Goal: Check status: Check status

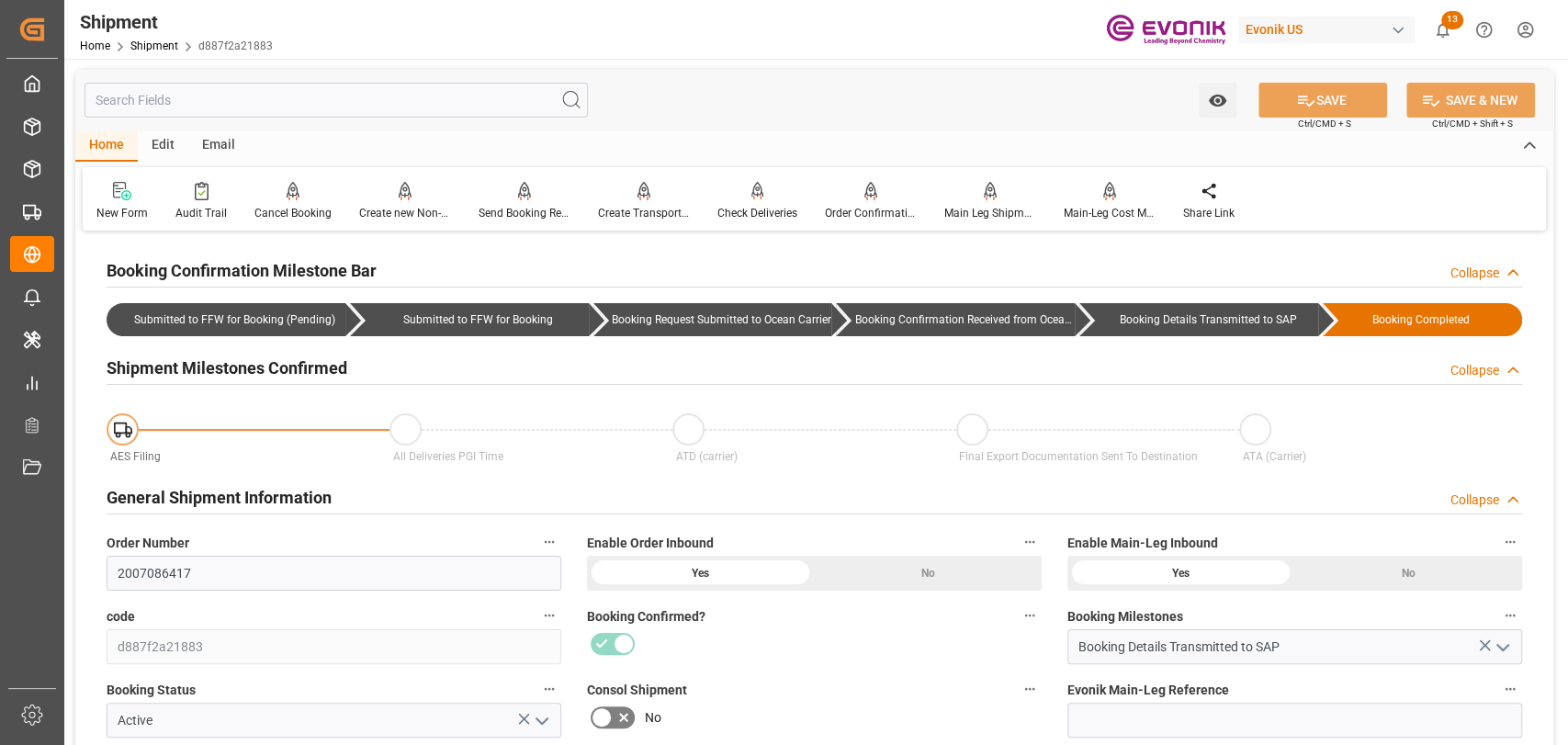
scroll to position [0, 6247]
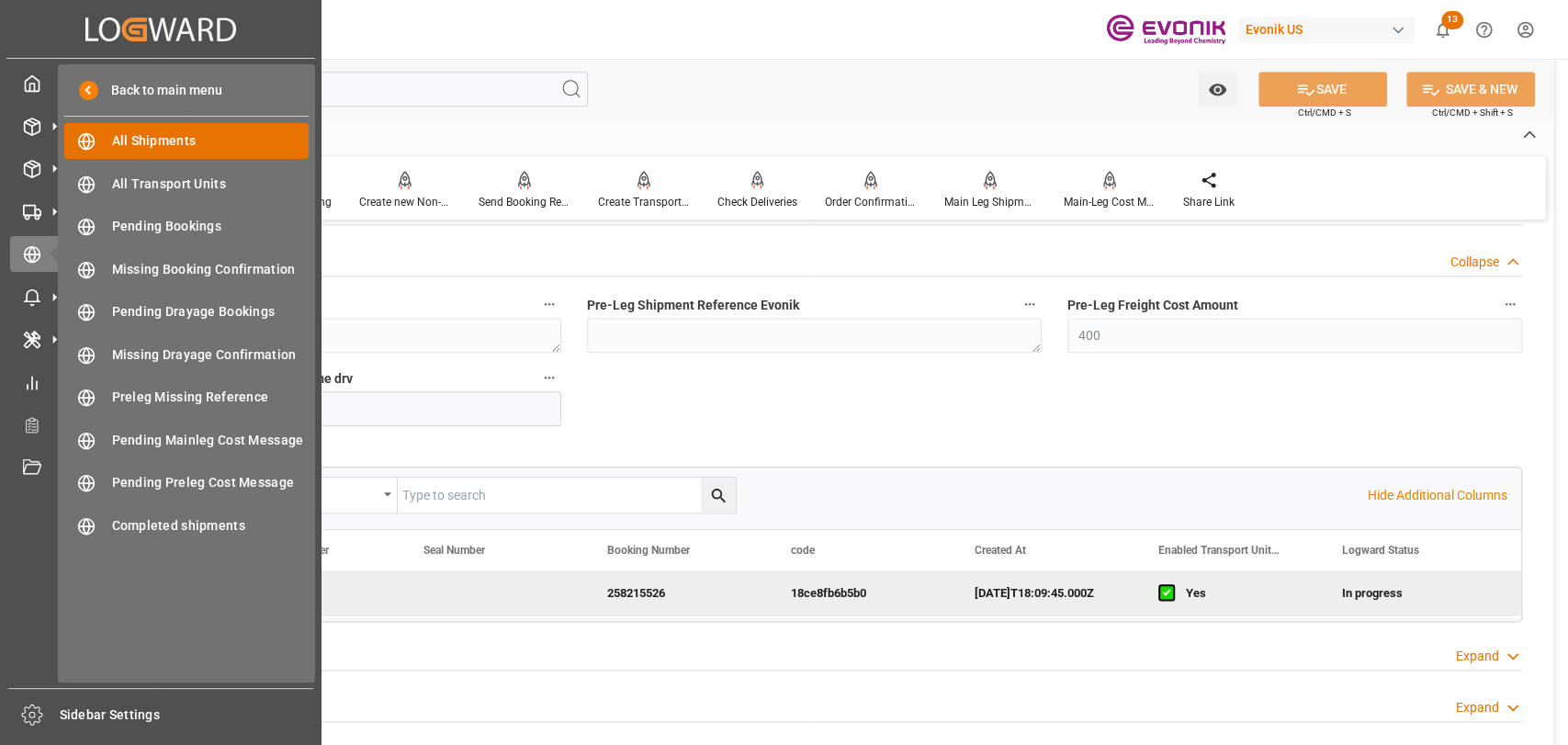
click at [101, 151] on div "All Shipments All Shipments" at bounding box center [186, 140] width 245 height 36
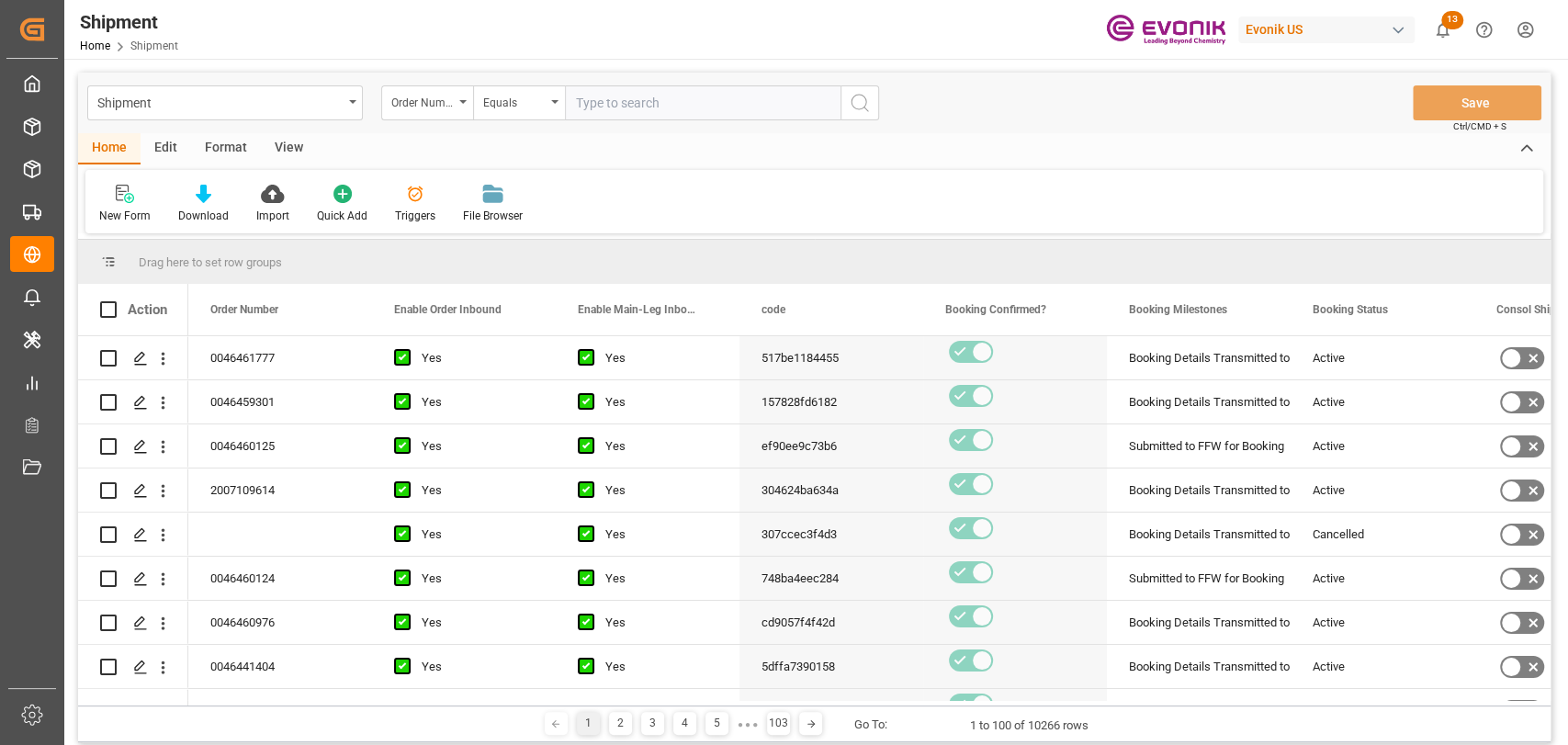
click at [631, 110] on input "text" at bounding box center [702, 103] width 275 height 35
type input "0046462704"
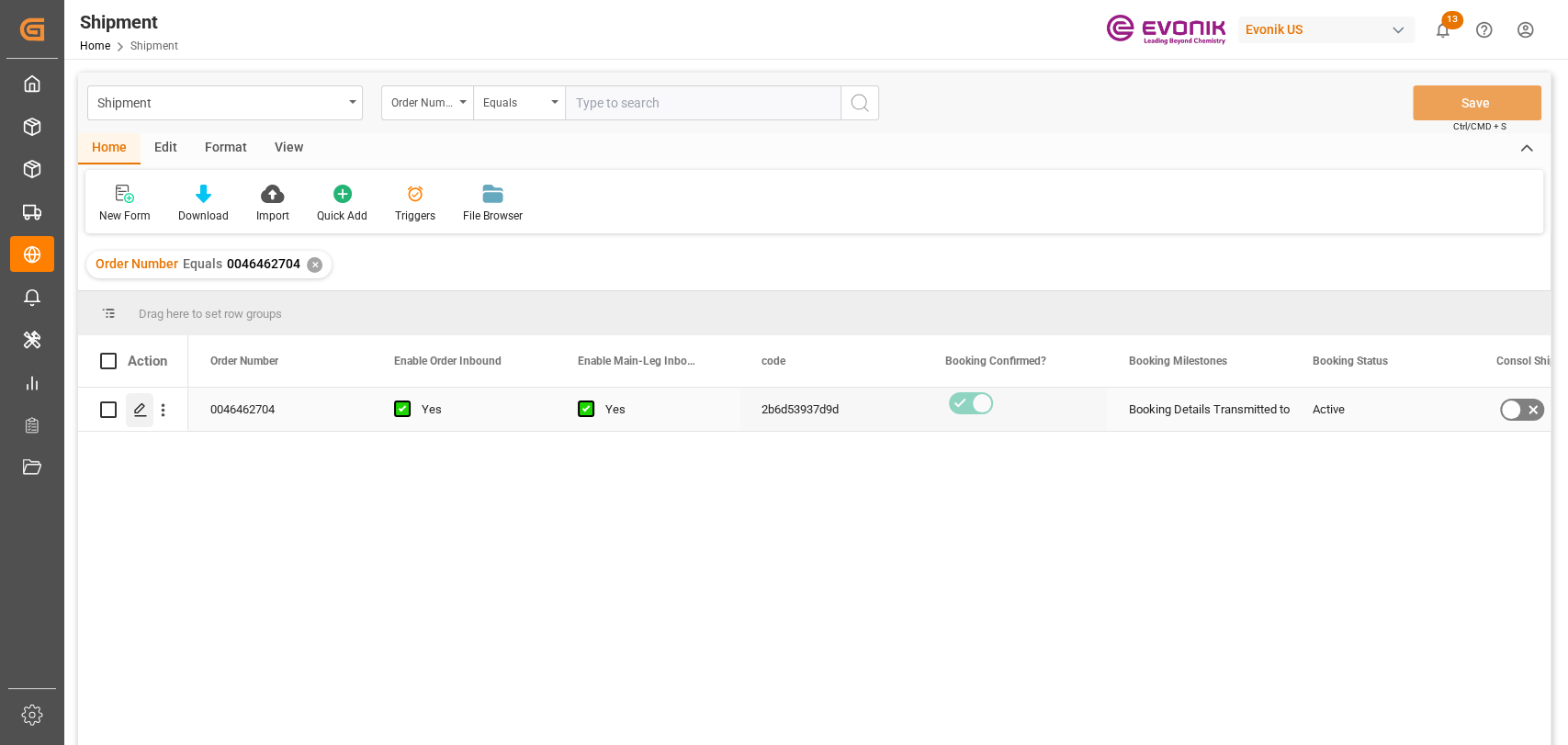
click at [135, 413] on polygon "Press SPACE to select this row." at bounding box center [140, 409] width 10 height 10
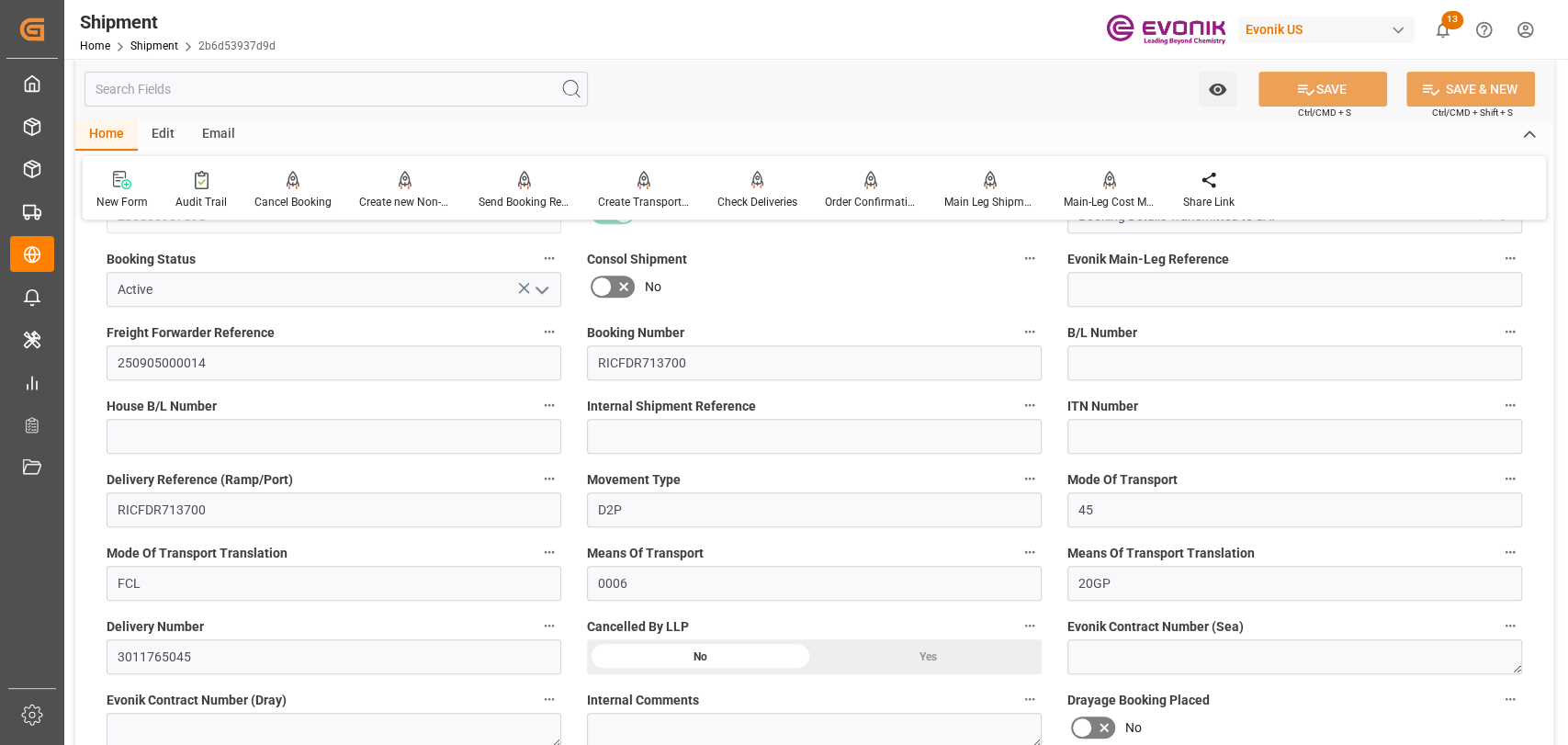
scroll to position [408, 0]
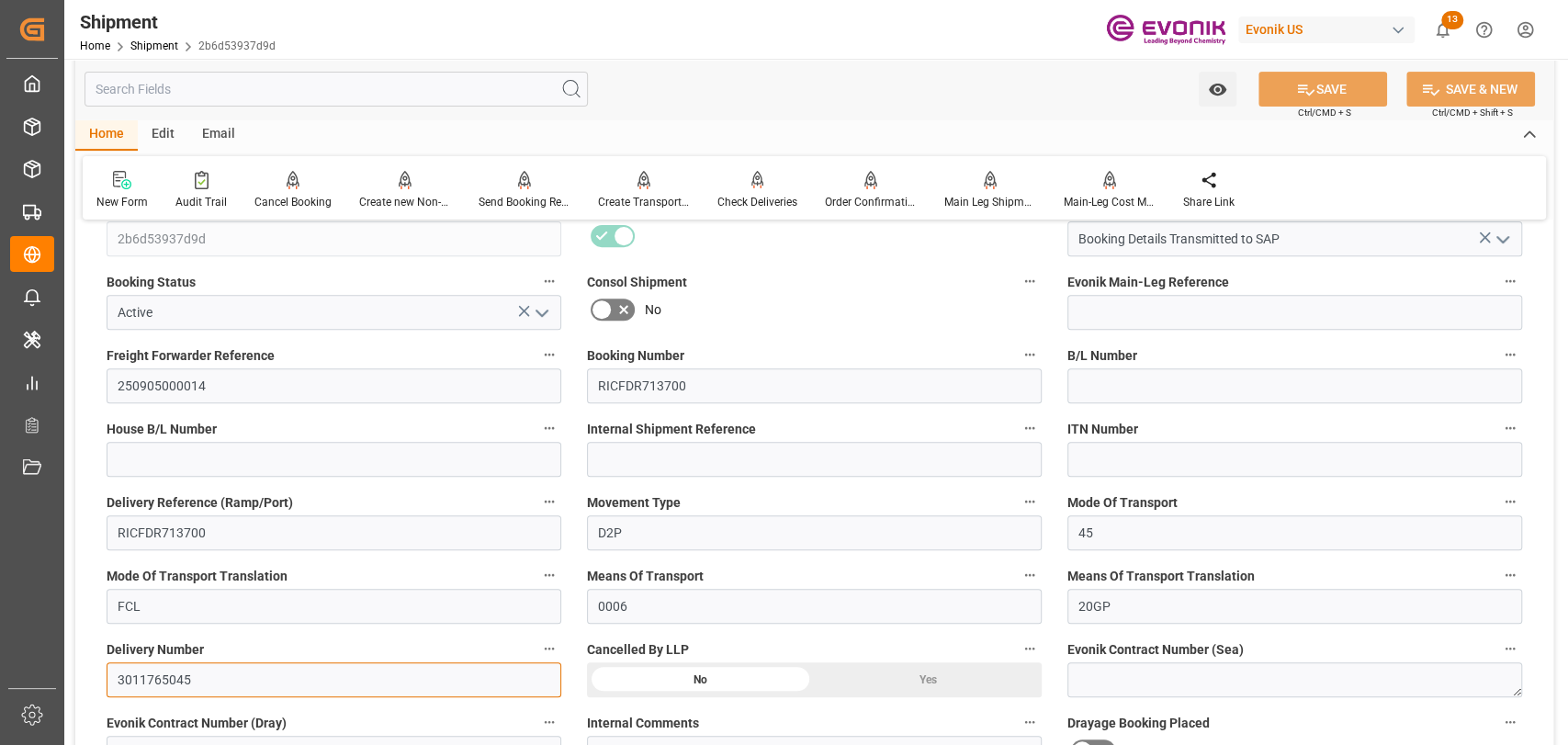
click at [128, 686] on input "3011765045" at bounding box center [334, 680] width 455 height 35
click at [781, 449] on input at bounding box center [815, 459] width 455 height 35
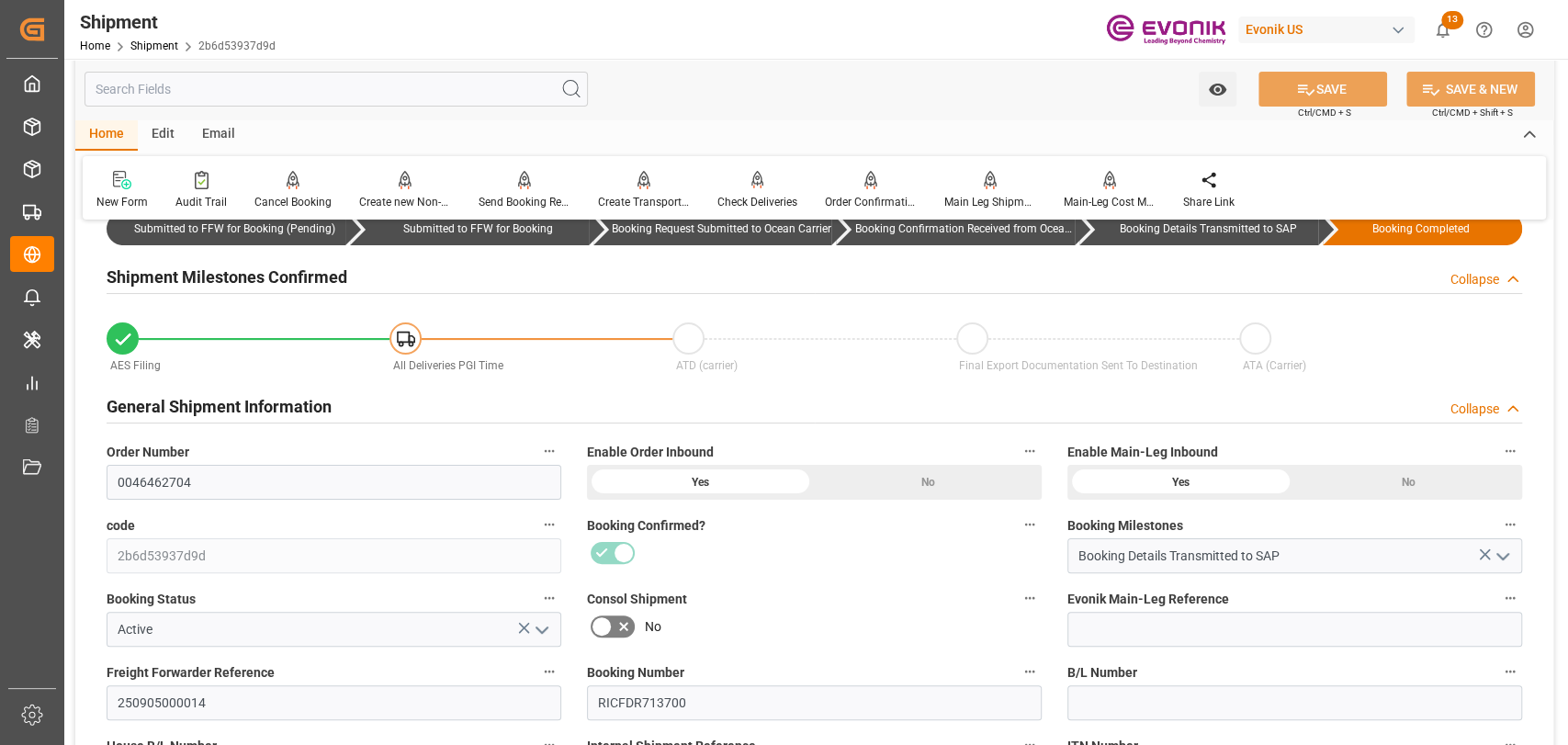
scroll to position [0, 0]
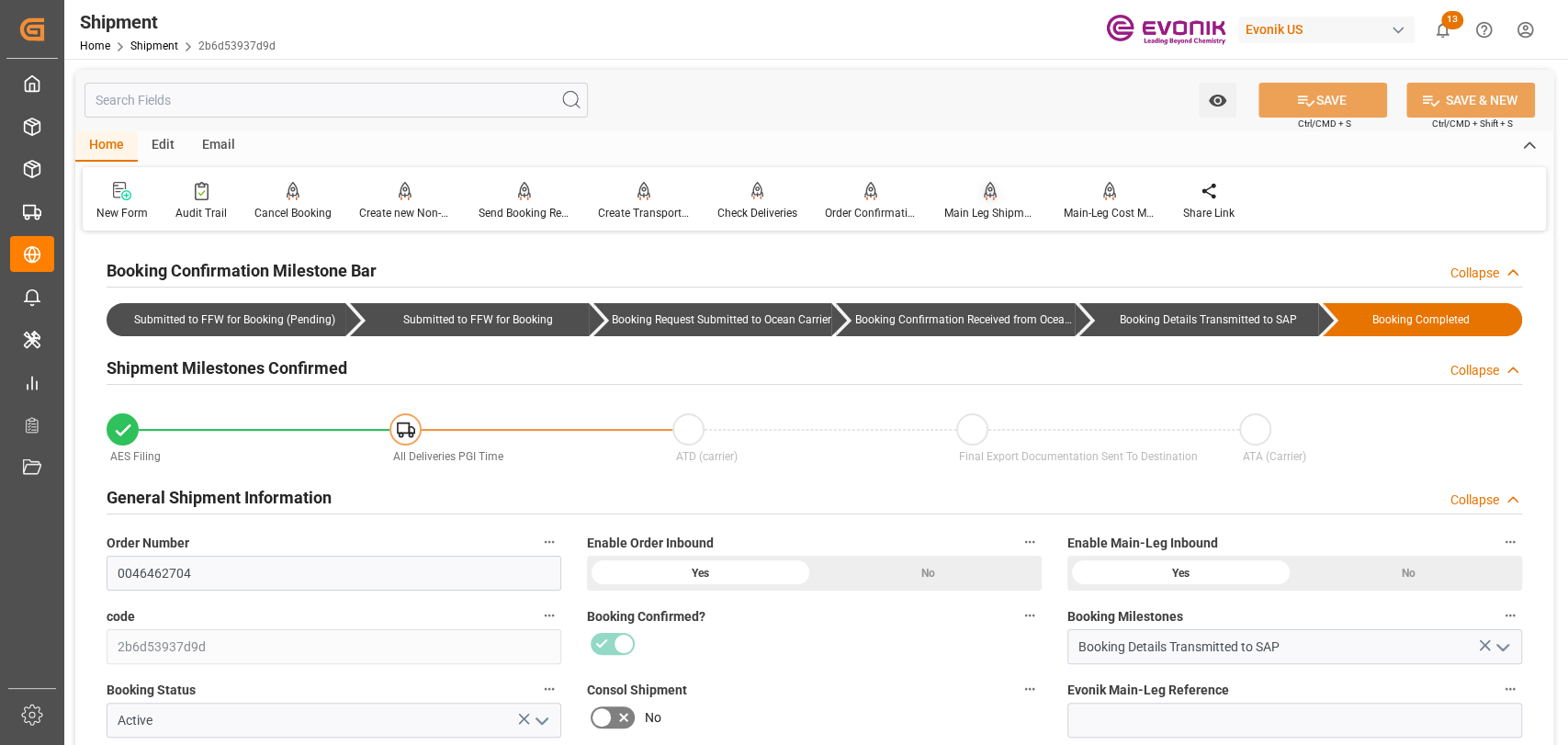
click at [1000, 210] on div "Main Leg Shipment" at bounding box center [990, 212] width 92 height 16
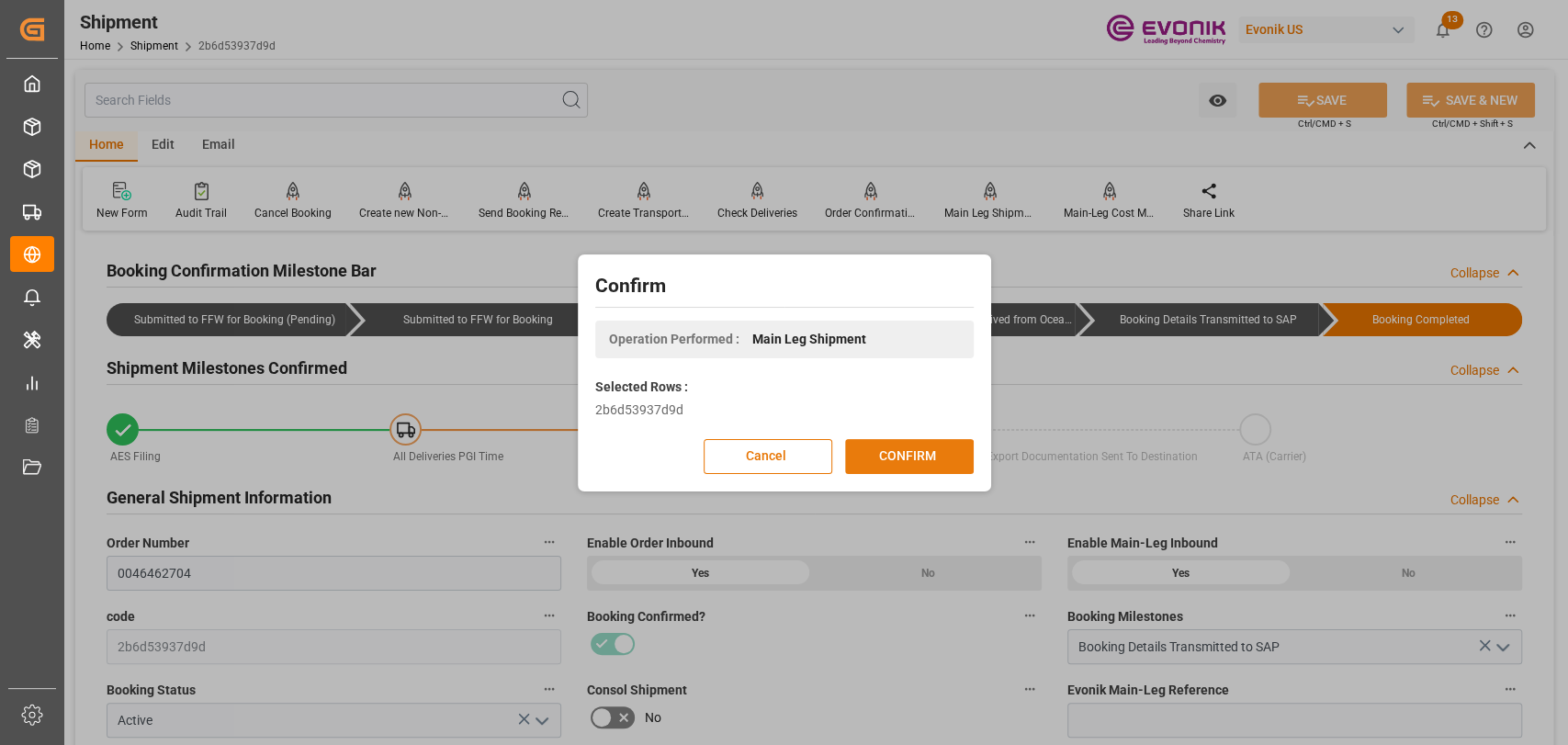
click at [941, 452] on button "CONFIRM" at bounding box center [910, 457] width 129 height 35
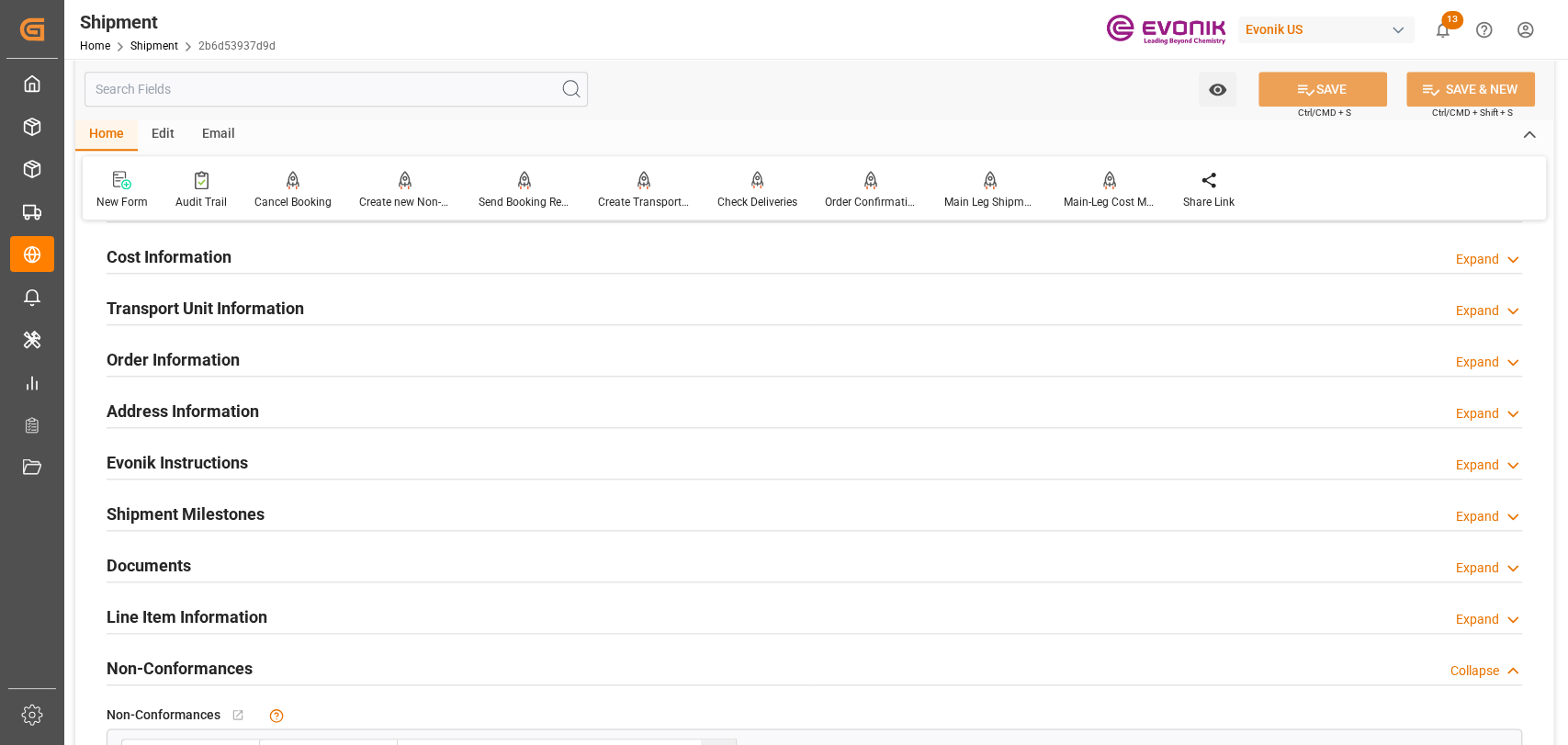
scroll to position [1225, 0]
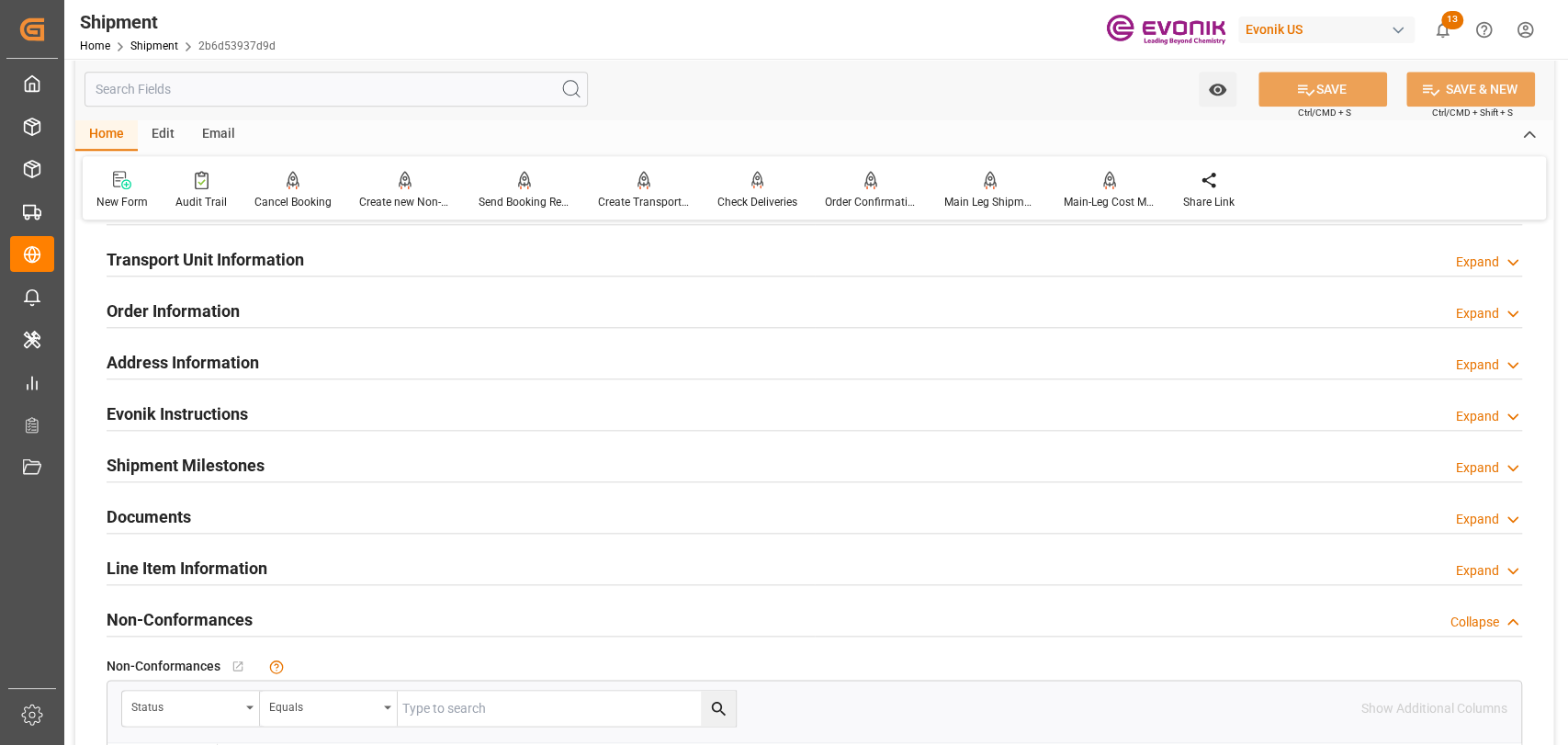
click at [204, 553] on div "Line Item Information" at bounding box center [187, 567] width 161 height 35
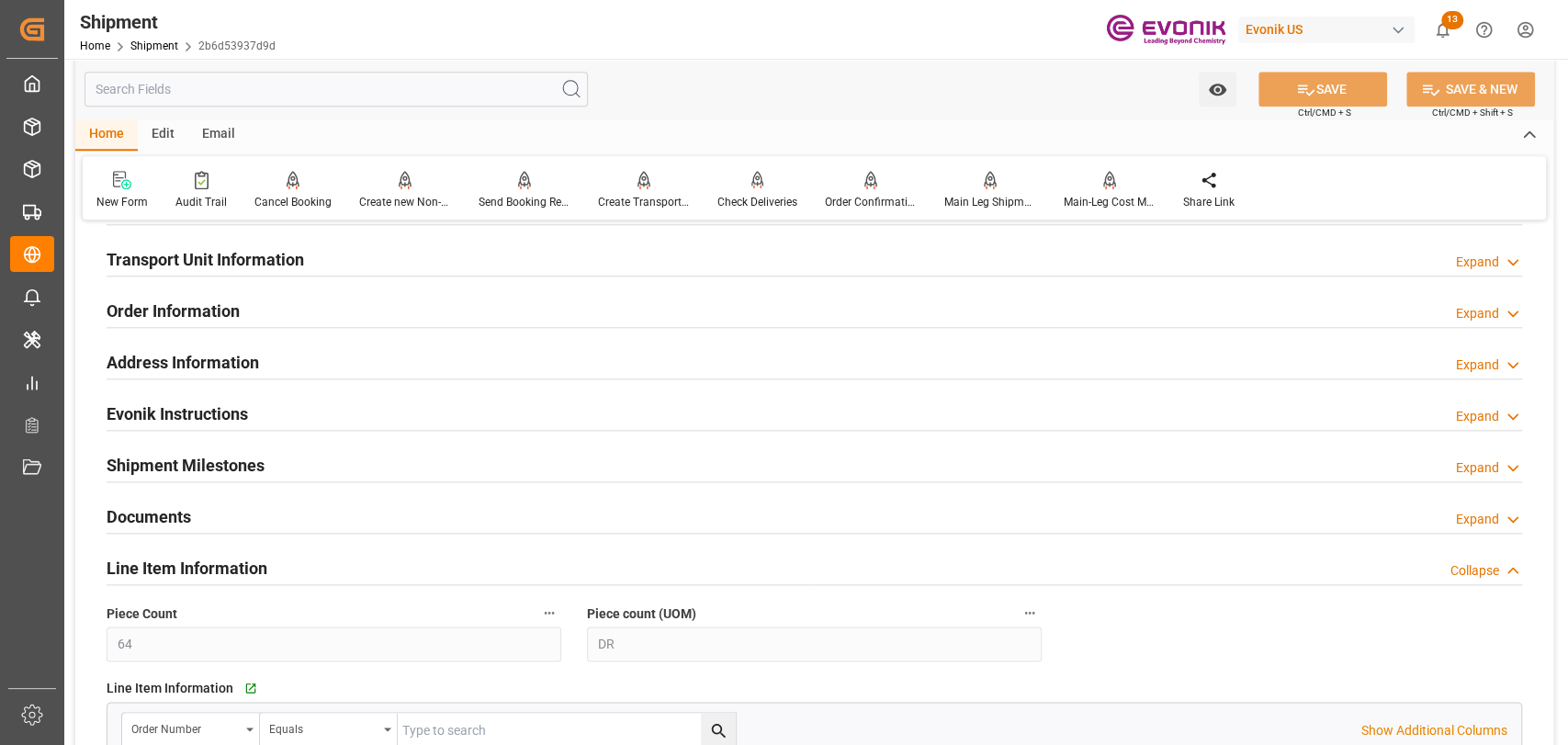
scroll to position [1430, 0]
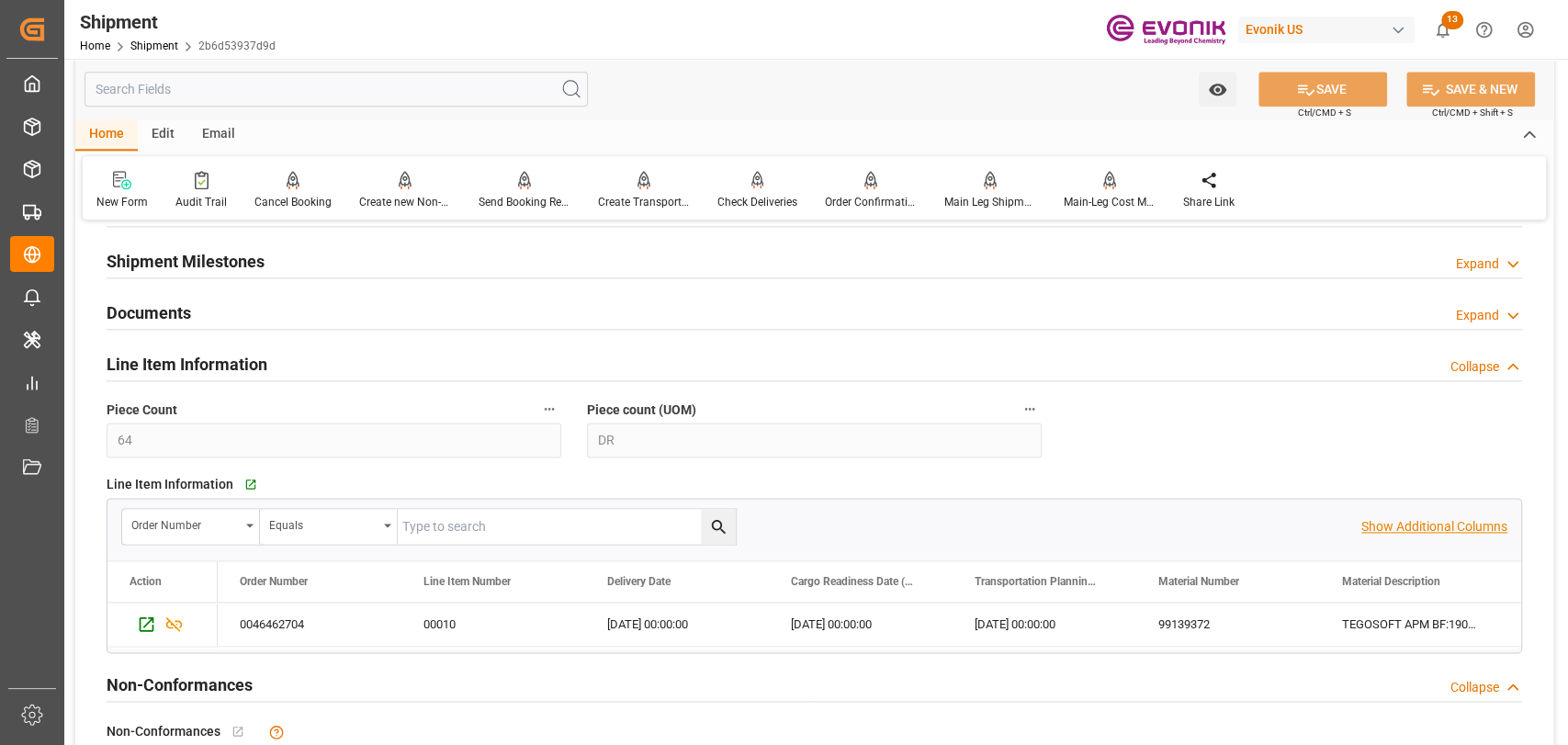
click at [1426, 522] on p "Show Additional Columns" at bounding box center [1435, 527] width 146 height 19
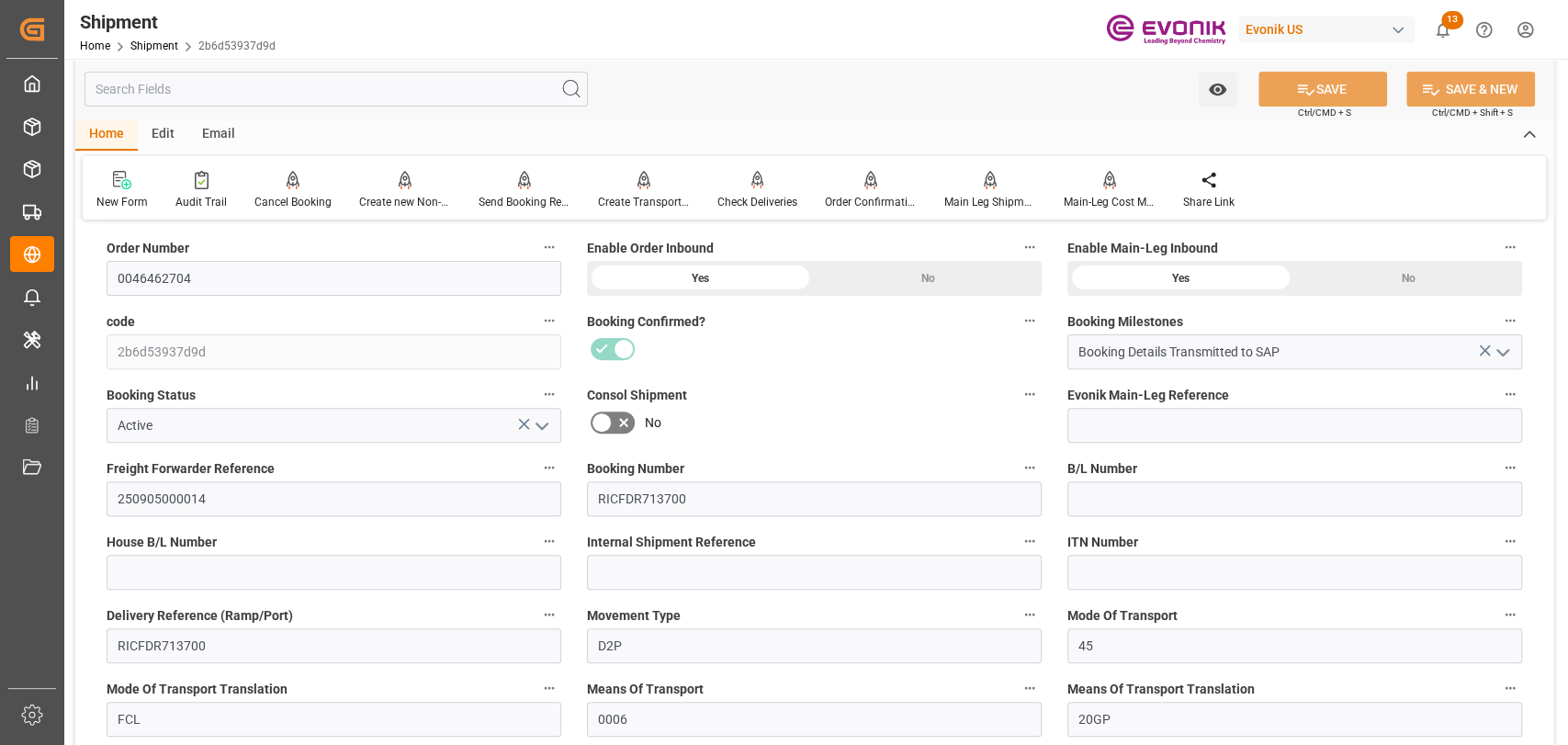
scroll to position [204, 0]
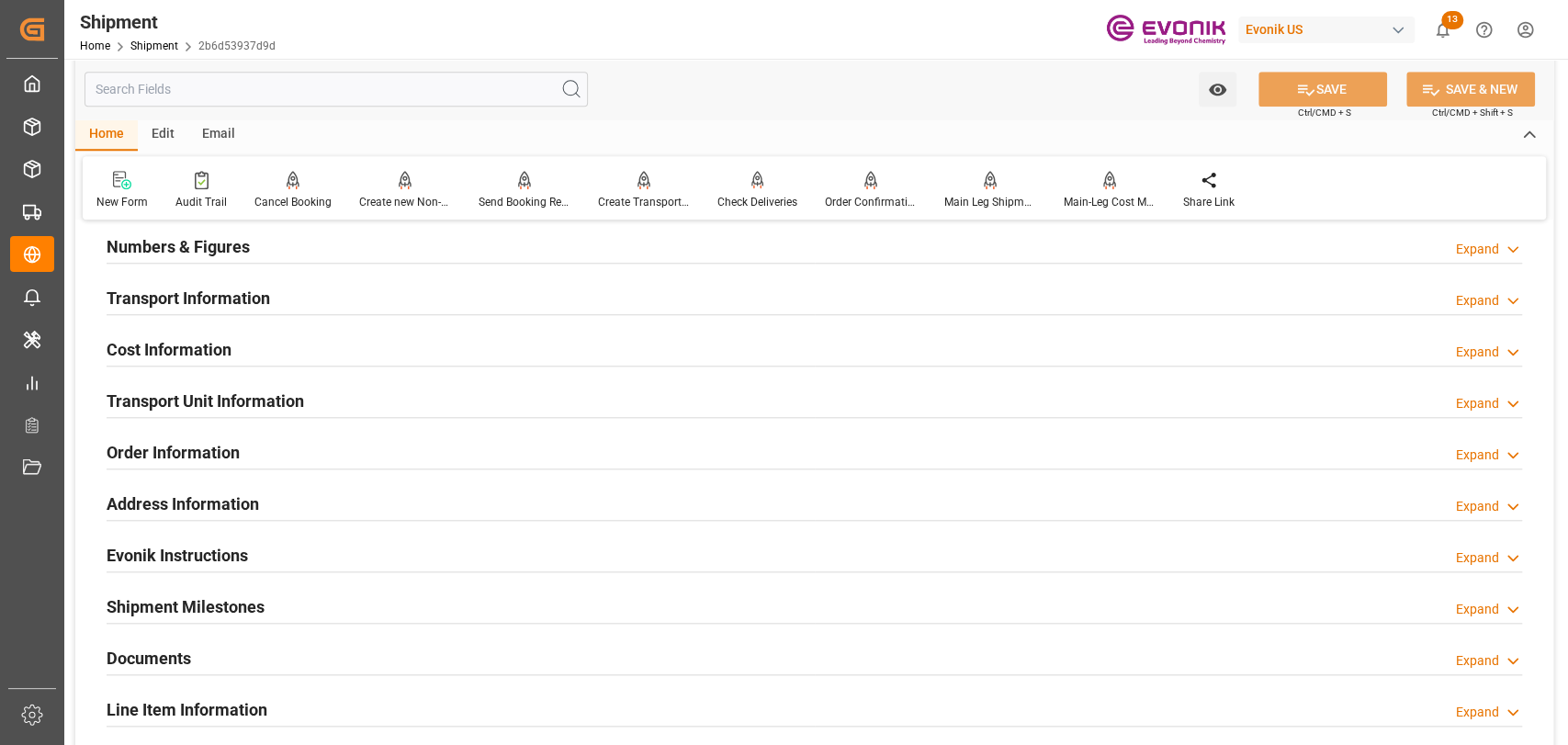
scroll to position [1430, 0]
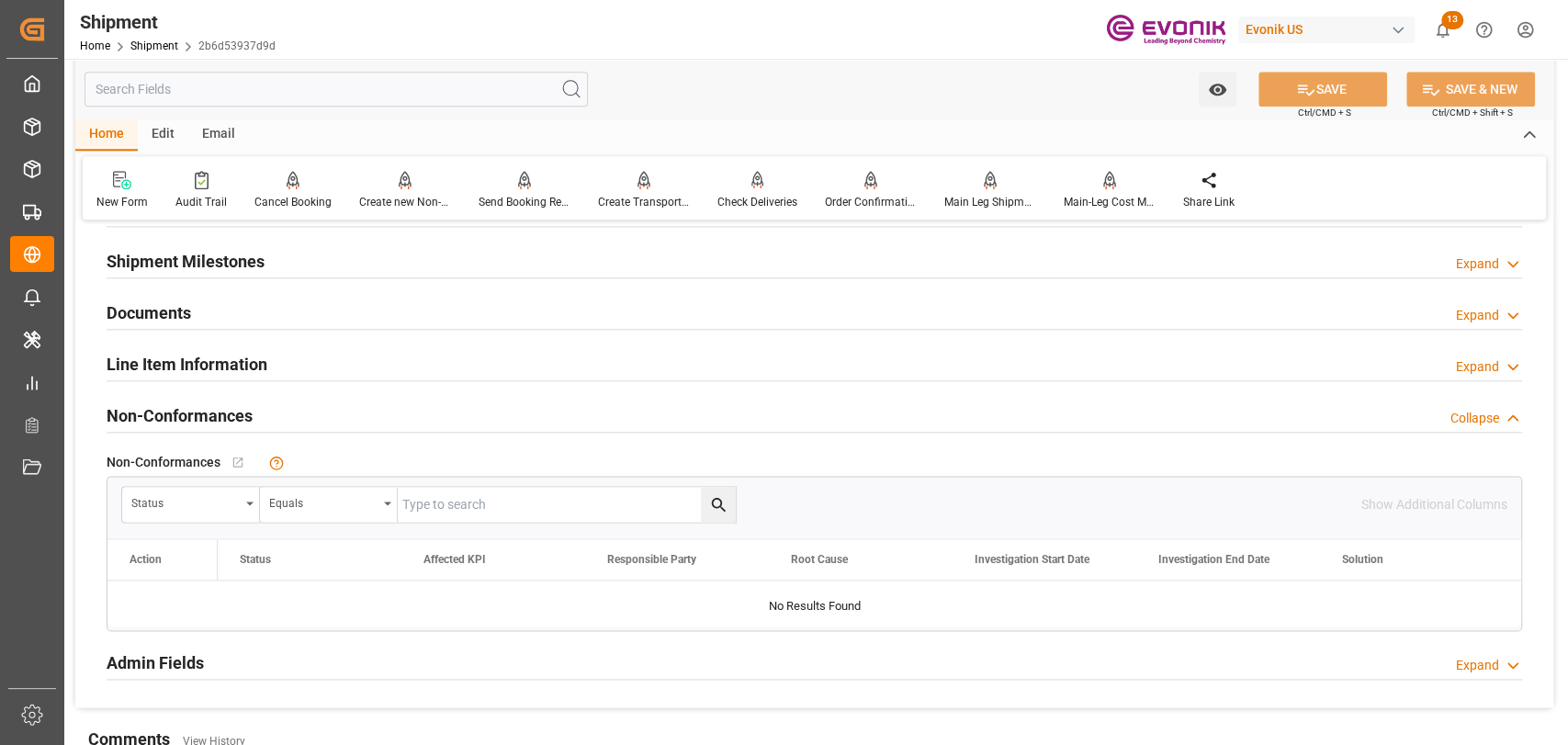
click at [196, 359] on h2 "Line Item Information" at bounding box center [187, 365] width 161 height 25
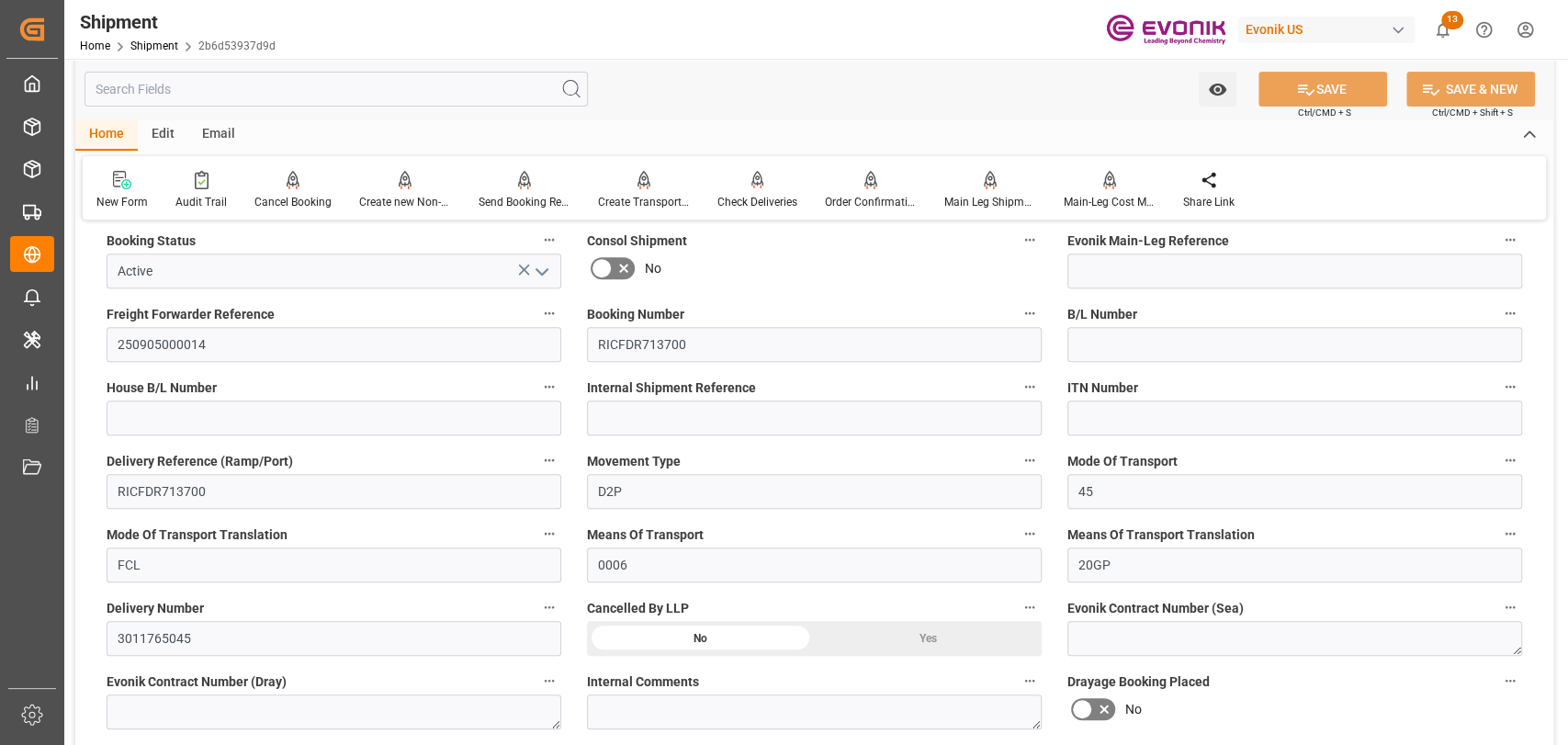
scroll to position [408, 0]
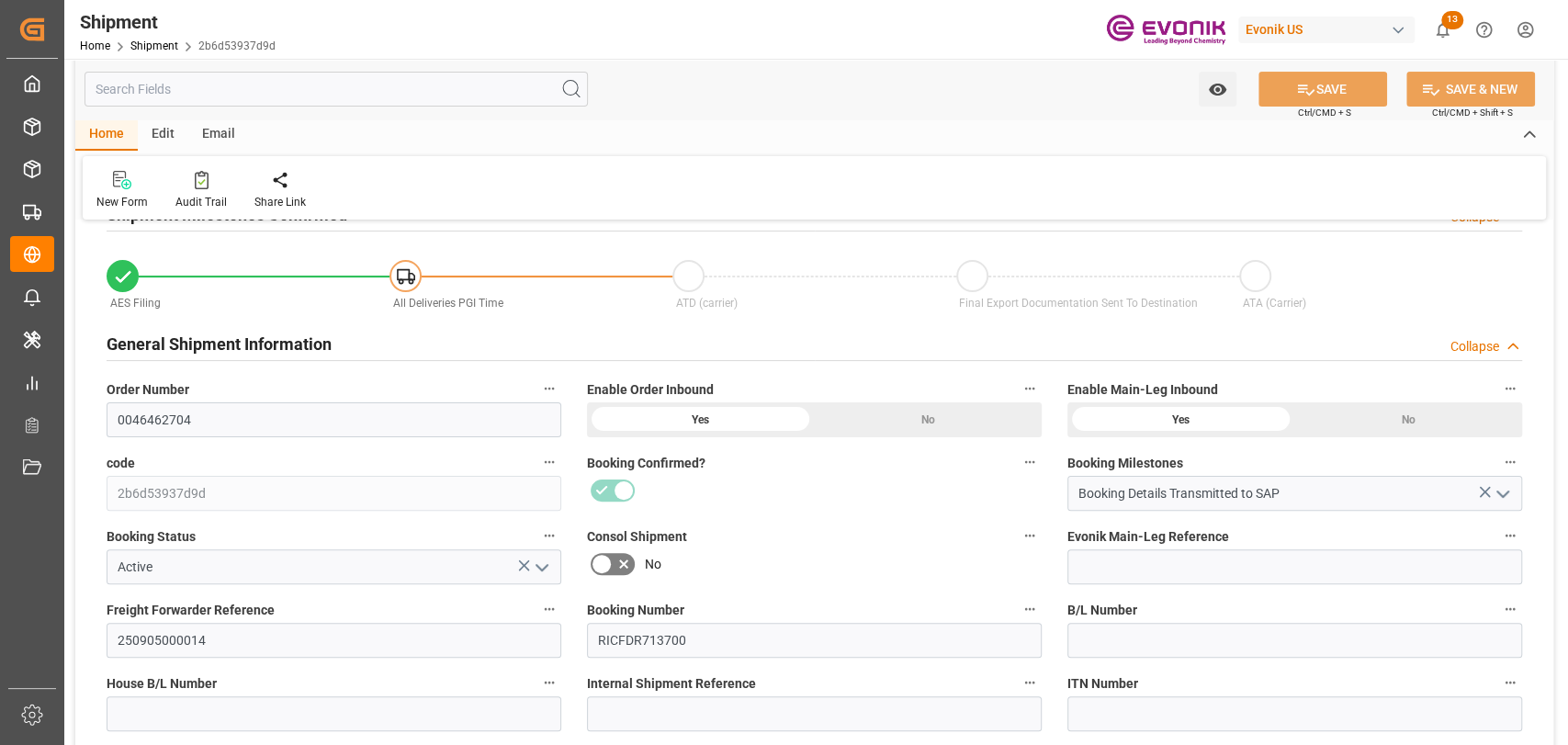
scroll to position [408, 0]
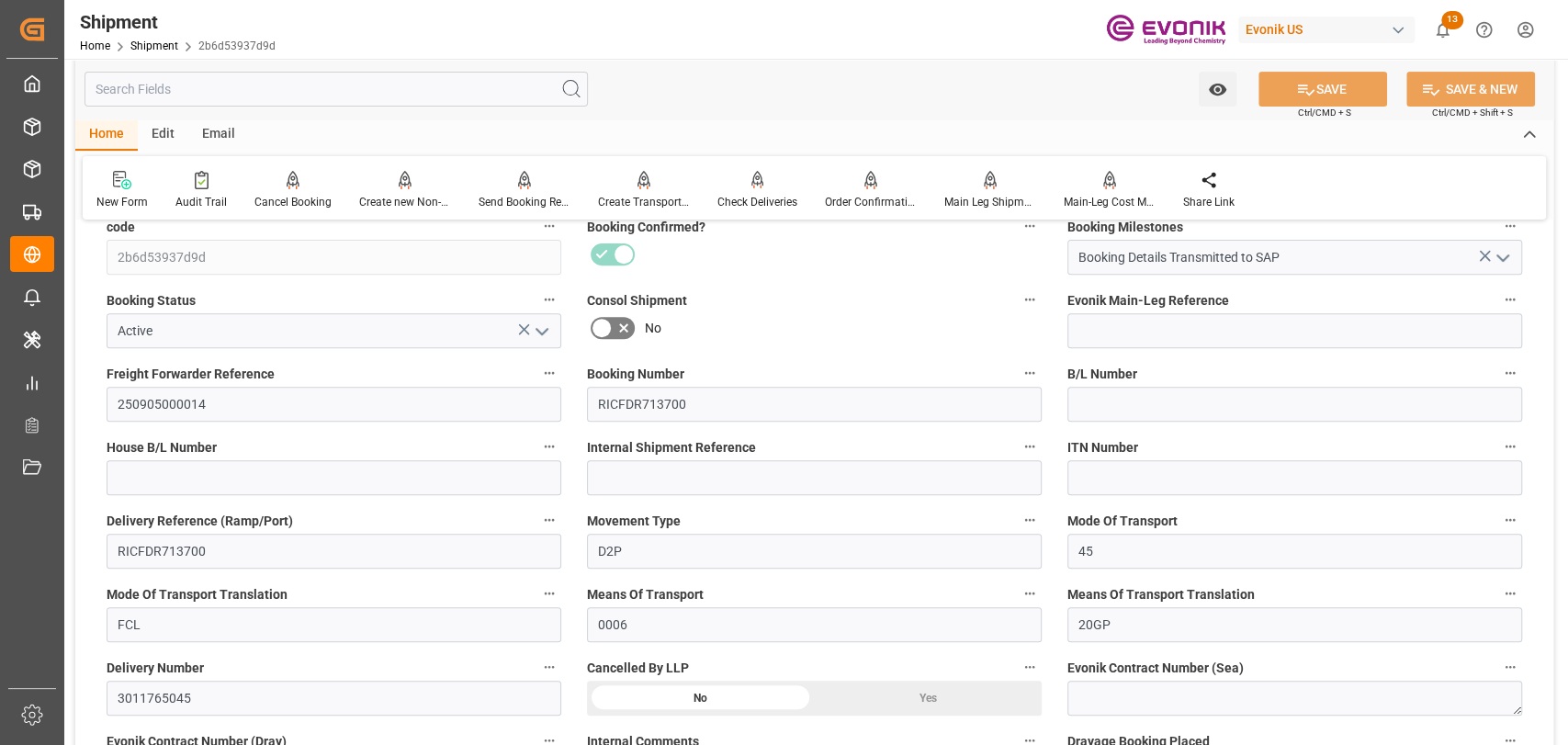
scroll to position [816, 0]
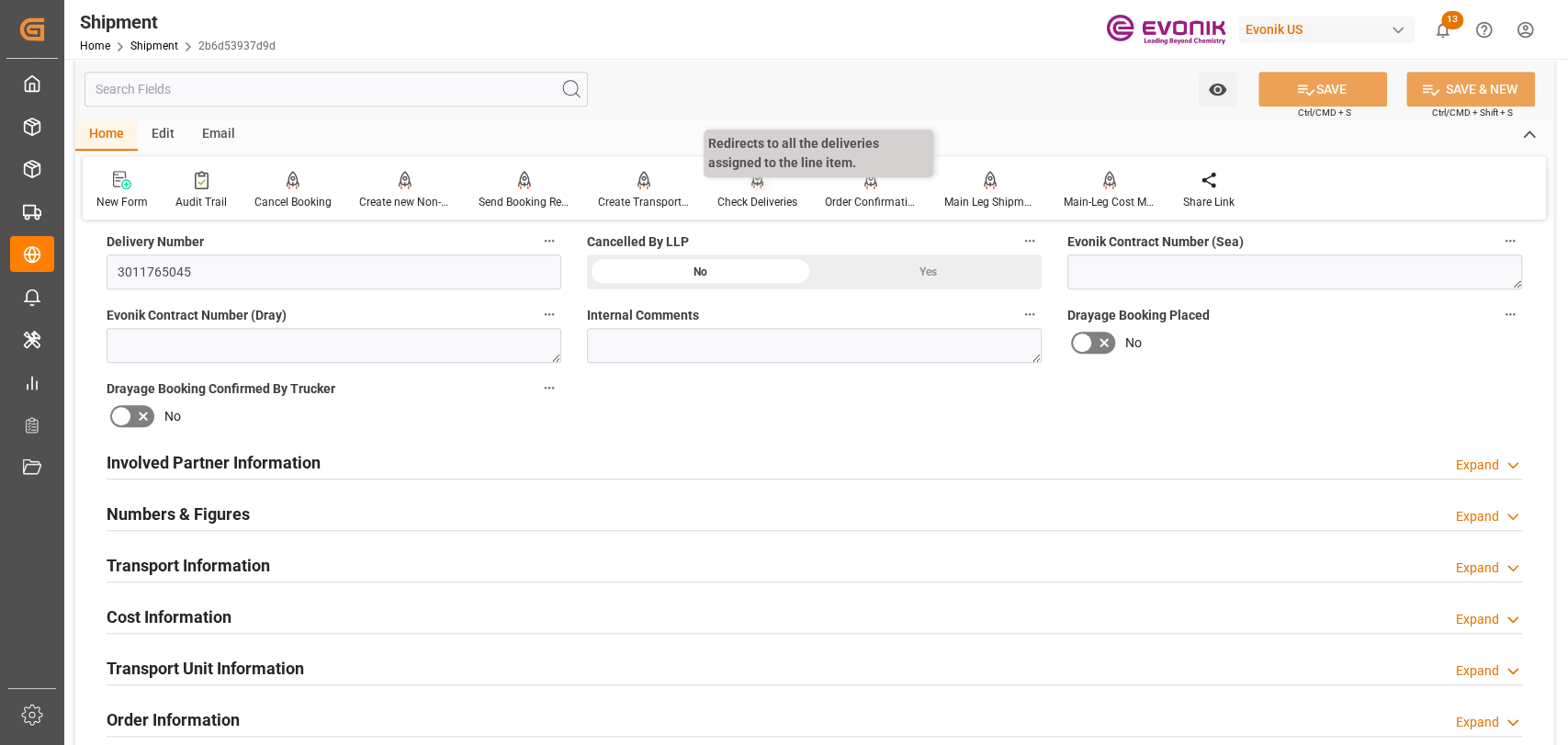
click at [731, 197] on div "Check Deliveries" at bounding box center [757, 202] width 80 height 16
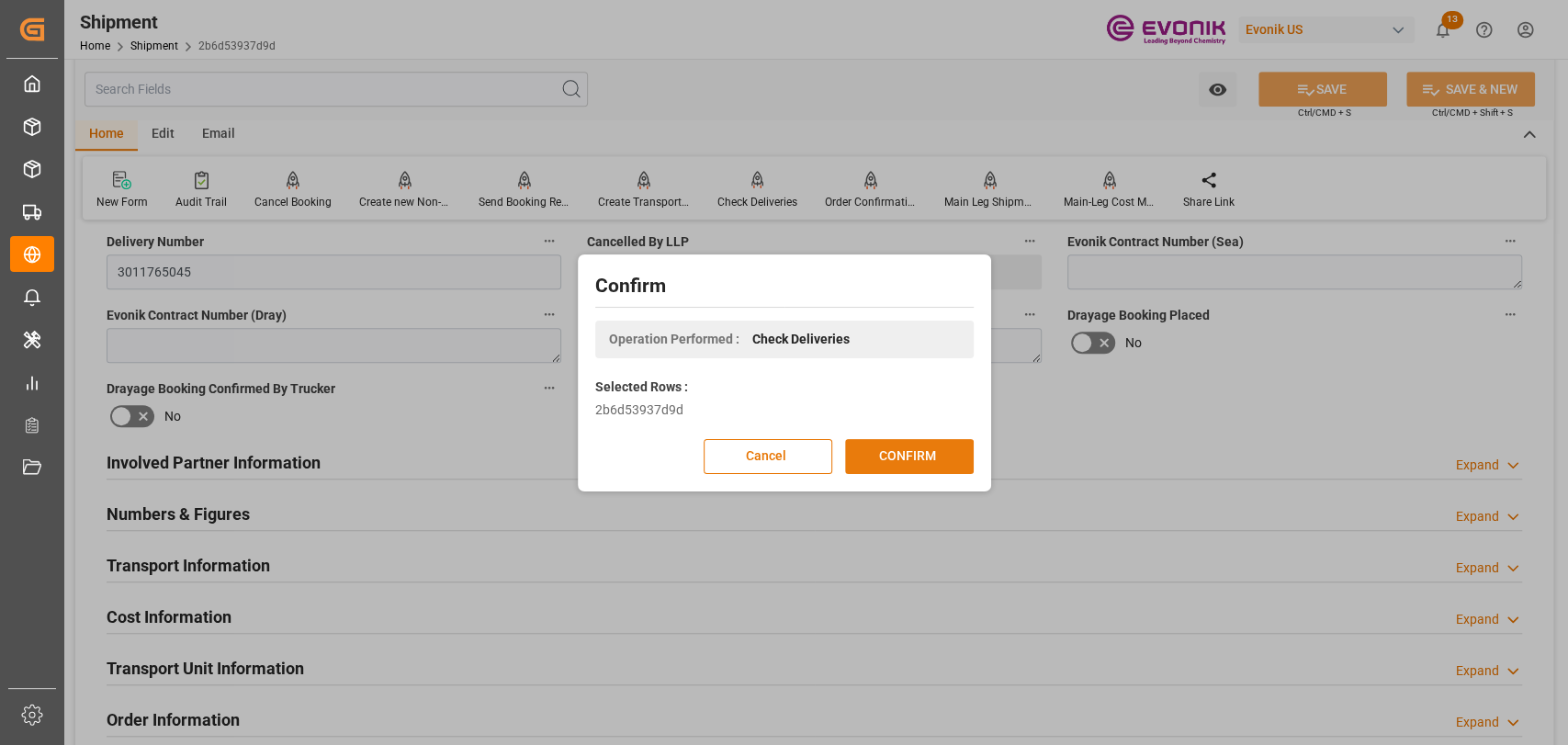
click at [937, 445] on button "CONFIRM" at bounding box center [910, 457] width 129 height 35
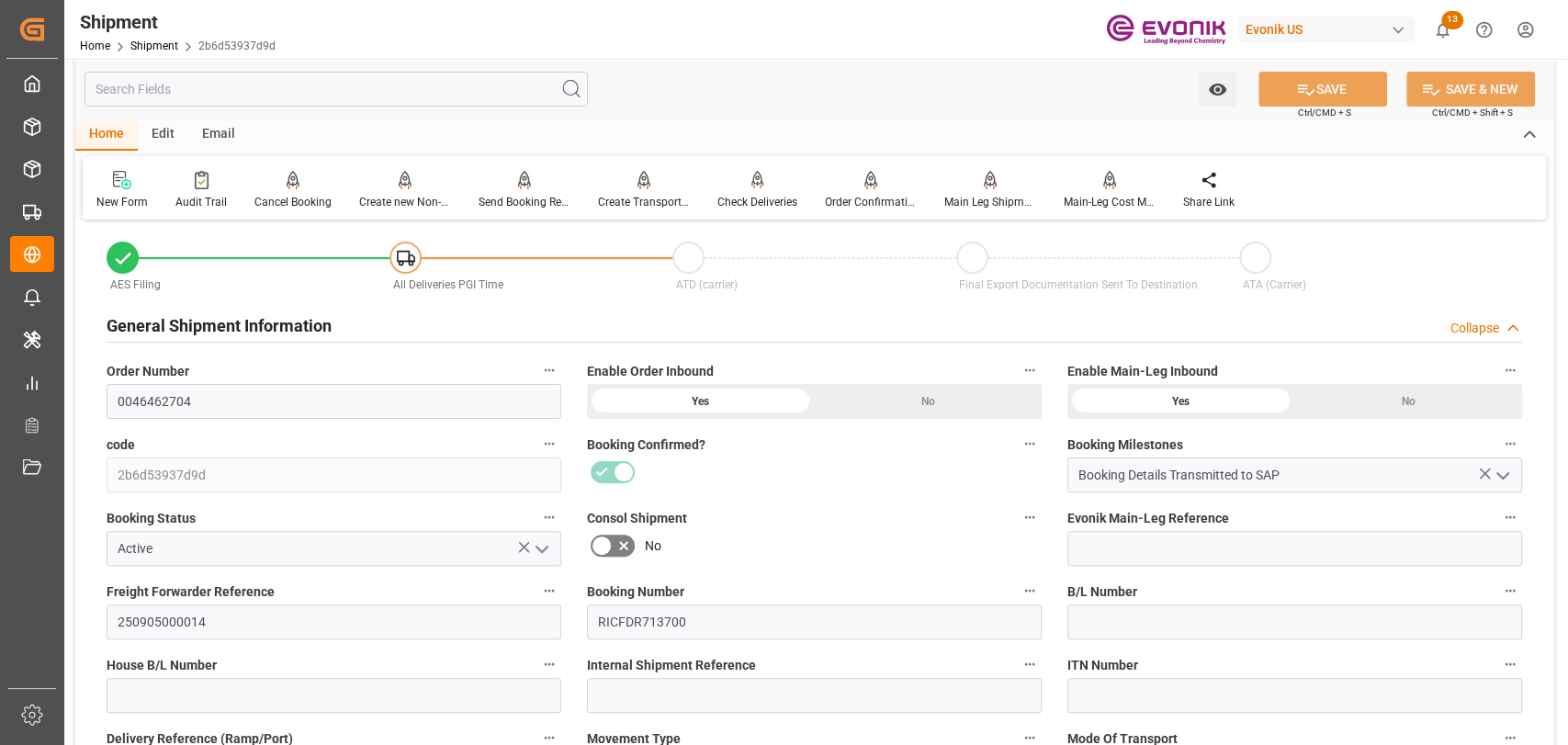
scroll to position [0, 0]
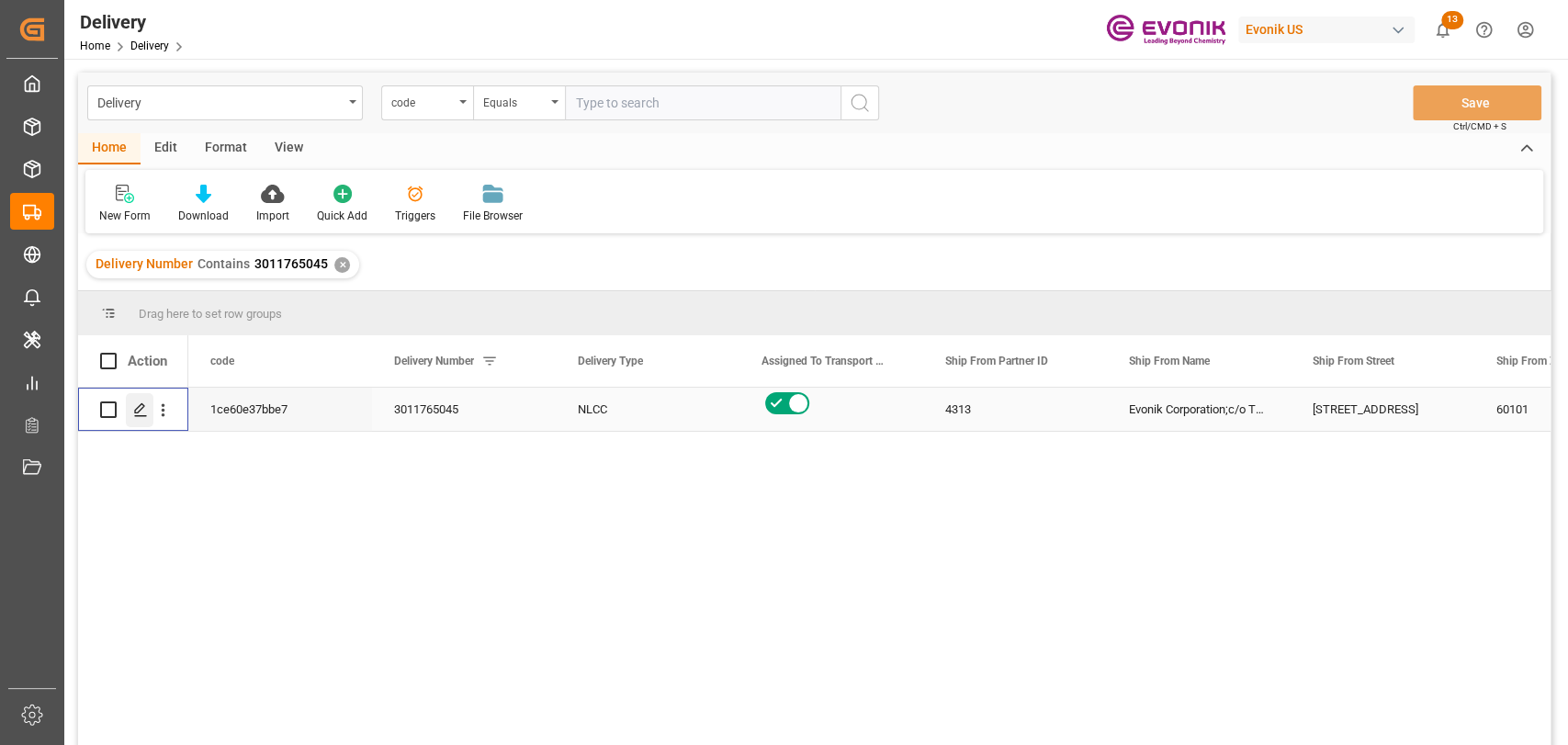
click at [135, 412] on polygon "Press SPACE to select this row." at bounding box center [140, 409] width 10 height 10
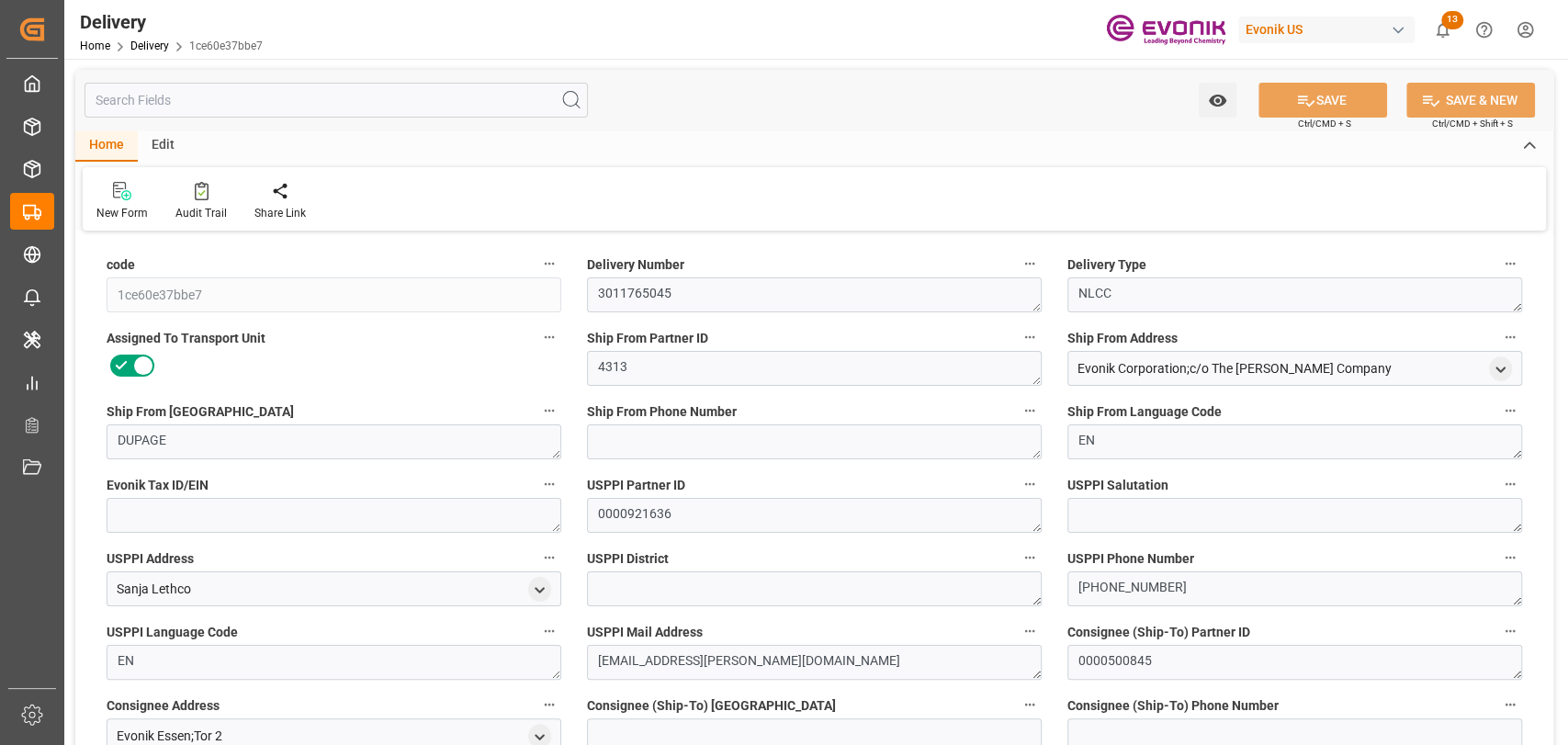
type input "USORF"
type input "BEANR"
type input "0"
type input "2.3786"
type input "400"
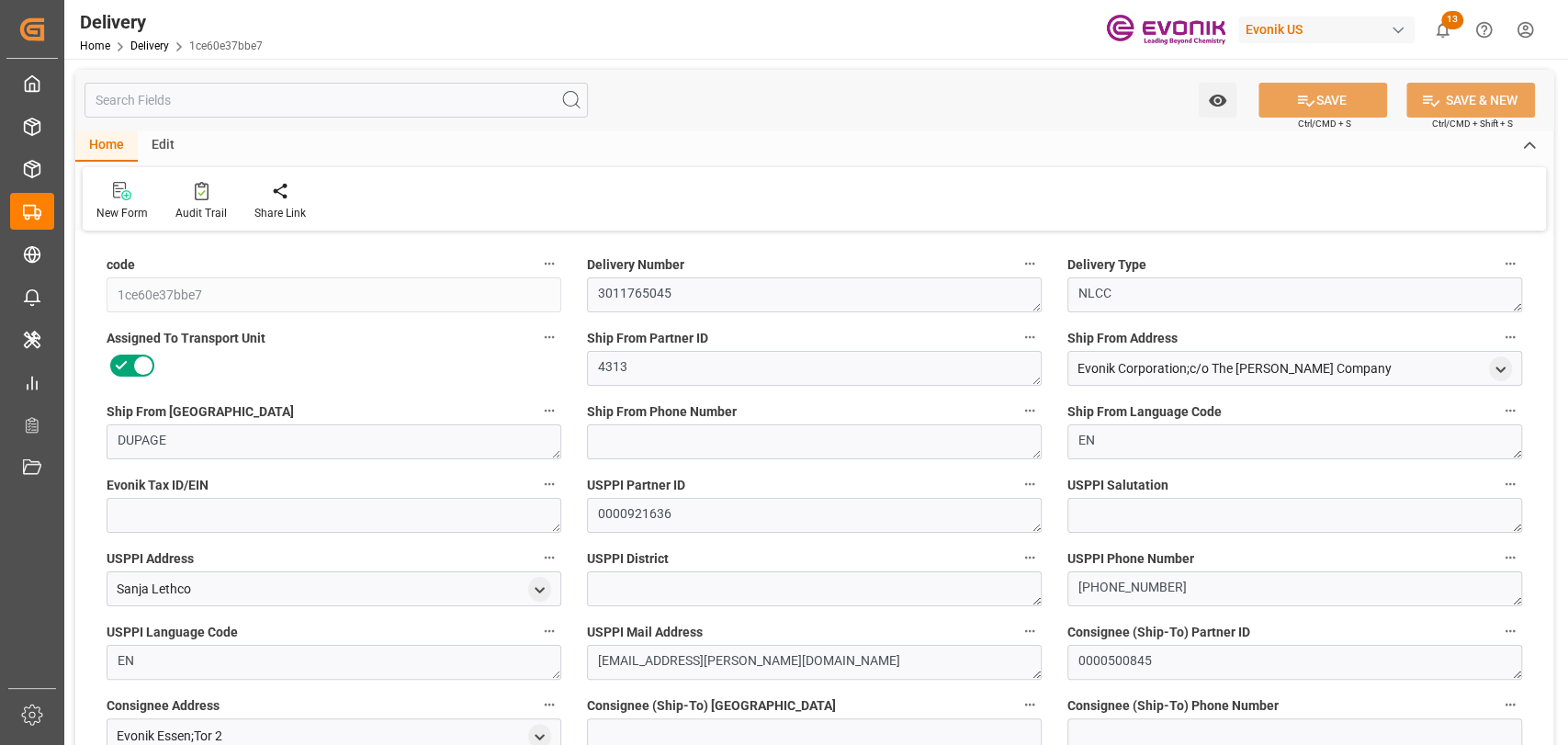
type input "16"
type input "2378.608"
type input "400"
type input "[DATE]"
type input "22-08-2025"
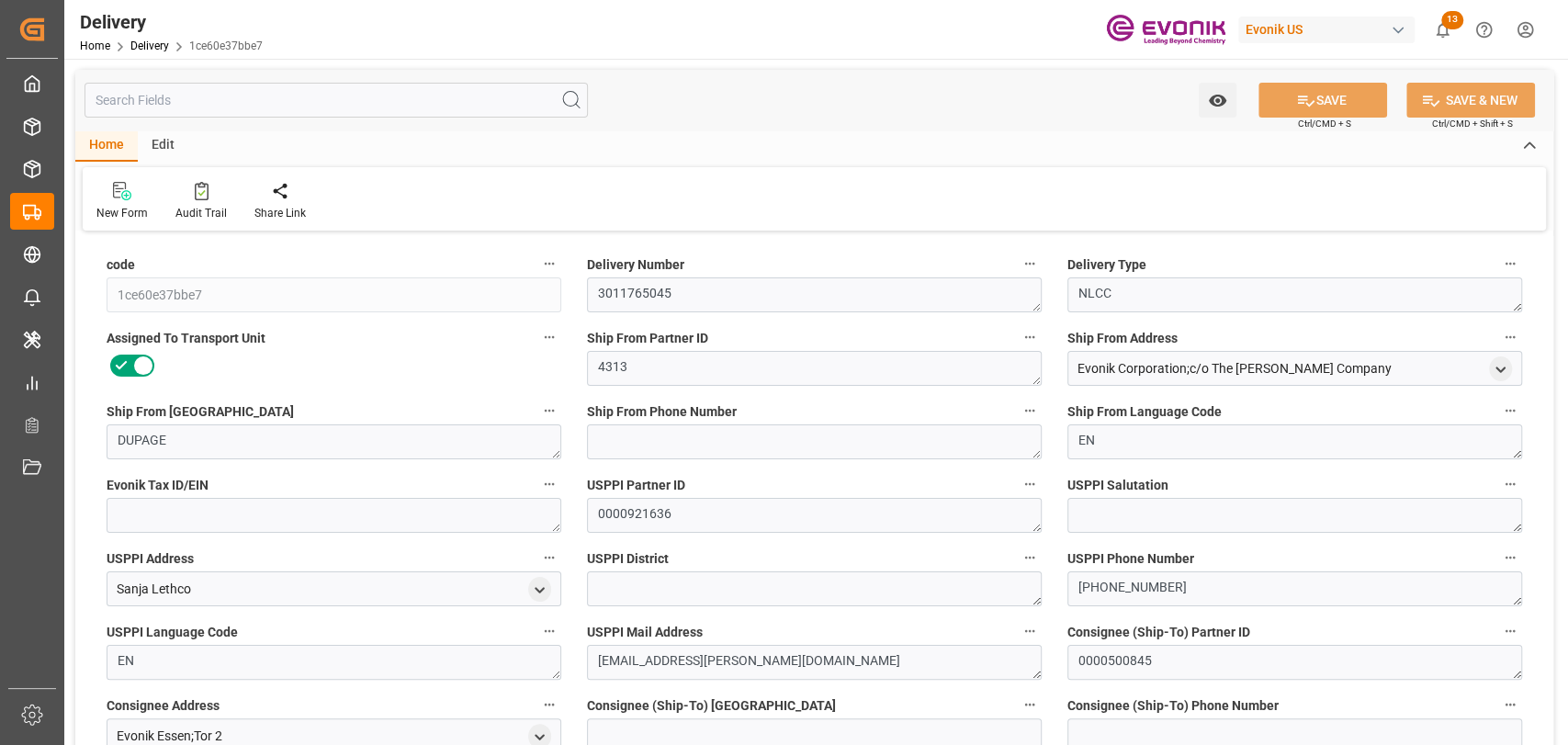
type input "22-08-2025"
type input "19-08-2025 15:04"
type input "20-08-2025 20:11"
click at [215, 211] on div "Audit Trail" at bounding box center [202, 212] width 52 height 16
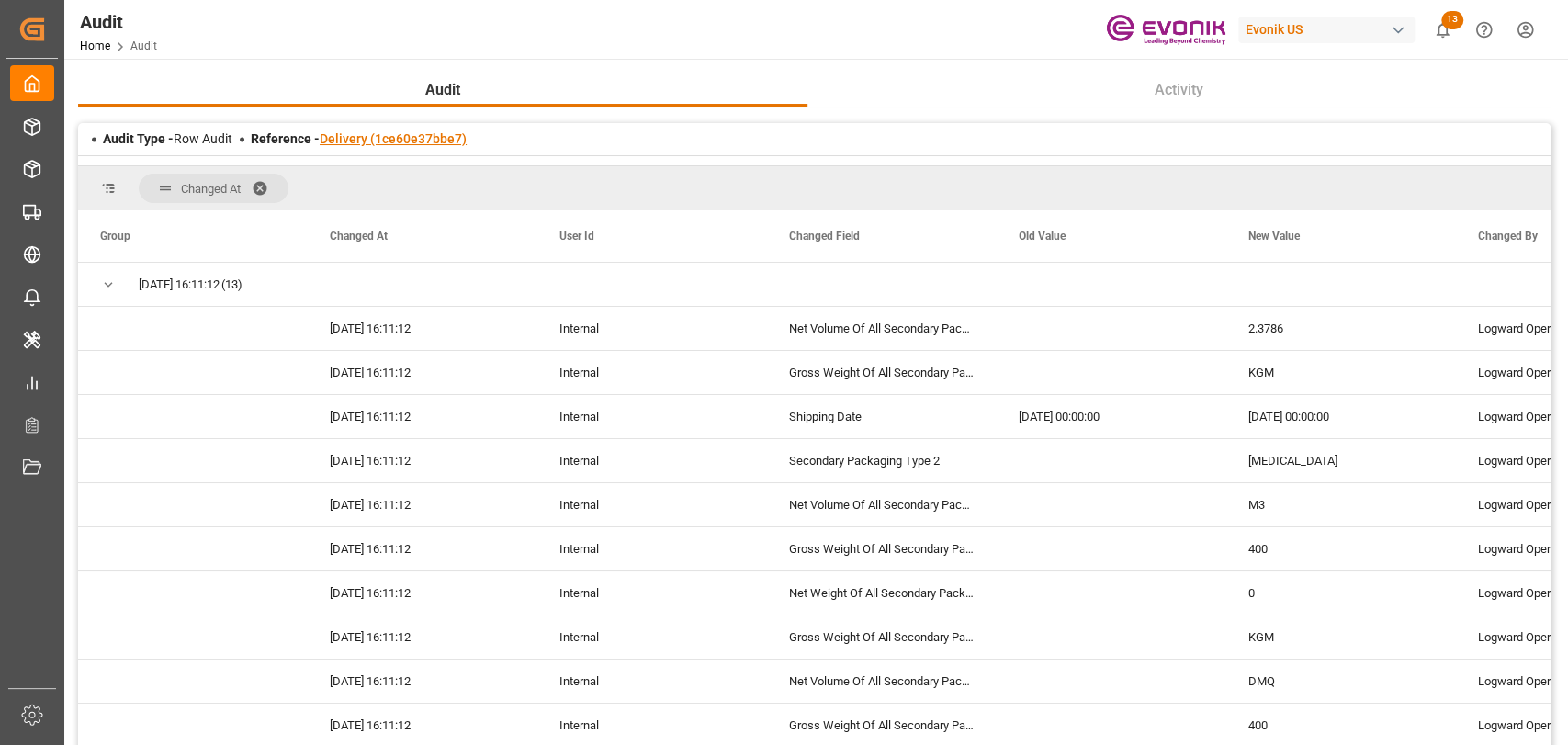
click at [412, 145] on link "Delivery (1ce60e37bbe7)" at bounding box center [392, 138] width 147 height 14
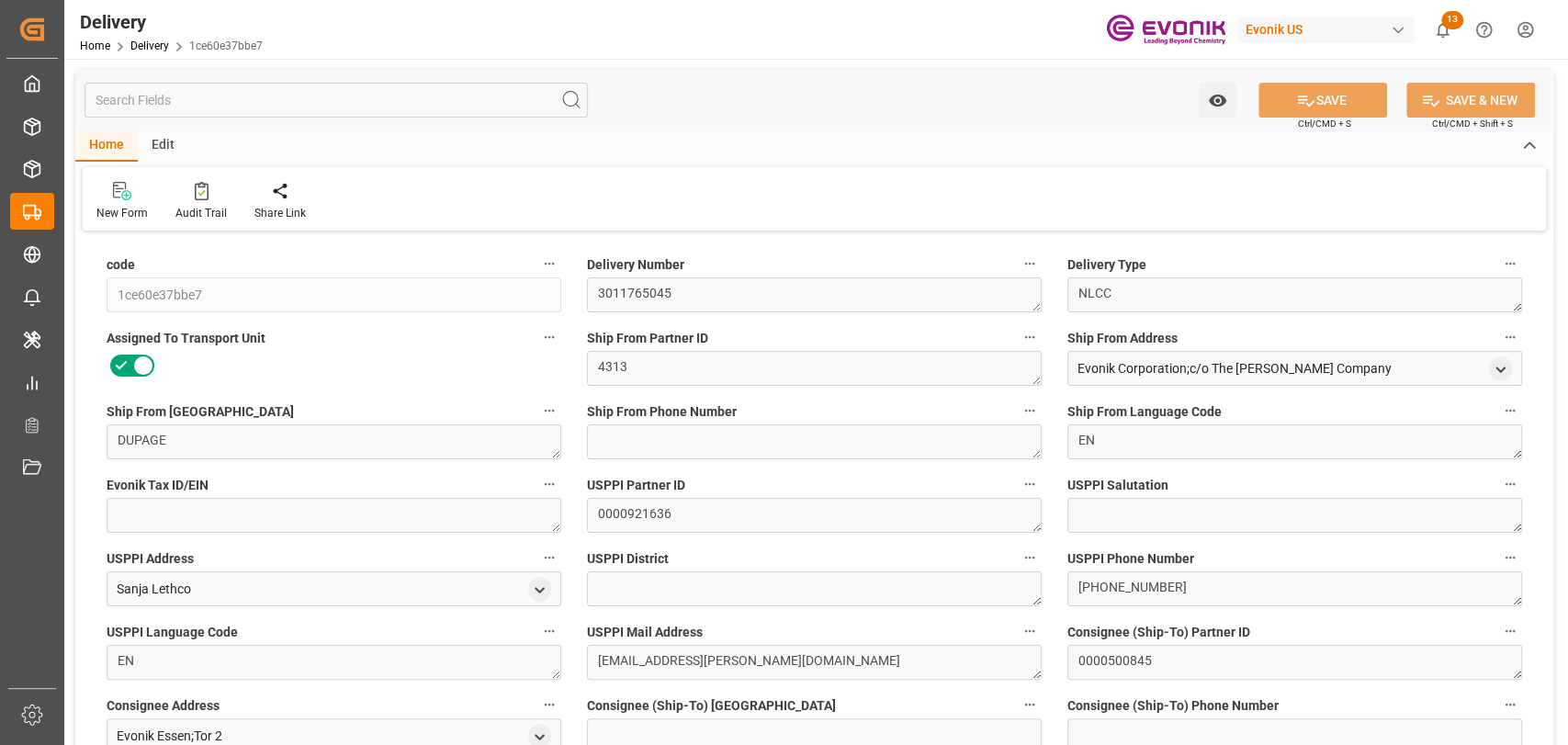
type input "USORF"
type input "BEANR"
type input "0"
type input "2.3786"
type input "400"
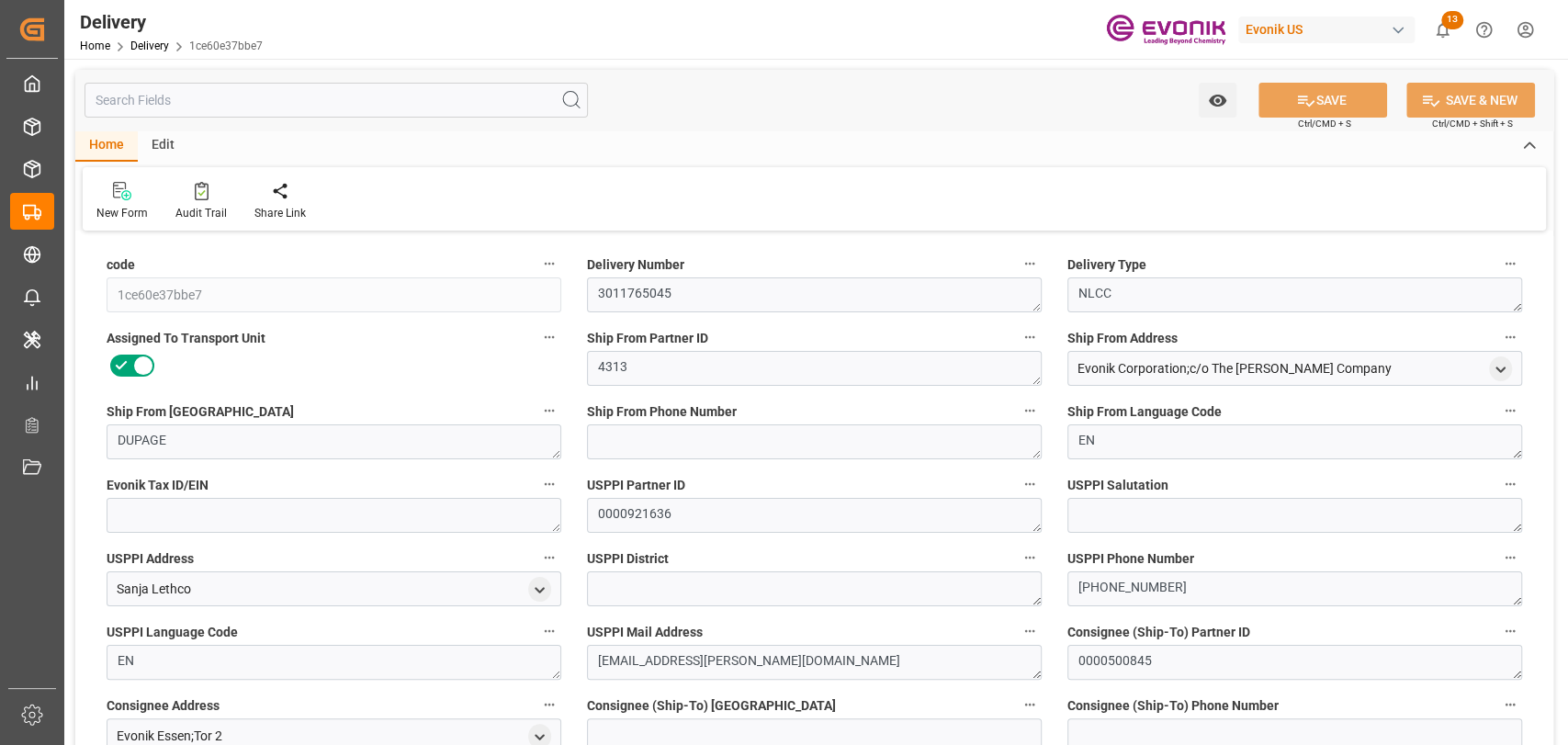
type input "16"
type input "2378.608"
type input "400"
type input "[DATE]"
type input "22-08-2025"
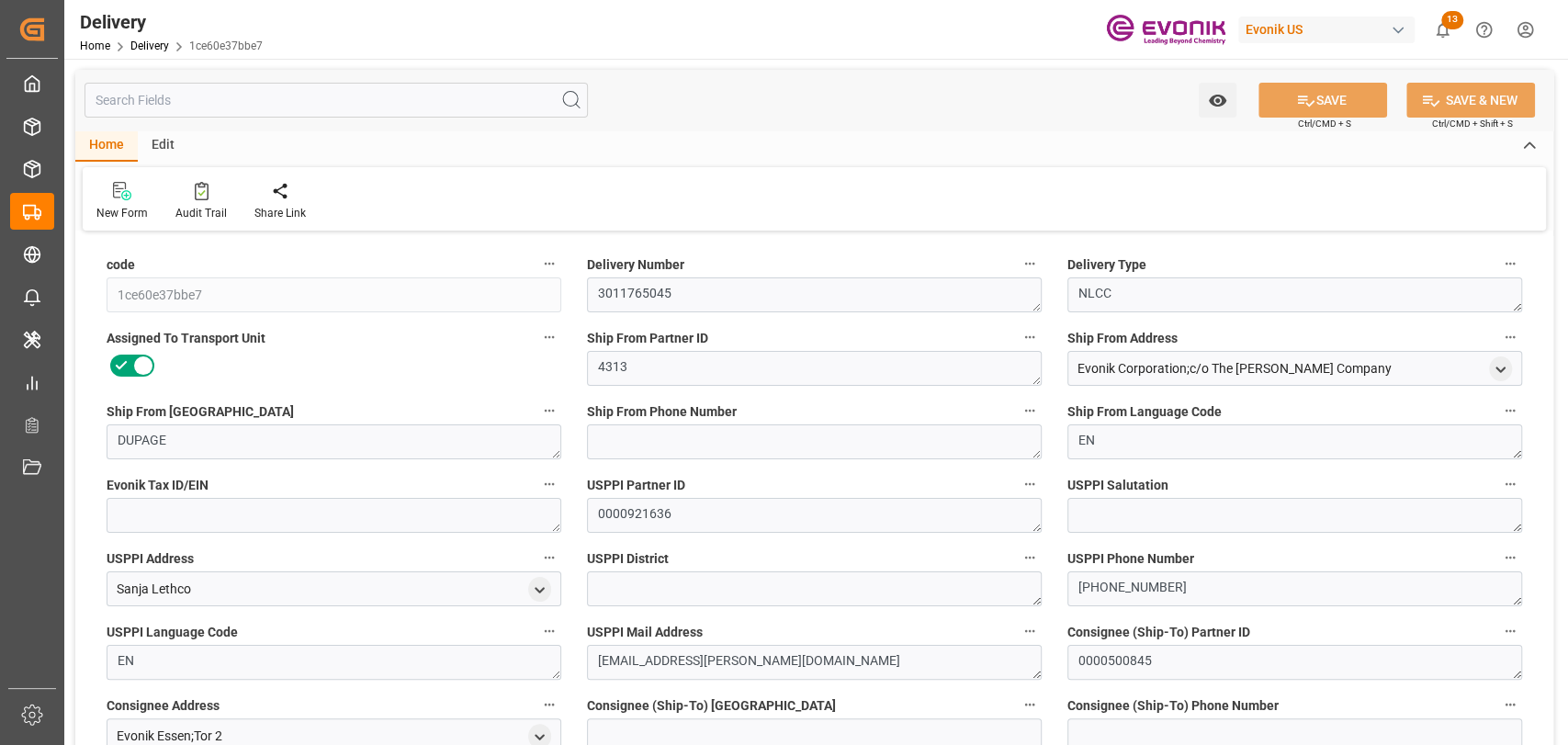
type input "22-08-2025"
type input "19-08-2025 15:04"
type input "20-08-2025 20:11"
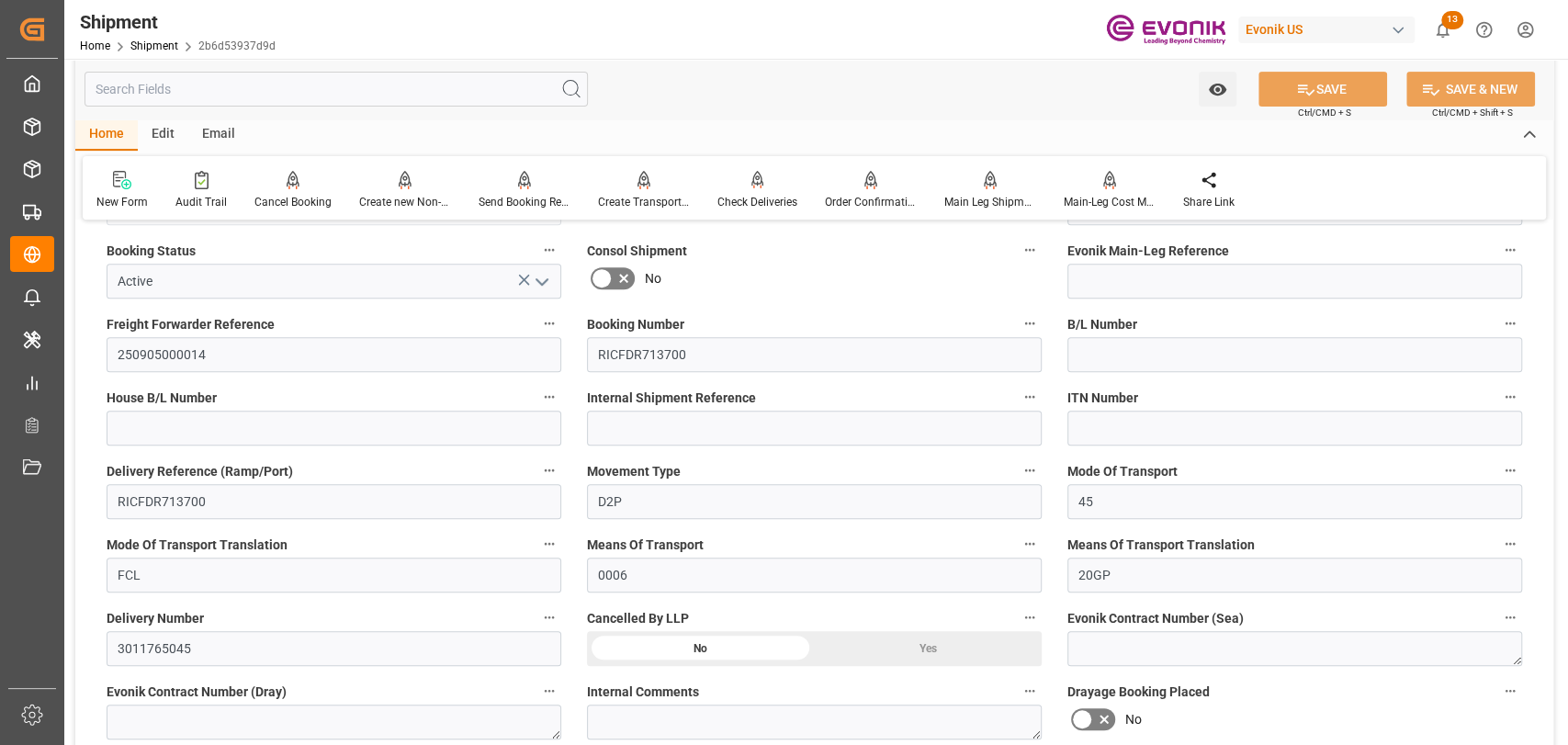
scroll to position [408, 0]
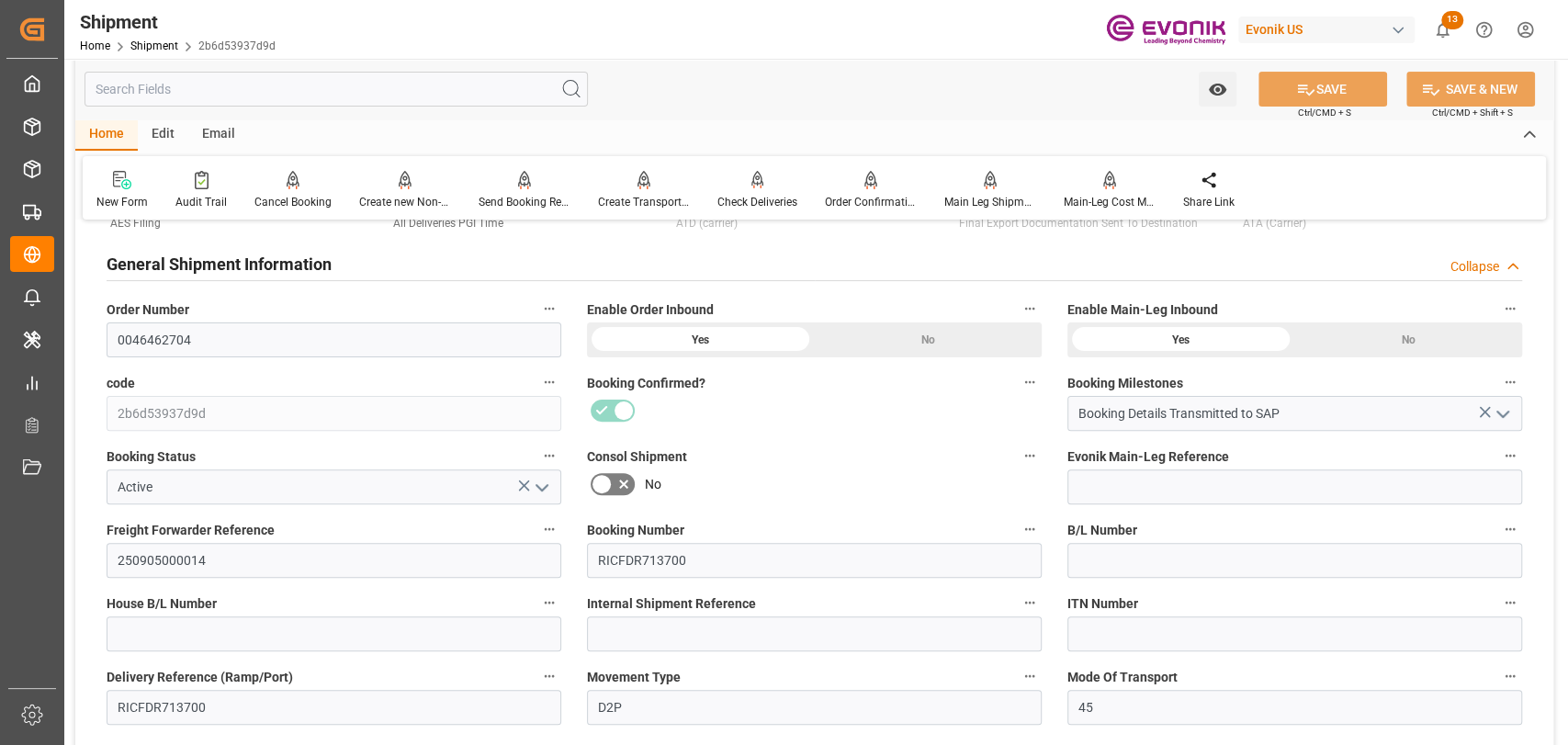
scroll to position [408, 0]
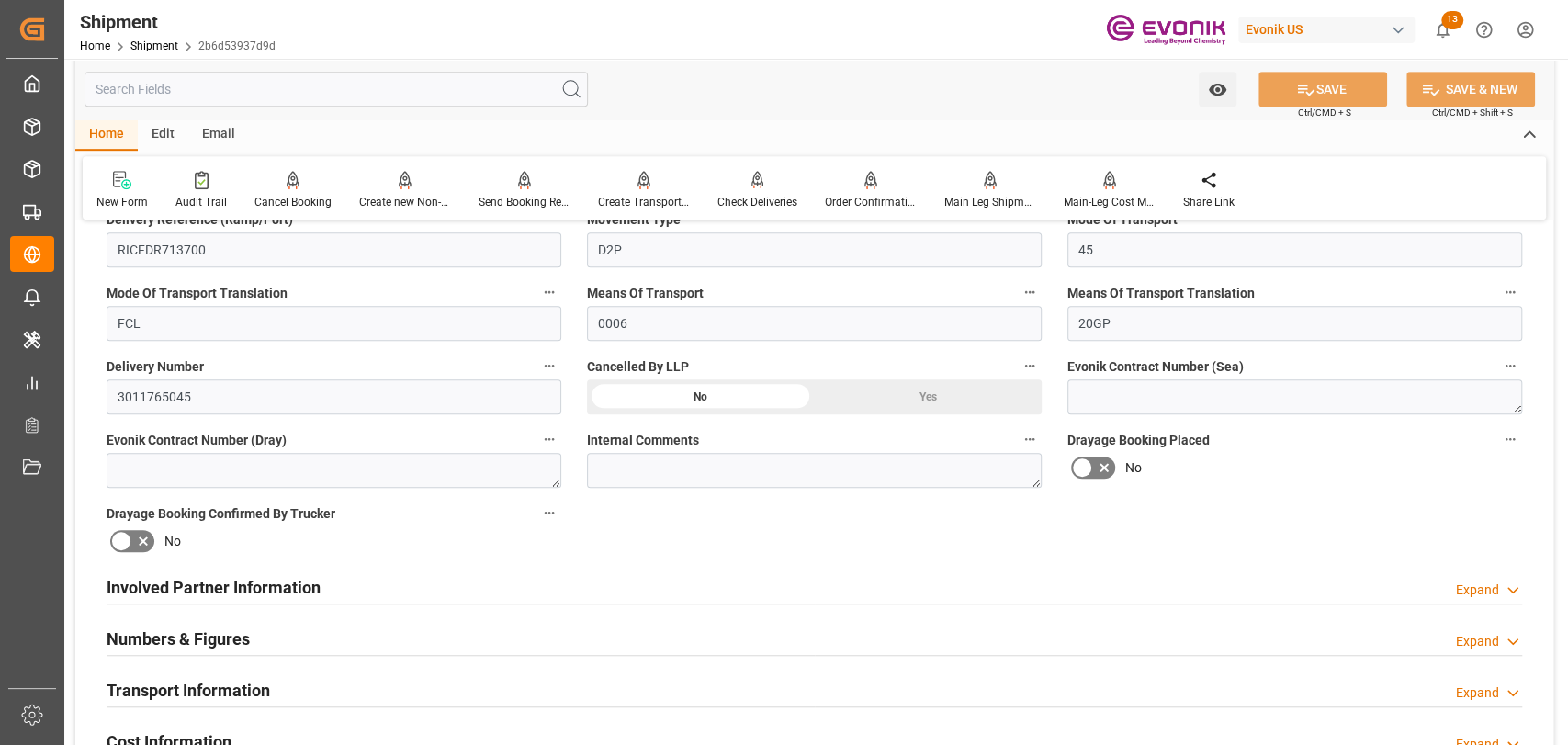
scroll to position [1021, 0]
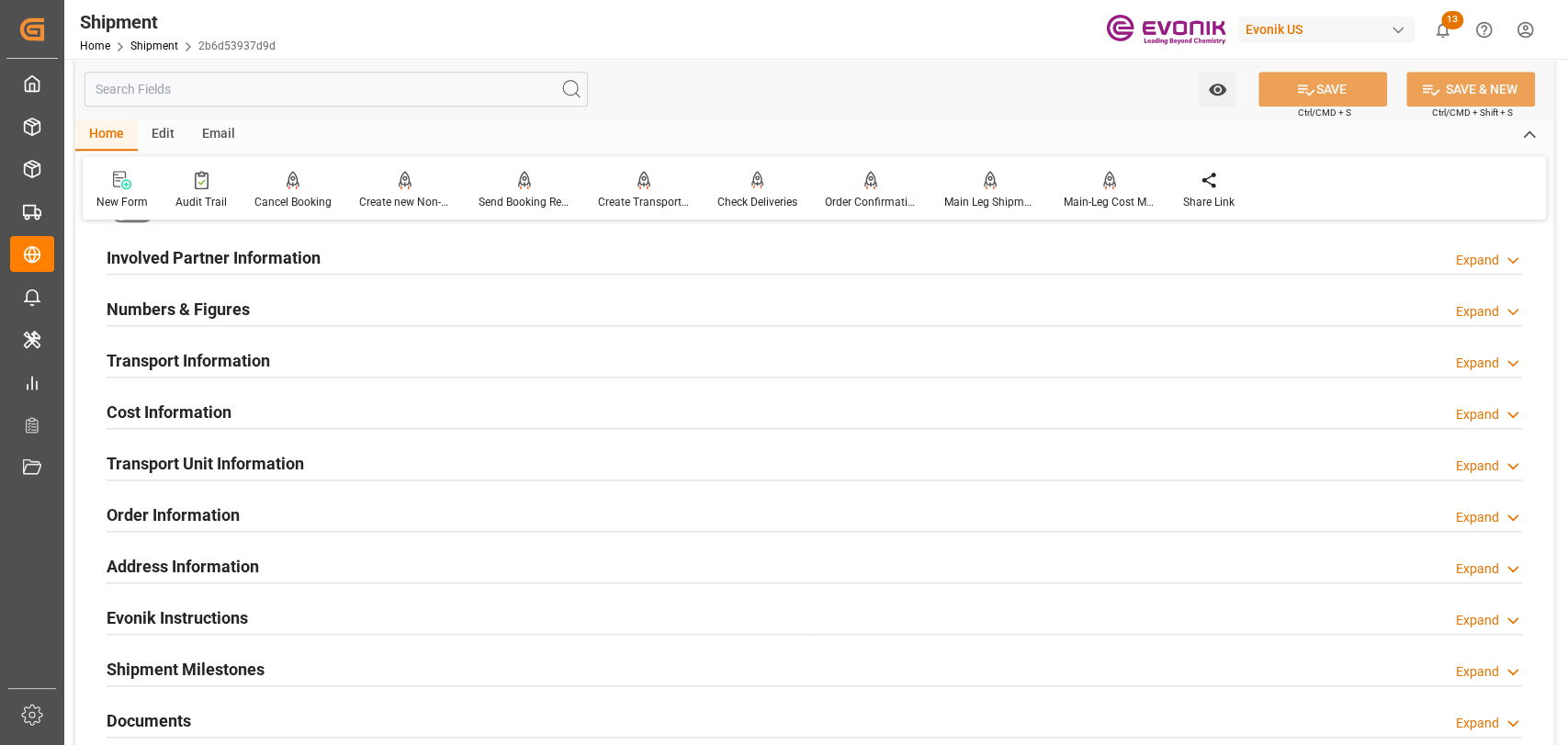
click at [305, 458] on div "Transport Unit Information Expand" at bounding box center [814, 462] width 1415 height 35
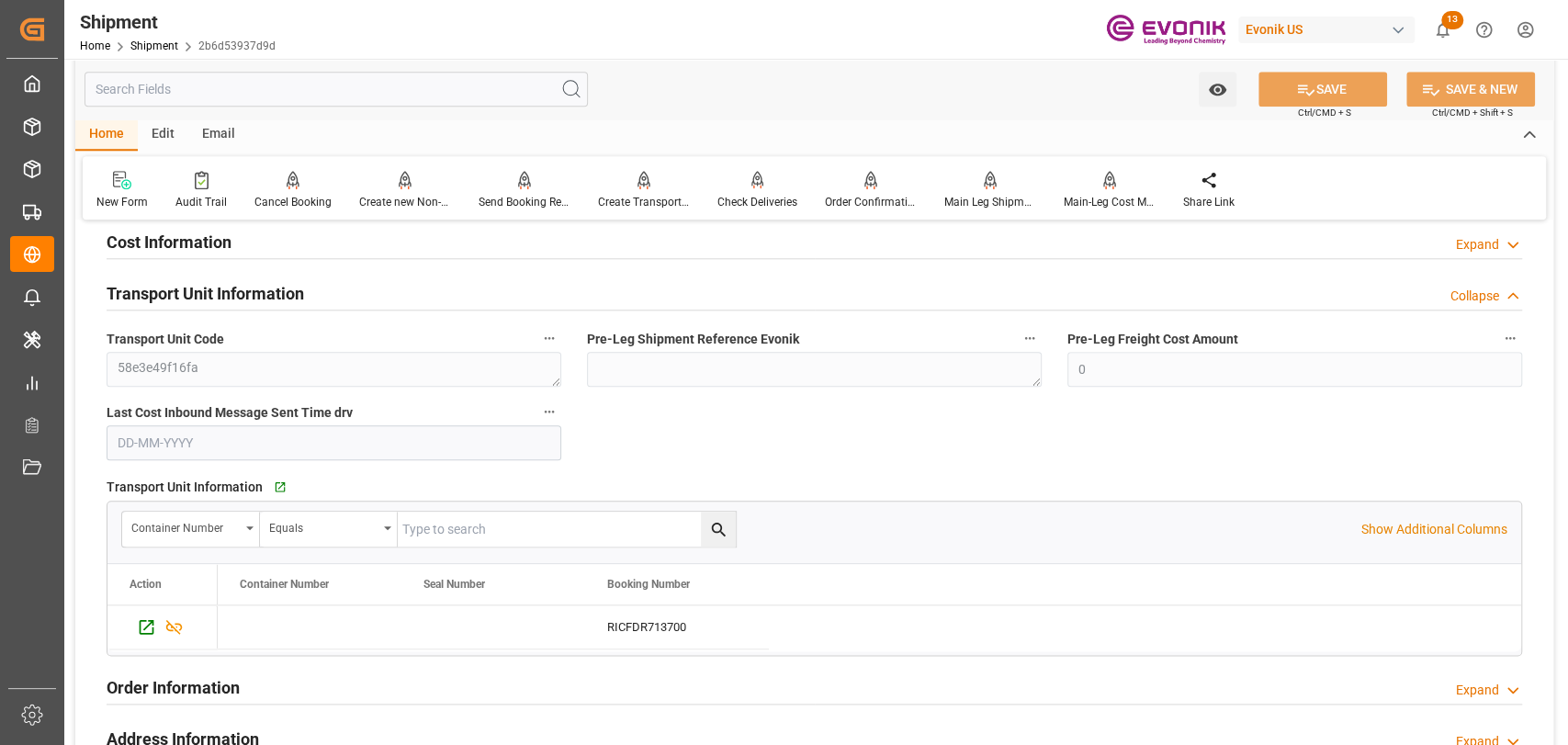
scroll to position [1225, 0]
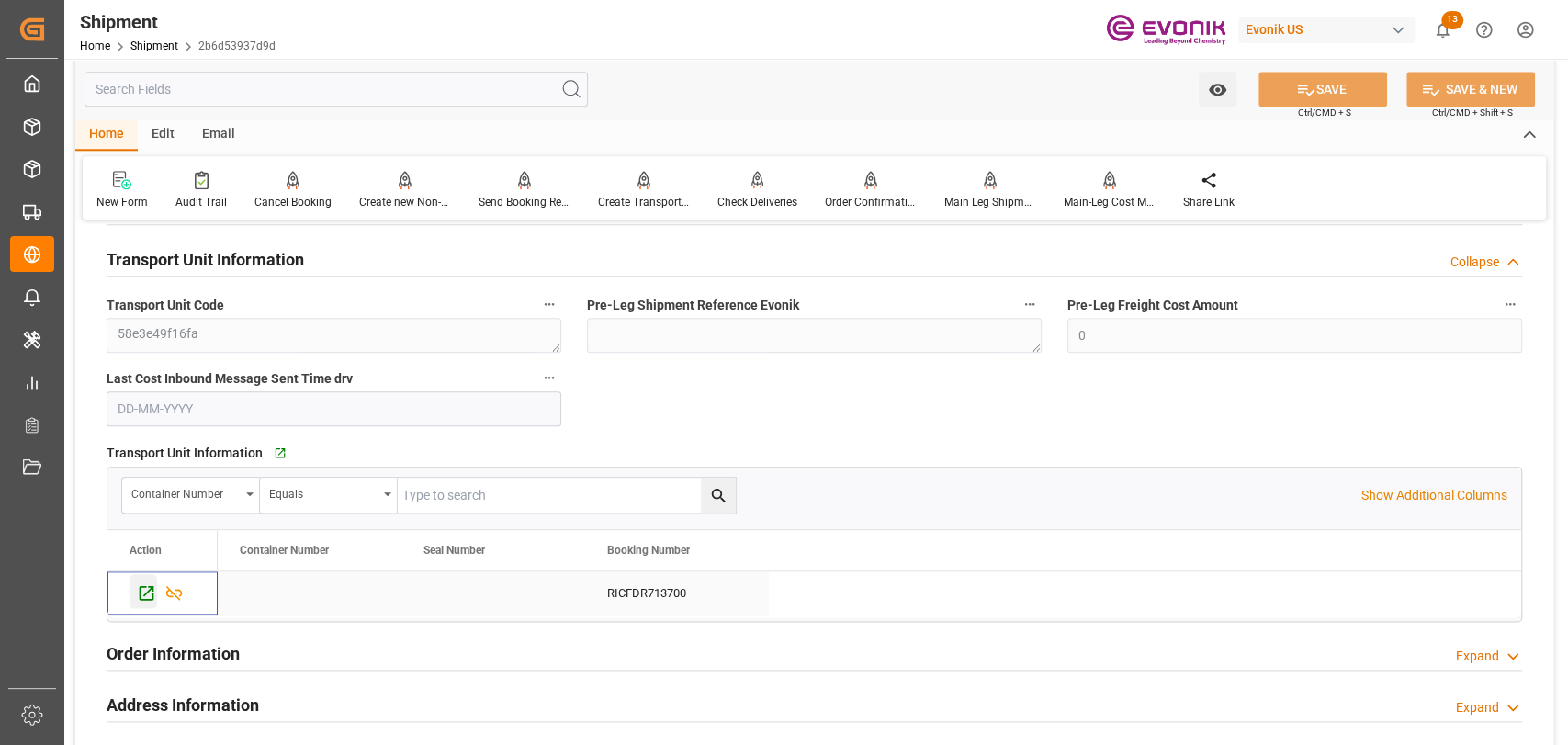
click at [146, 595] on icon "Press SPACE to select this row." at bounding box center [147, 593] width 19 height 19
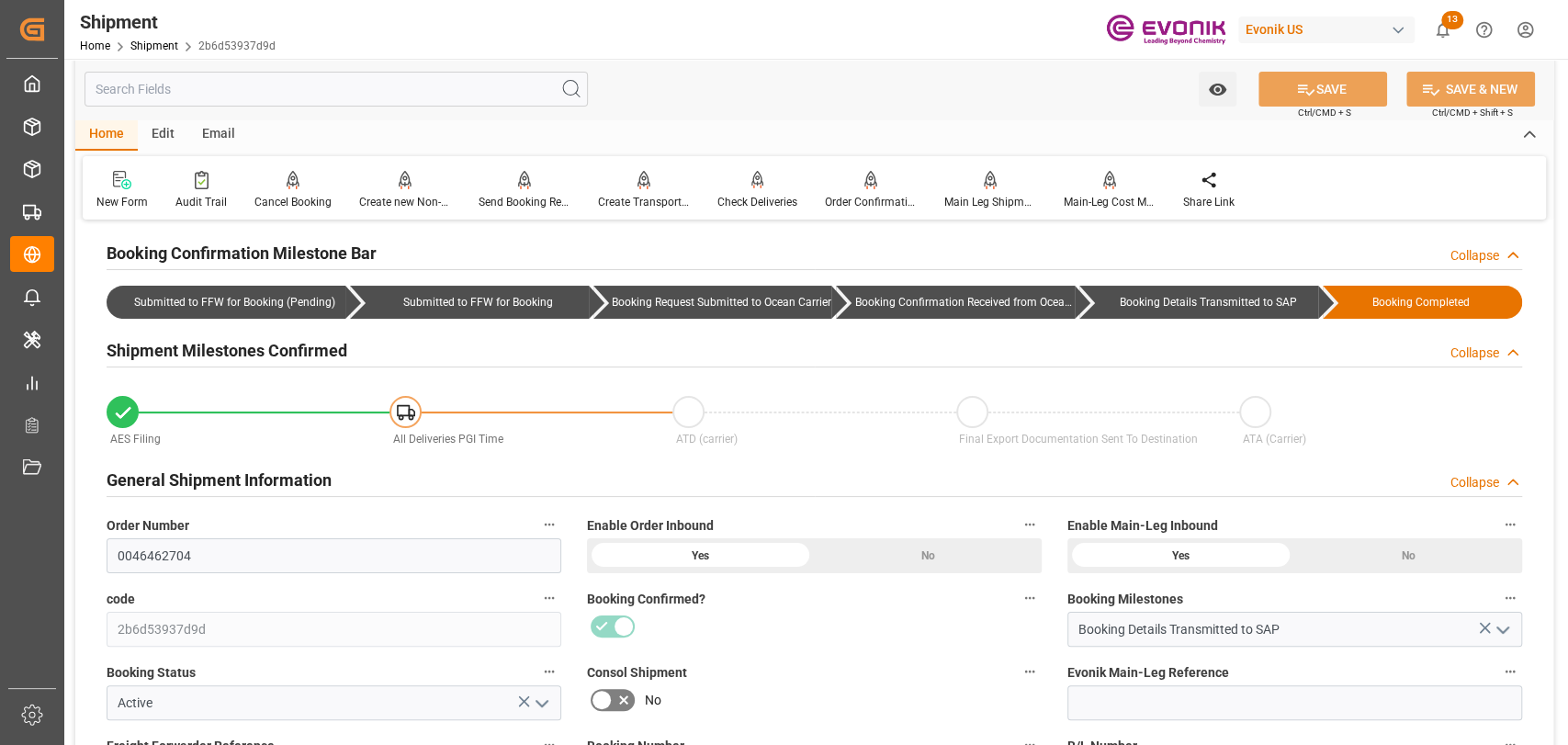
scroll to position [0, 0]
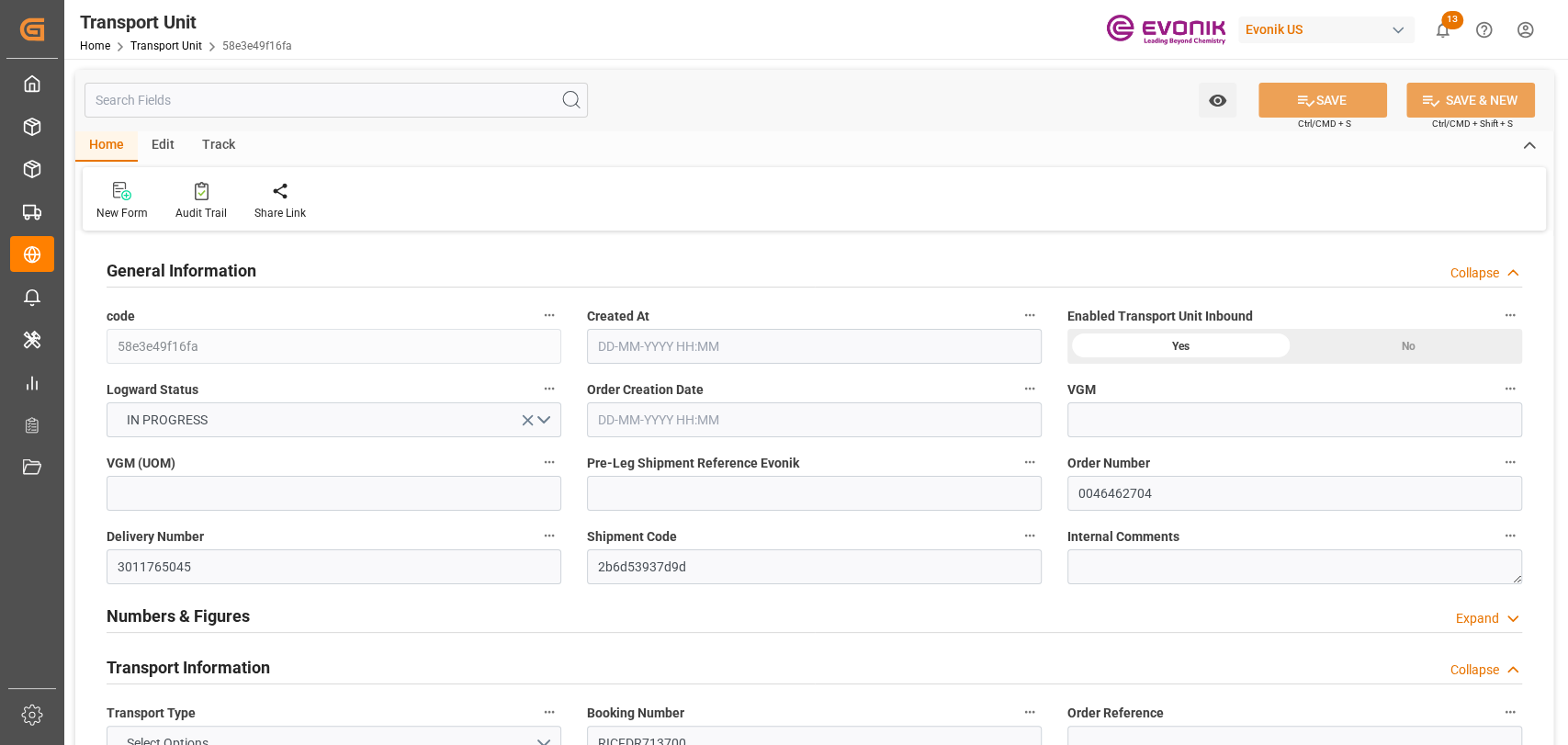
type input "ONE"
type input "Ocean Network Express"
type input "USORF"
type input "BEANR"
type input "12512"
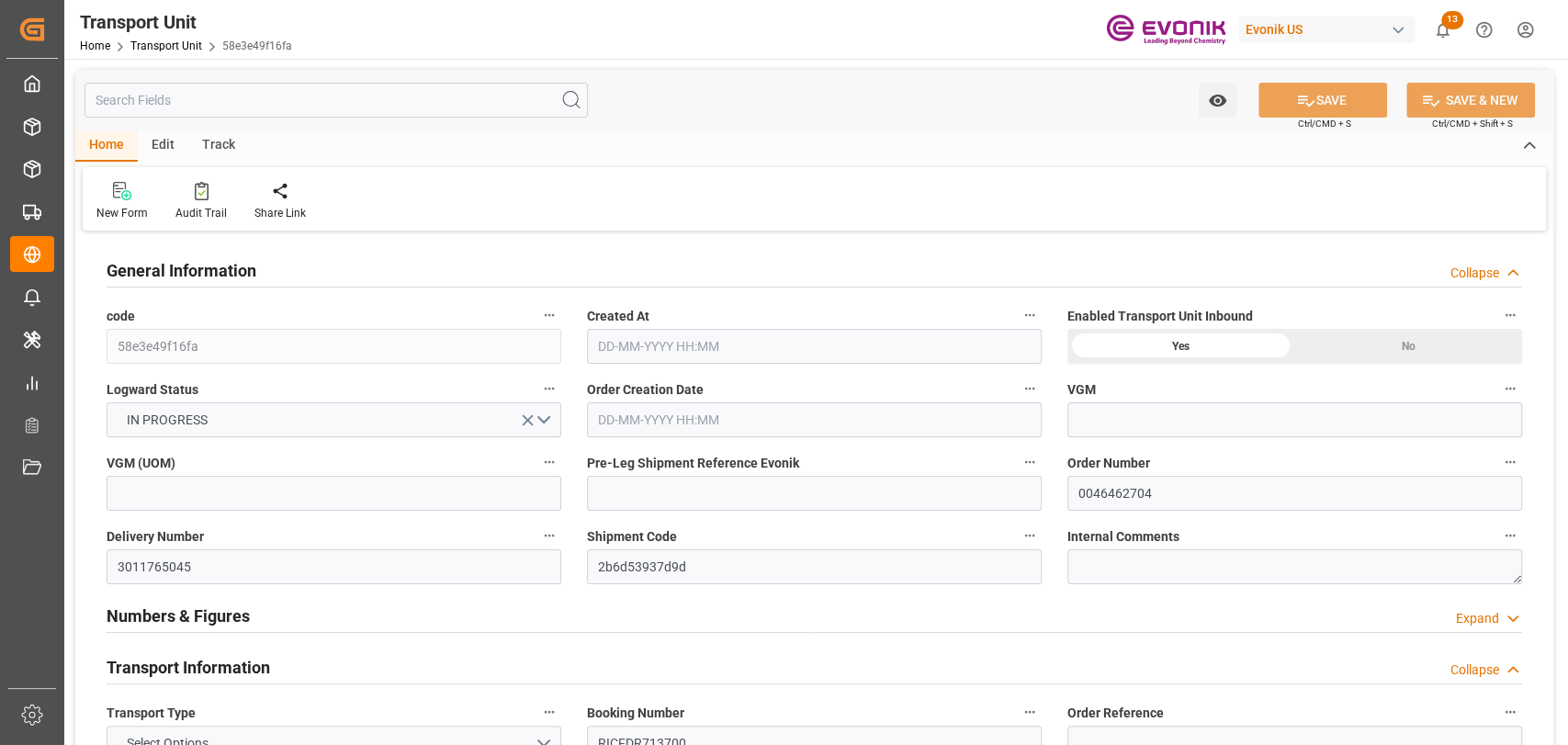
type input "[DATE] 02:28"
type input "[DATE]"
type input "[DATE] 00:00"
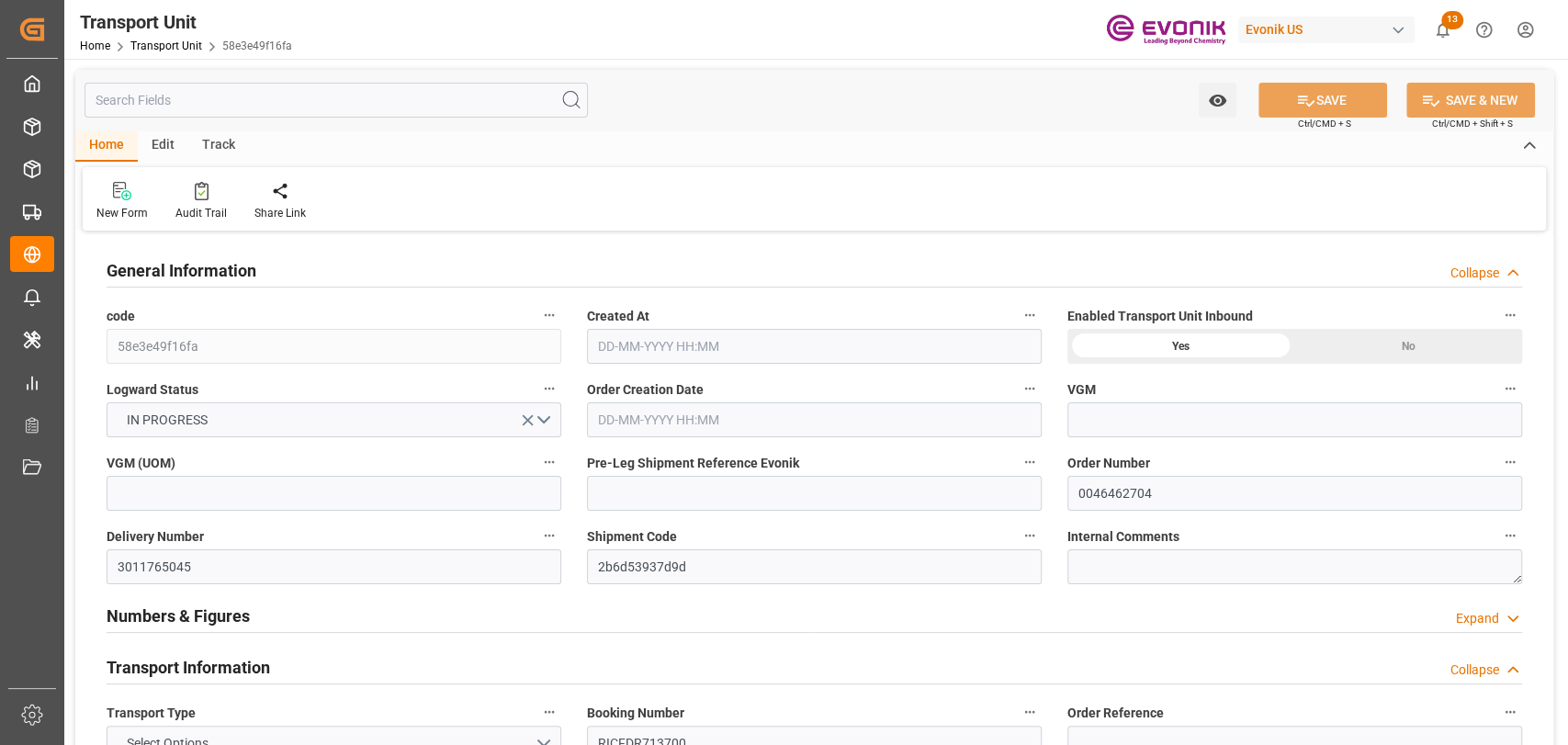
type input "24-09-2025 00:00"
type input "[DATE] 16:00"
click at [550, 545] on button "Delivery Number" at bounding box center [549, 536] width 24 height 24
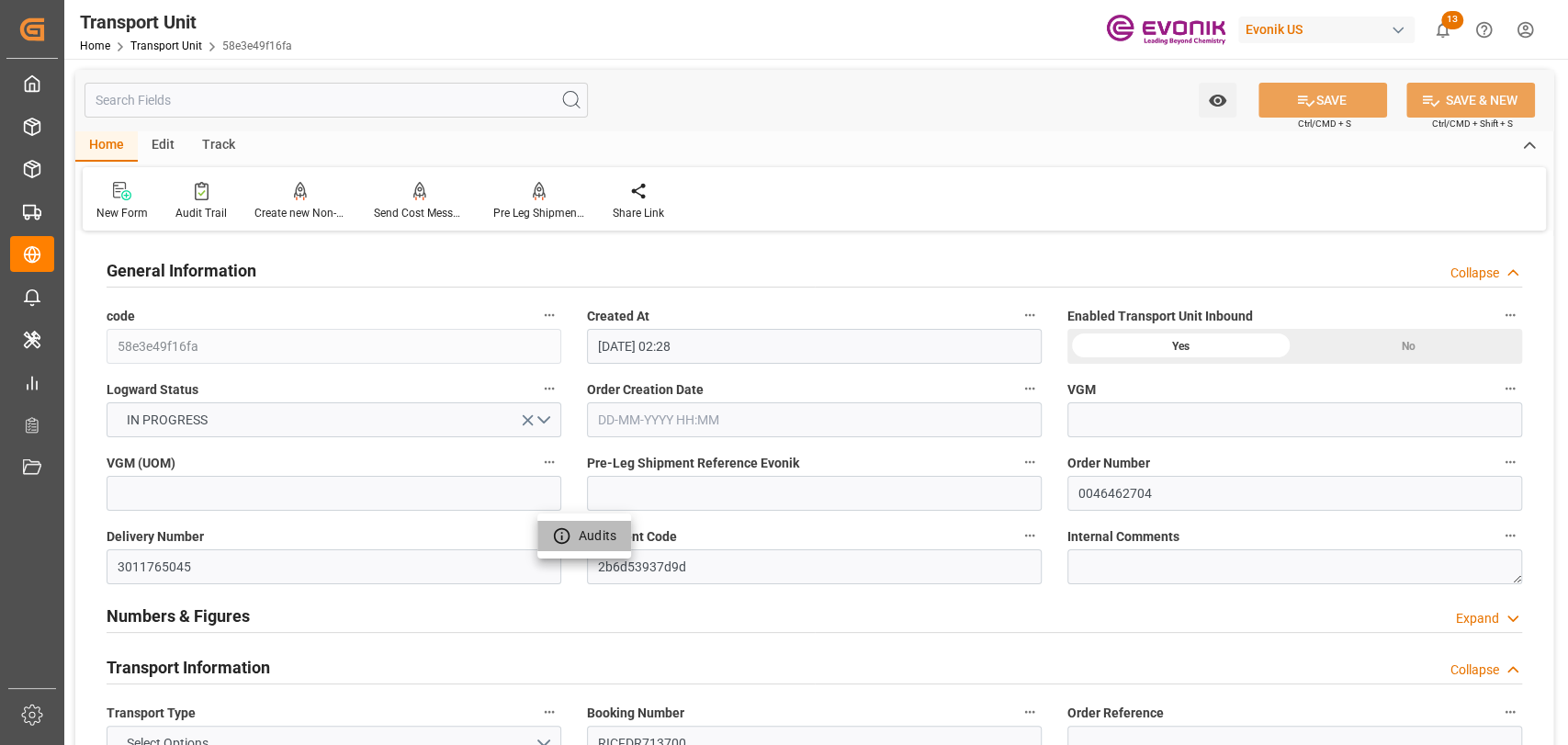
click at [552, 539] on icon at bounding box center [561, 537] width 19 height 19
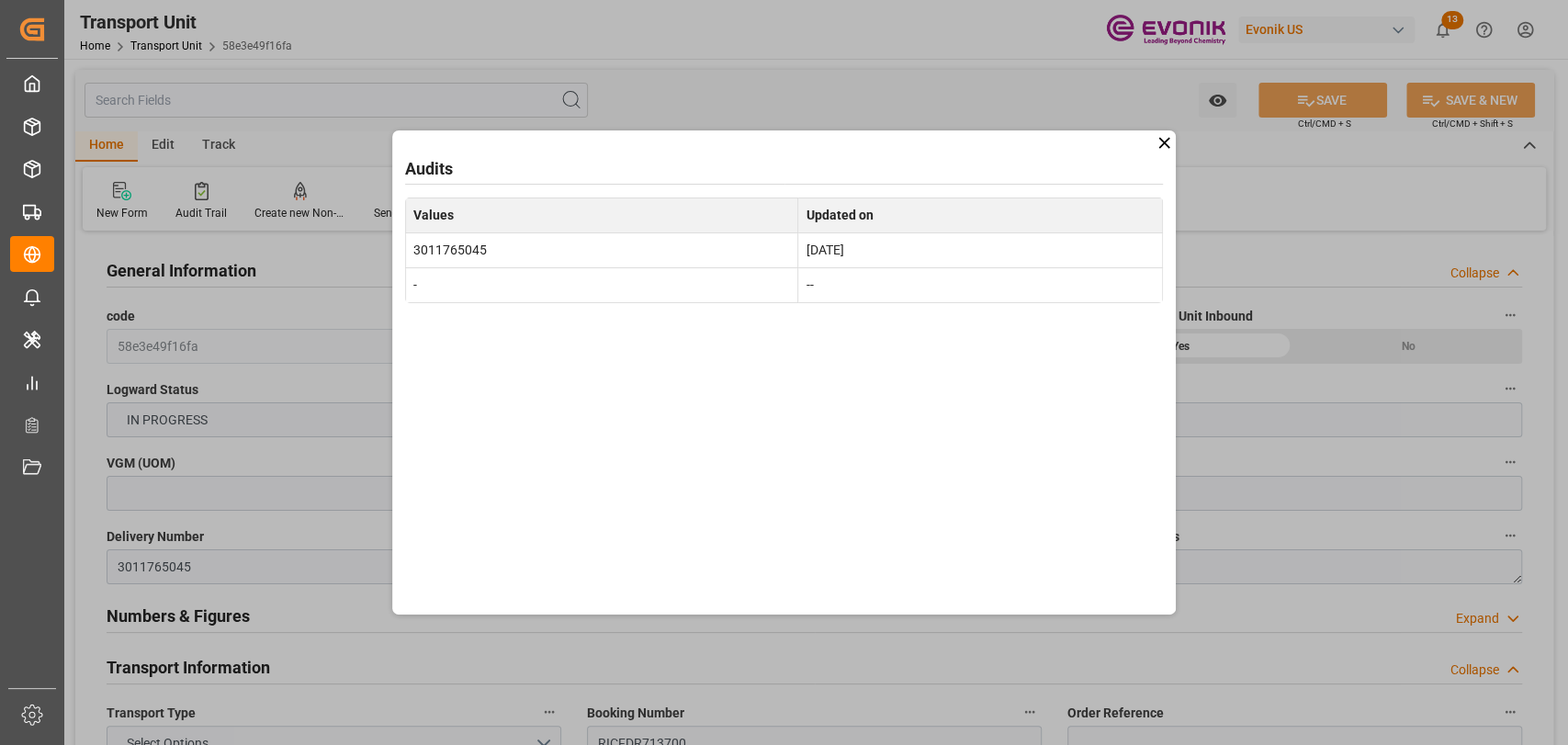
click at [1159, 140] on icon at bounding box center [1164, 143] width 19 height 19
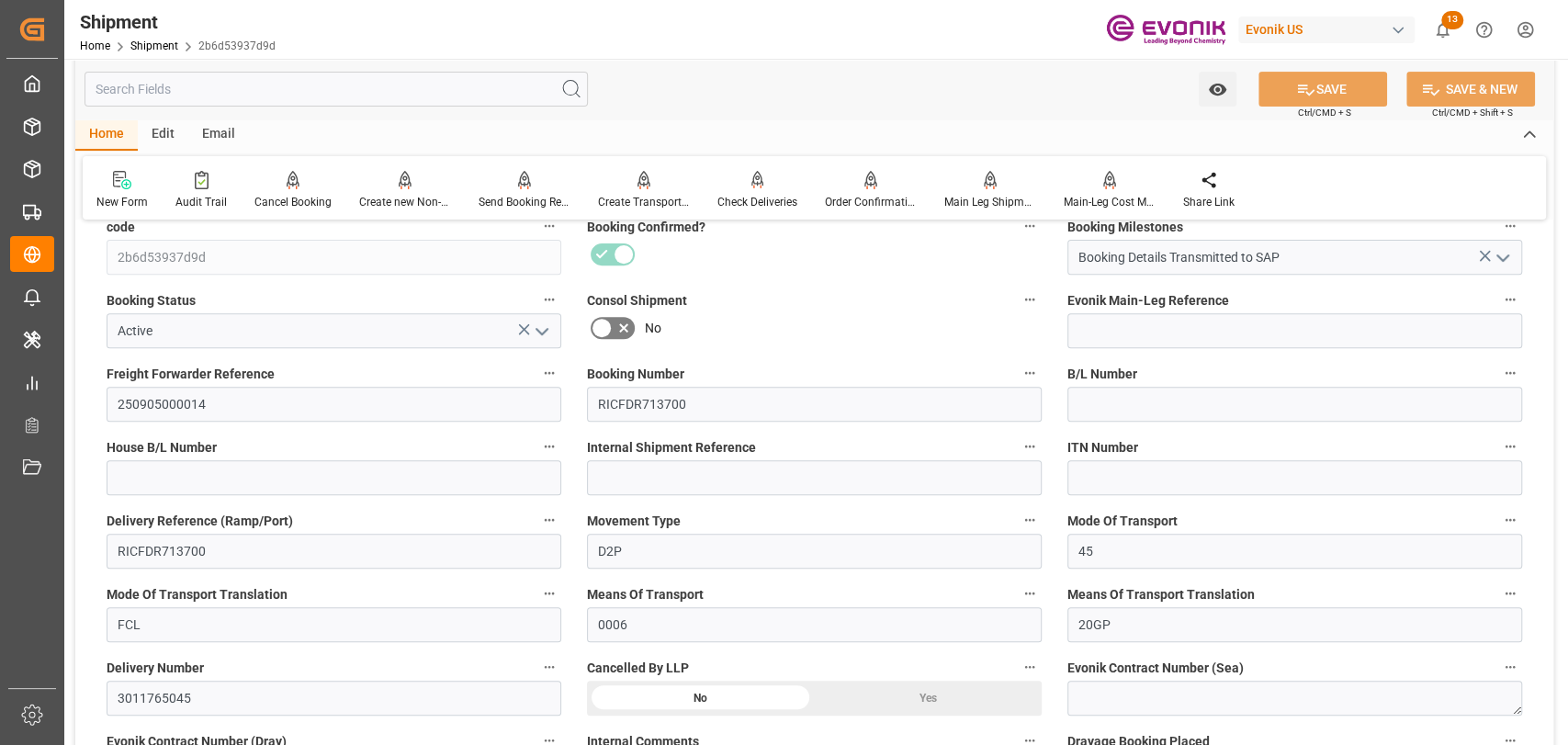
scroll to position [408, 0]
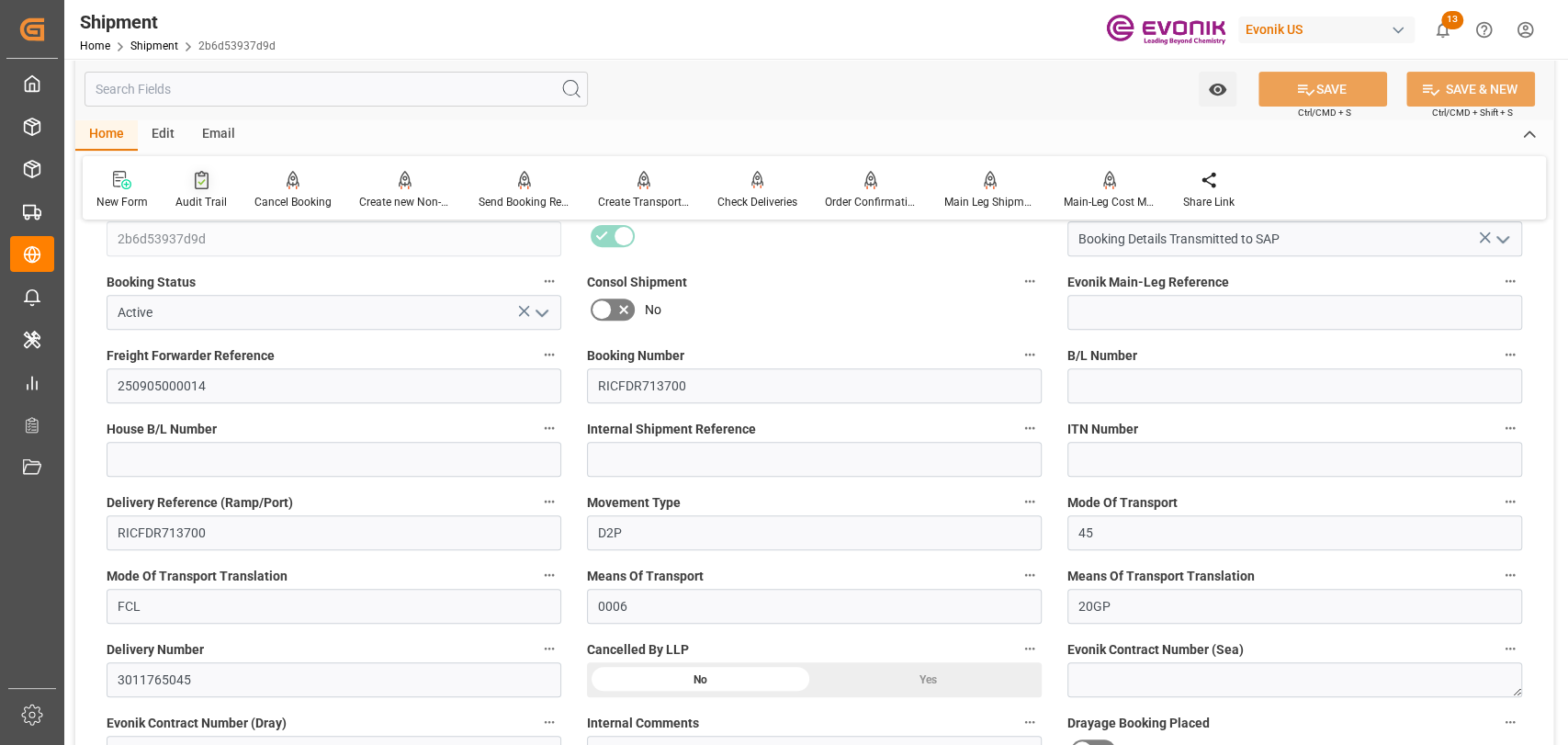
click at [178, 170] on div at bounding box center [202, 180] width 52 height 19
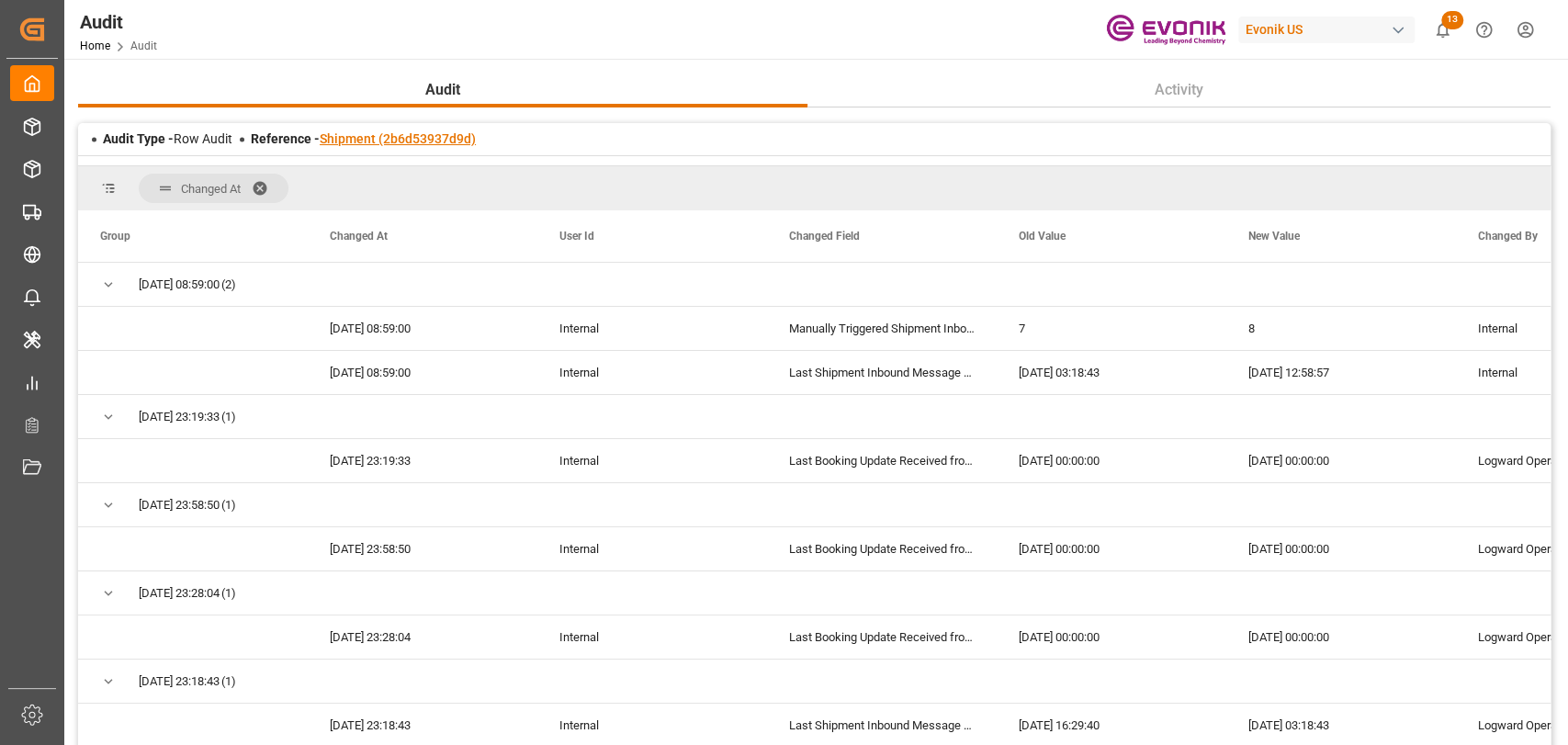
click at [446, 145] on link "Shipment (2b6d53937d9d)" at bounding box center [397, 138] width 156 height 14
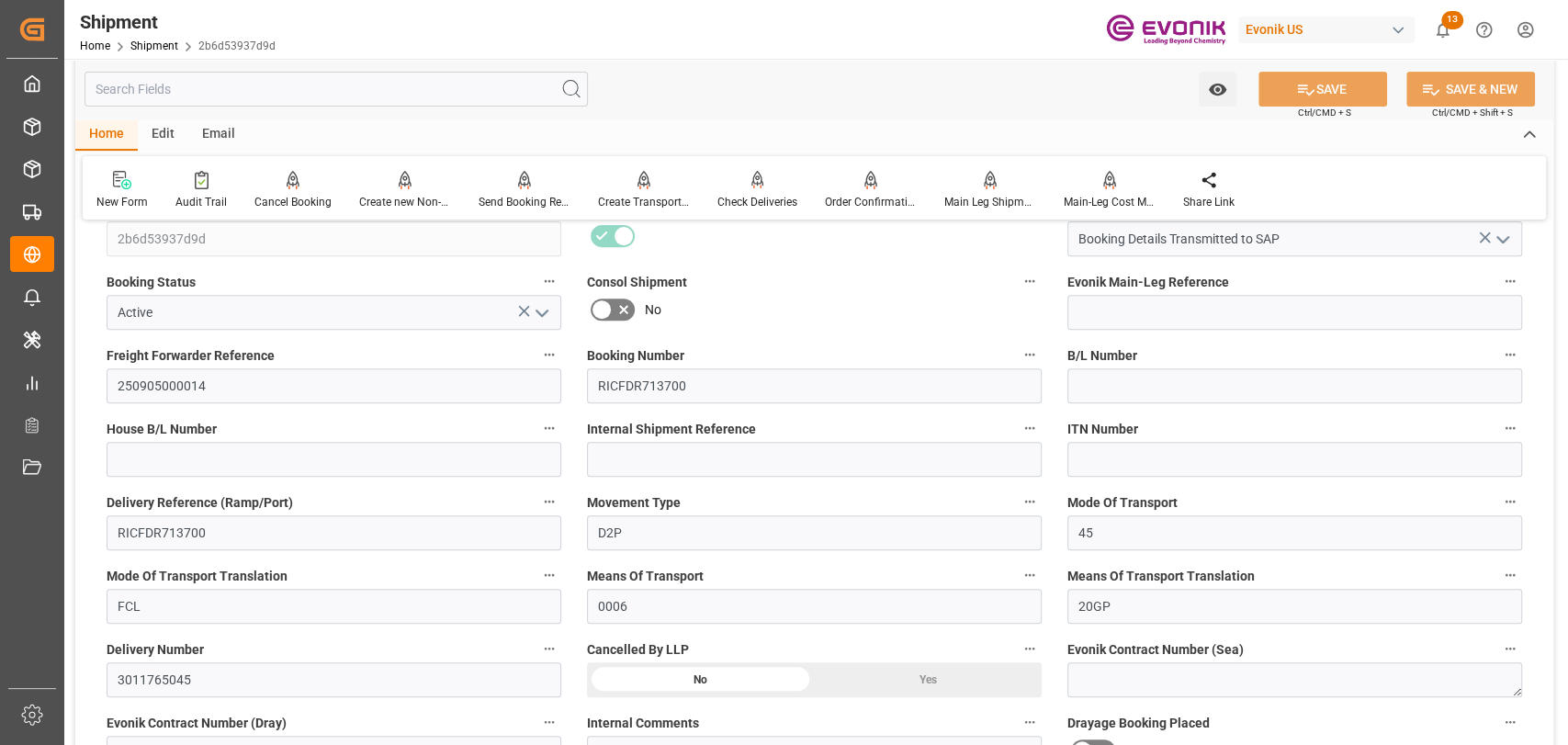
scroll to position [1021, 0]
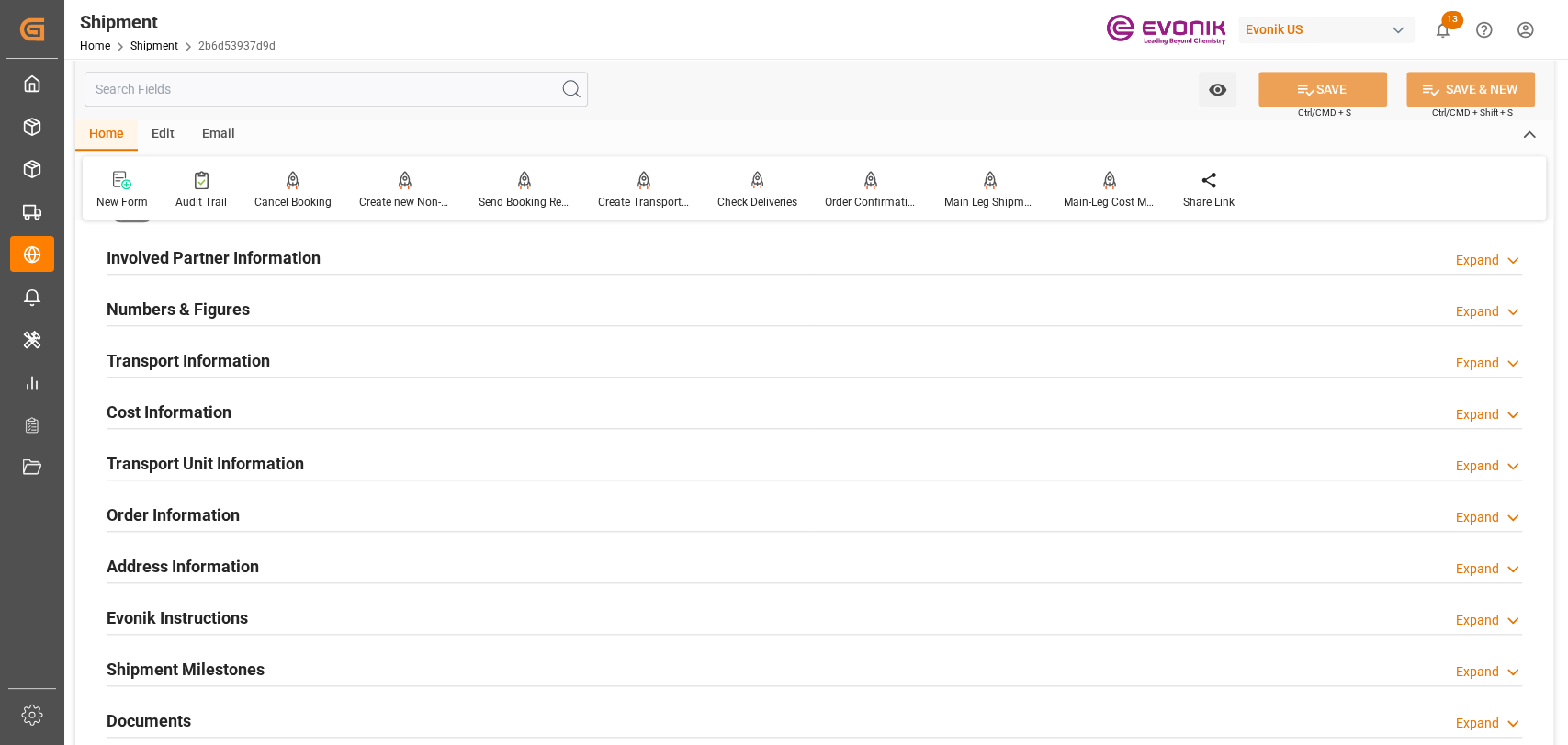
click at [243, 357] on h2 "Transport Information" at bounding box center [188, 361] width 163 height 25
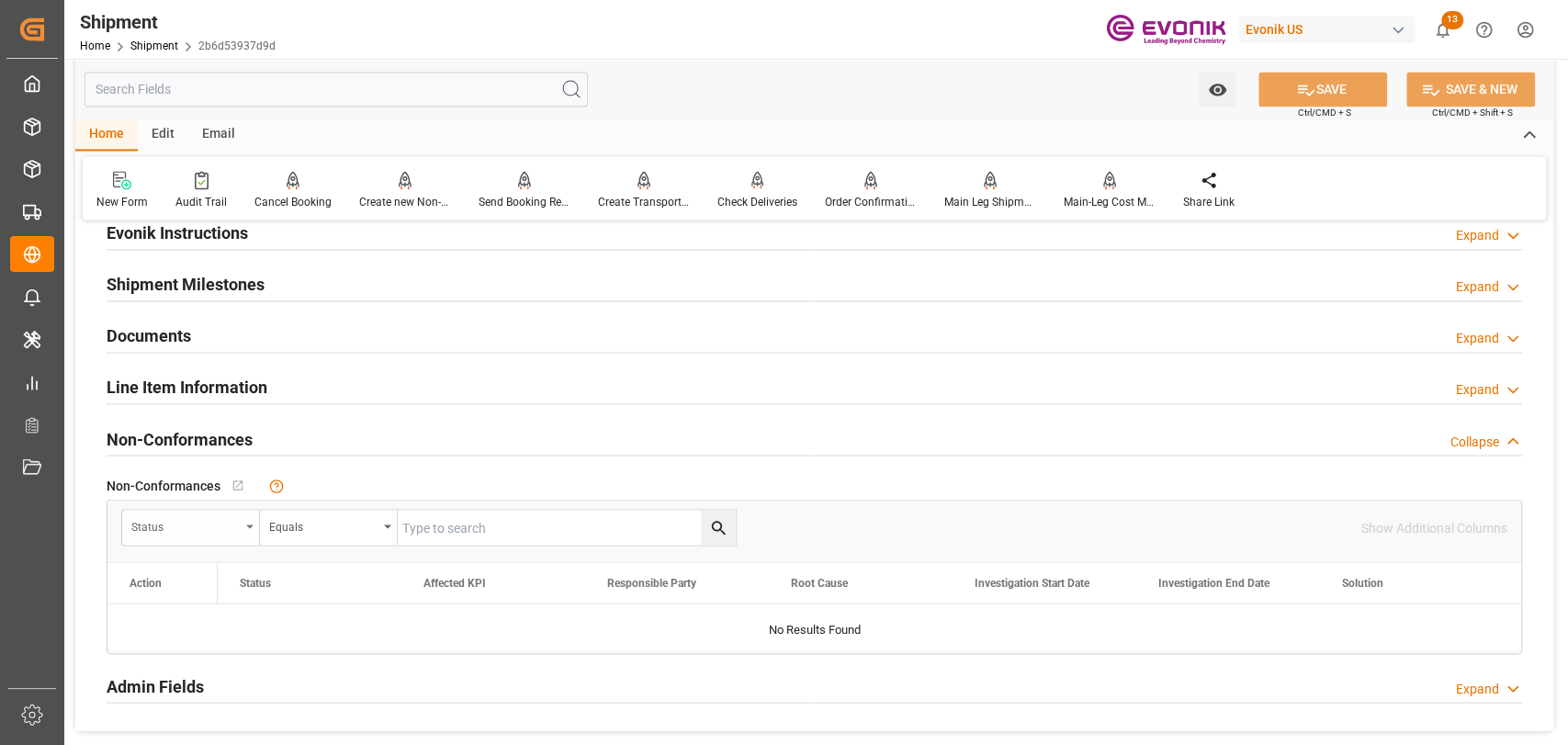
scroll to position [2042, 0]
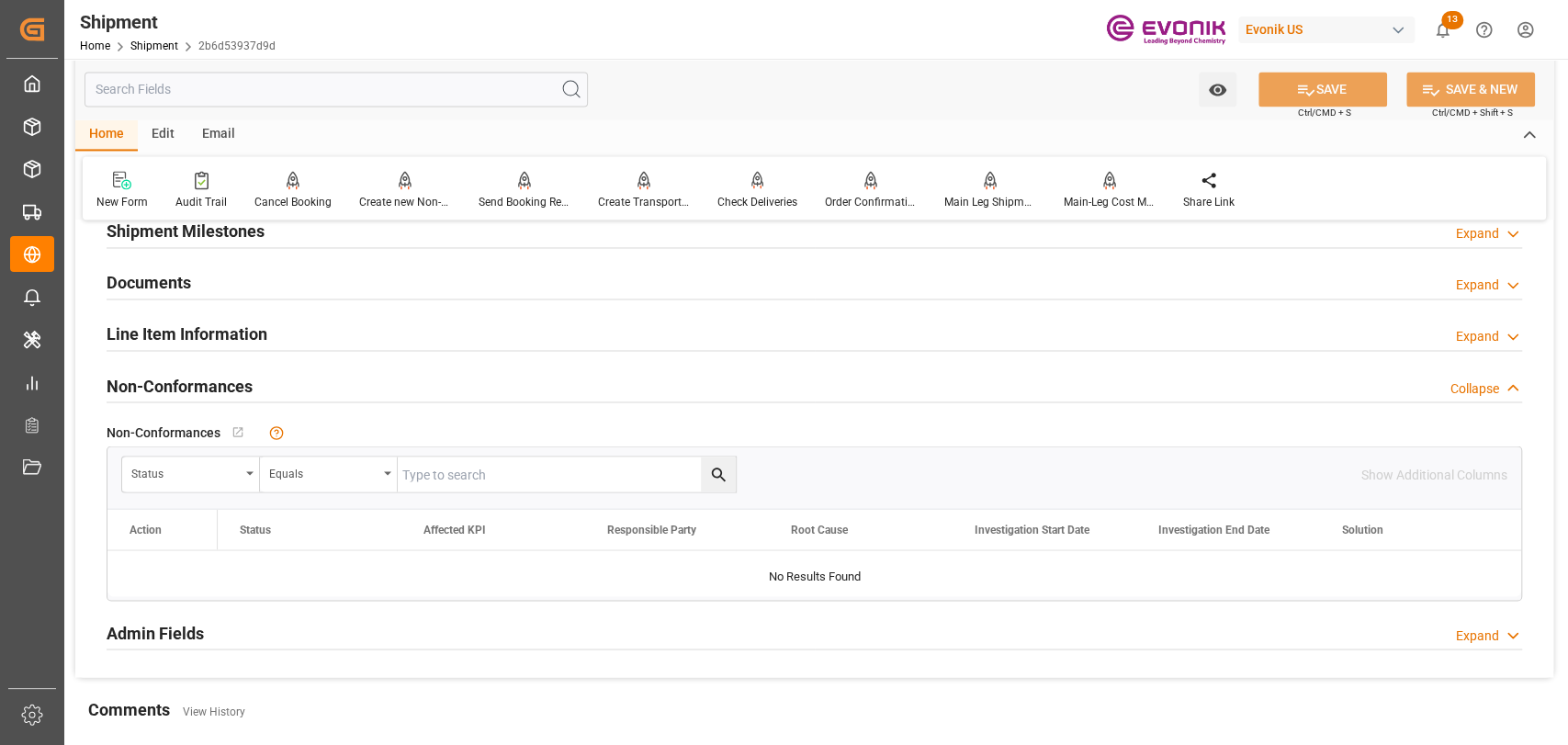
click at [190, 341] on h2 "Line Item Information" at bounding box center [187, 334] width 161 height 25
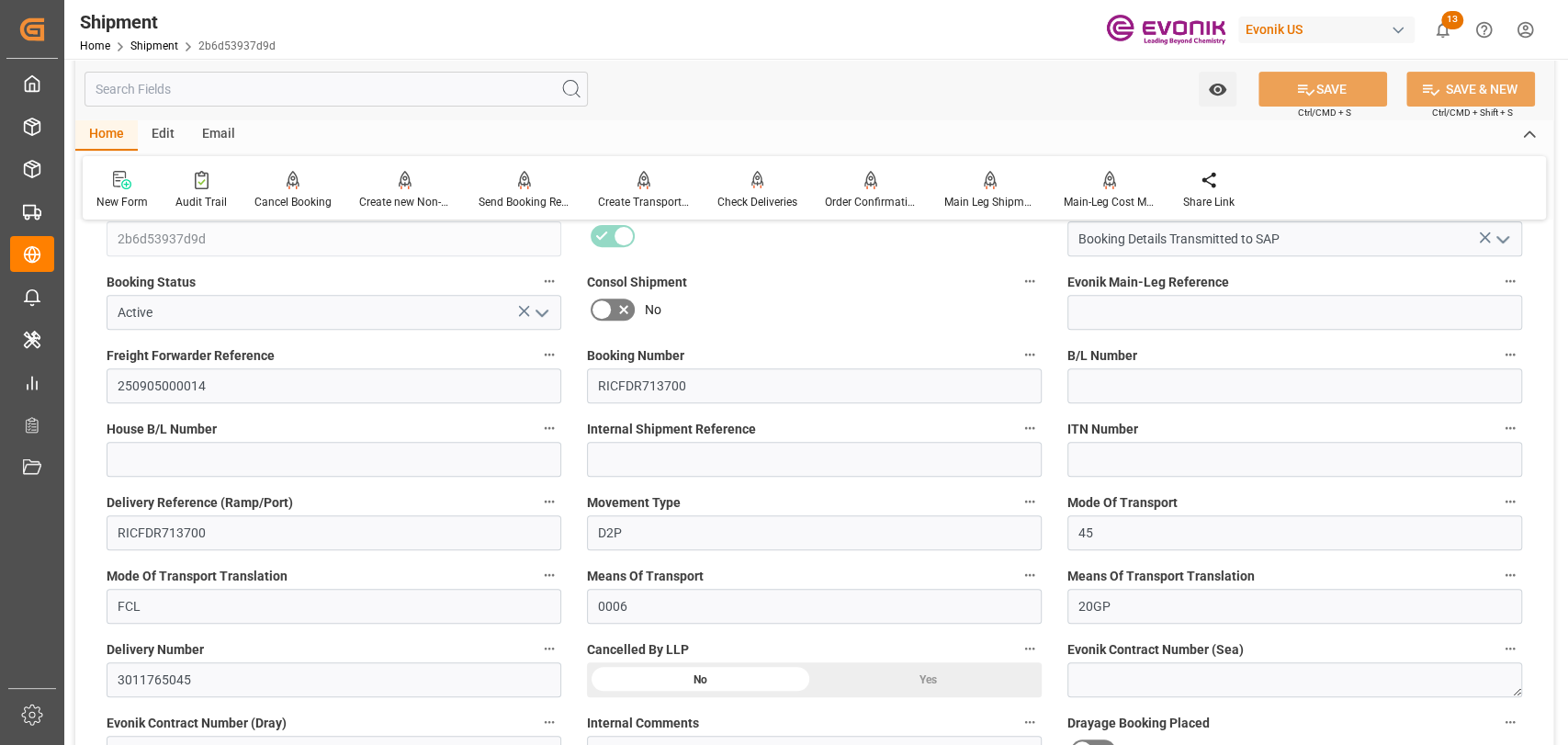
scroll to position [204, 0]
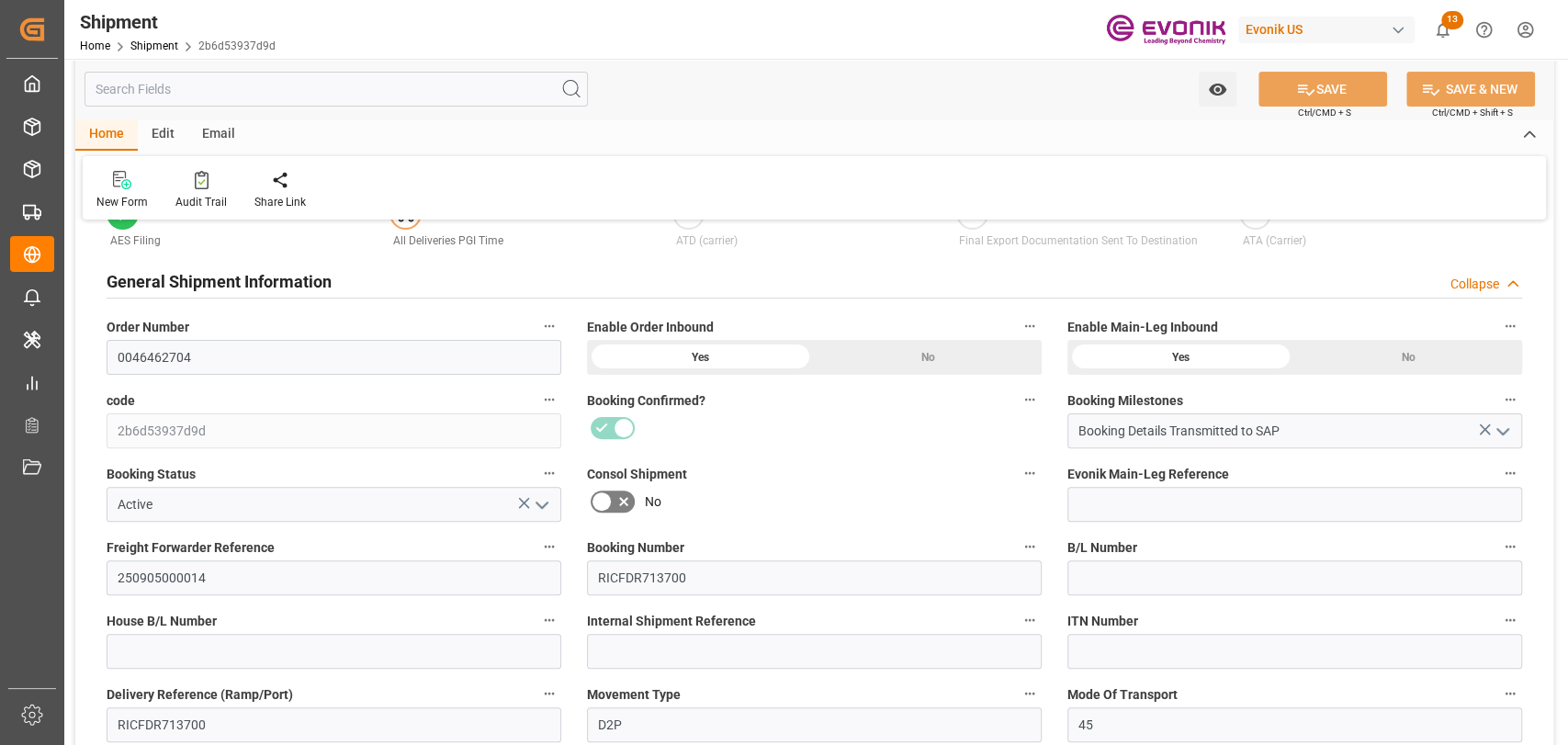
scroll to position [408, 0]
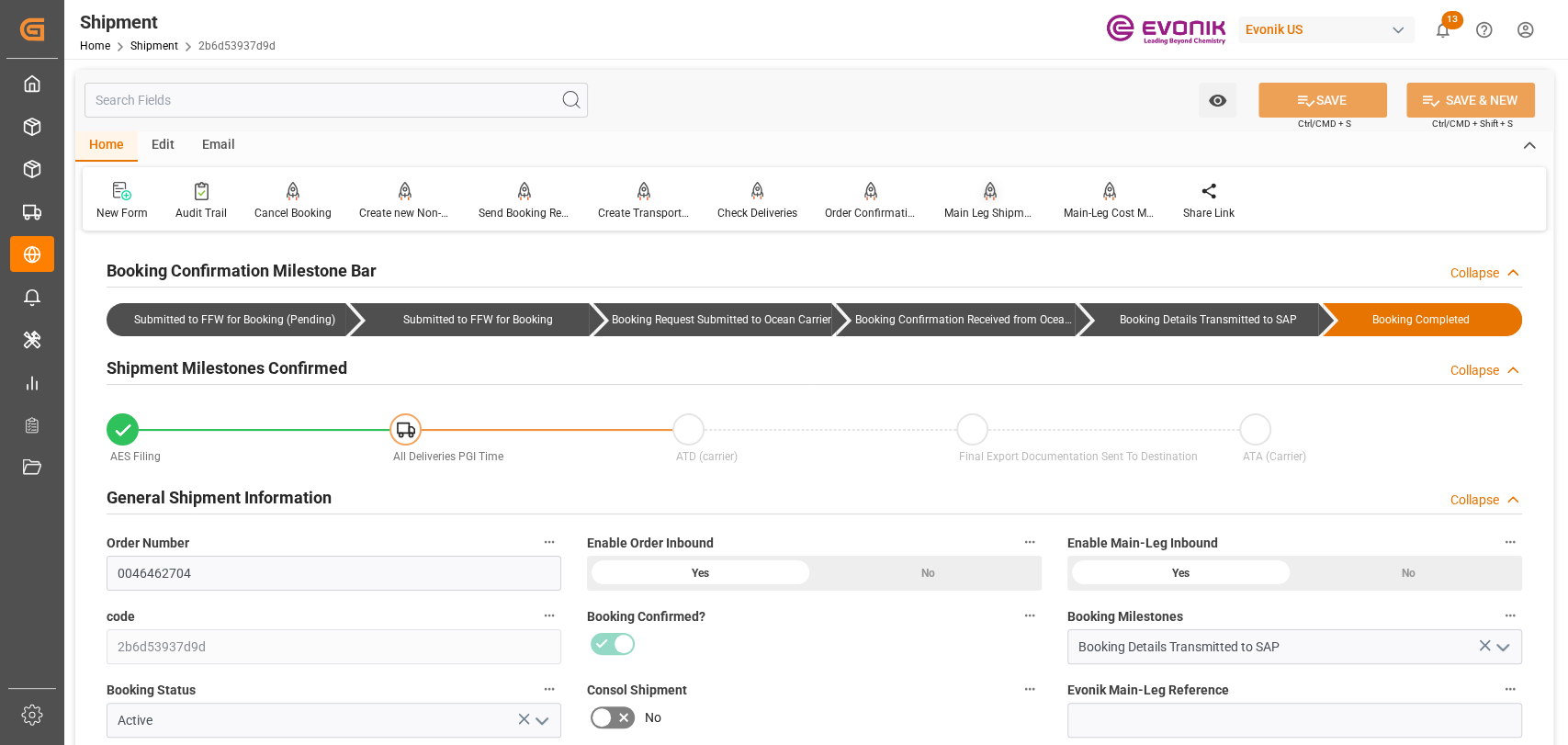
click at [978, 205] on div "Main Leg Shipment" at bounding box center [990, 212] width 92 height 16
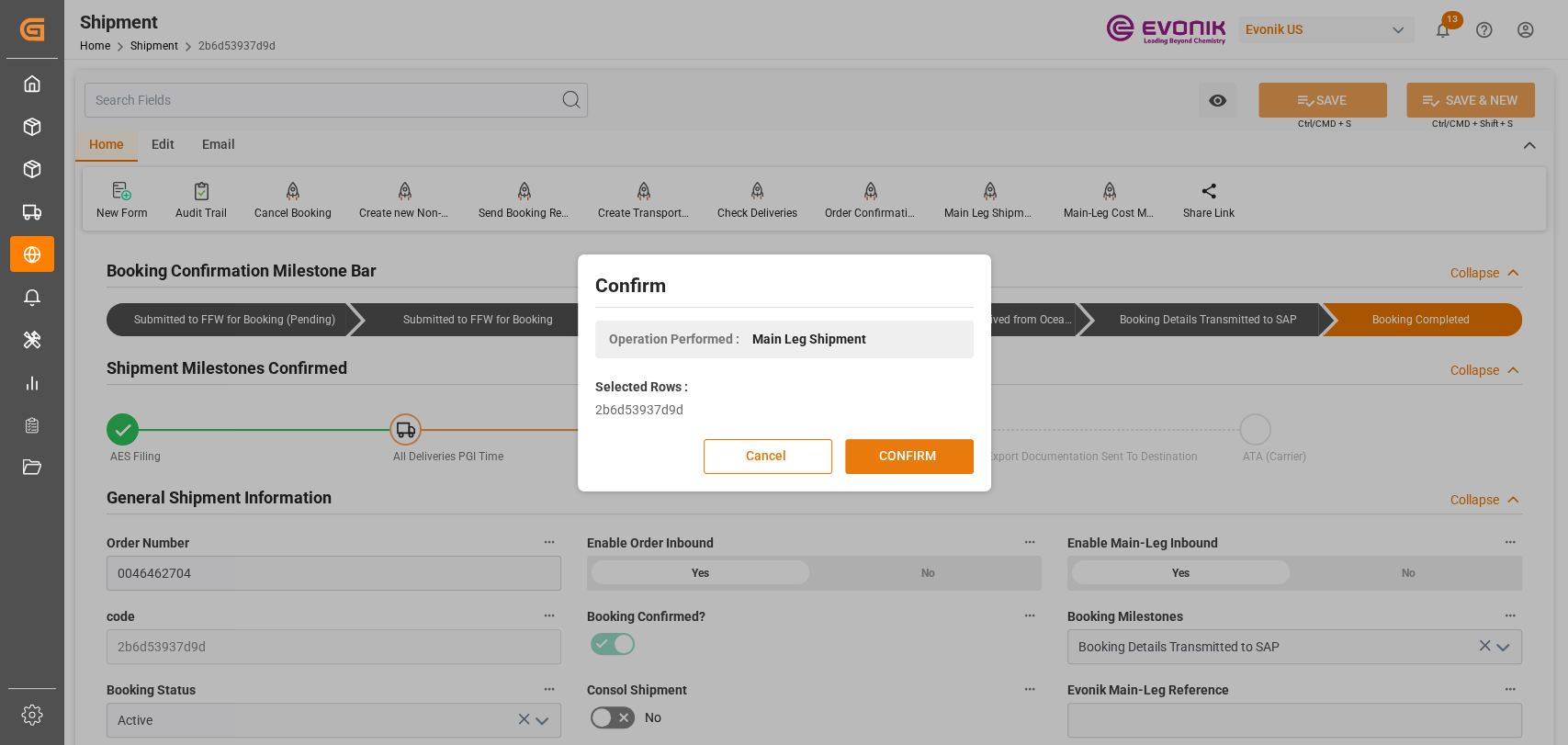
click at [899, 466] on button "CONFIRM" at bounding box center [910, 457] width 129 height 35
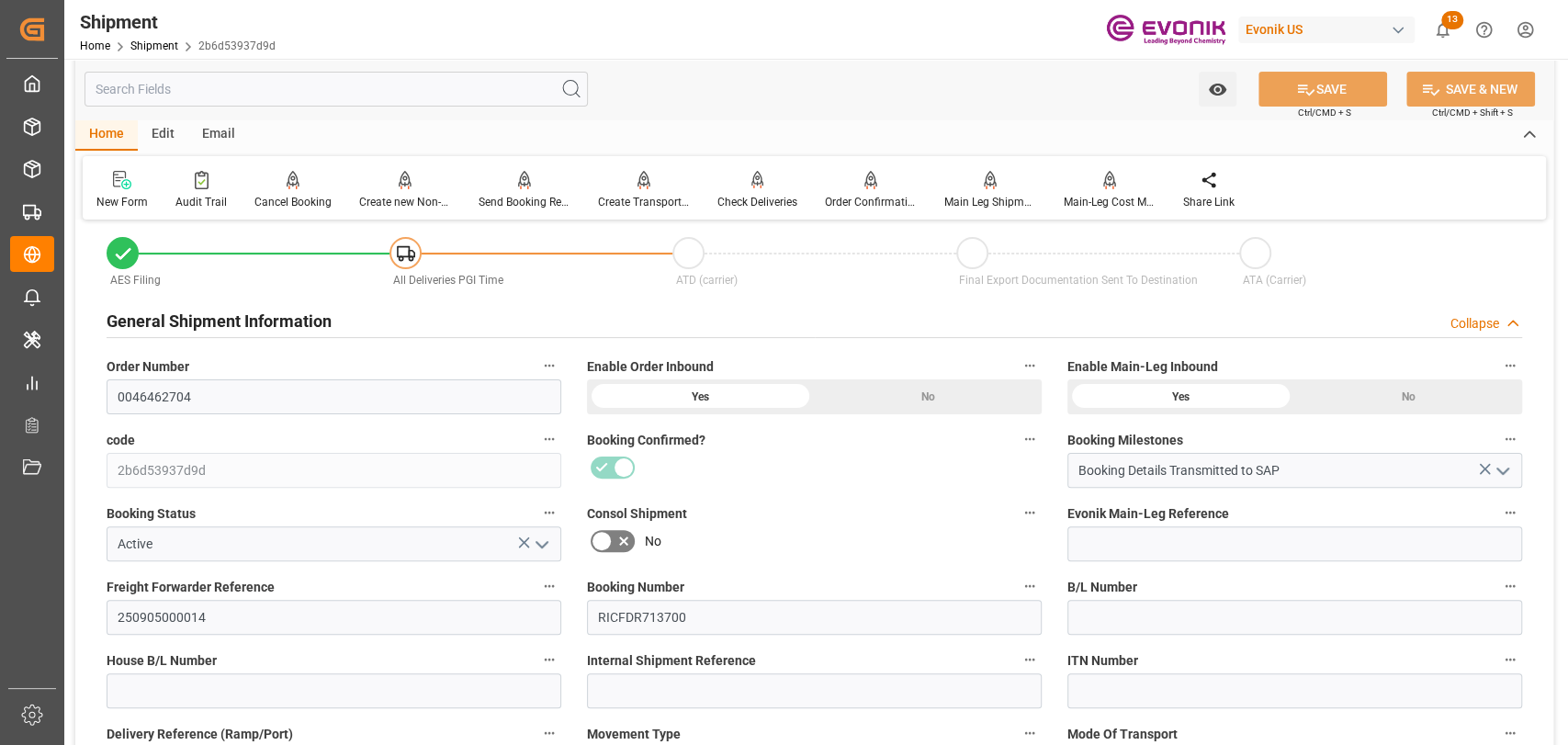
scroll to position [408, 0]
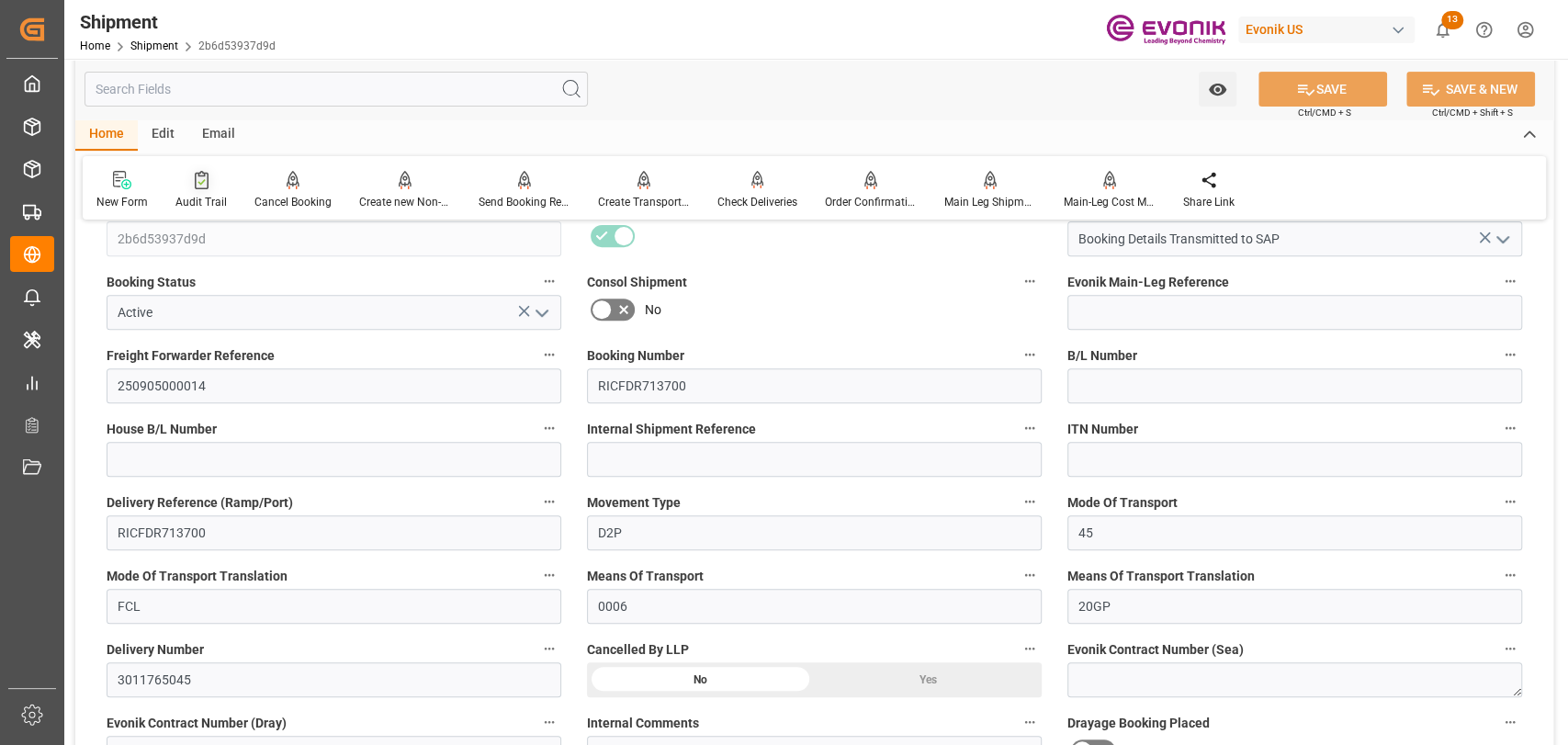
click at [205, 171] on icon at bounding box center [202, 180] width 13 height 18
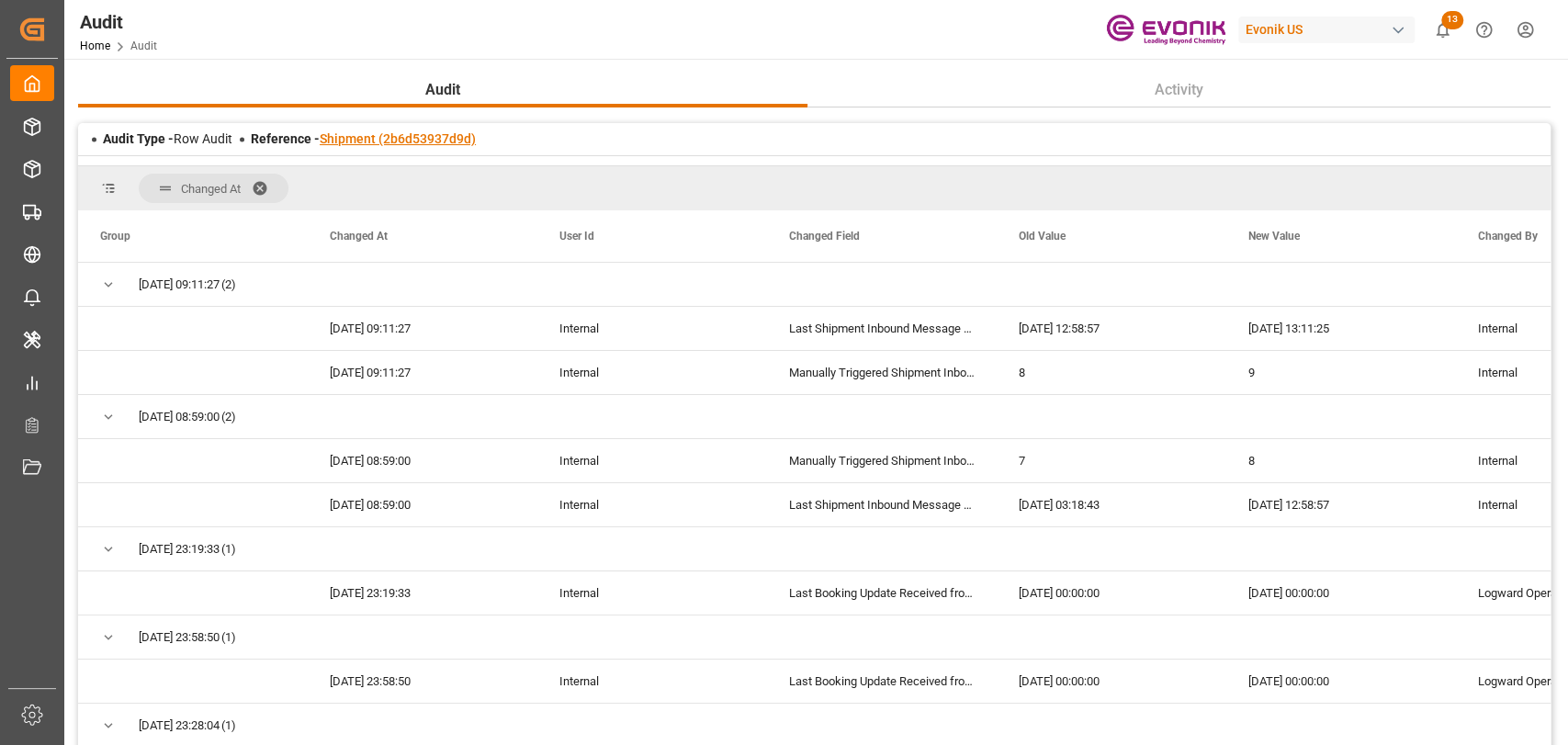
click at [375, 140] on link "Shipment (2b6d53937d9d)" at bounding box center [397, 138] width 156 height 14
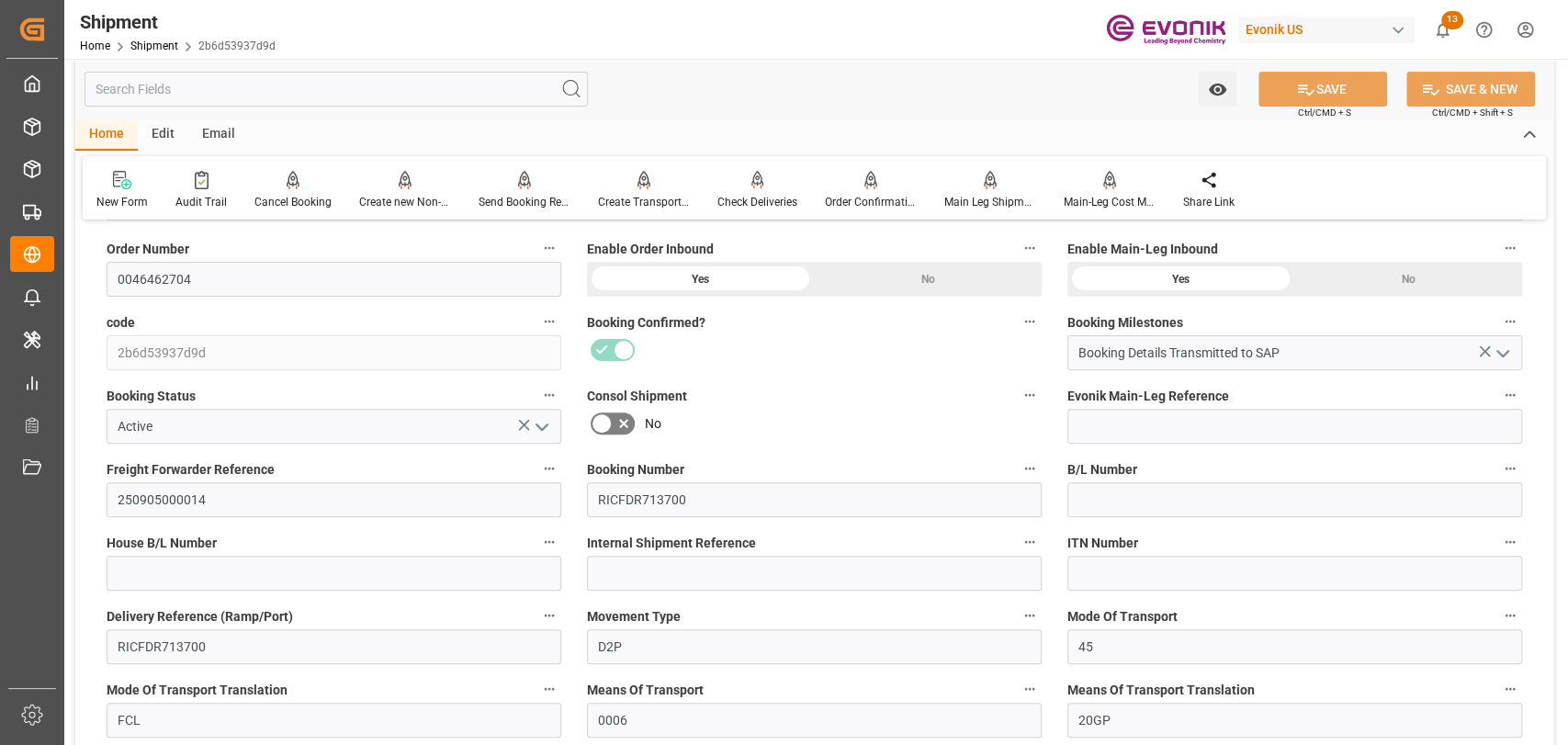
scroll to position [204, 0]
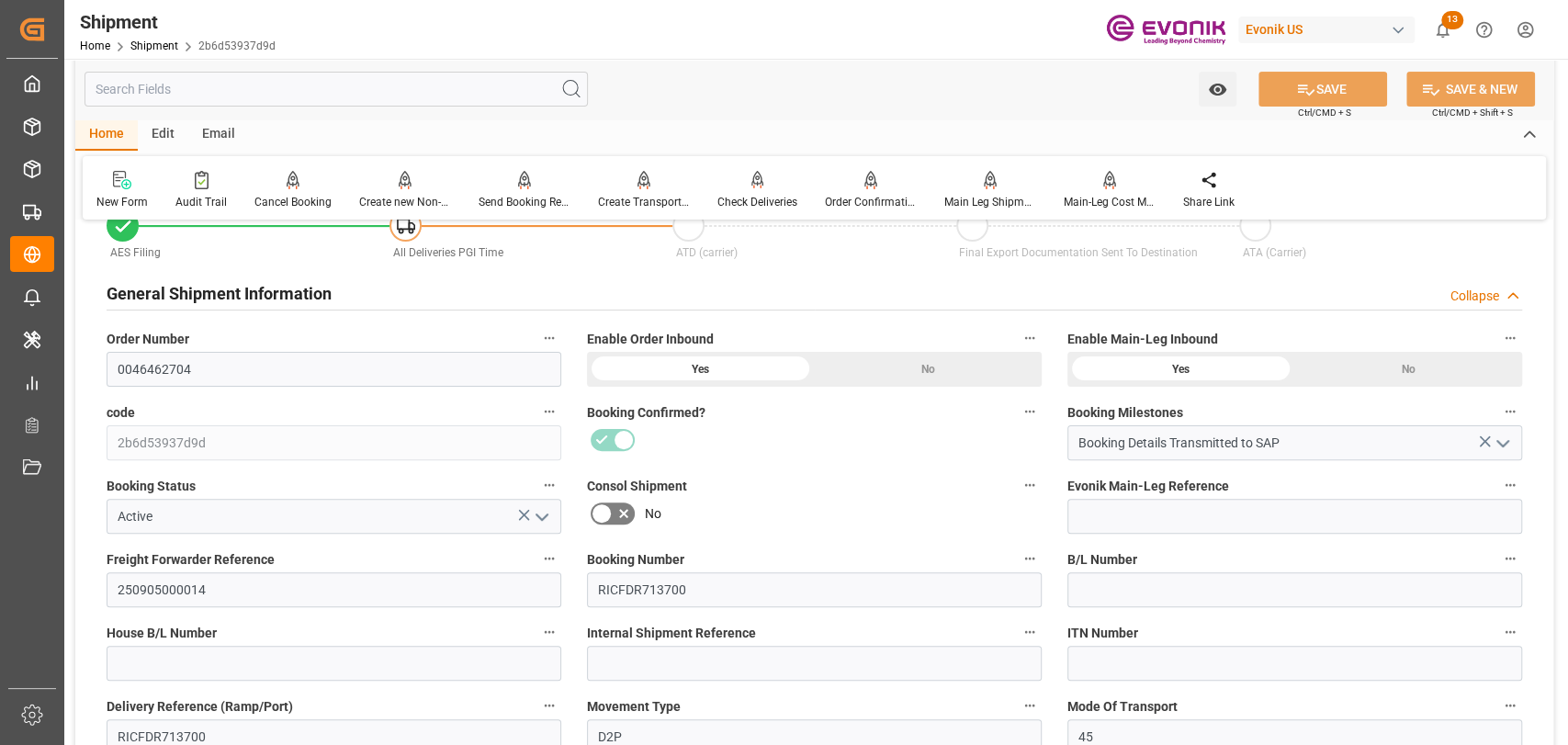
click at [170, 90] on input "text" at bounding box center [336, 89] width 504 height 35
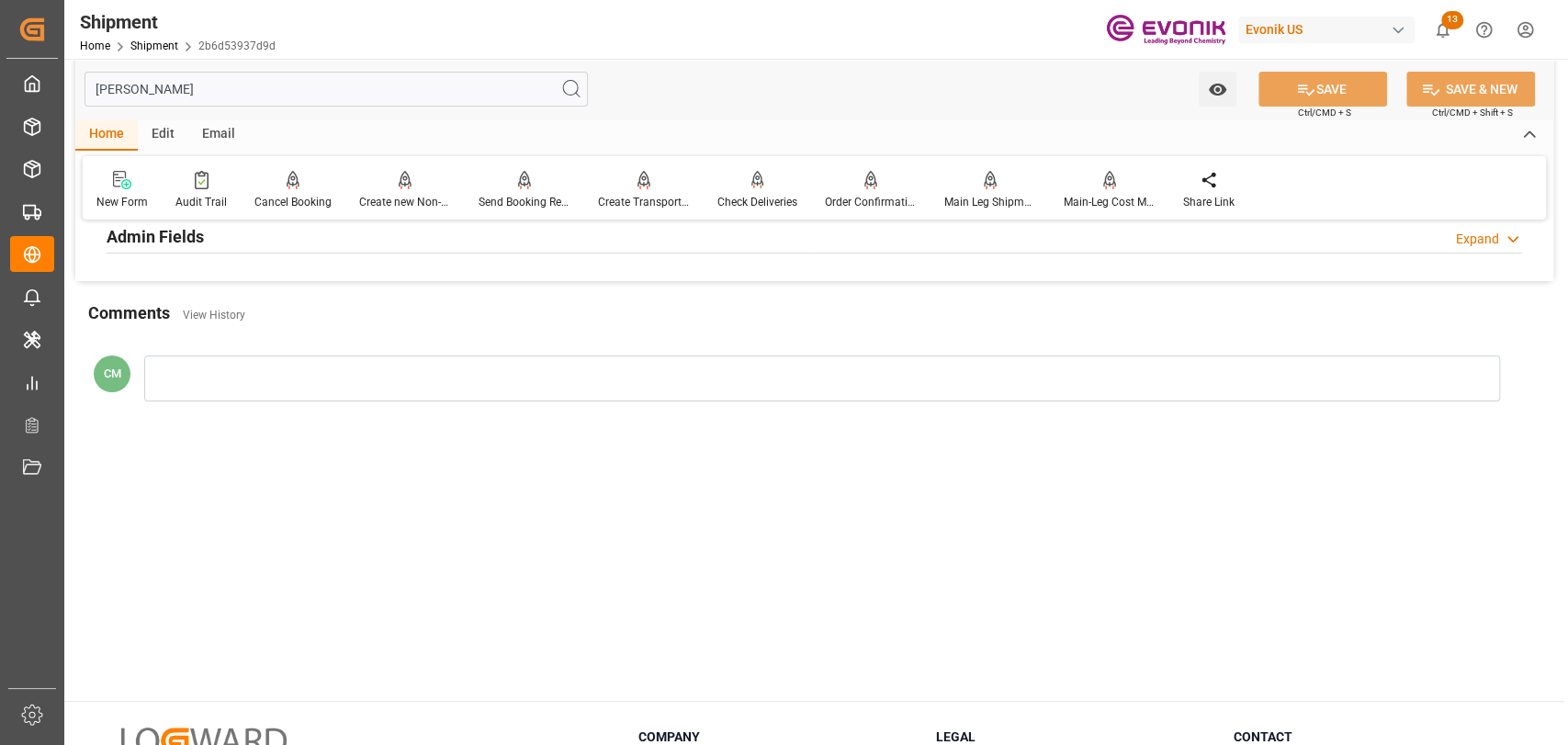
scroll to position [0, 0]
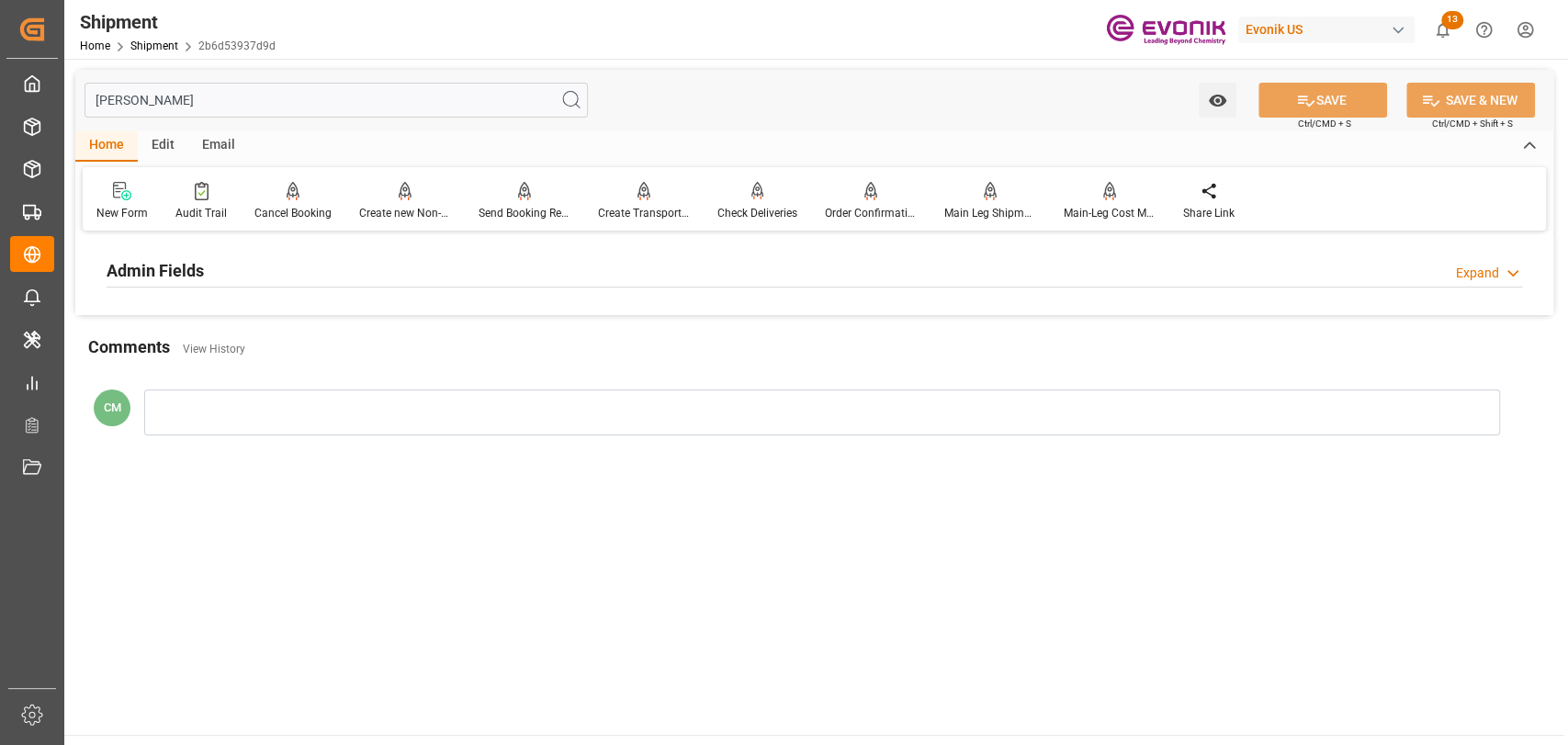
type input "sal"
click at [202, 267] on h2 "Admin Fields" at bounding box center [154, 271] width 97 height 25
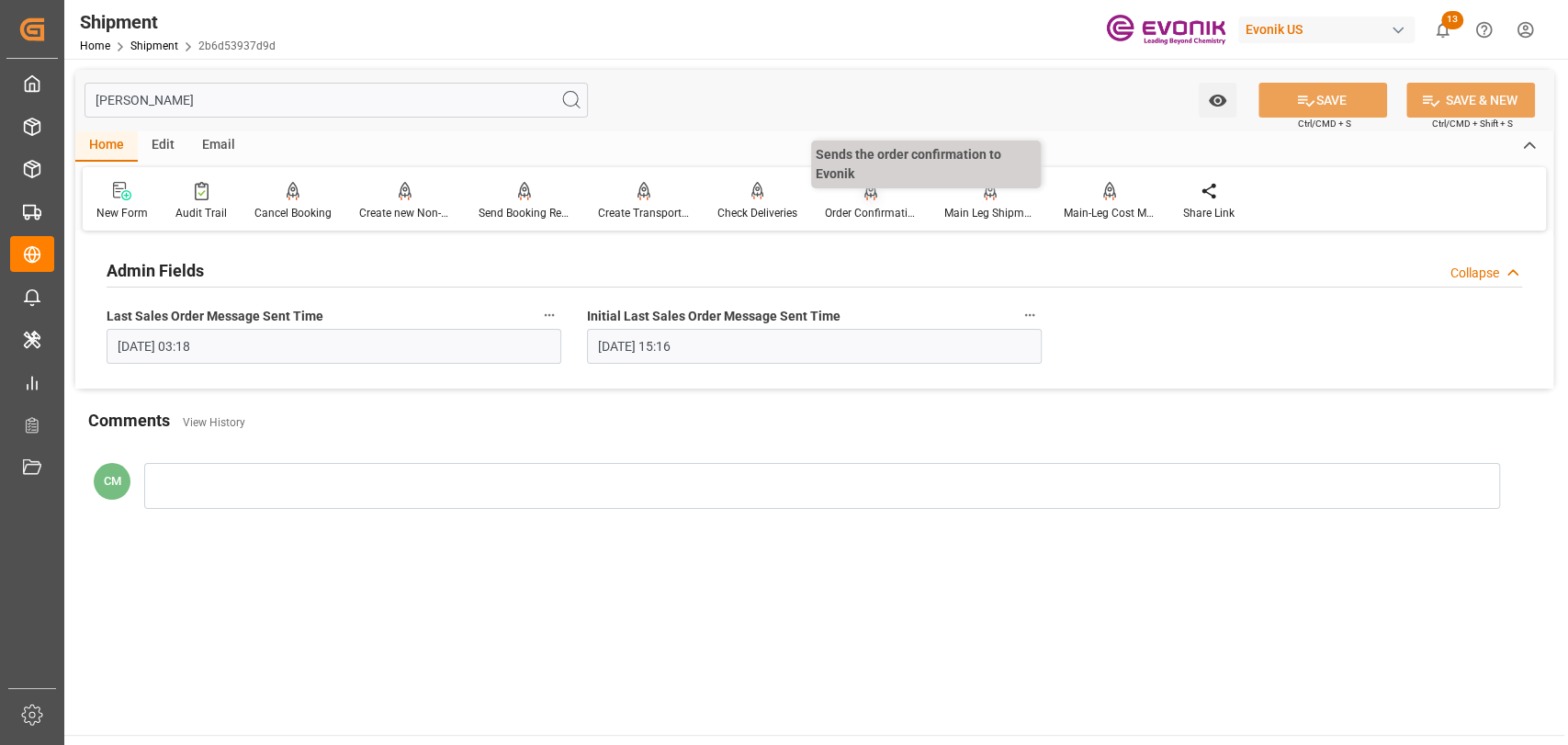
click at [845, 220] on div "Order Confirmation" at bounding box center [871, 212] width 92 height 16
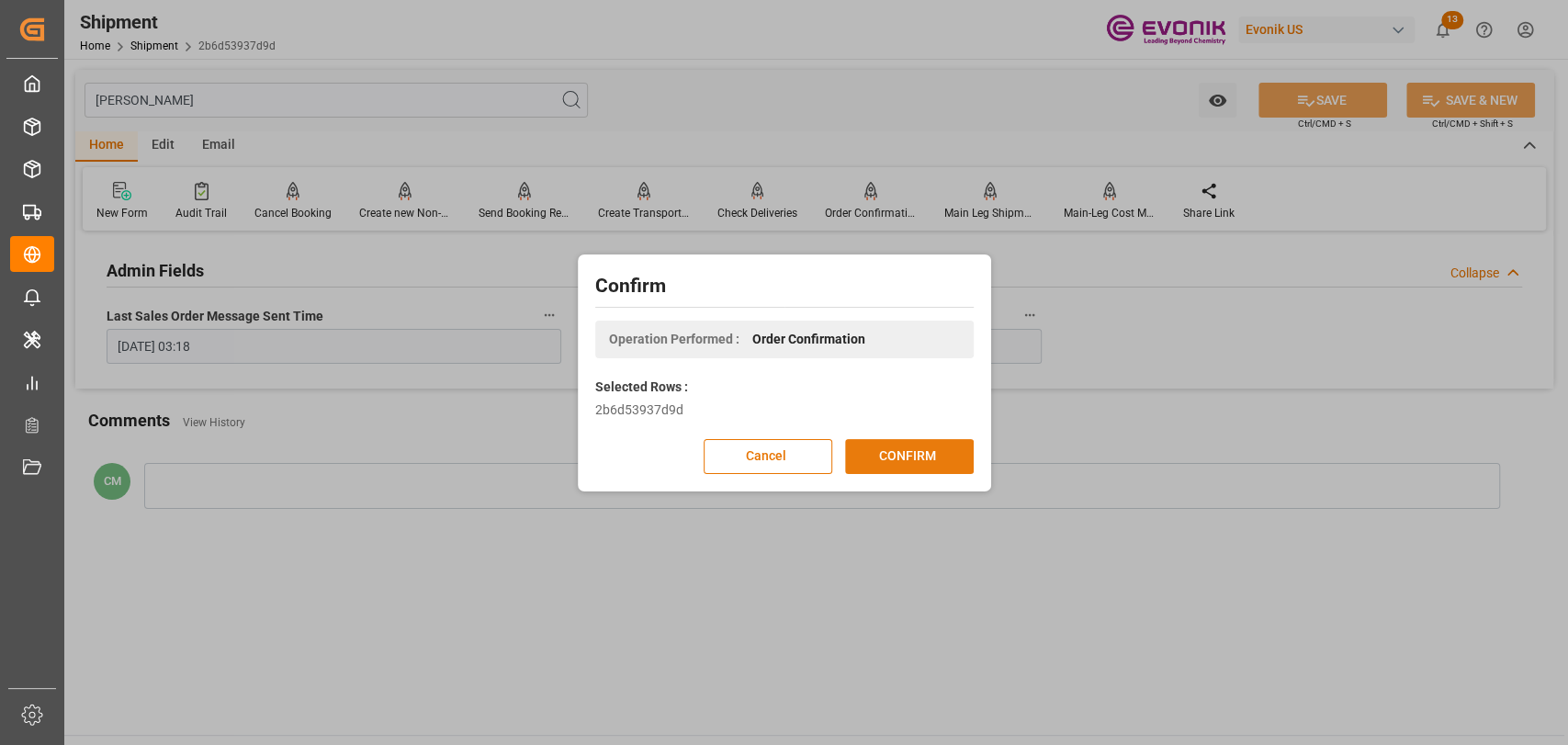
click at [900, 459] on button "CONFIRM" at bounding box center [910, 457] width 129 height 35
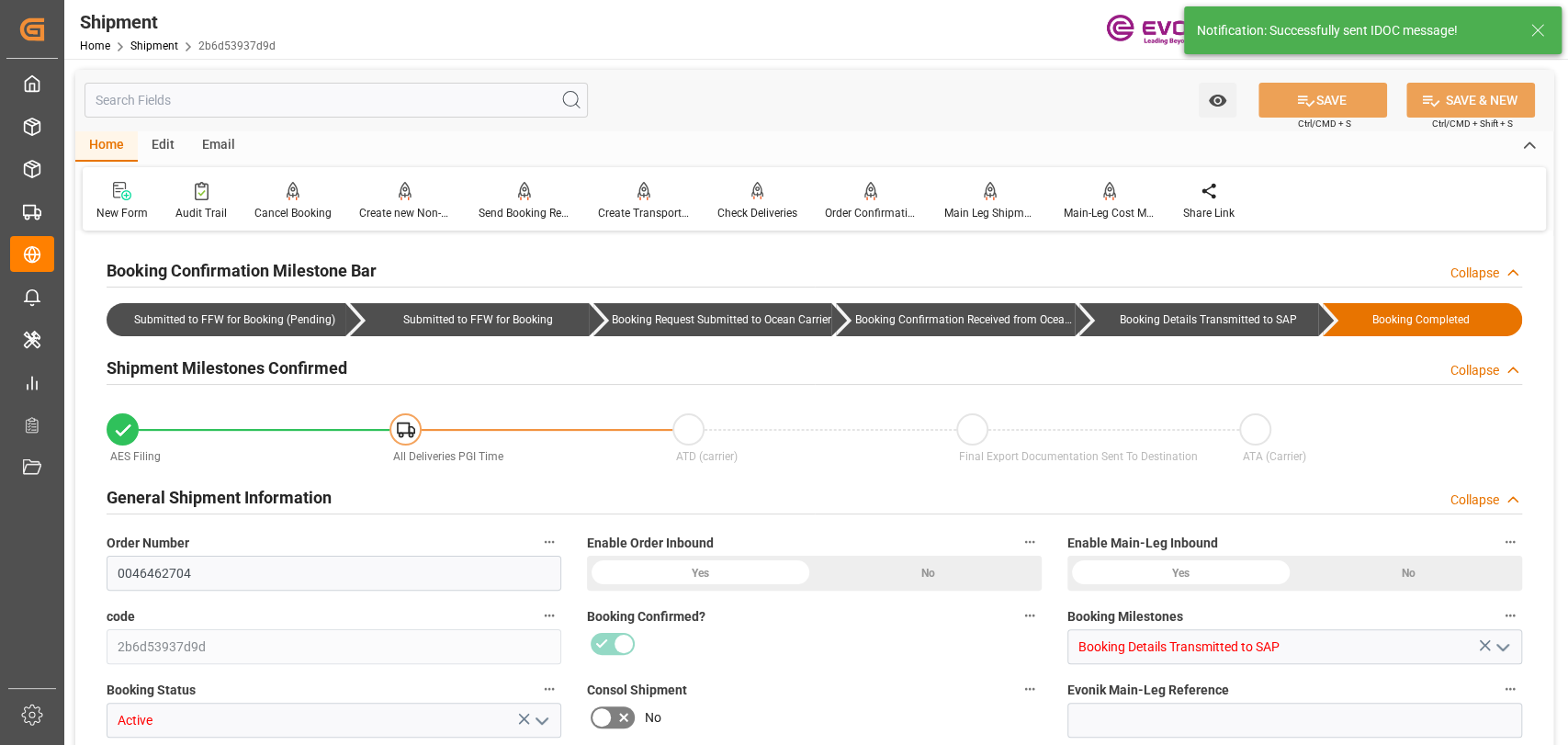
type input "ONE"
type input "Ocean Network Express"
type input "16"
type input "400"
type input "12512"
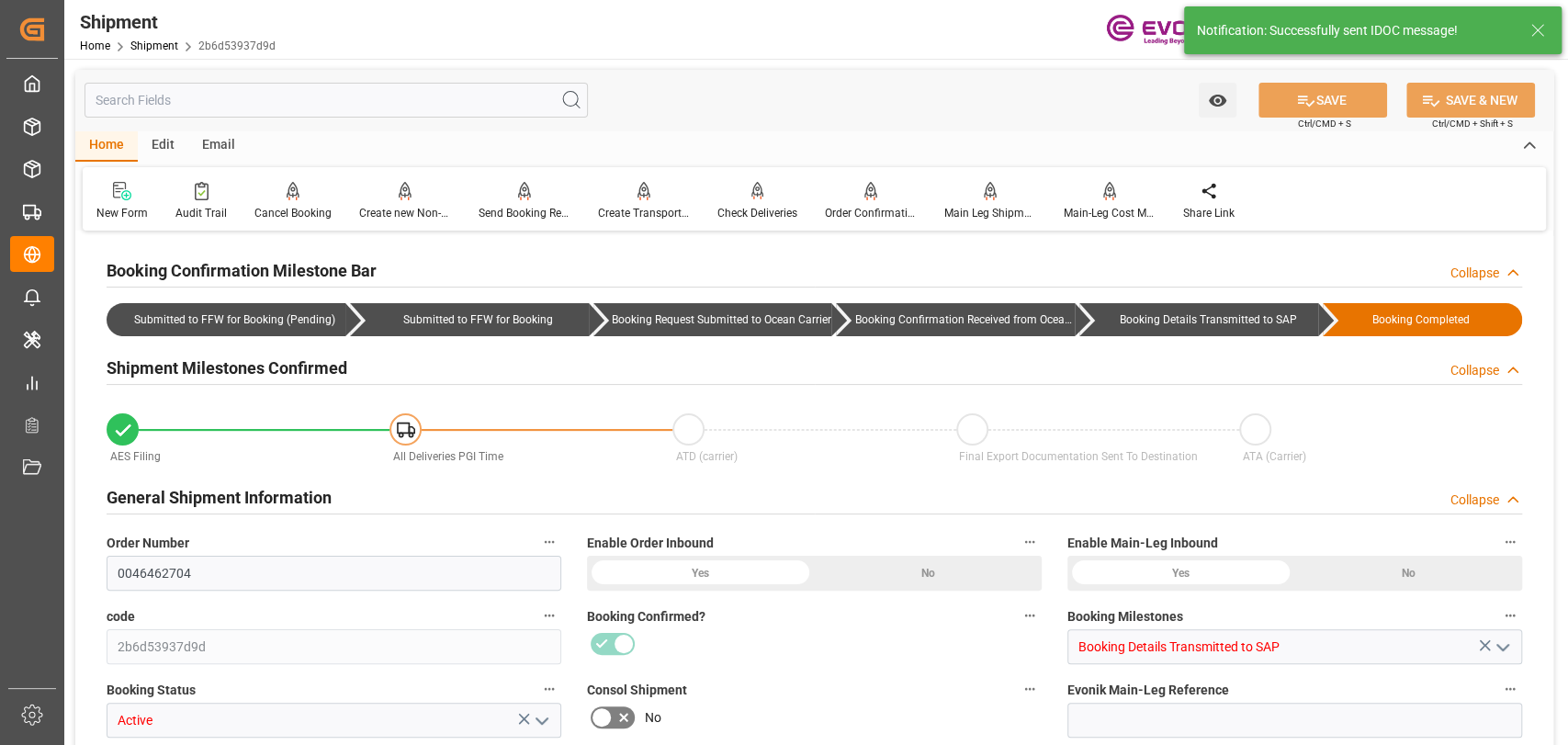
type input "20.88"
type input "USORF"
type input "BEANR"
type input "9472165"
type input "9417244"
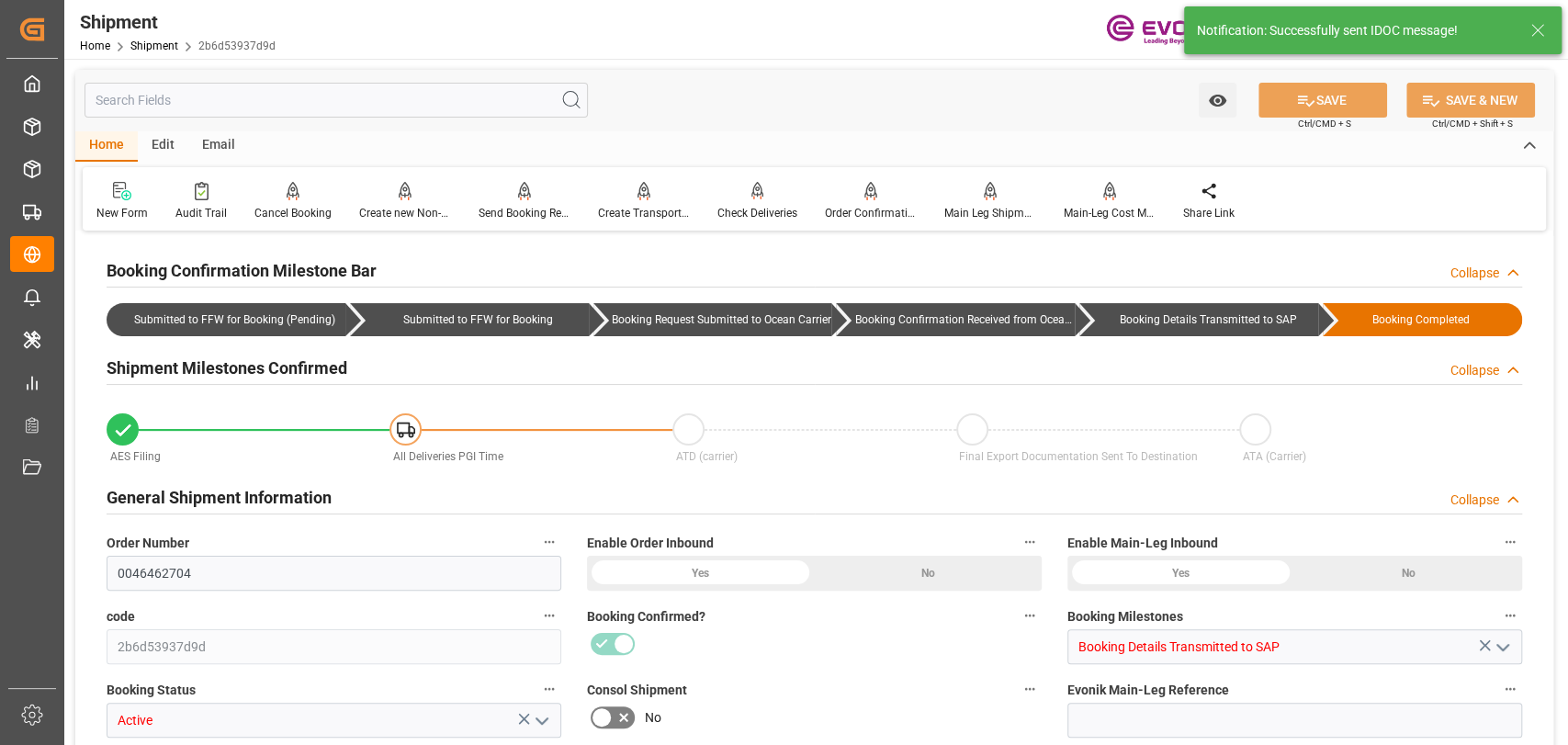
type input "9472165"
type input "1750"
type input "0"
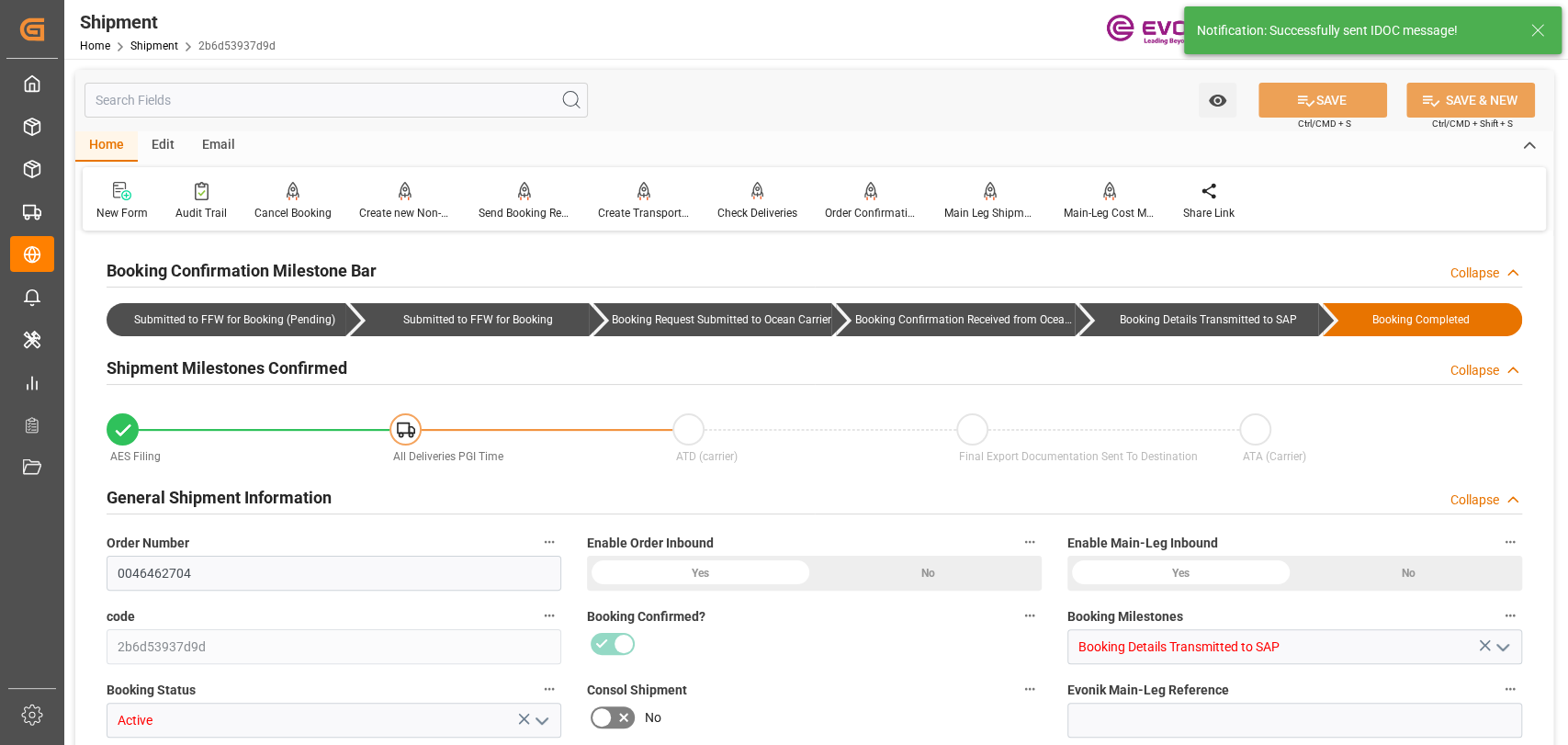
type input "64"
type input "DR"
type input "9"
type input "ONE"
type input "Ocean Network Express"
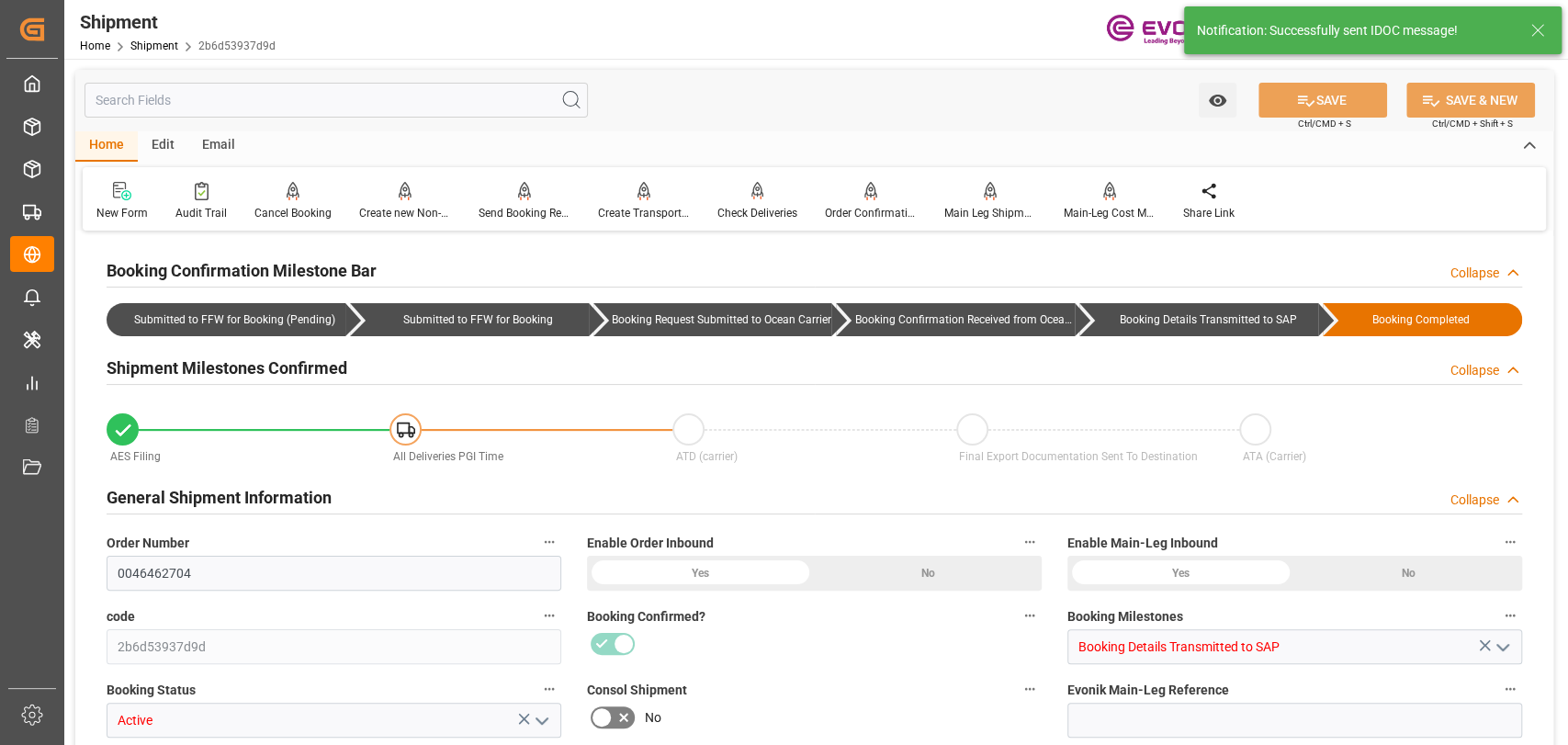
type input "12.77"
type input "1"
type input "13-09-2025 00:00"
type input "02-10-2025 00:00"
type input "05-09-2025 19:00"
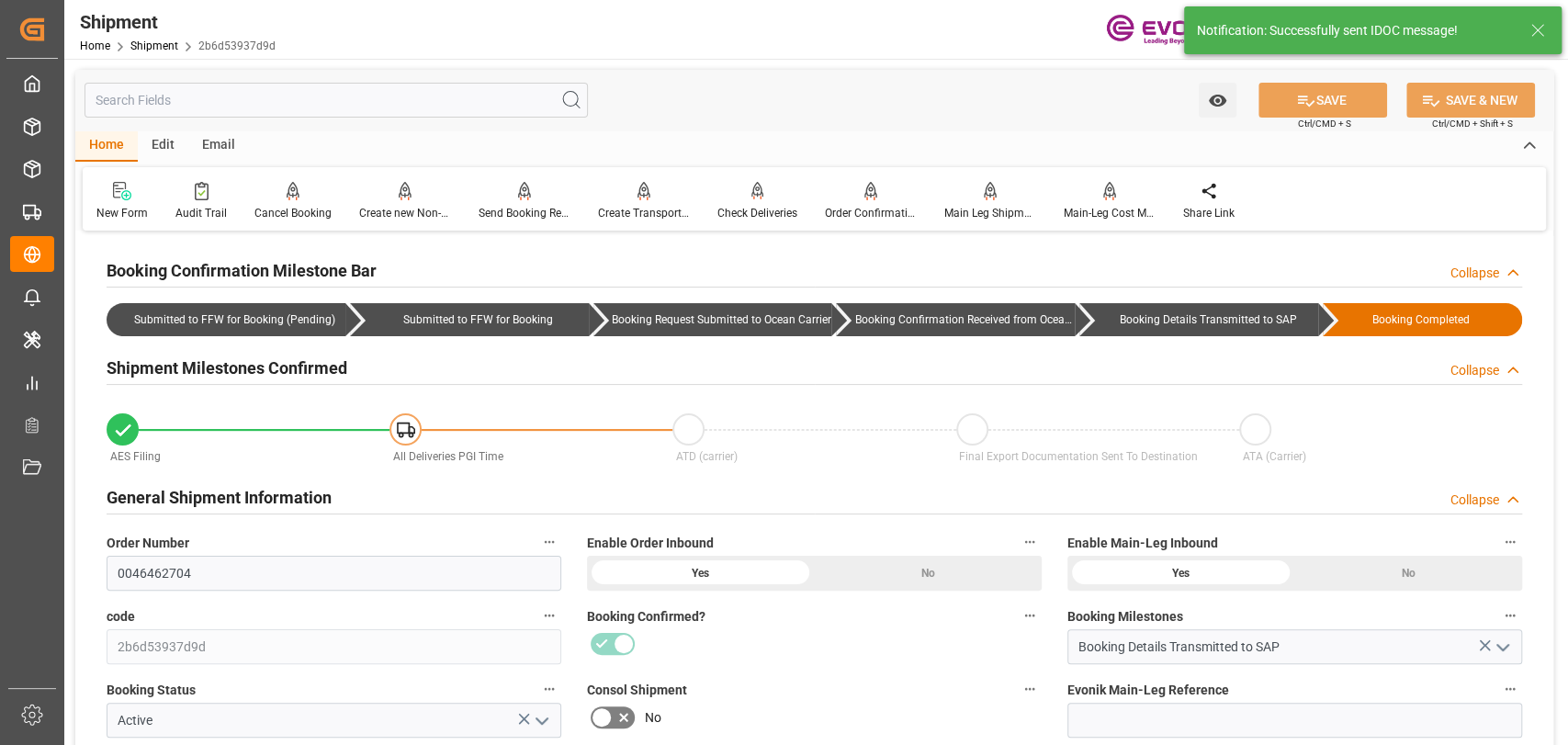
type input "09-09-2025 16:00"
type input "01-09-2025 00:00"
type input "05-09-2025 19:00"
type input "26-09-2025"
type input "17-07-2025 00:00"
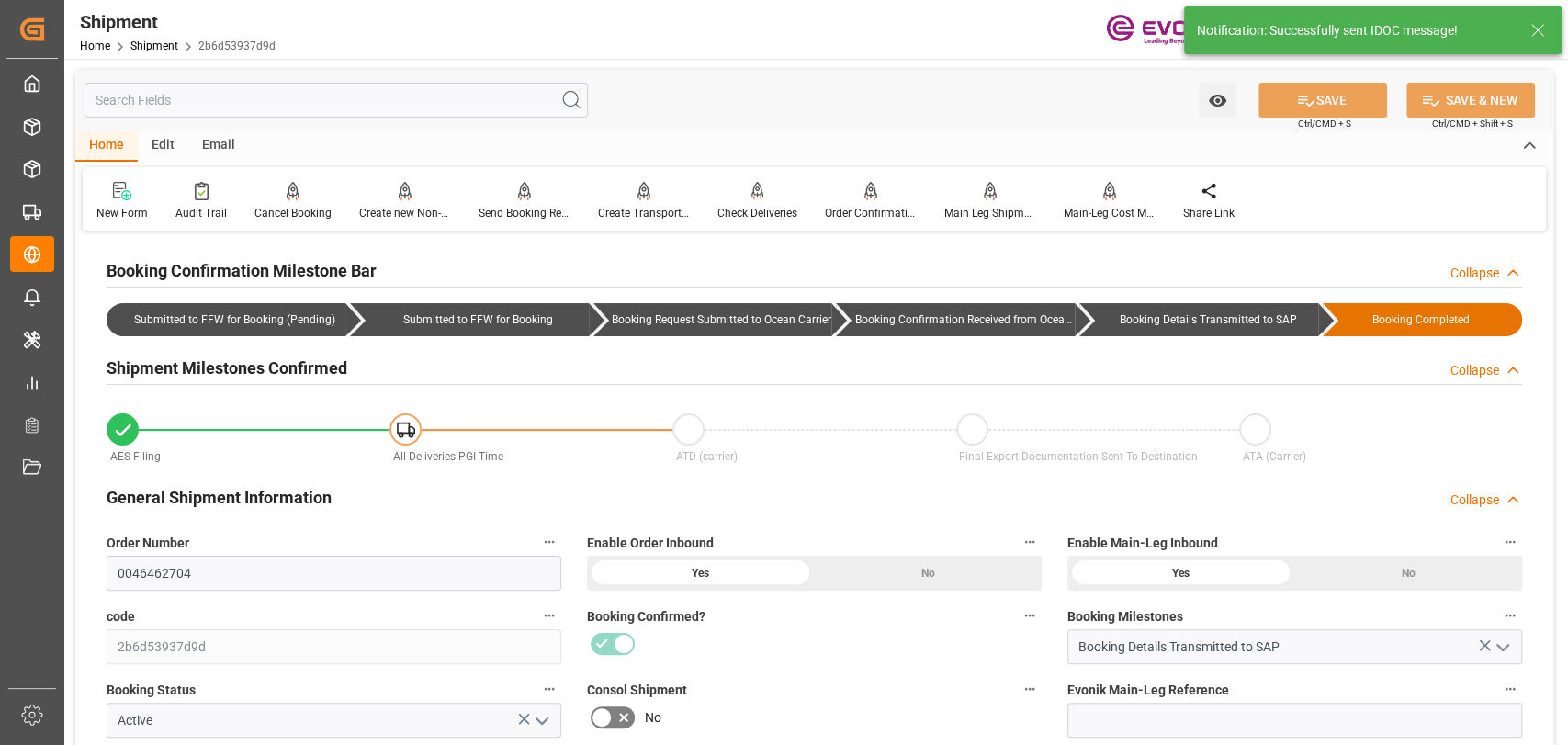
type input "22-08-2025 00:00"
type input "17-07-2025 00:00"
type input "05-08-2025 00:00"
type input "20-08-2025 21:00"
type input "17-07-2025 02:30"
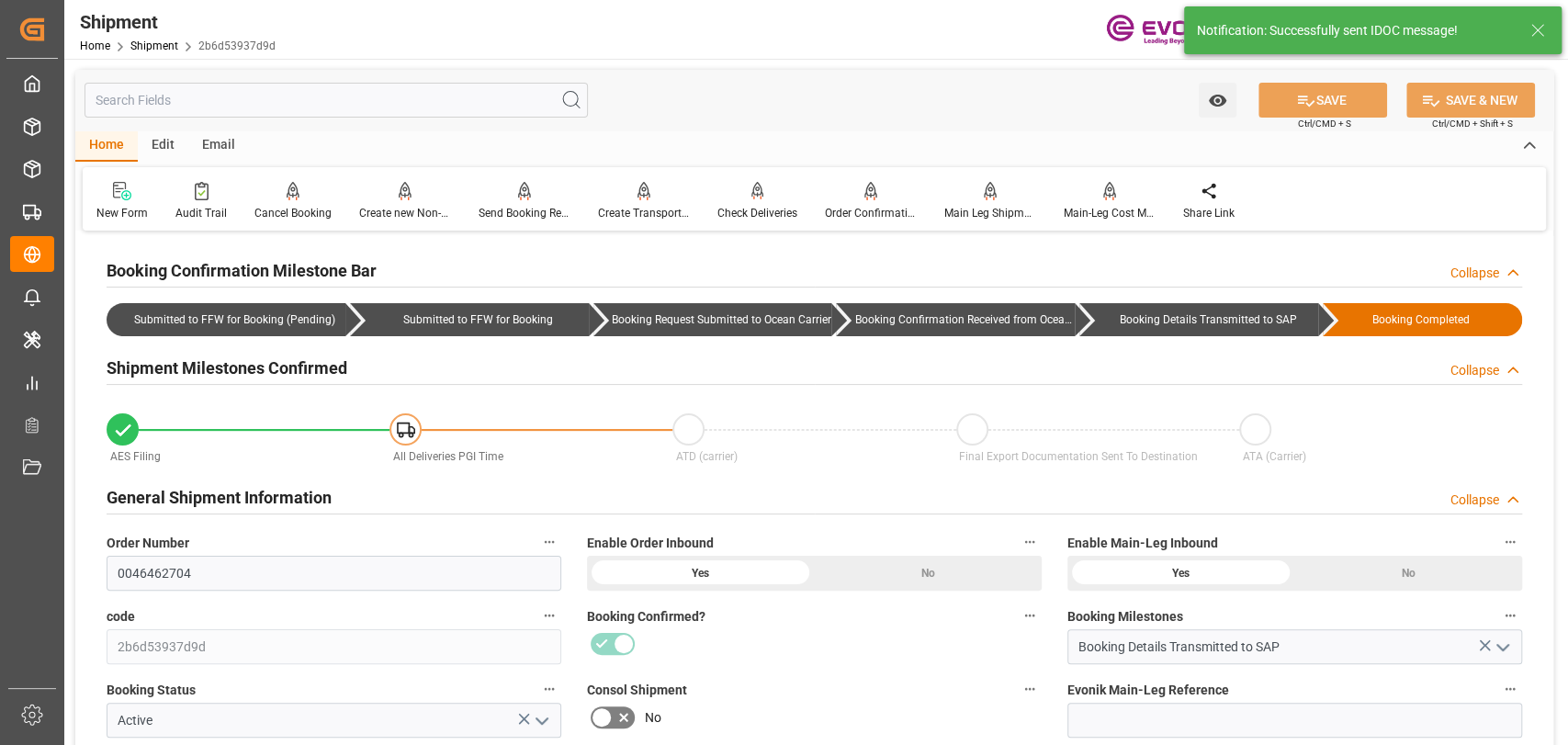
type input "29-08-2025 13:12"
type input "17-07-2025 15:16"
type input "29-08-2025 13:11"
type input "17-07-2025 02:28"
type input "29-08-2025 03:19"
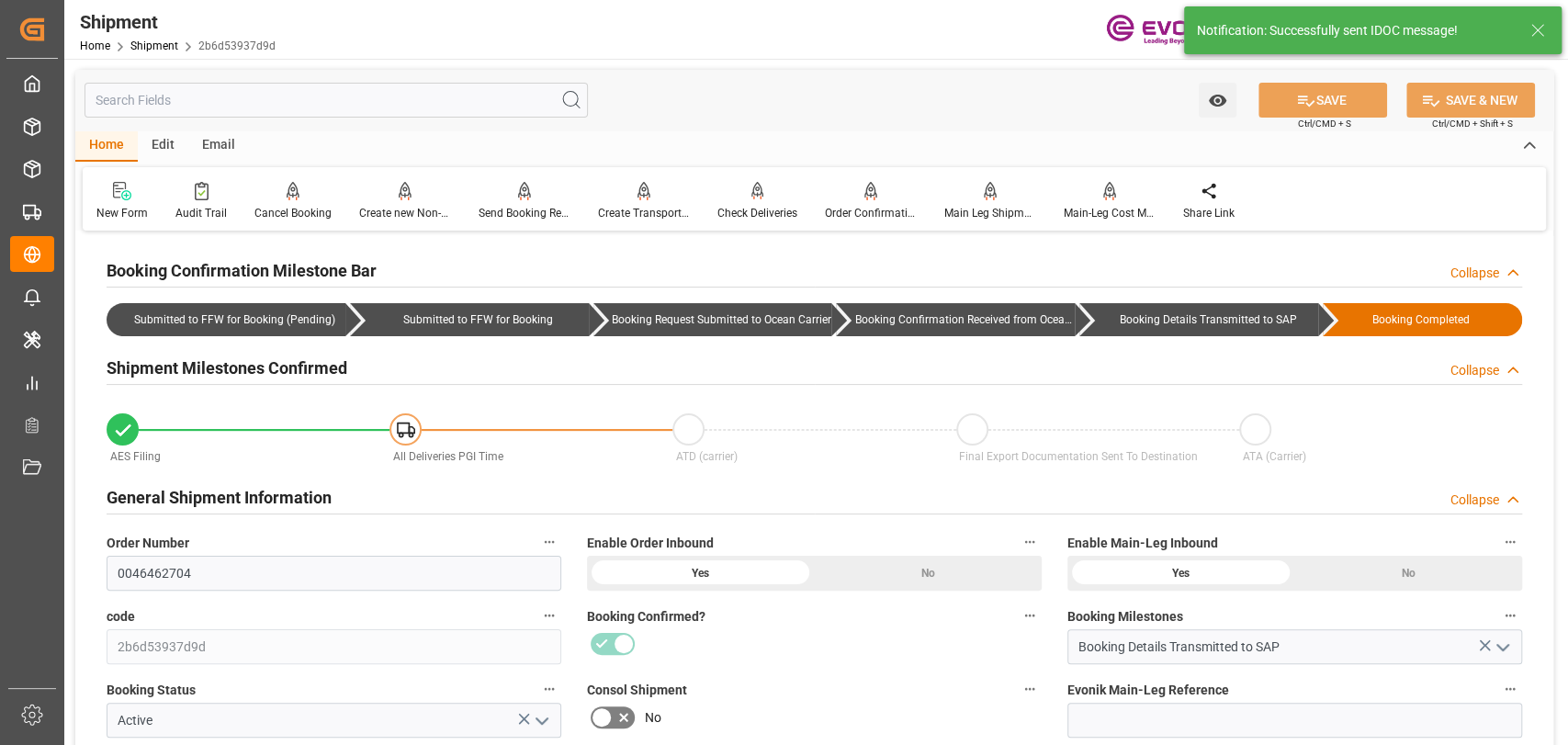
type input "29-08-2025 00:00"
type input "17-07-2025 00:00"
click at [169, 105] on input "text" at bounding box center [336, 100] width 504 height 35
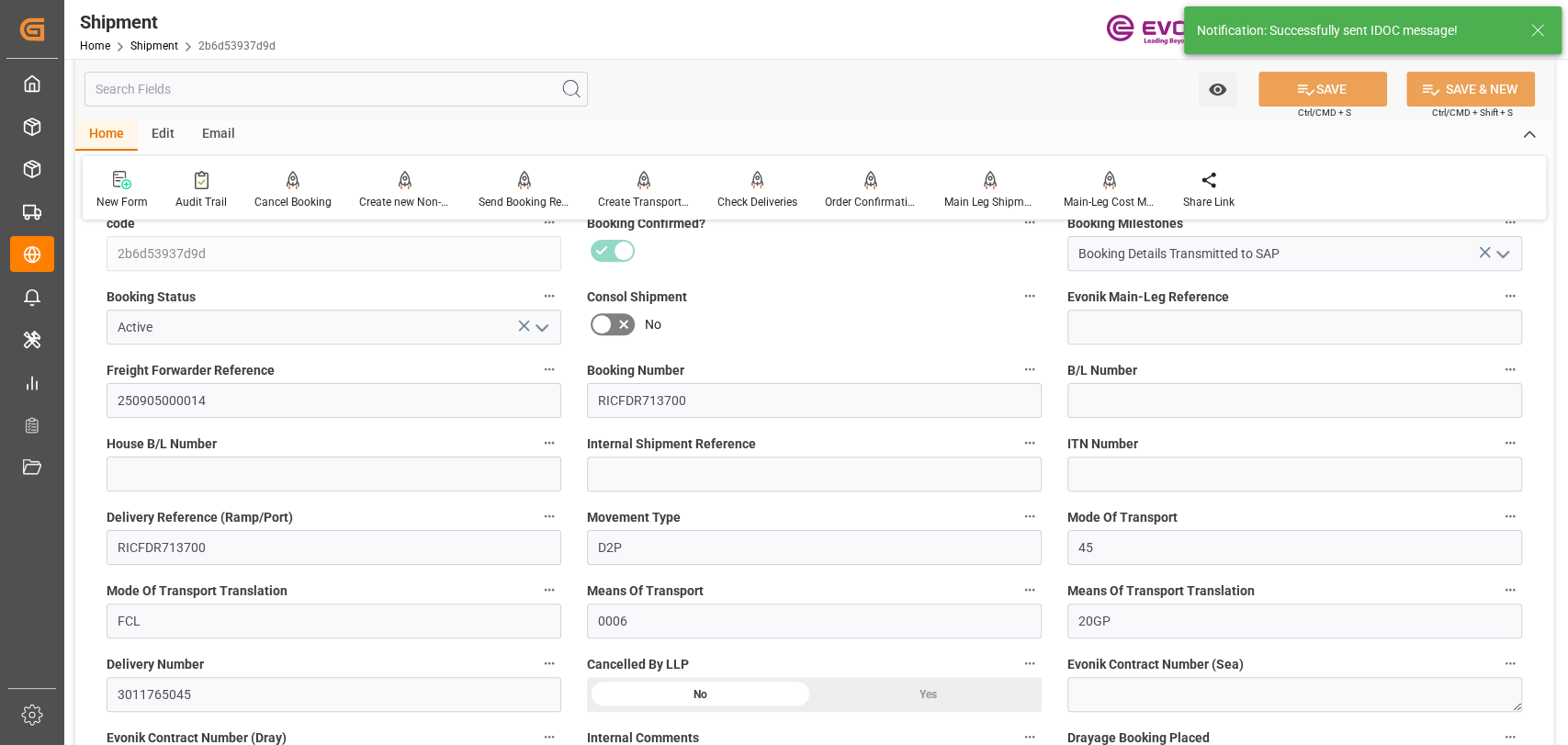
scroll to position [408, 0]
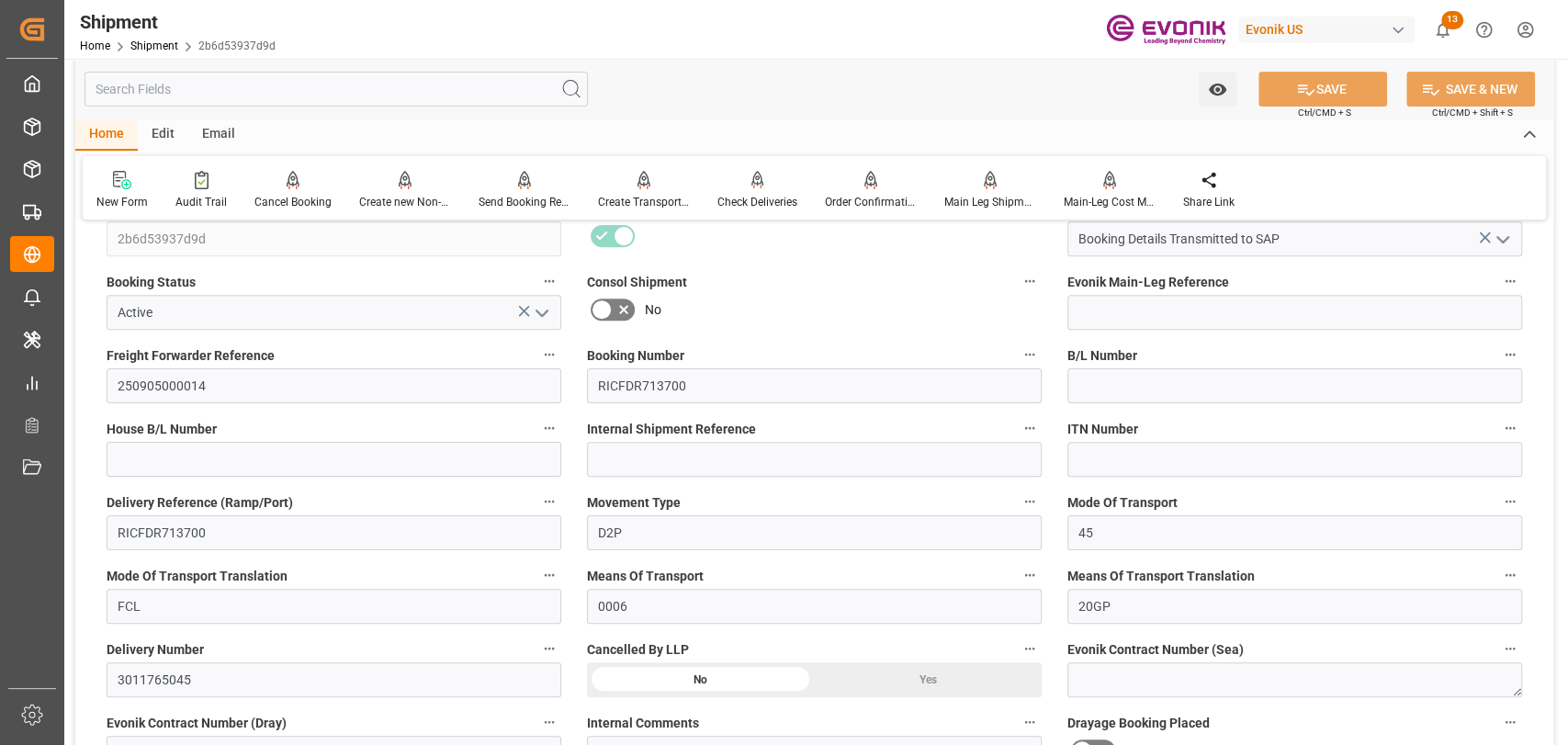
click at [538, 649] on button "Delivery Number" at bounding box center [549, 648] width 24 height 24
click at [544, 645] on li "Audits" at bounding box center [584, 649] width 94 height 31
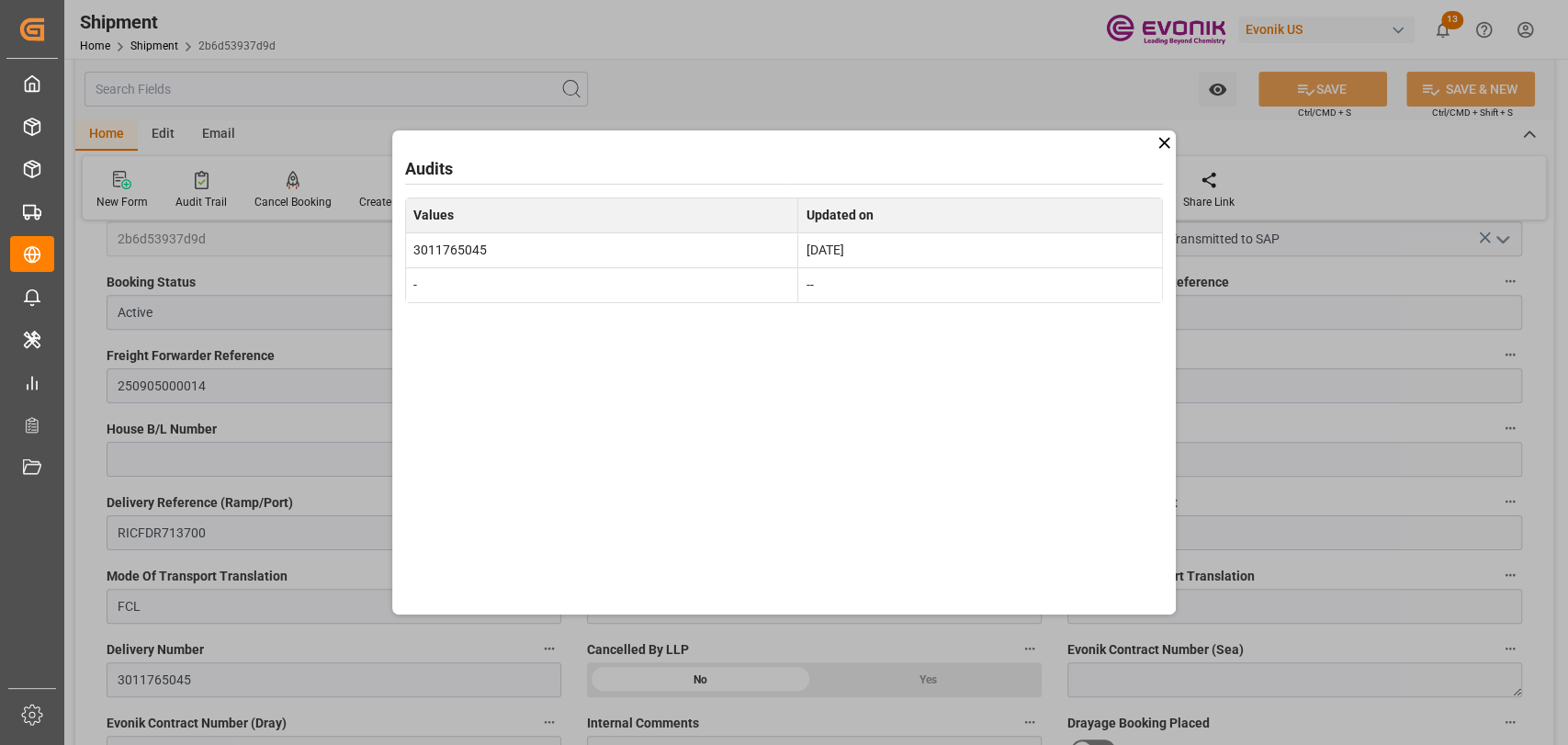
click at [1166, 139] on icon at bounding box center [1164, 143] width 19 height 19
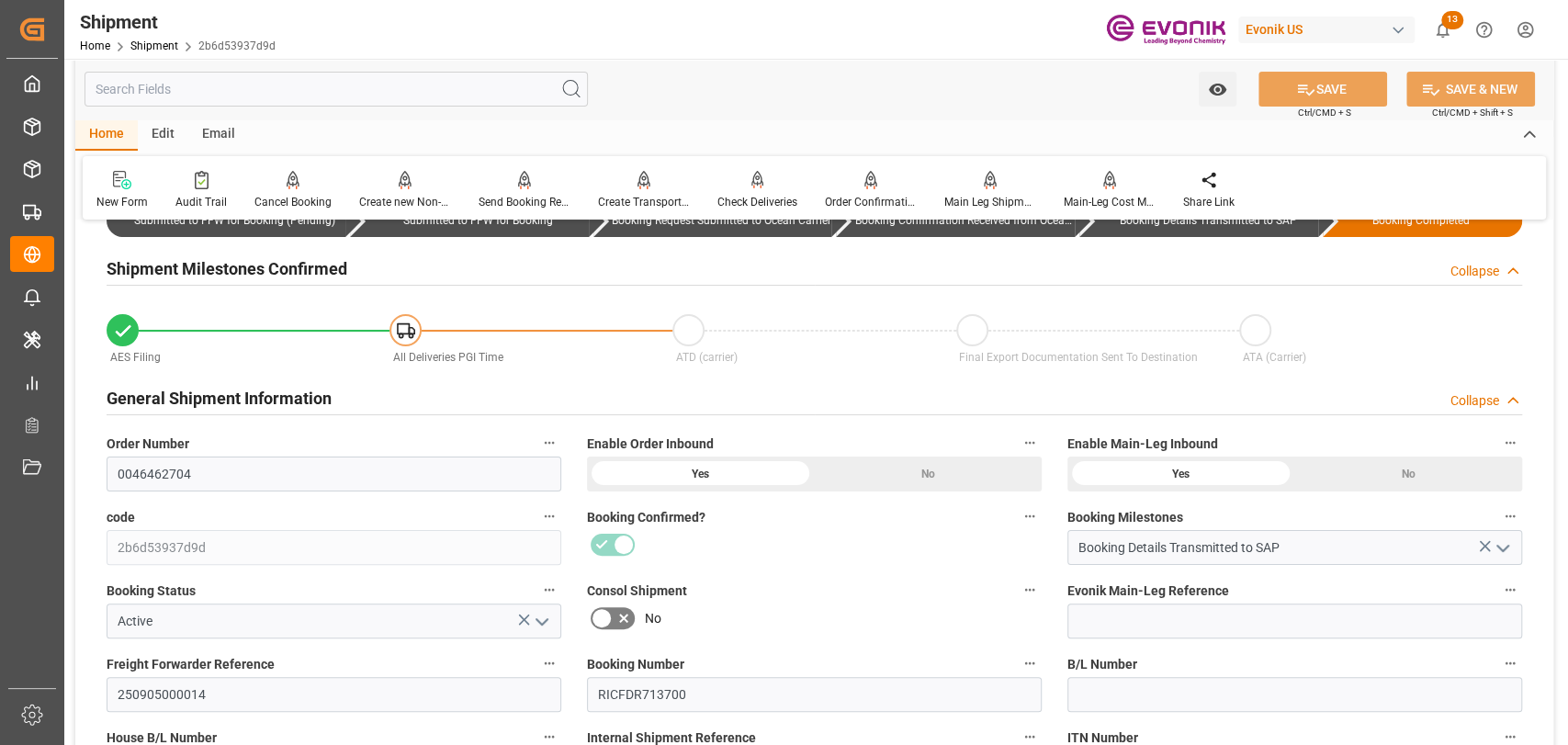
scroll to position [0, 0]
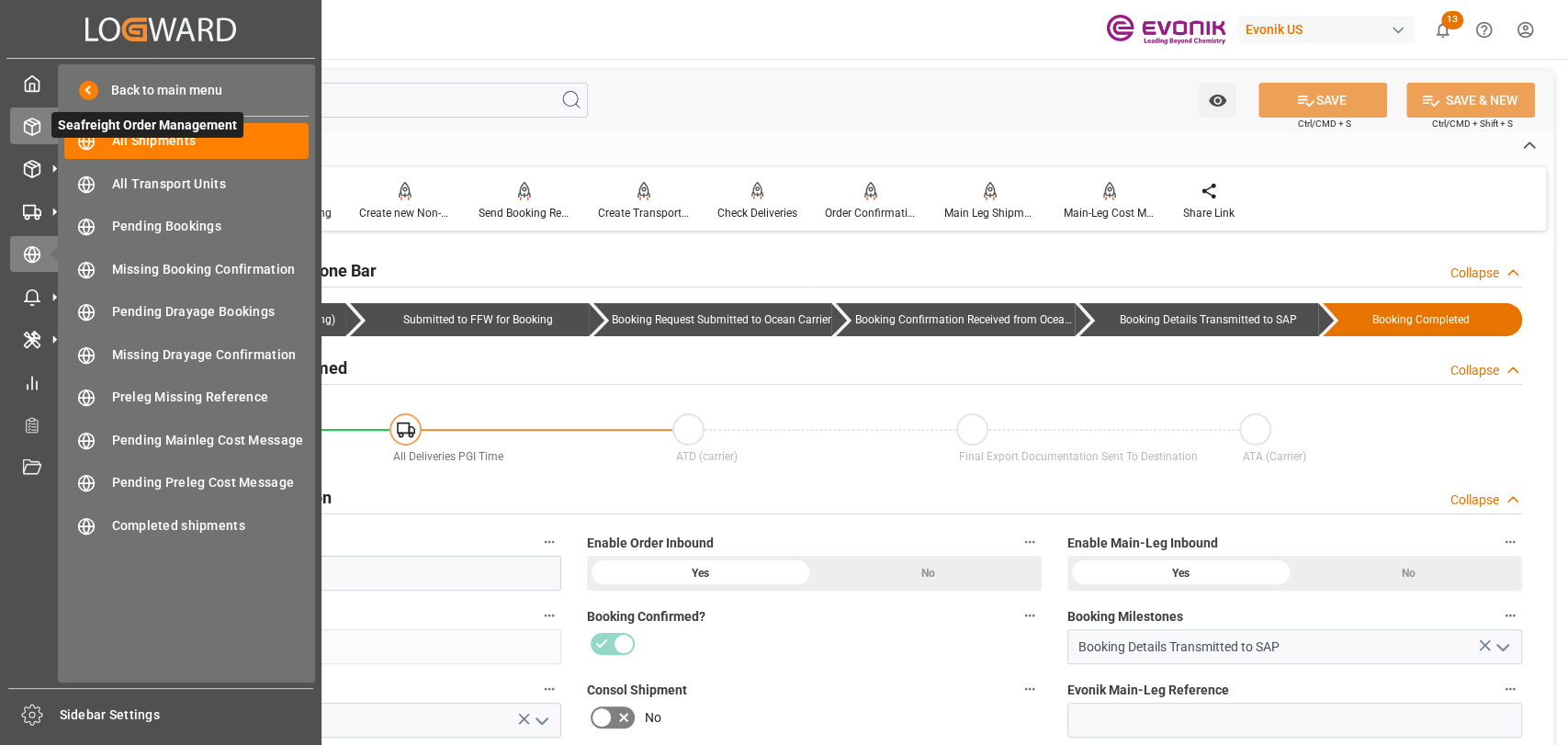
click at [40, 128] on icon at bounding box center [32, 127] width 18 height 18
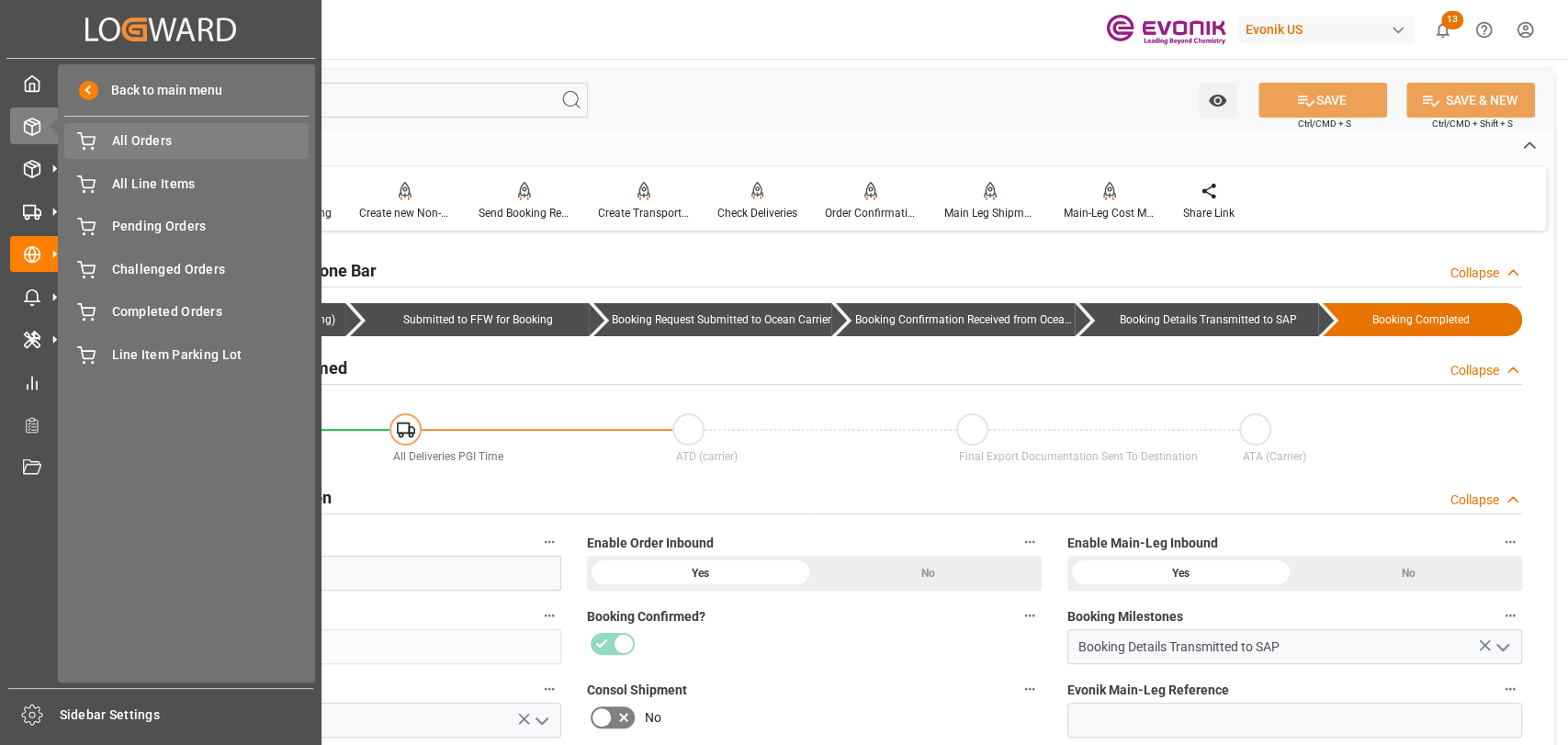
click at [154, 149] on span "All Orders" at bounding box center [211, 141] width 198 height 19
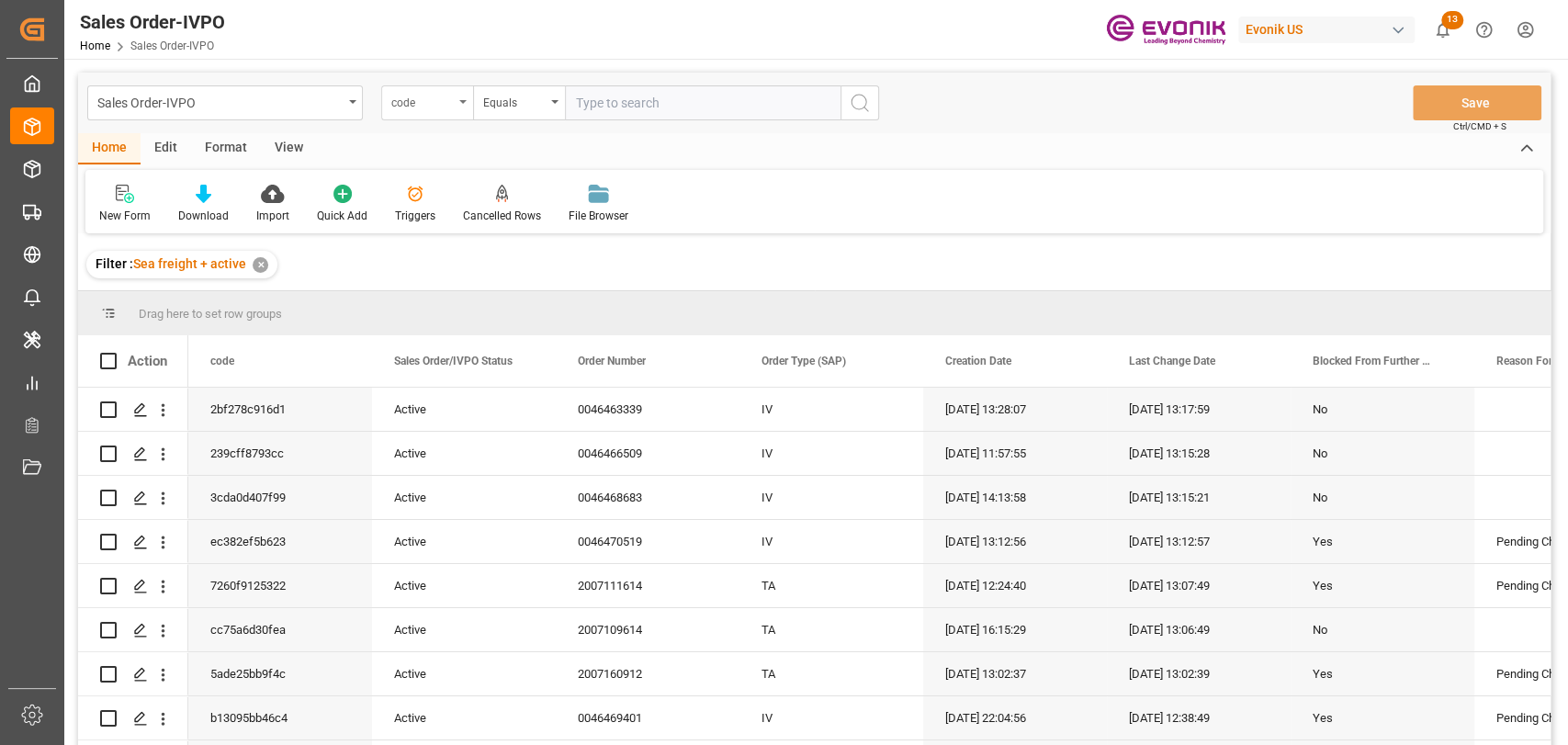
click at [463, 98] on div "code" at bounding box center [427, 103] width 92 height 35
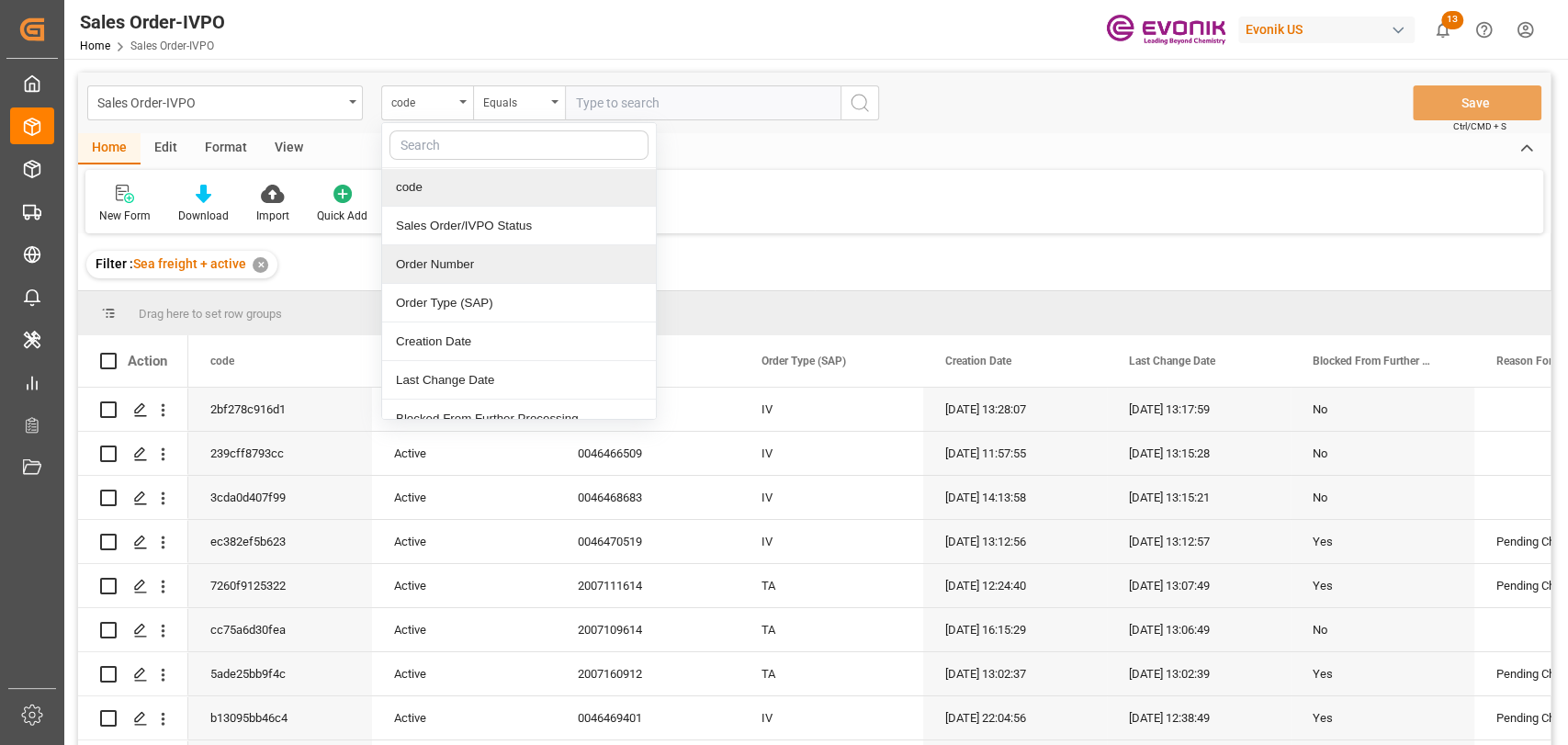
drag, startPoint x: 427, startPoint y: 274, endPoint x: 113, endPoint y: 291, distance: 314.5
click at [426, 275] on div "Order Number" at bounding box center [518, 265] width 273 height 38
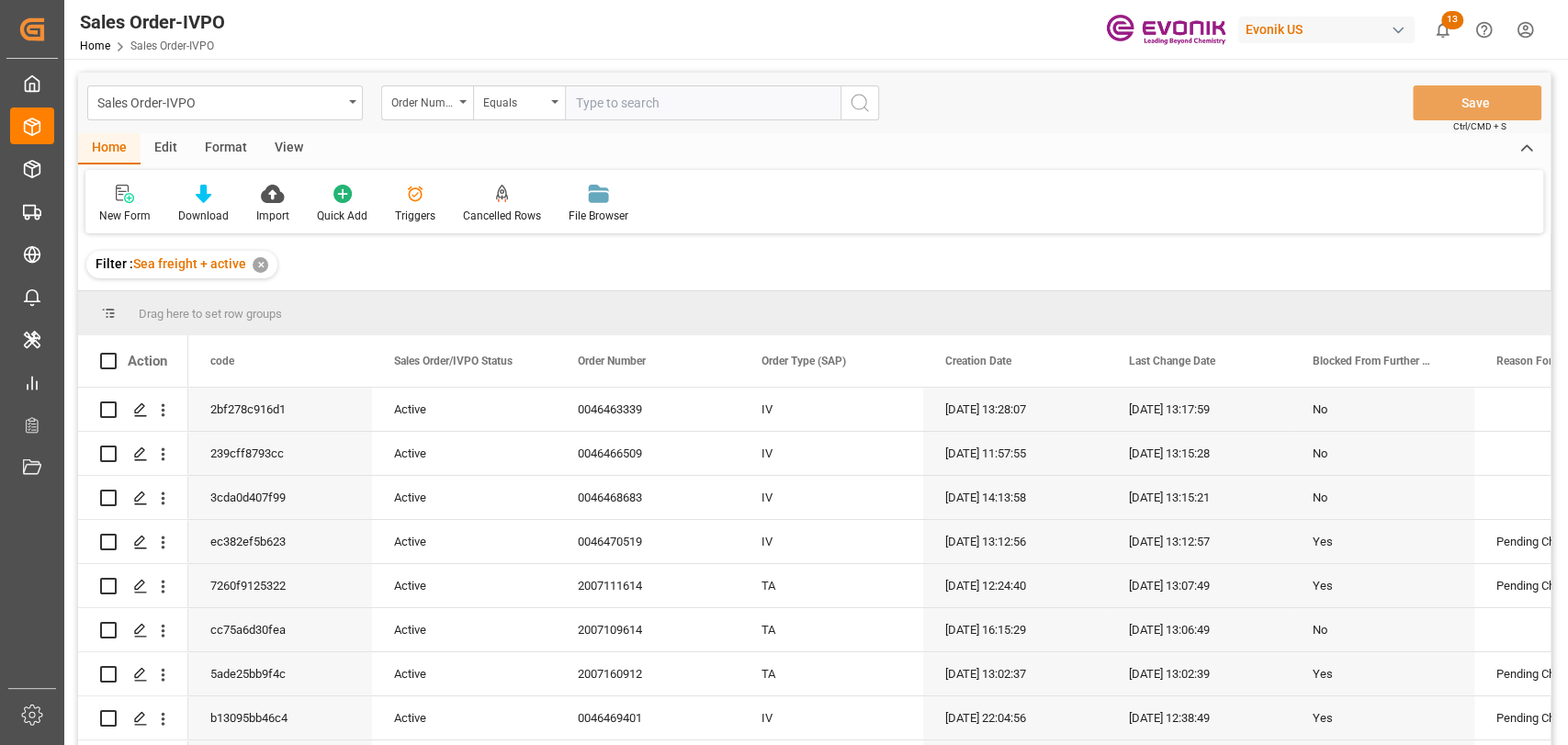
click at [659, 102] on input "text" at bounding box center [702, 103] width 275 height 35
type input "0046470225"
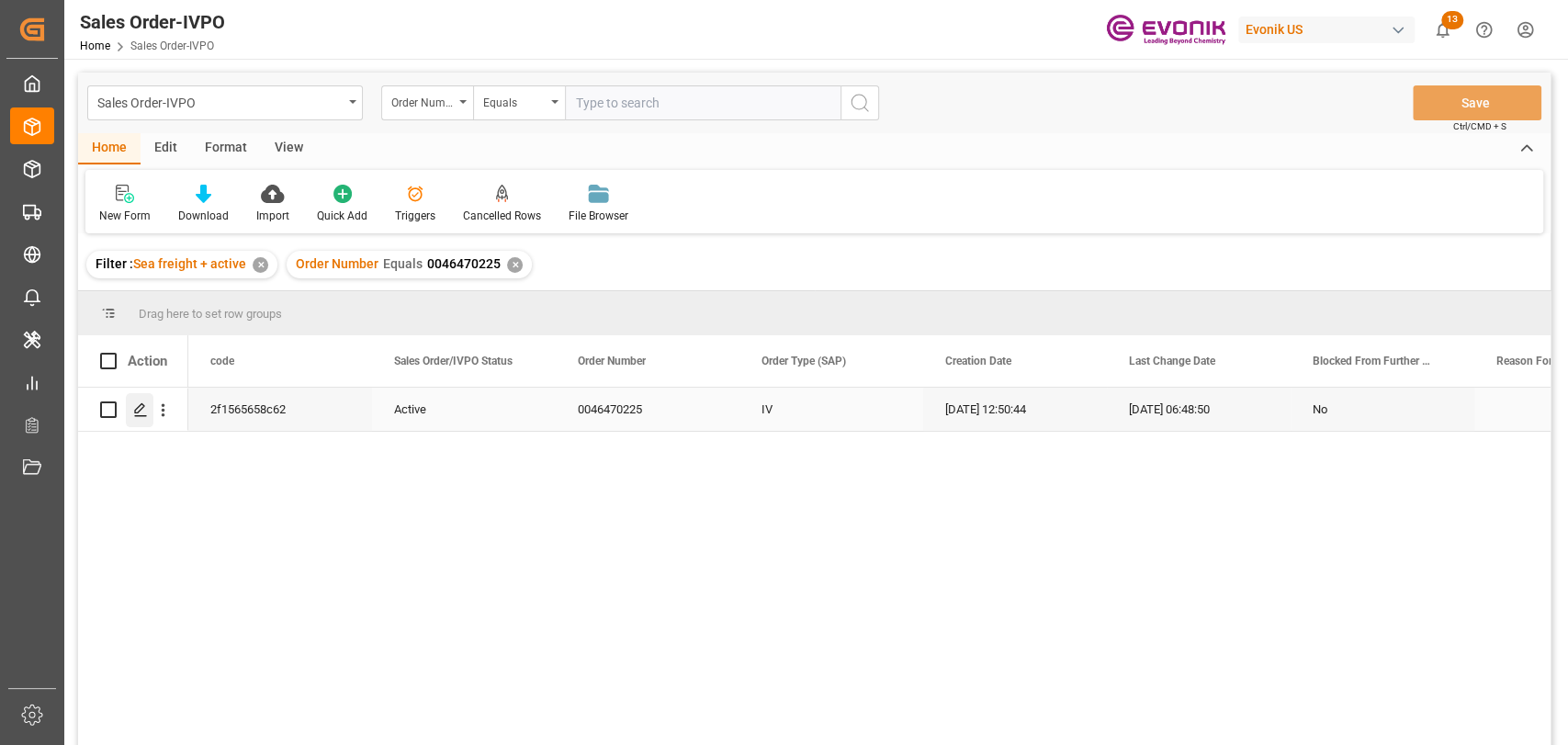
click at [136, 414] on icon "Press SPACE to select this row." at bounding box center [140, 409] width 14 height 14
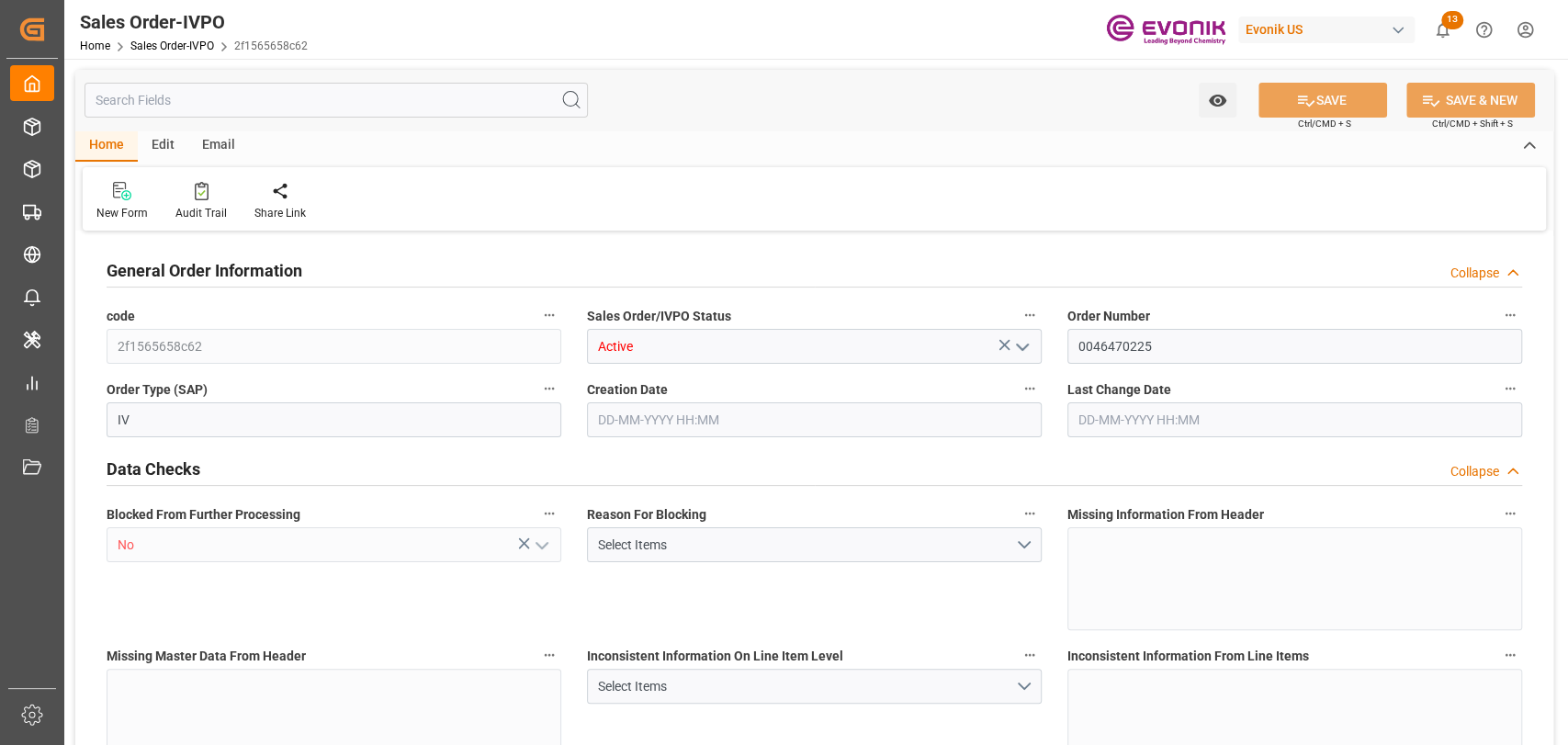
type input "CNSHA"
type input "0"
type input "1"
type input "1642"
type input "[DATE] 12:50"
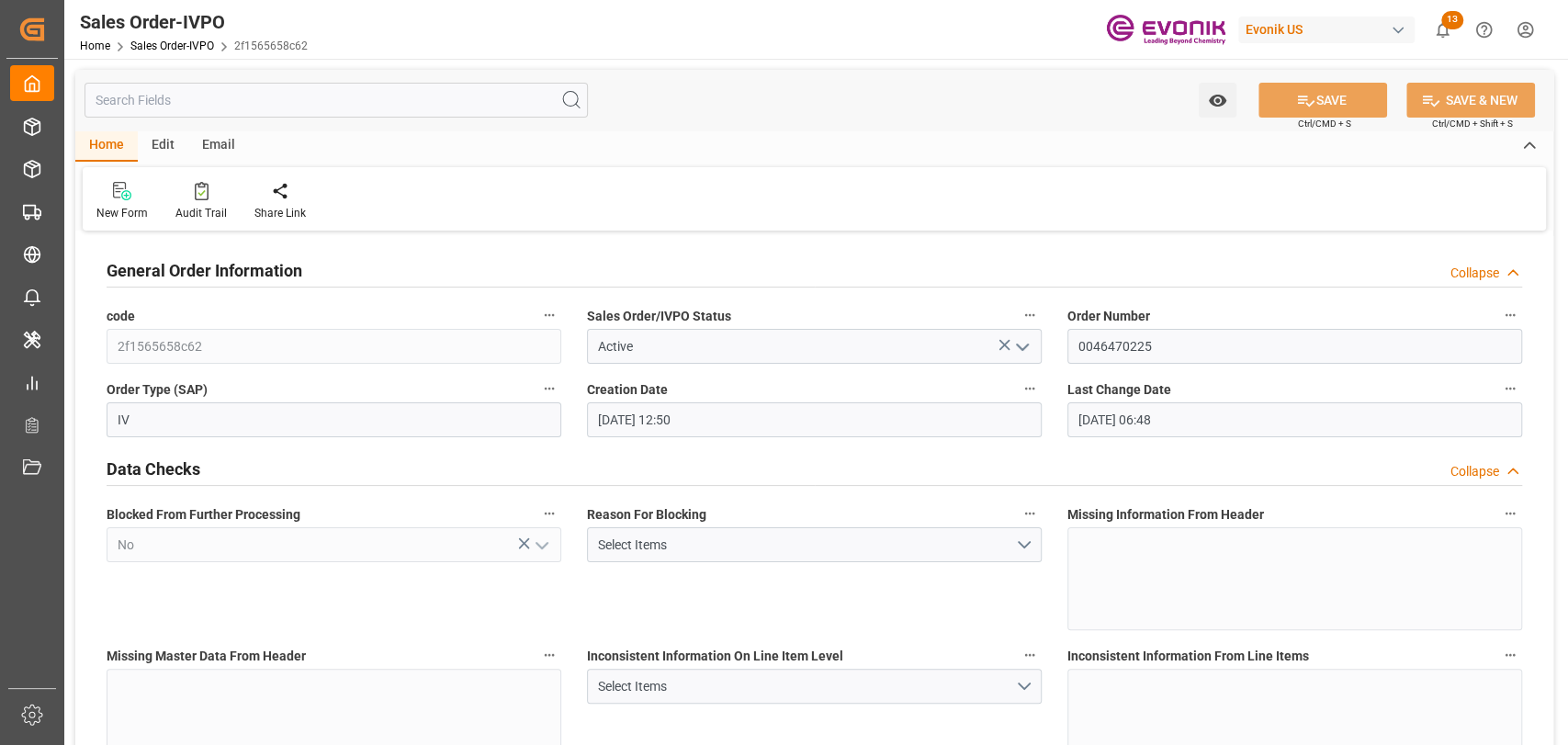
type input "27-08-2025 06:48"
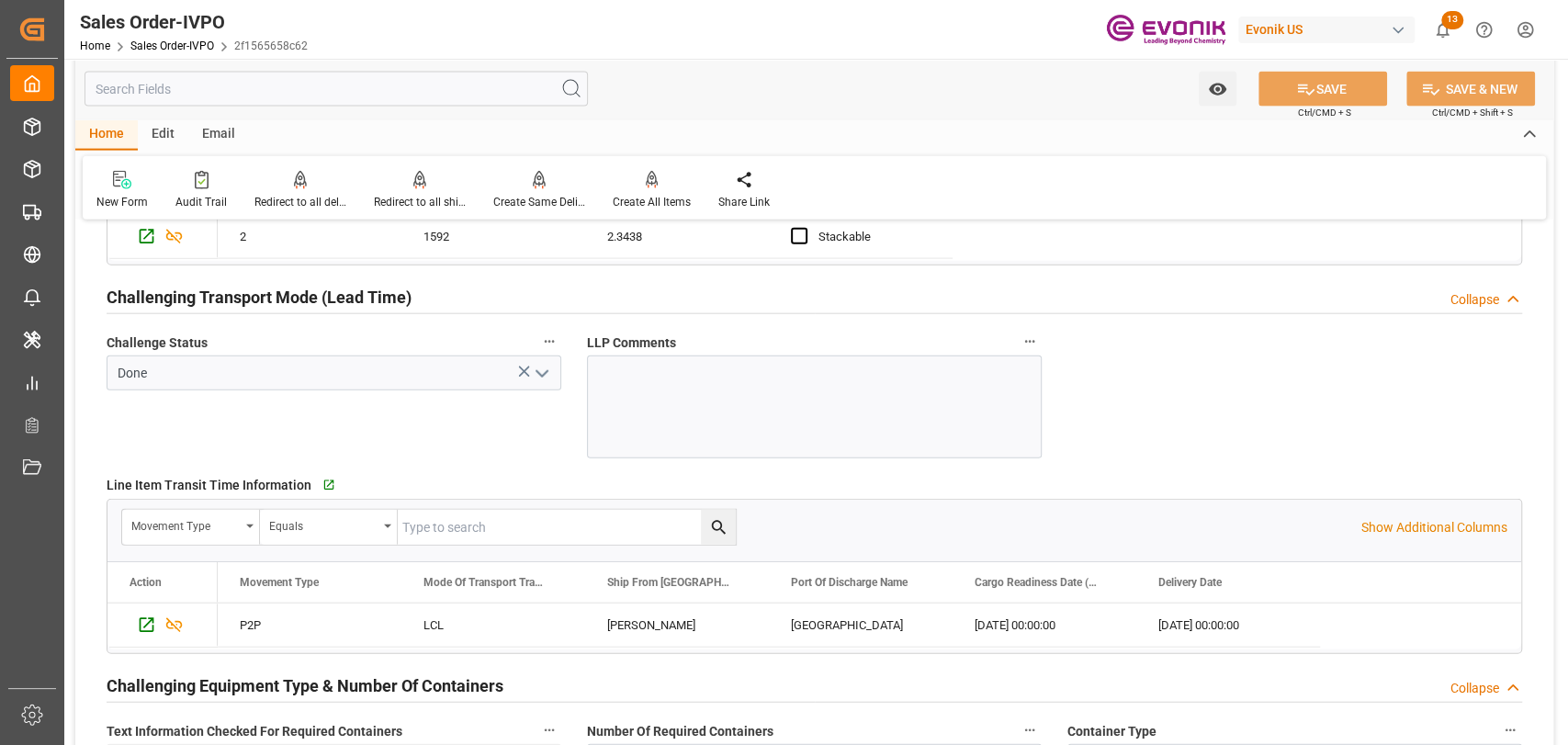
scroll to position [3064, 0]
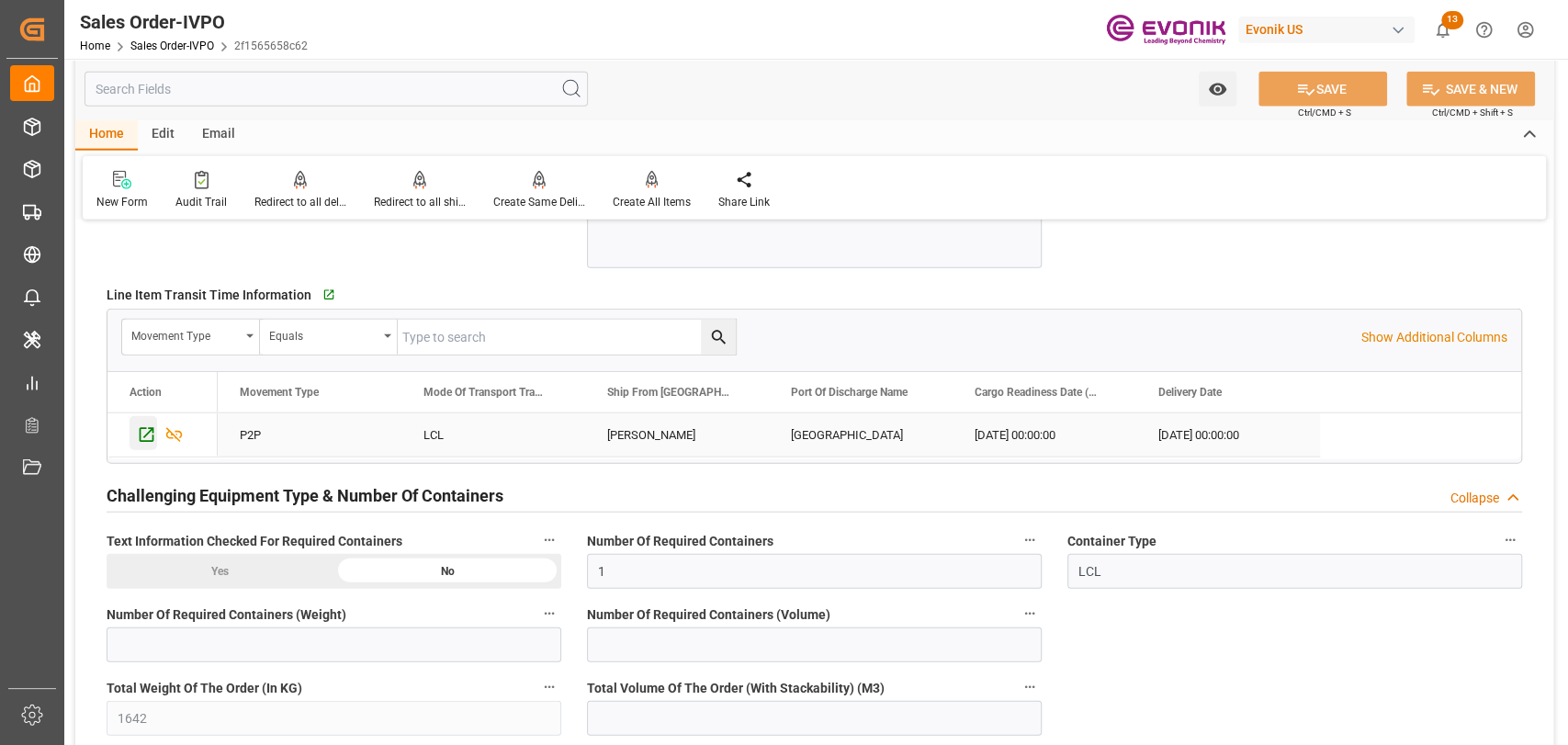
click at [134, 437] on div "Press SPACE to select this row." at bounding box center [143, 433] width 28 height 34
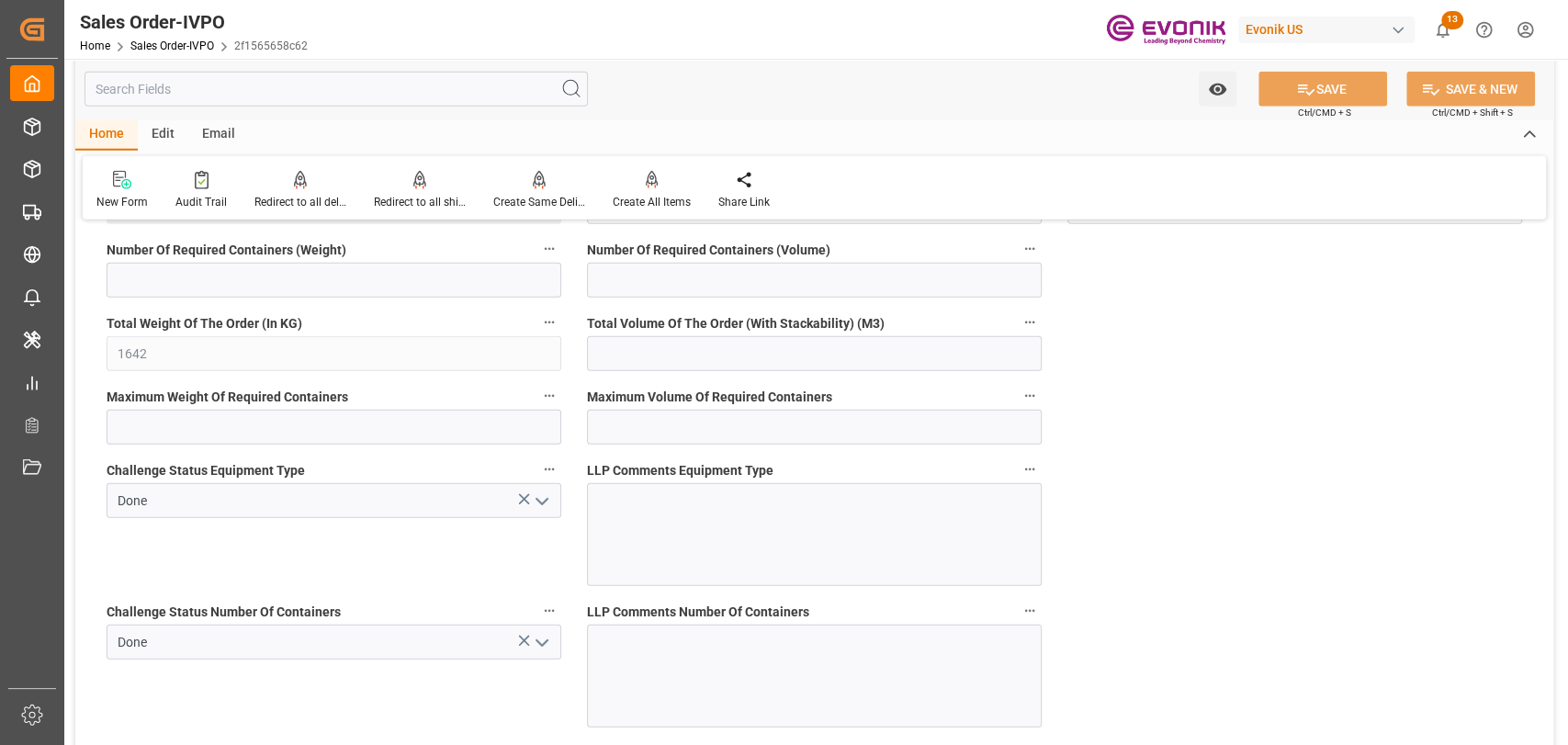
scroll to position [3676, 0]
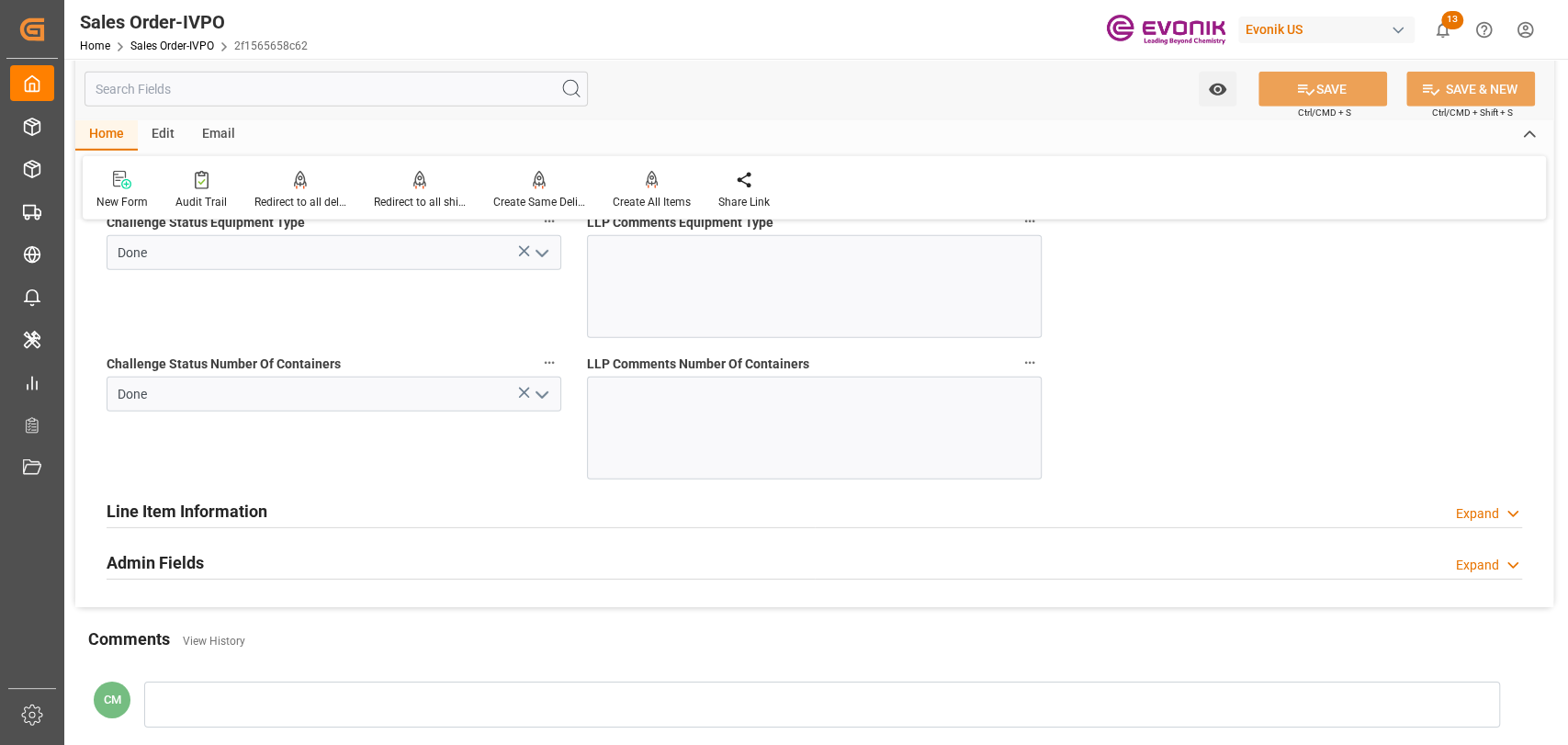
click at [172, 510] on h2 "Line Item Information" at bounding box center [187, 512] width 161 height 25
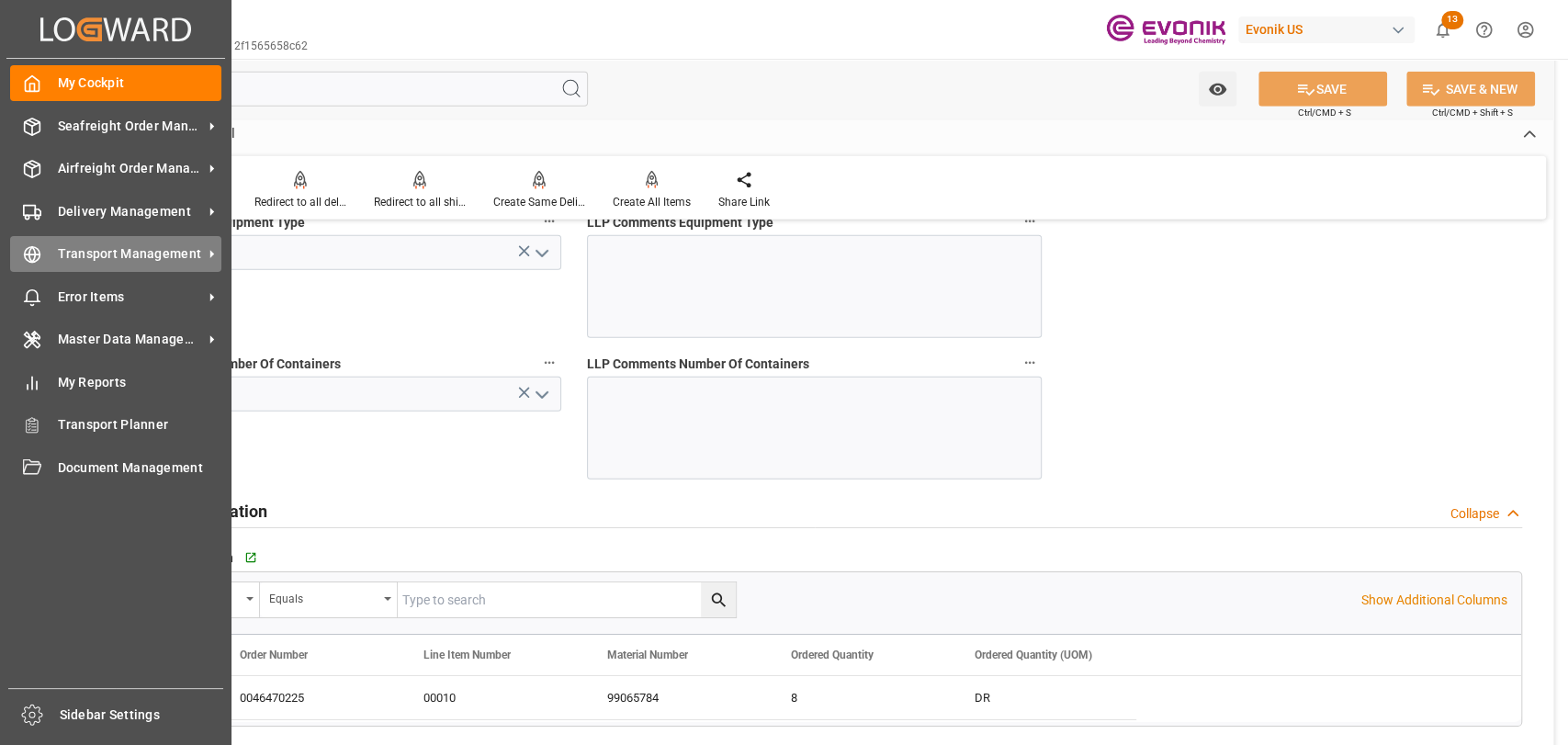
click at [73, 255] on span "Transport Management" at bounding box center [130, 254] width 145 height 19
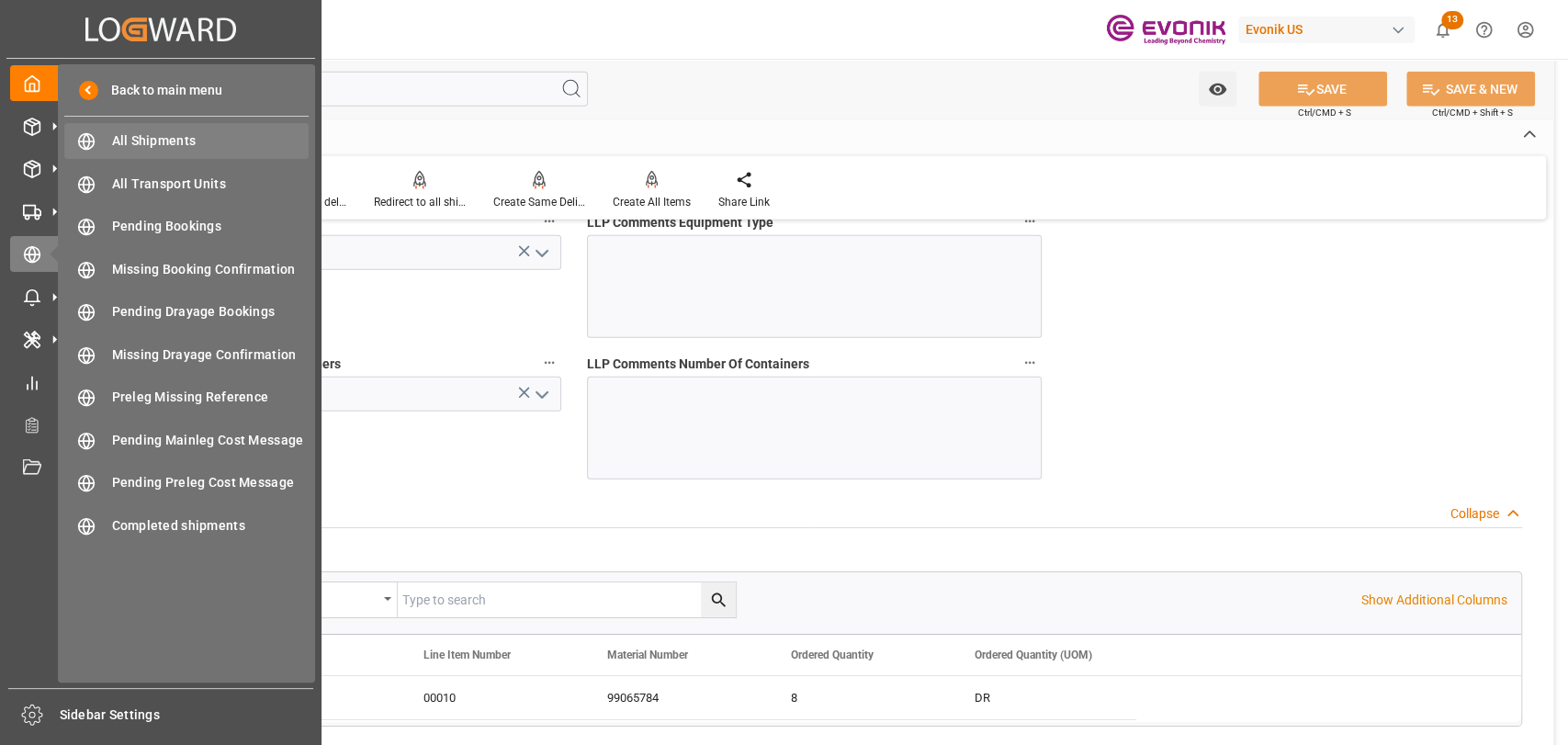
click at [182, 149] on span "All Shipments" at bounding box center [211, 141] width 198 height 19
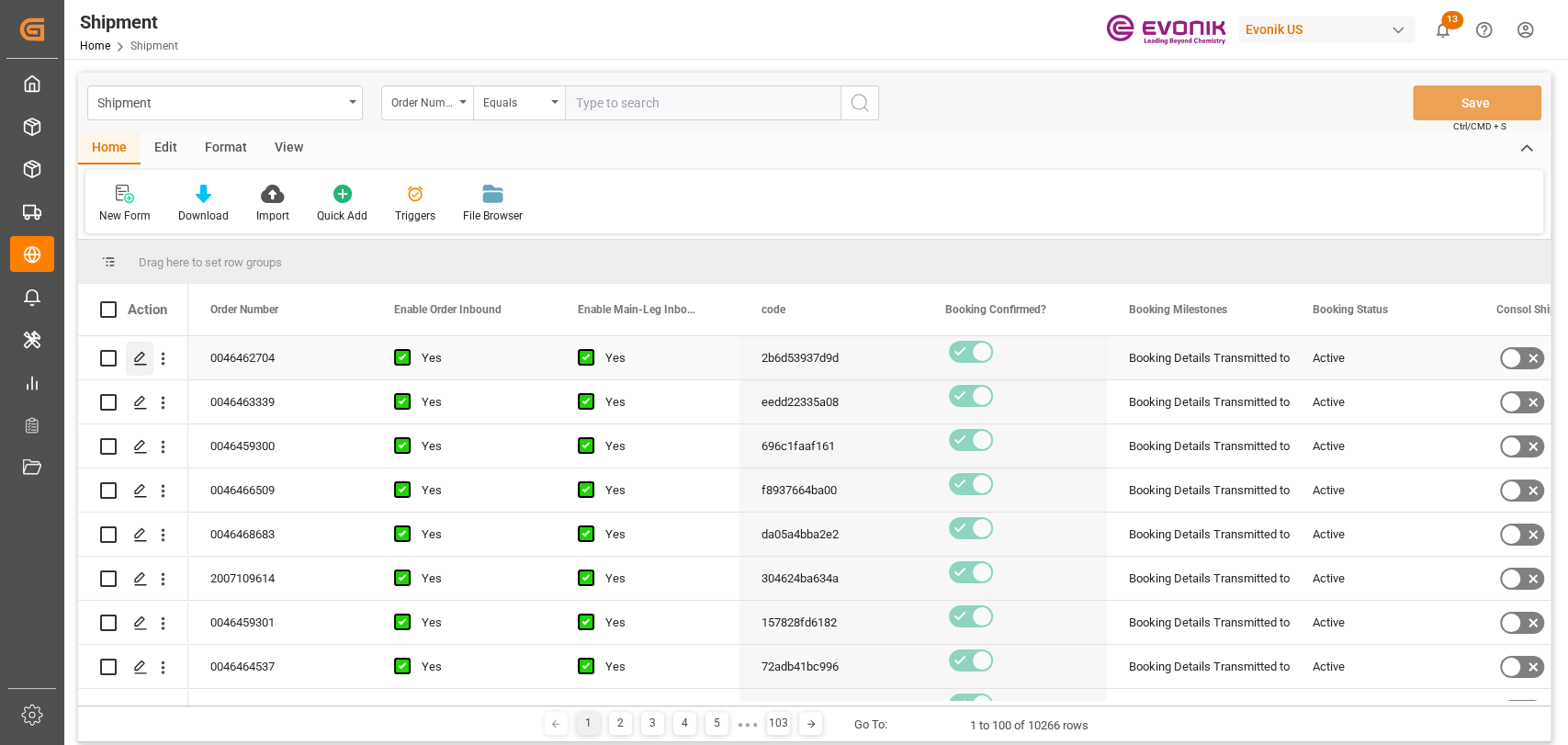
click at [143, 356] on icon "Press SPACE to select this row." at bounding box center [140, 358] width 14 height 14
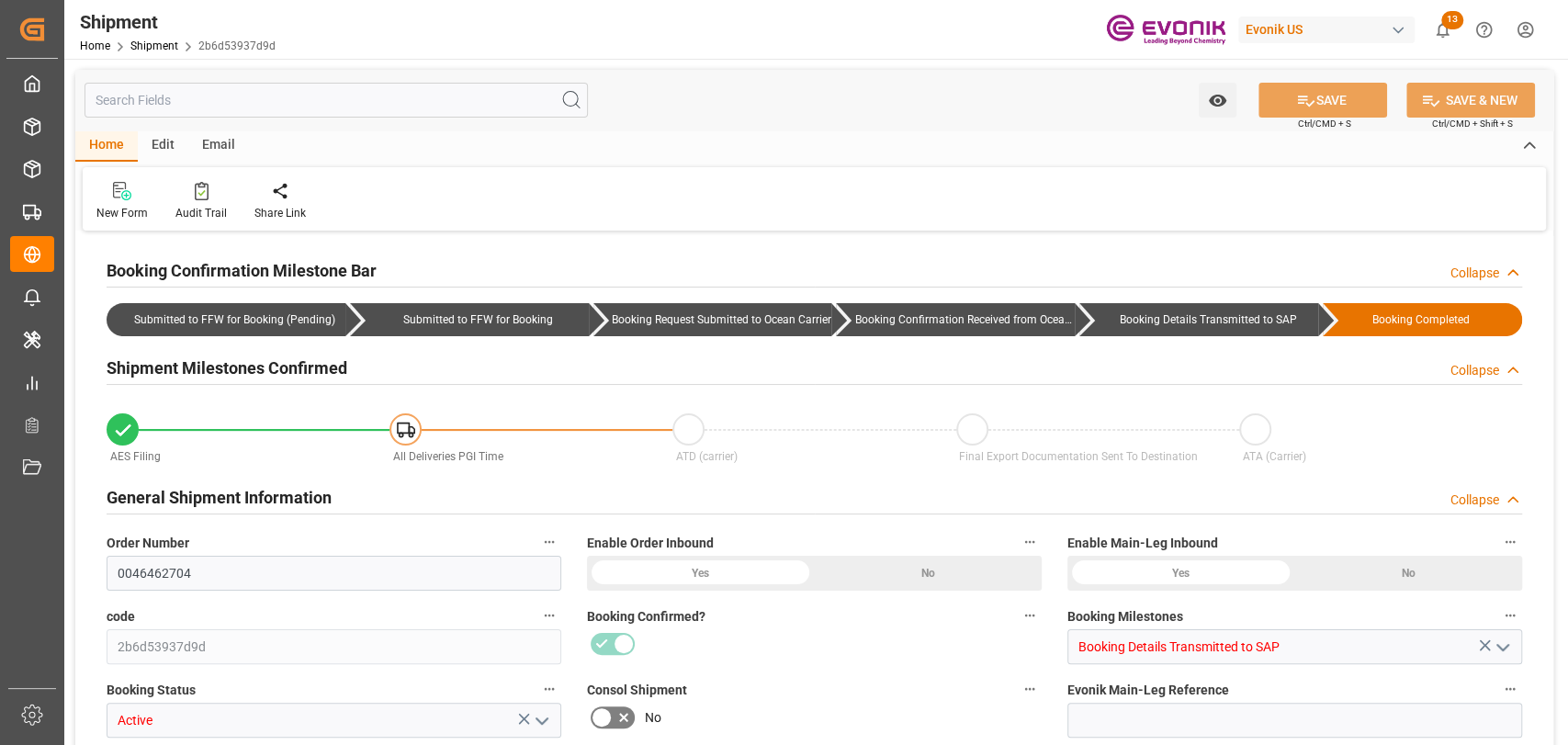
type input "16"
type input "400"
type input "12512"
type input "20.88"
type input "USORF"
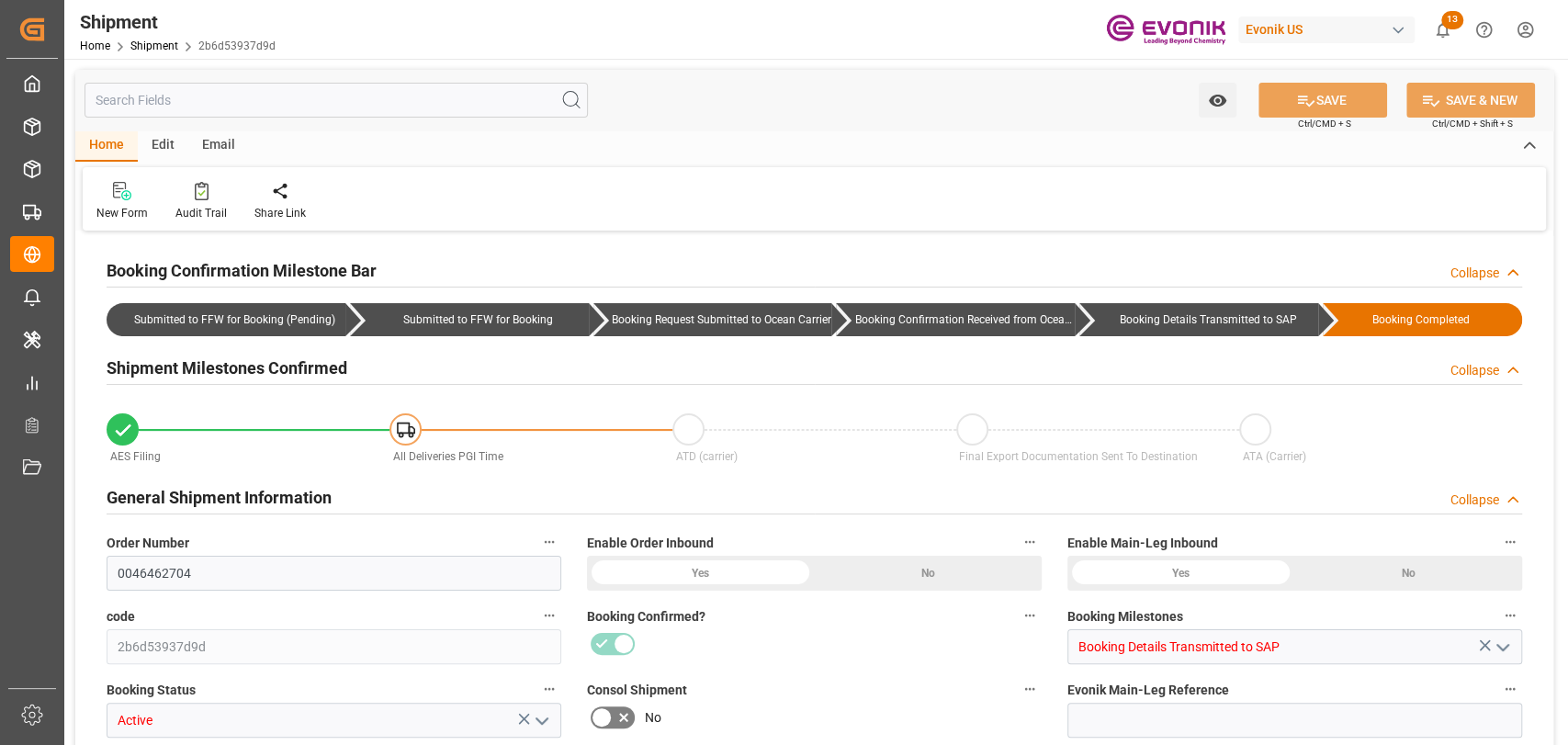
type input "BEANR"
type input "9472165"
type input "9417244"
type input "9472165"
type input "64"
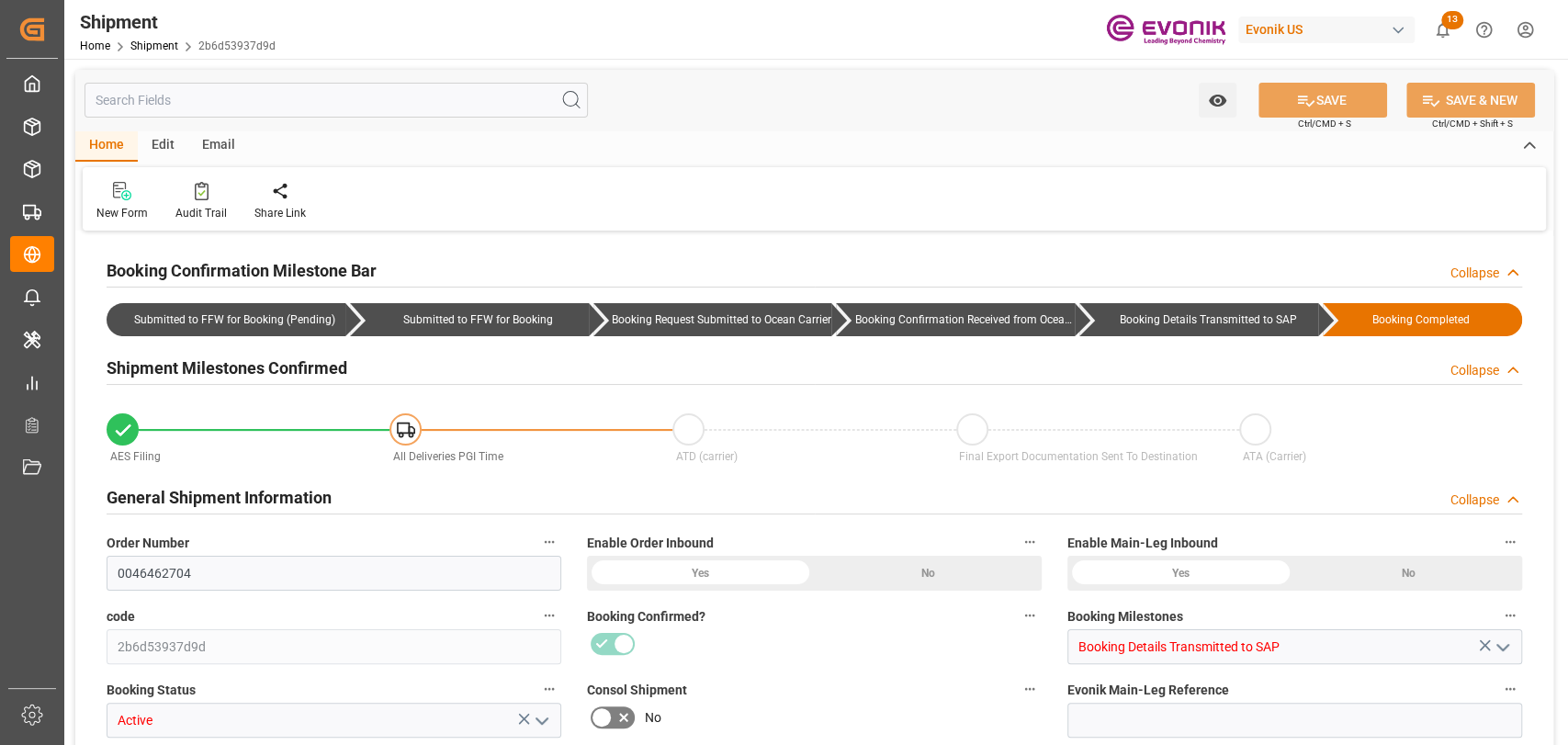
type input "DR"
type input "[DATE] 00:00"
type input "[DATE] 19:00"
type input "[DATE] 16:00"
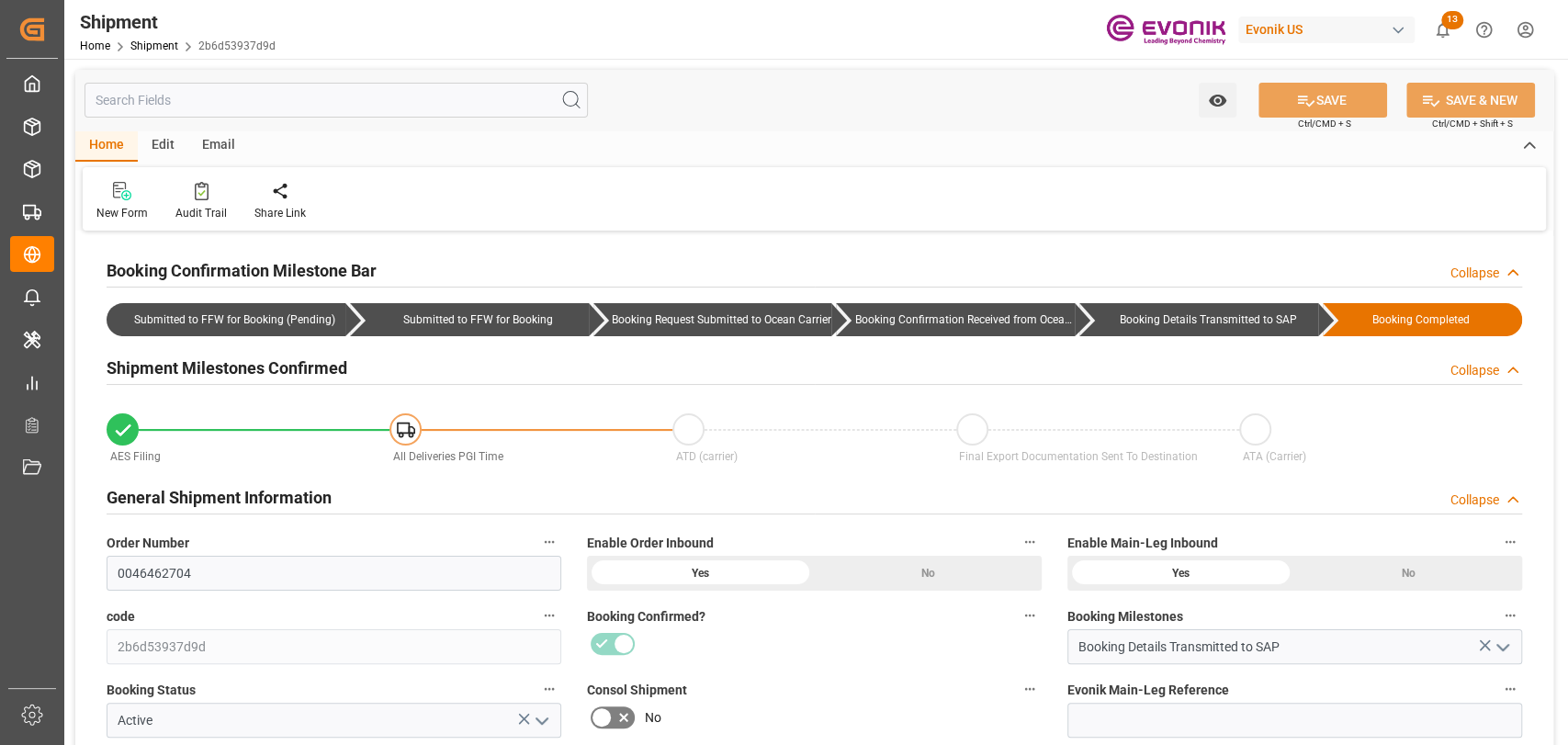
type input "[DATE] 00:00"
type input "[DATE] 19:00"
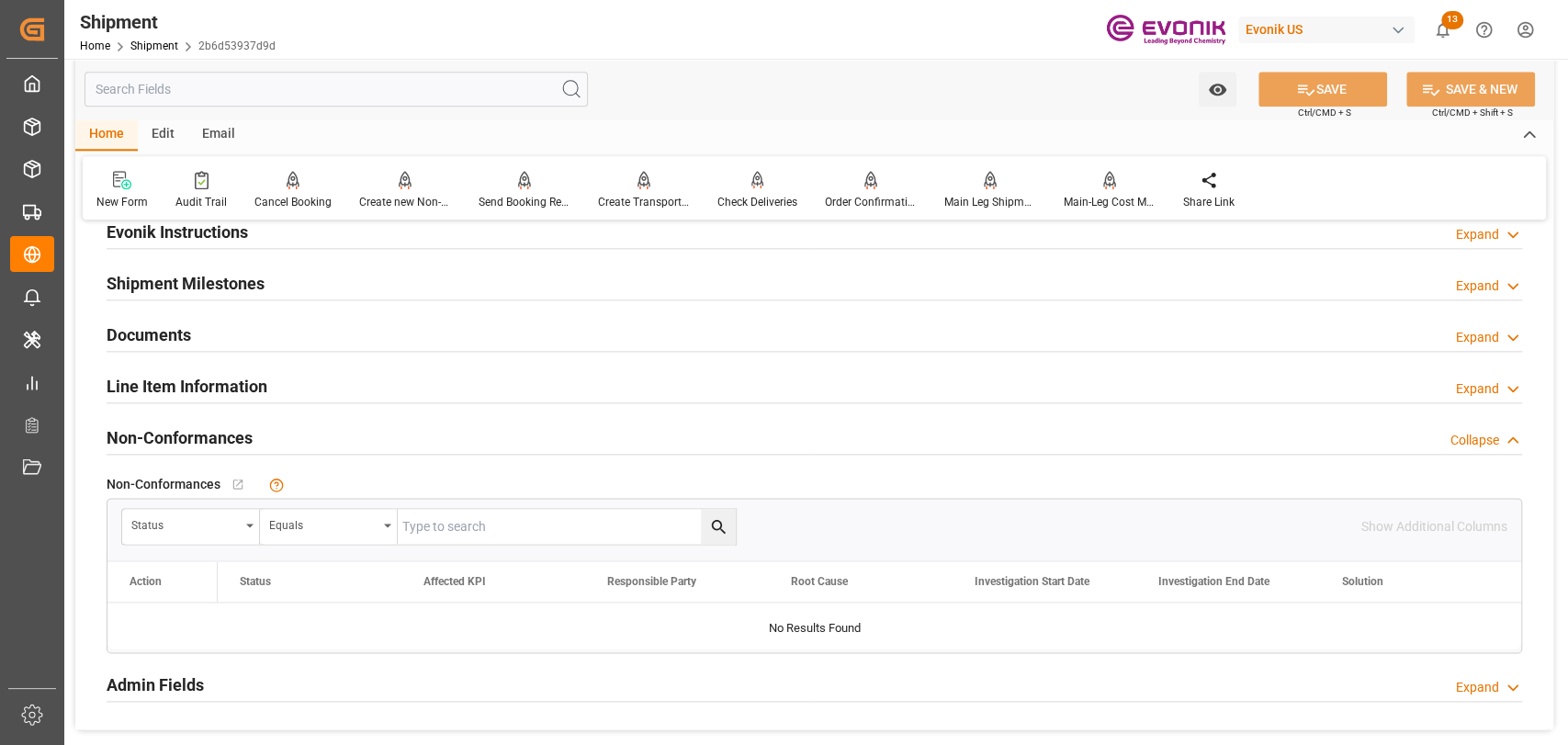
scroll to position [1430, 0]
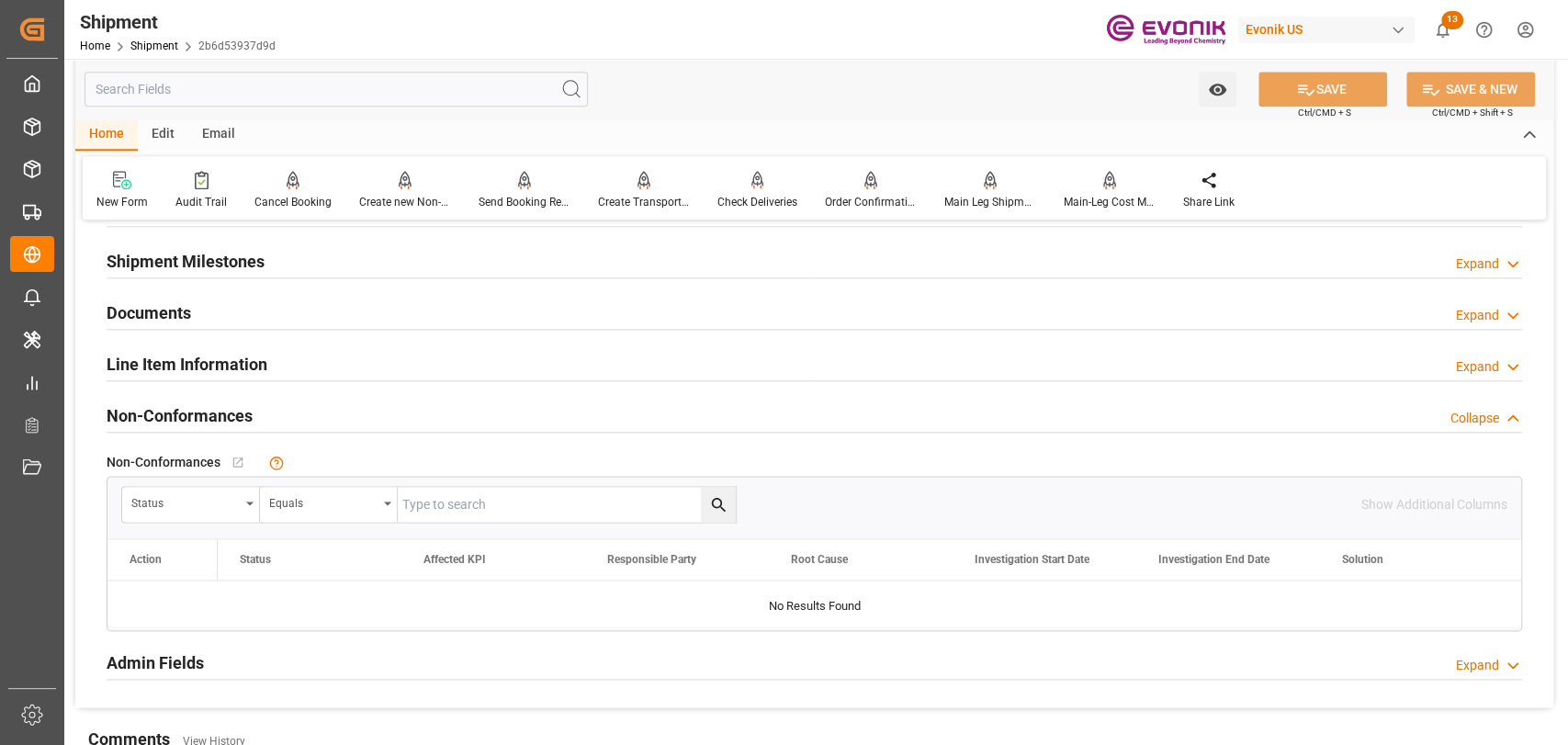
click at [214, 359] on h2 "Line Item Information" at bounding box center [187, 365] width 161 height 25
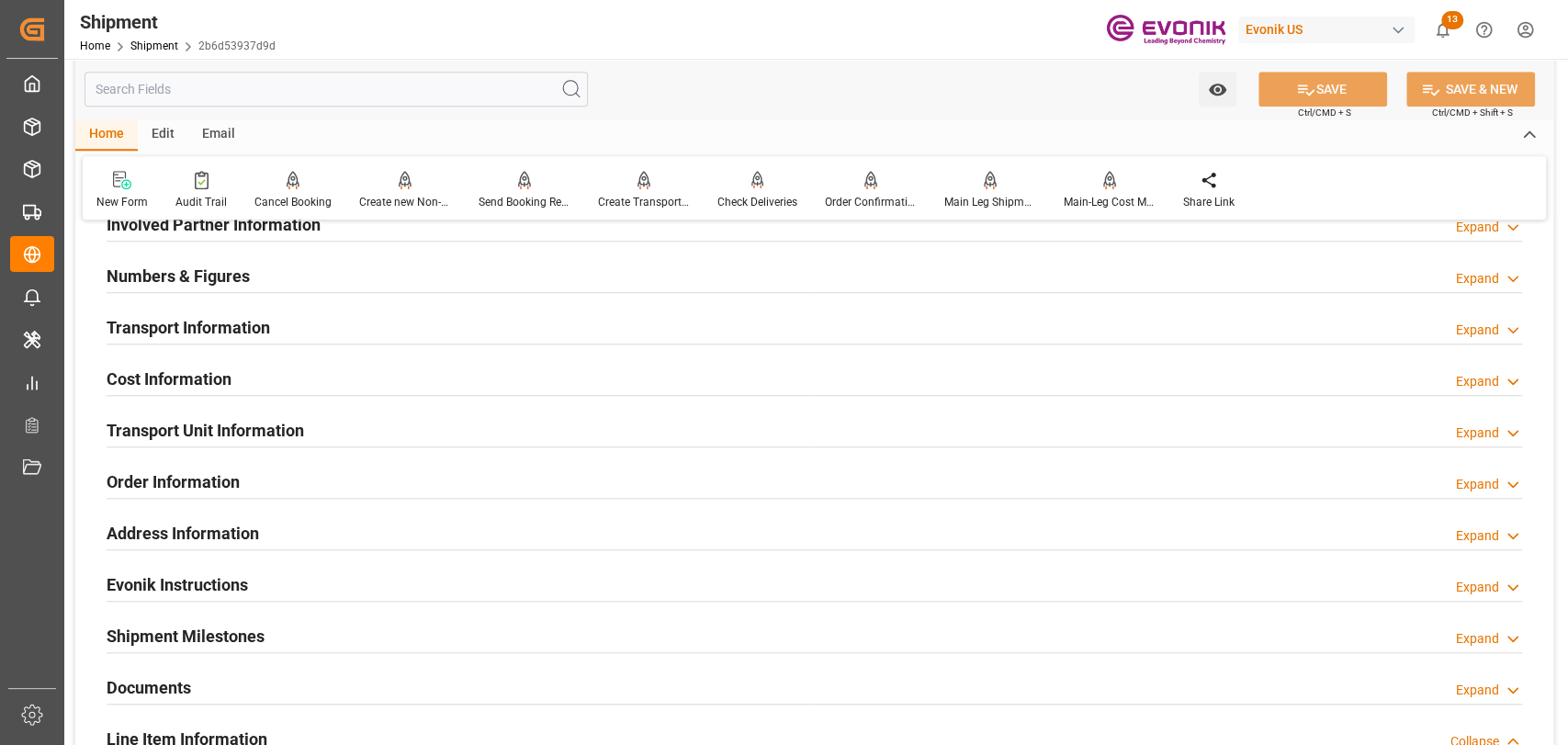
scroll to position [1021, 0]
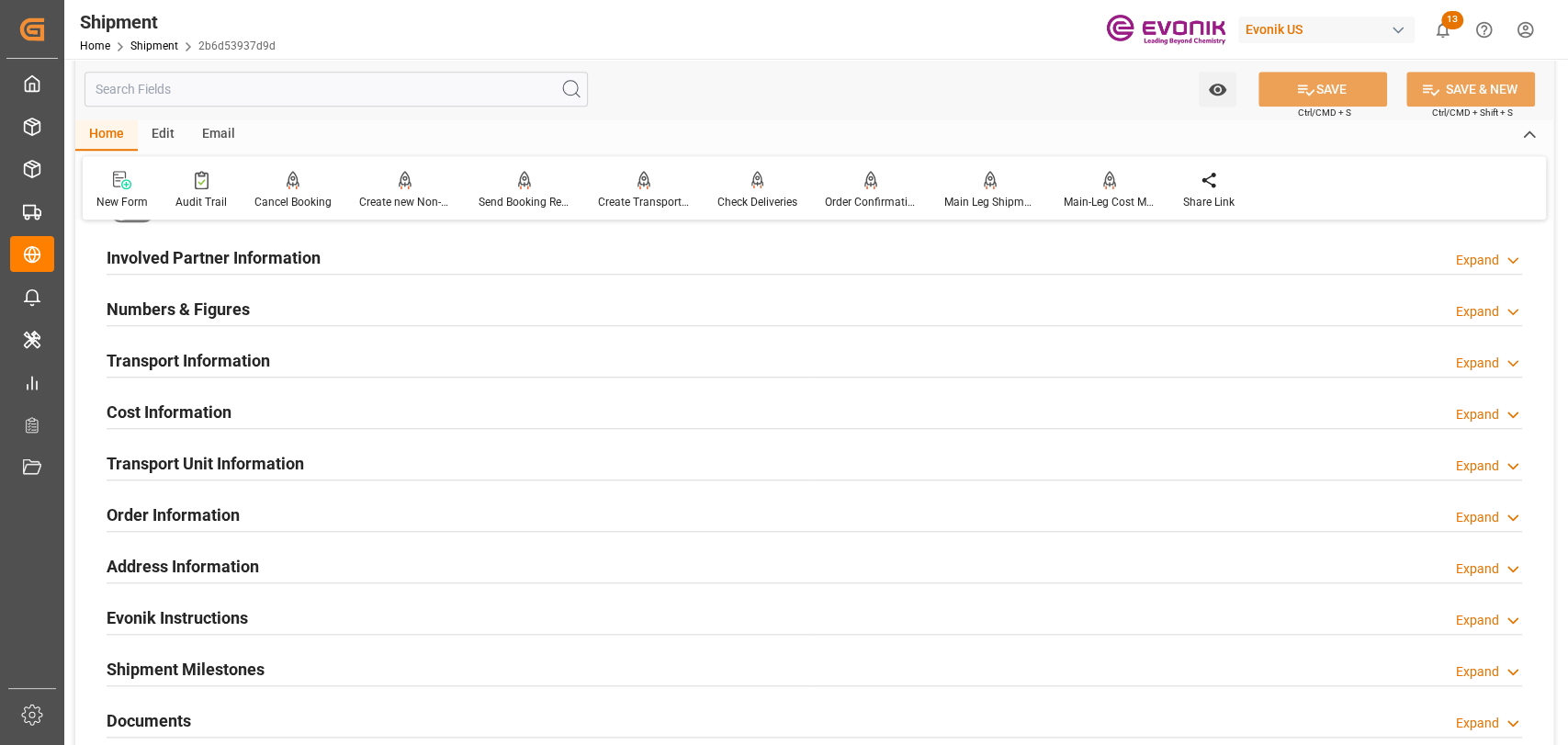
click at [219, 356] on h2 "Transport Information" at bounding box center [188, 361] width 163 height 25
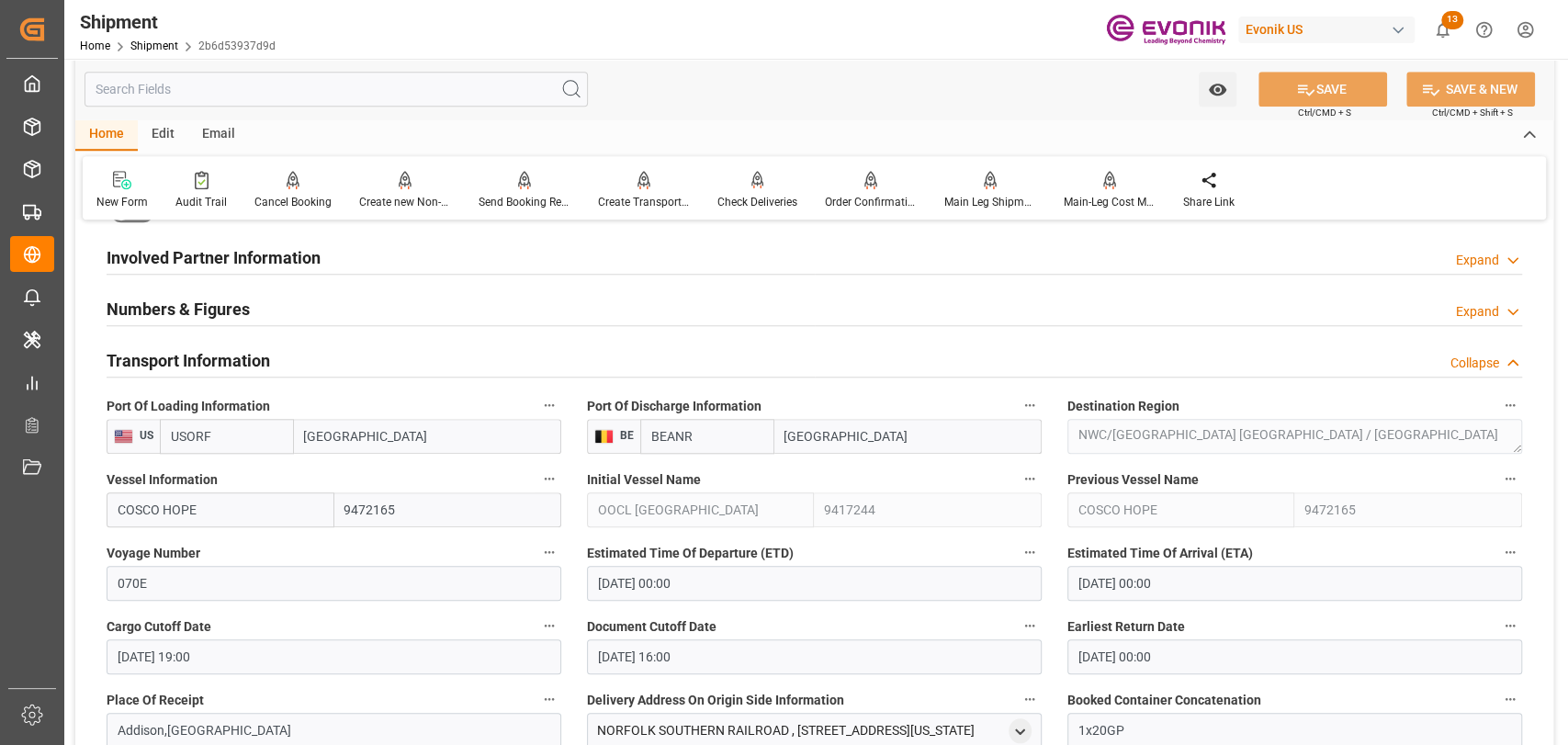
click at [252, 317] on div "Numbers & Figures Expand" at bounding box center [814, 308] width 1415 height 35
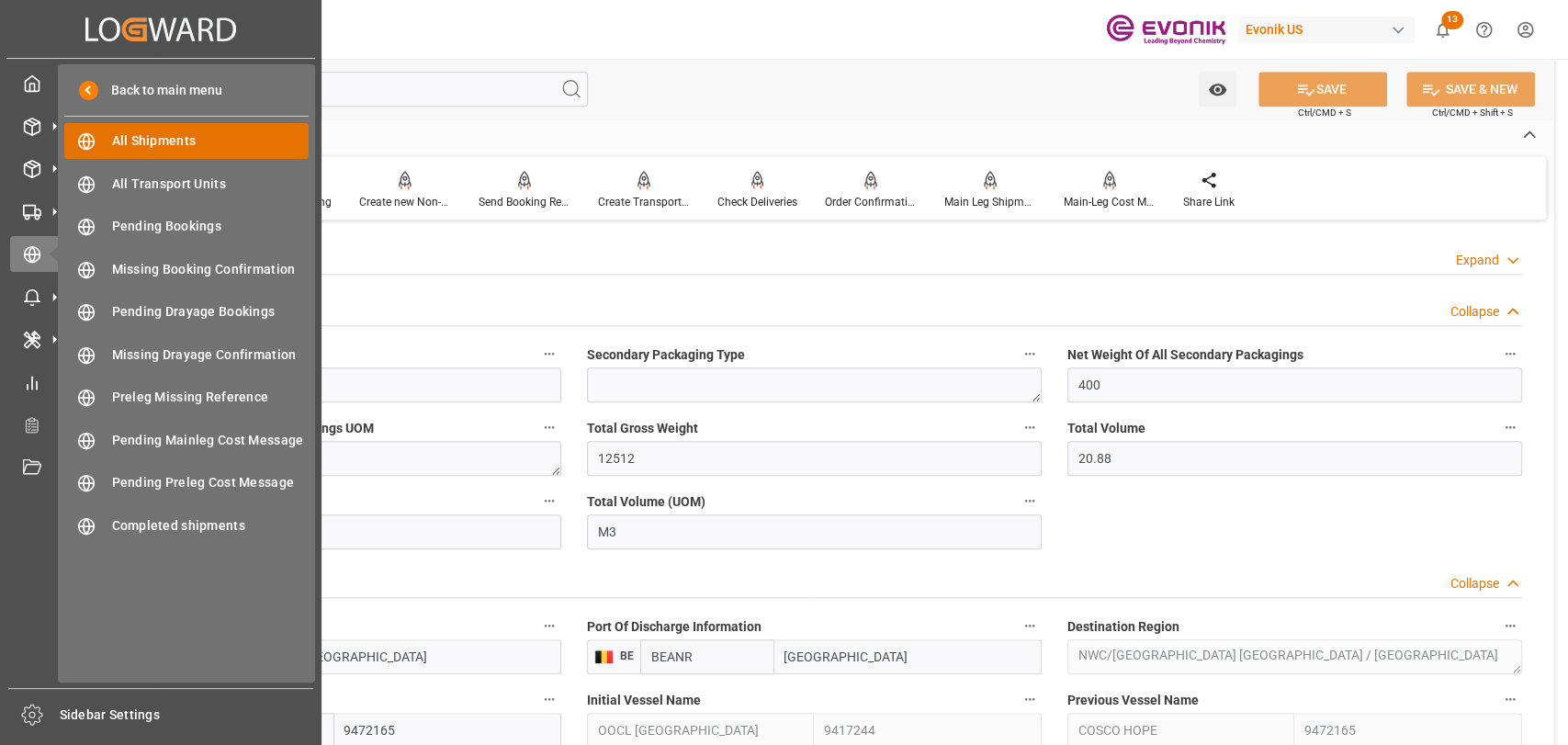
click at [118, 134] on span "All Shipments" at bounding box center [211, 141] width 198 height 19
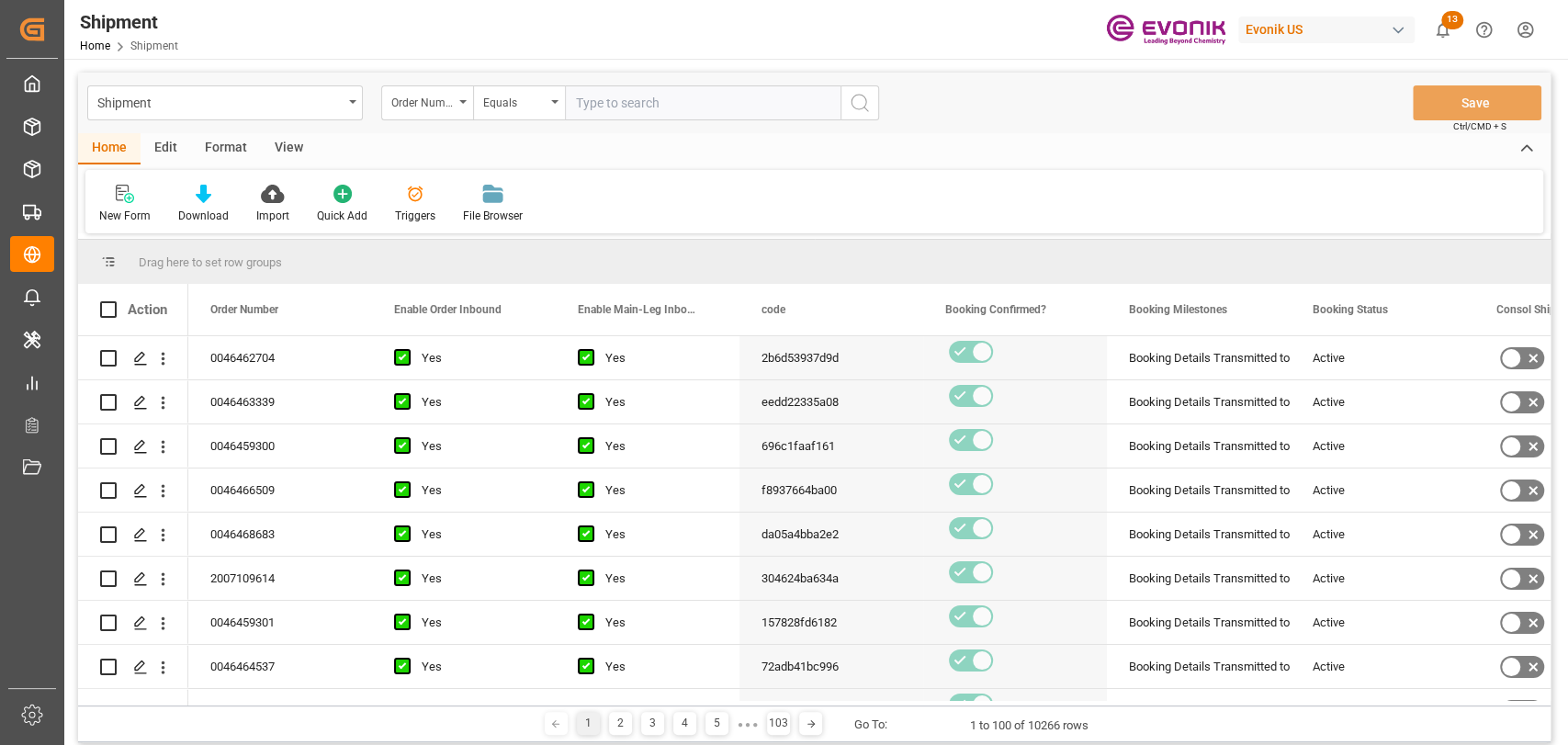
click at [645, 97] on input "text" at bounding box center [702, 103] width 275 height 35
paste input "46462704"
type input "0046462704"
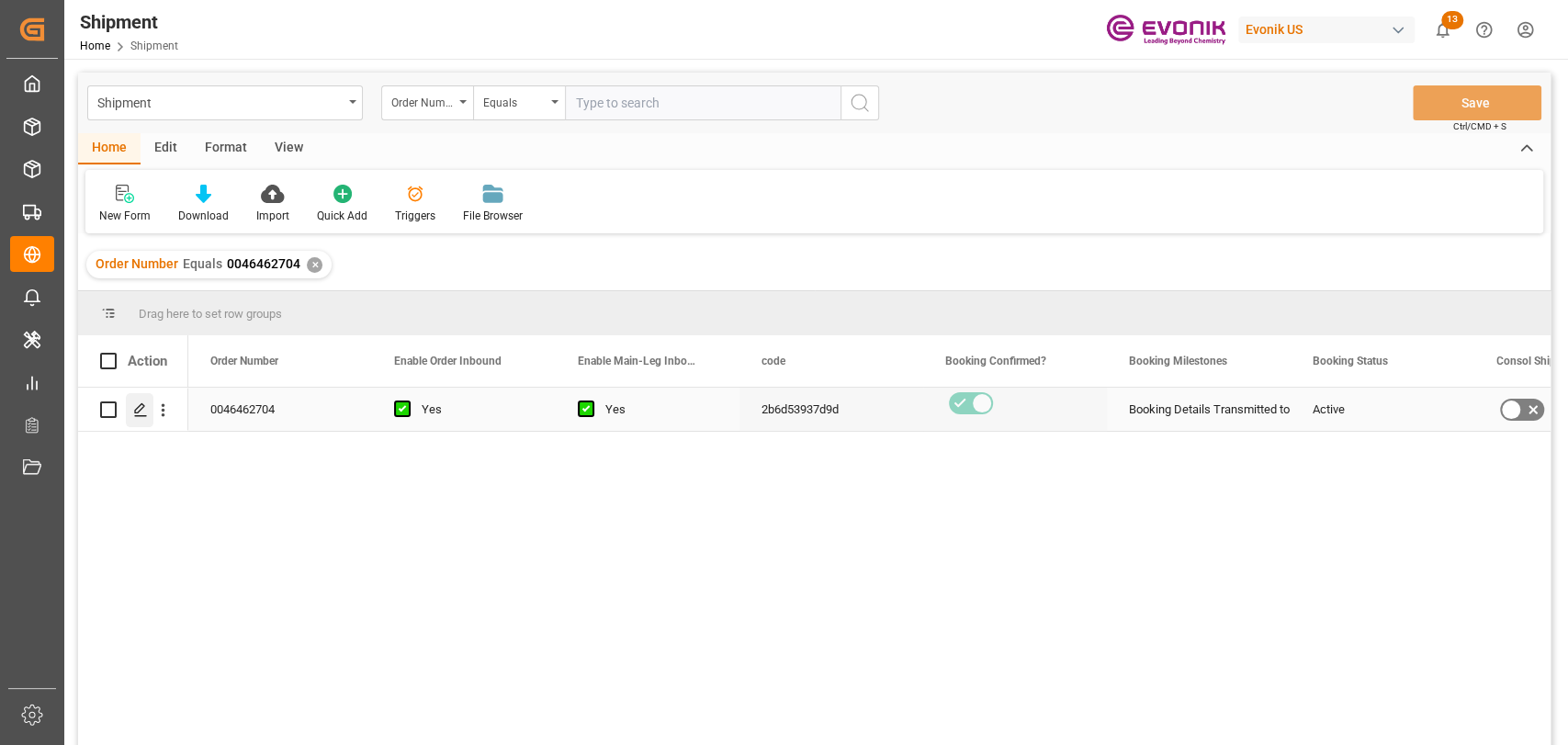
click at [140, 408] on icon "Press SPACE to select this row." at bounding box center [140, 409] width 14 height 14
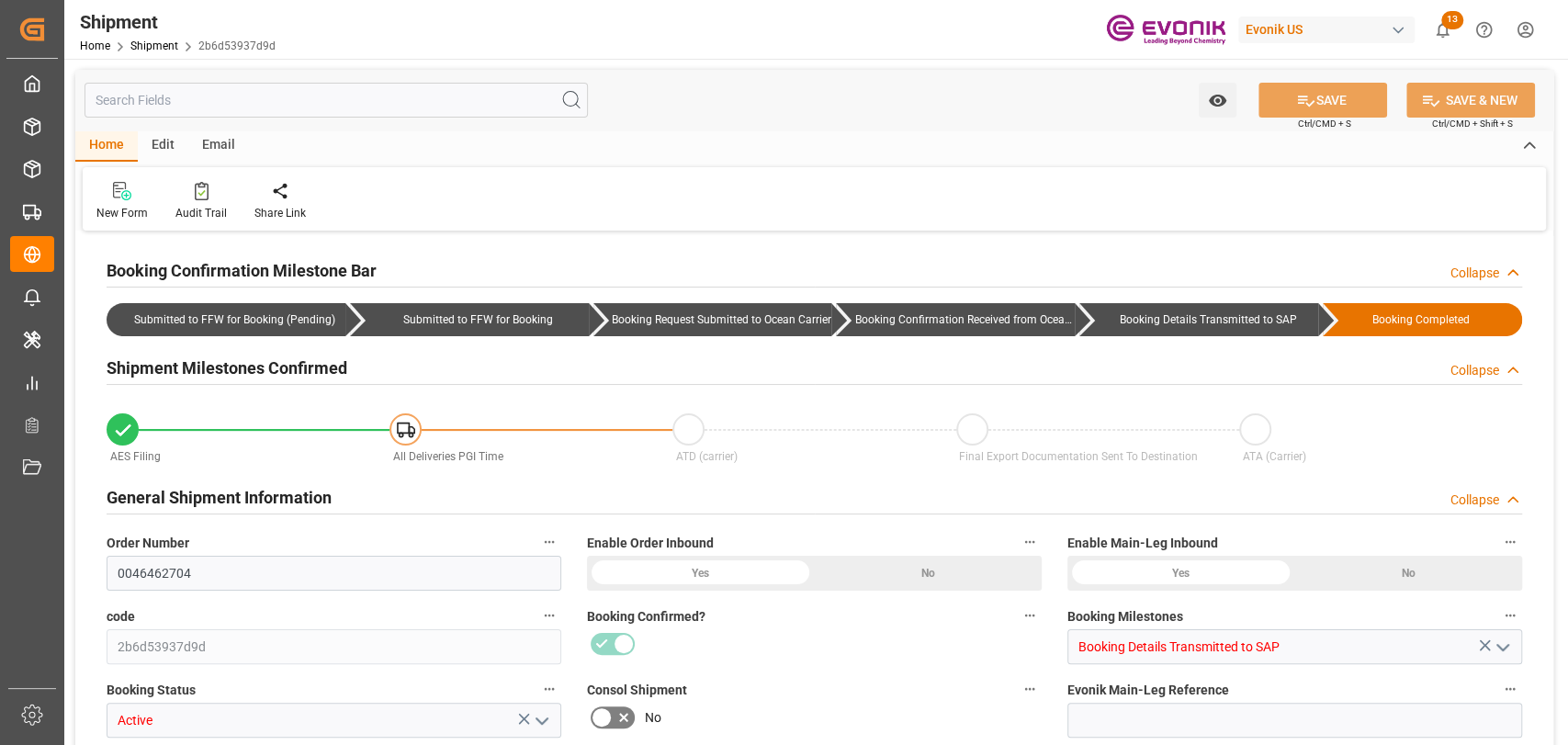
type input "64"
type input "DR"
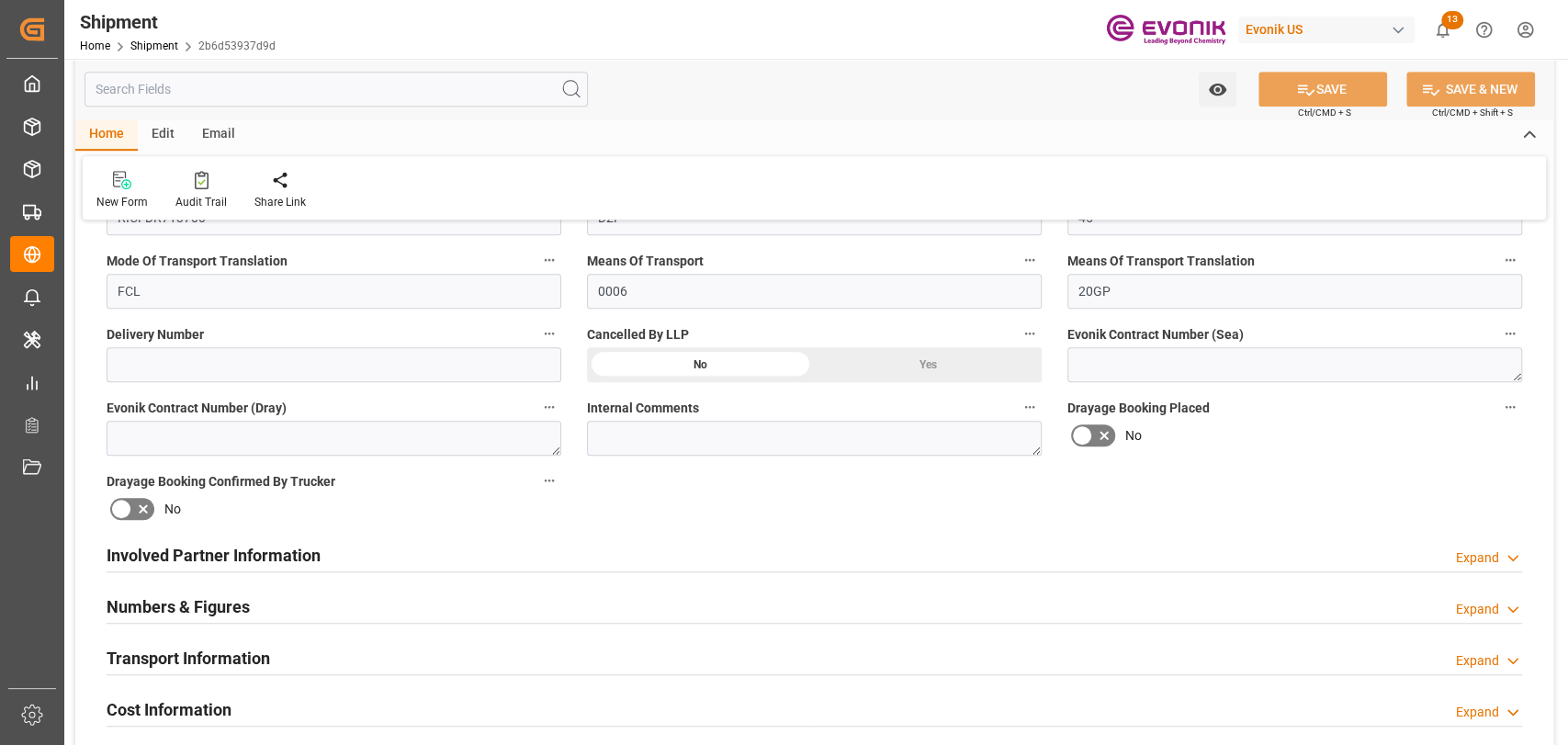
scroll to position [1021, 0]
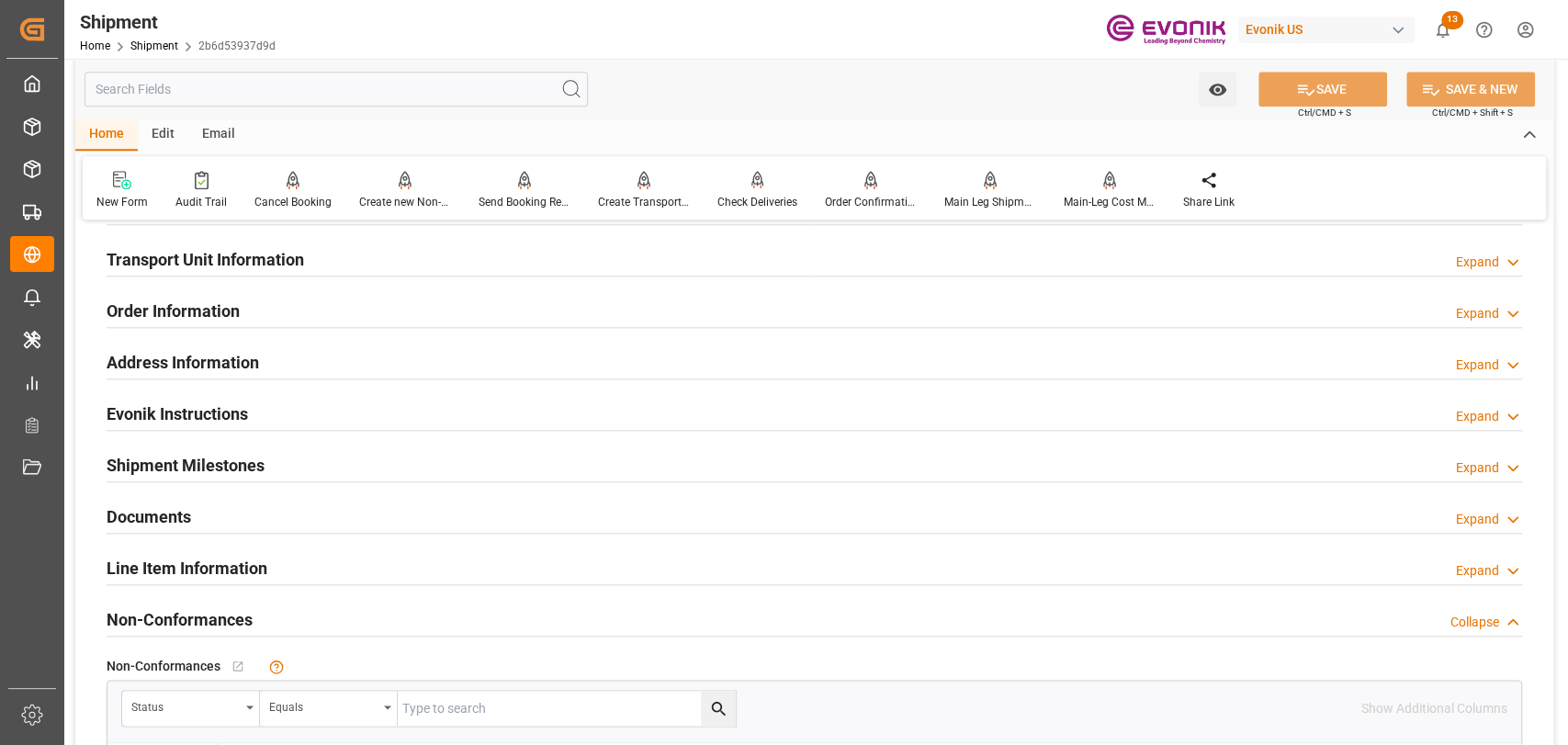
click at [154, 550] on div "Line Item Information" at bounding box center [187, 567] width 161 height 35
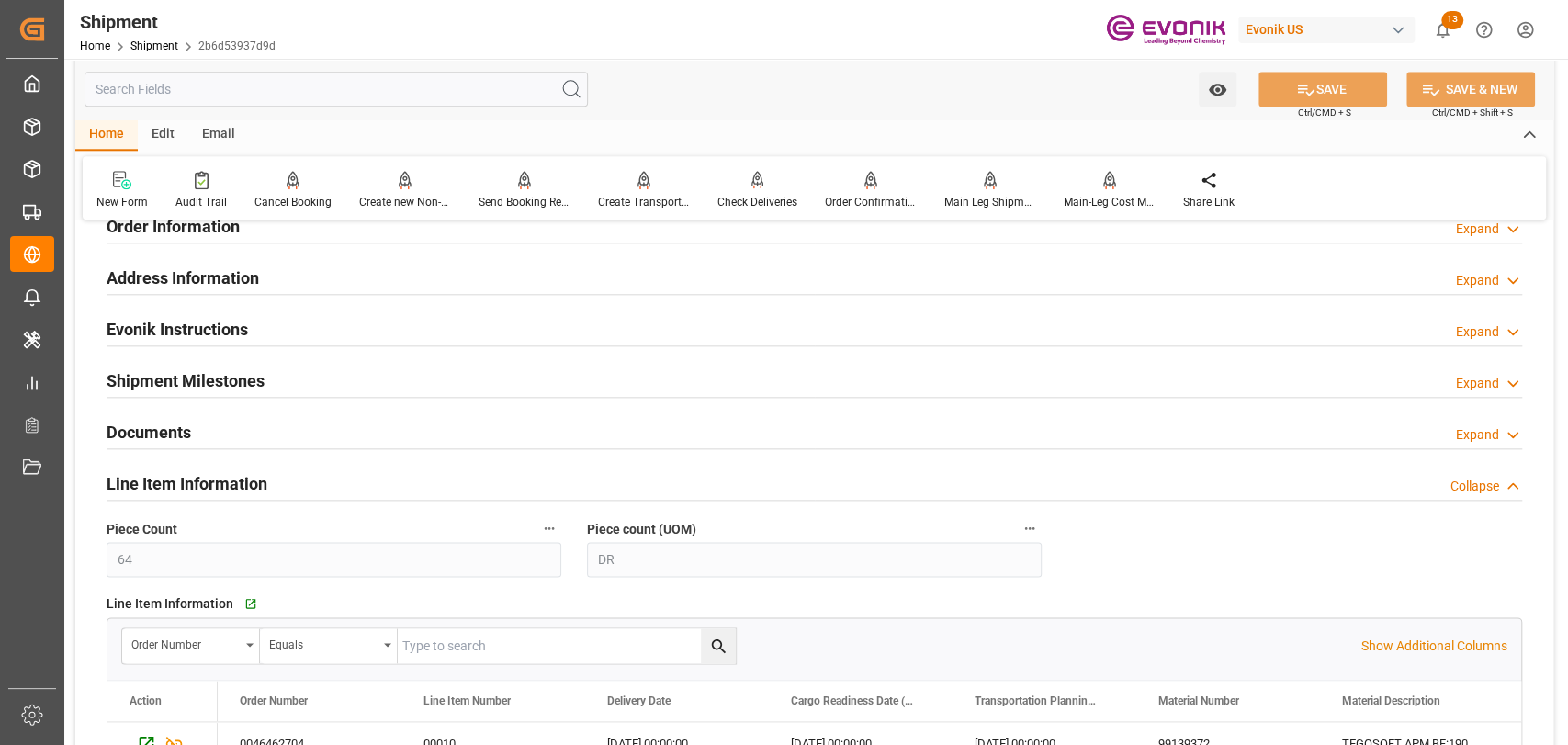
scroll to position [1633, 0]
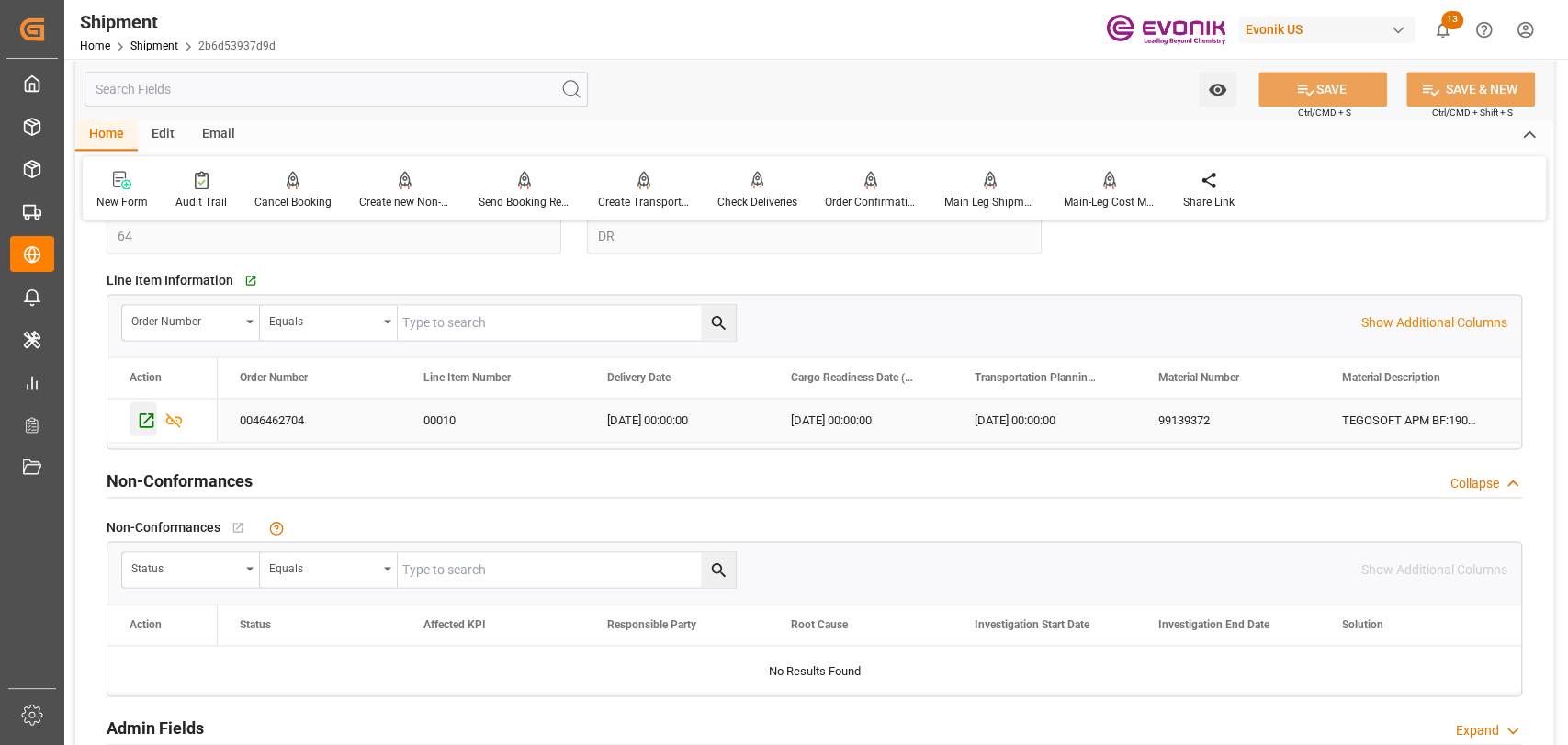
click at [149, 417] on icon "Press SPACE to select this row." at bounding box center [147, 421] width 19 height 19
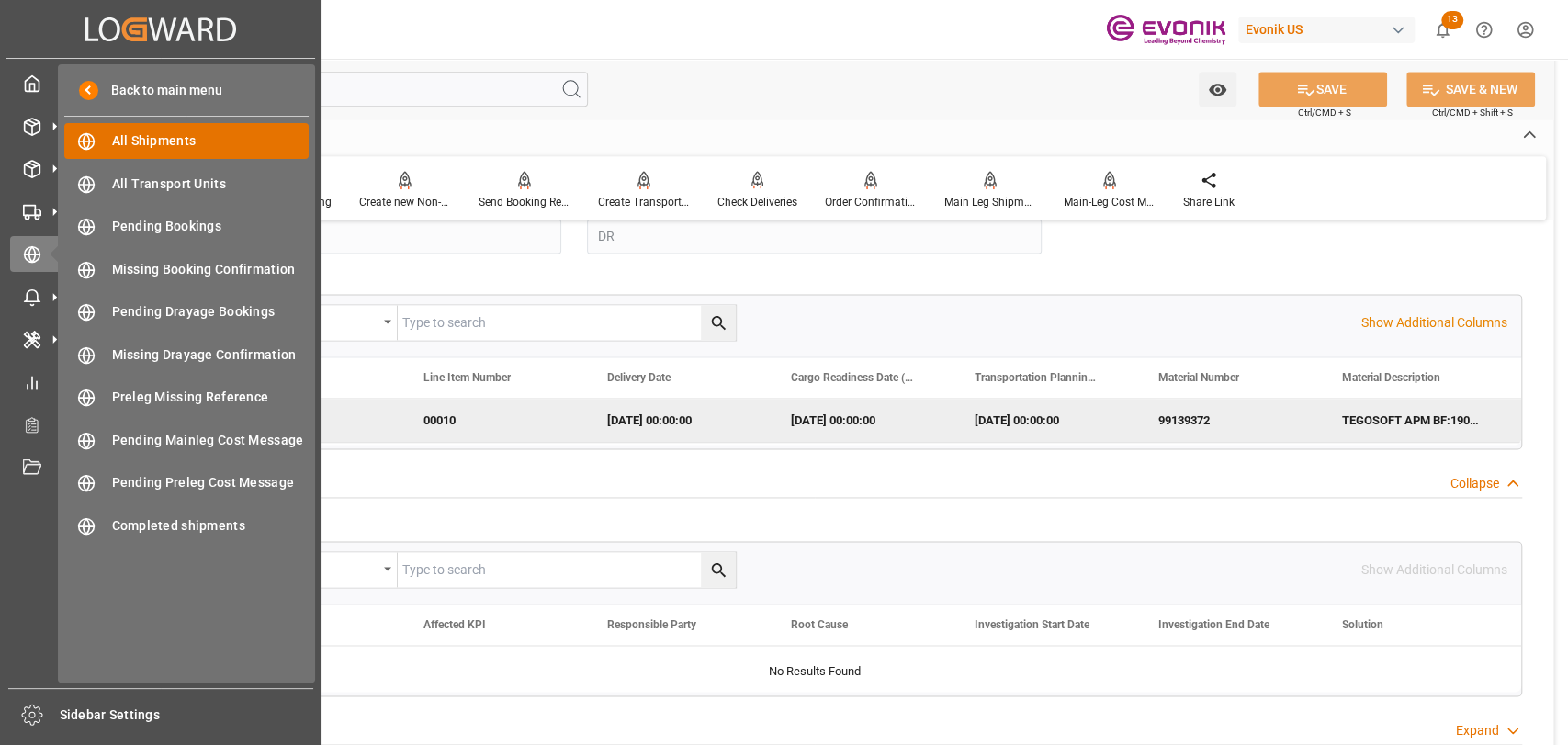
click at [136, 140] on span "All Shipments" at bounding box center [211, 141] width 198 height 19
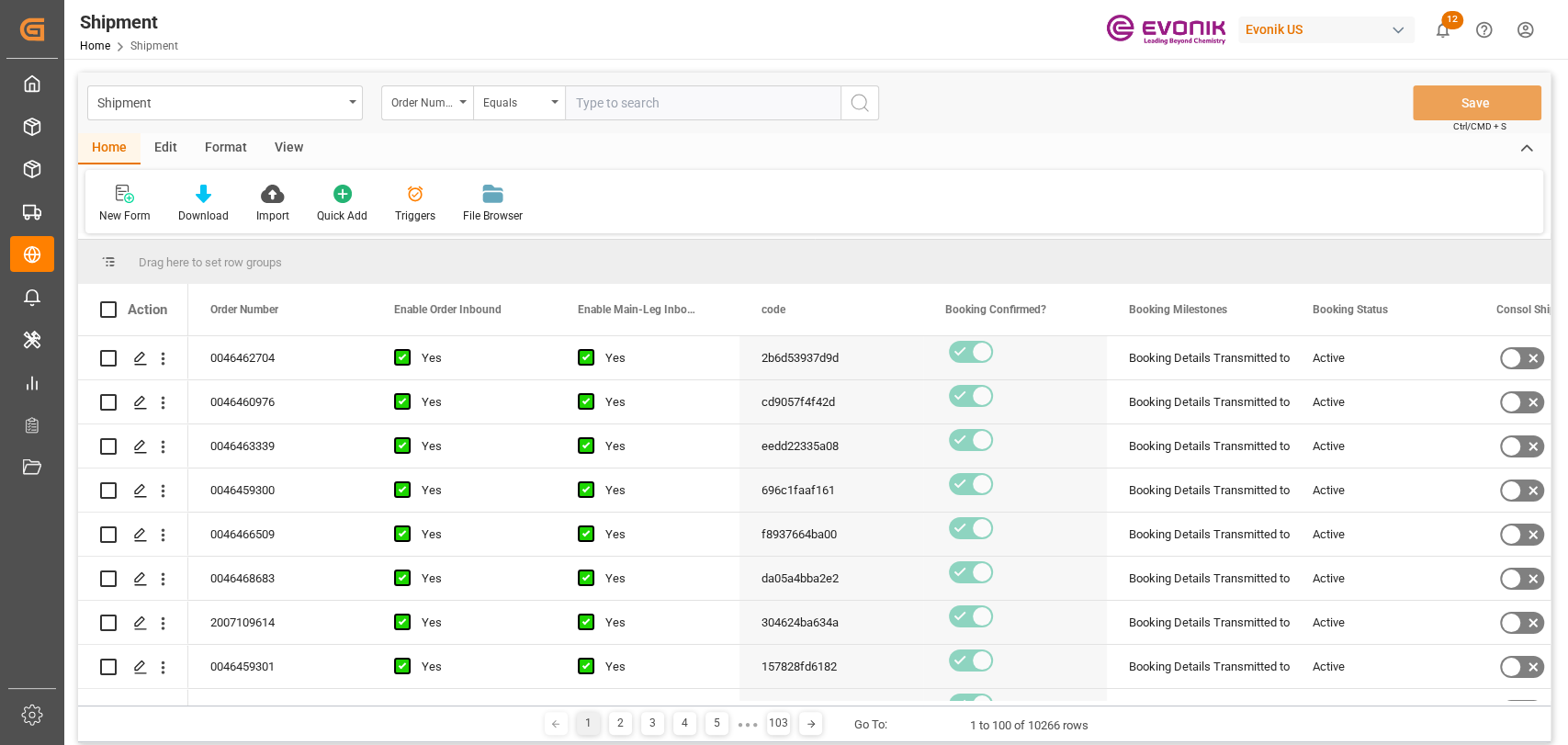
click at [225, 141] on div "Format" at bounding box center [226, 149] width 70 height 32
click at [137, 198] on div at bounding box center [126, 193] width 54 height 19
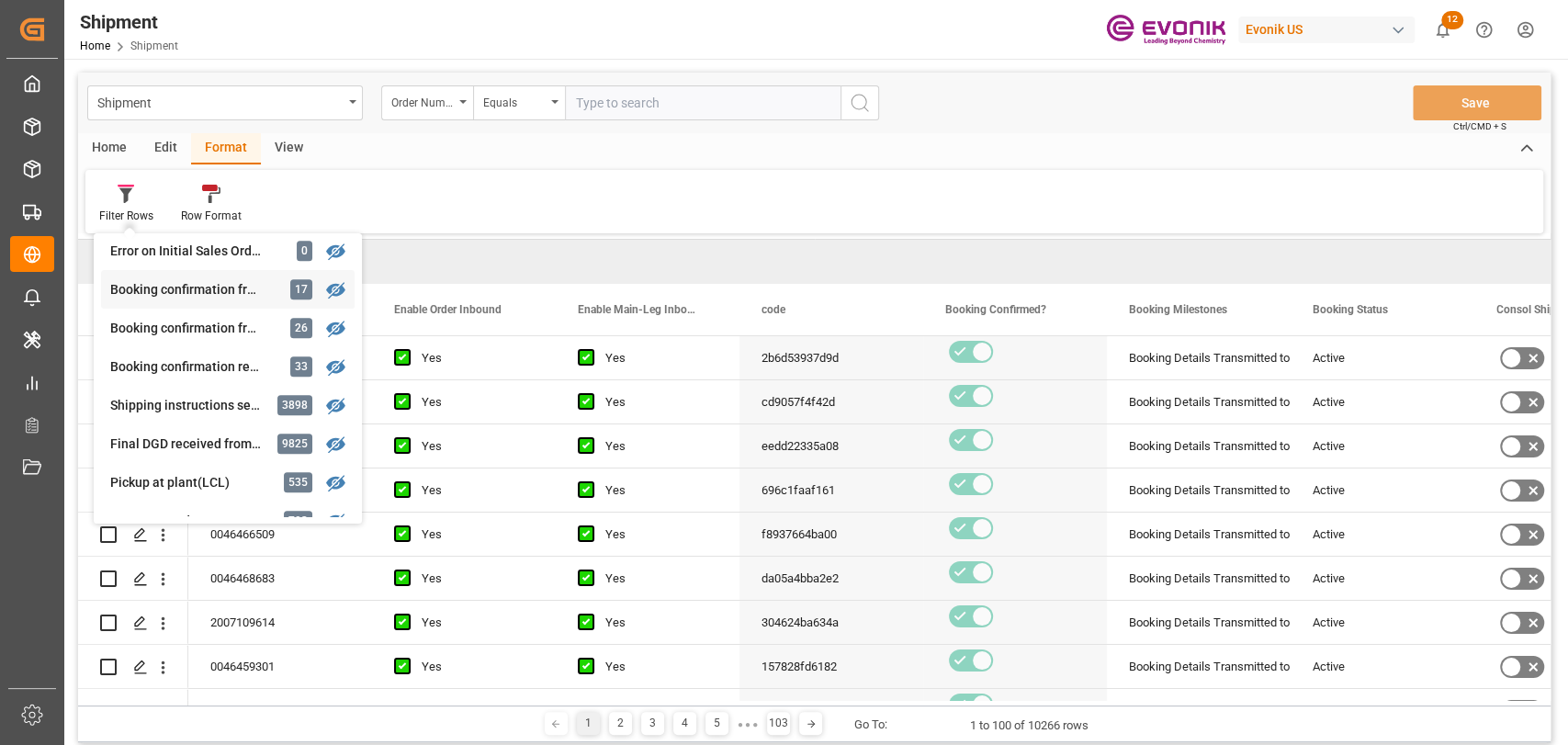
scroll to position [816, 0]
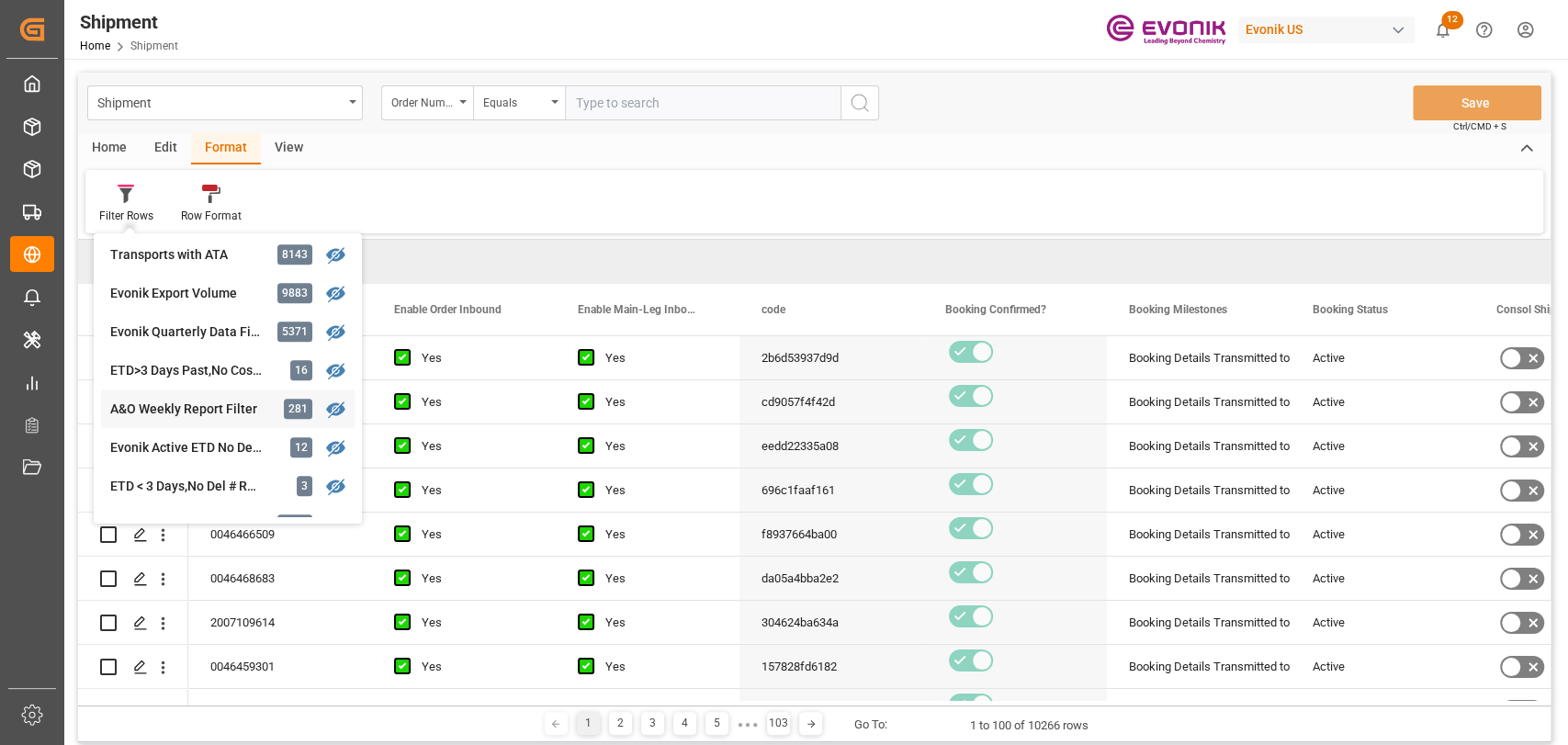
click at [154, 412] on div "Shipment Order Number Equals Save Ctrl/CMD + S Home Edit Format View Filter Row…" at bounding box center [814, 408] width 1473 height 670
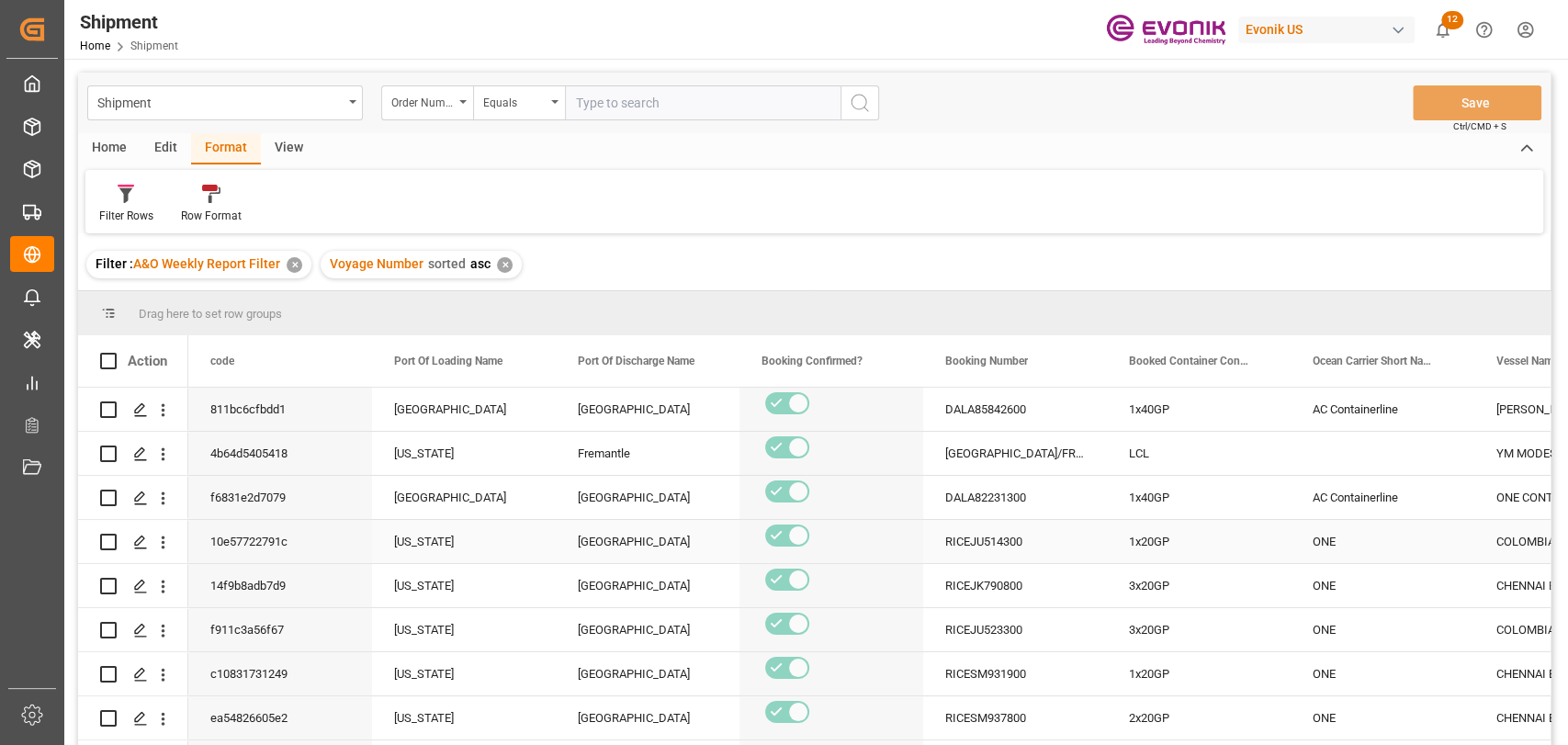
click at [1017, 540] on div "RICEJU514300" at bounding box center [1014, 541] width 183 height 43
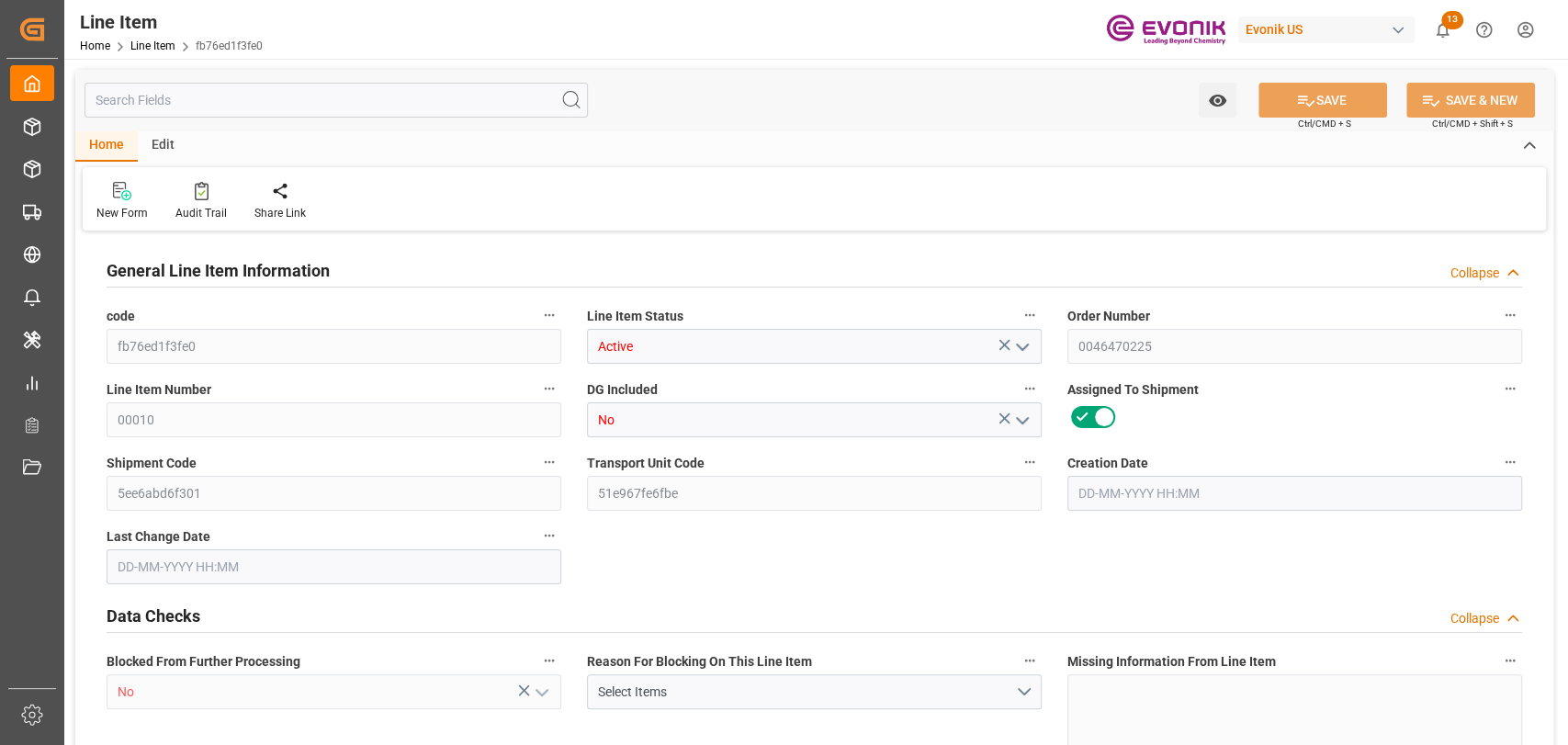
type input "2"
type input "1592"
type input "1440"
type input "2.3438"
type input "8"
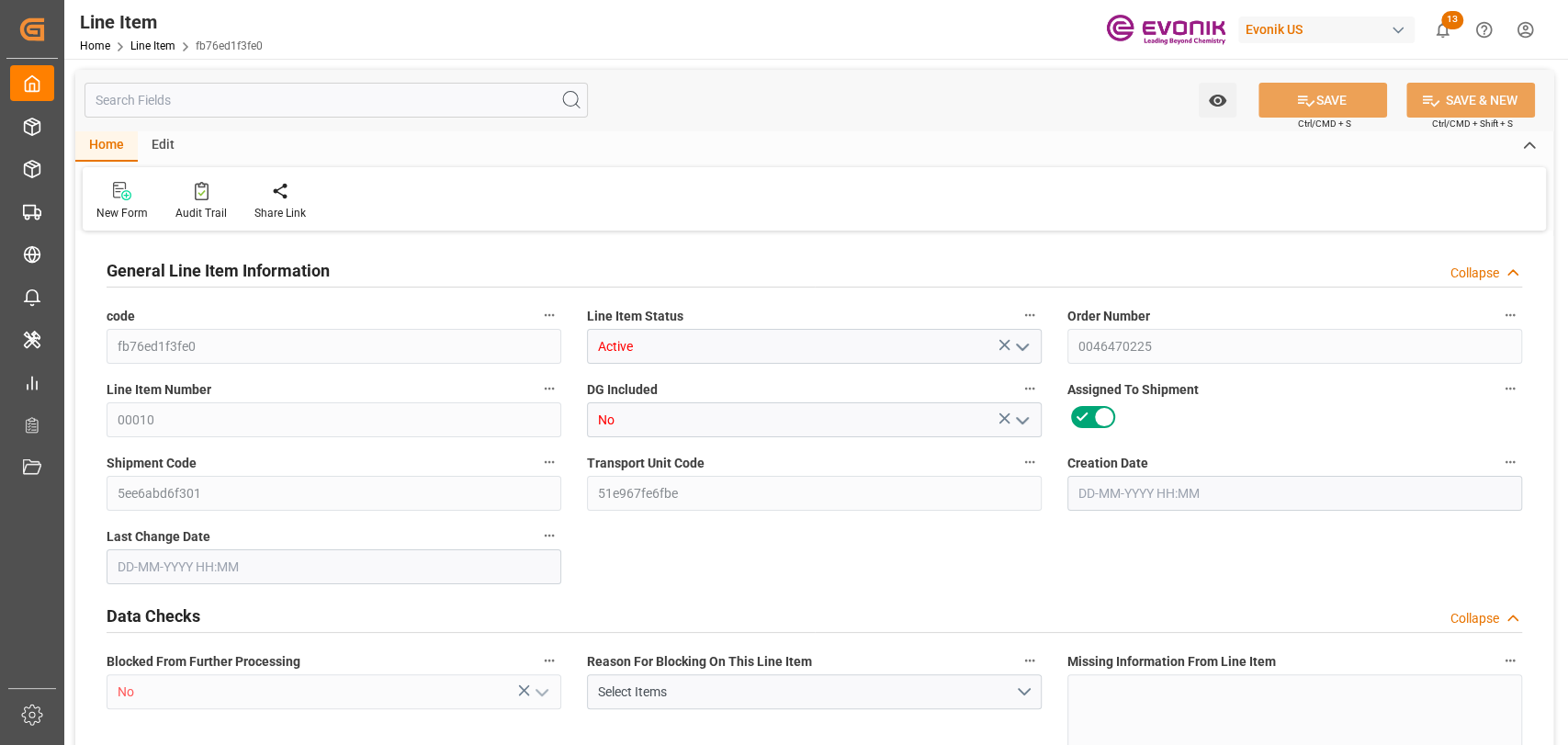
type input "23601.6"
type input "8"
type input "1592"
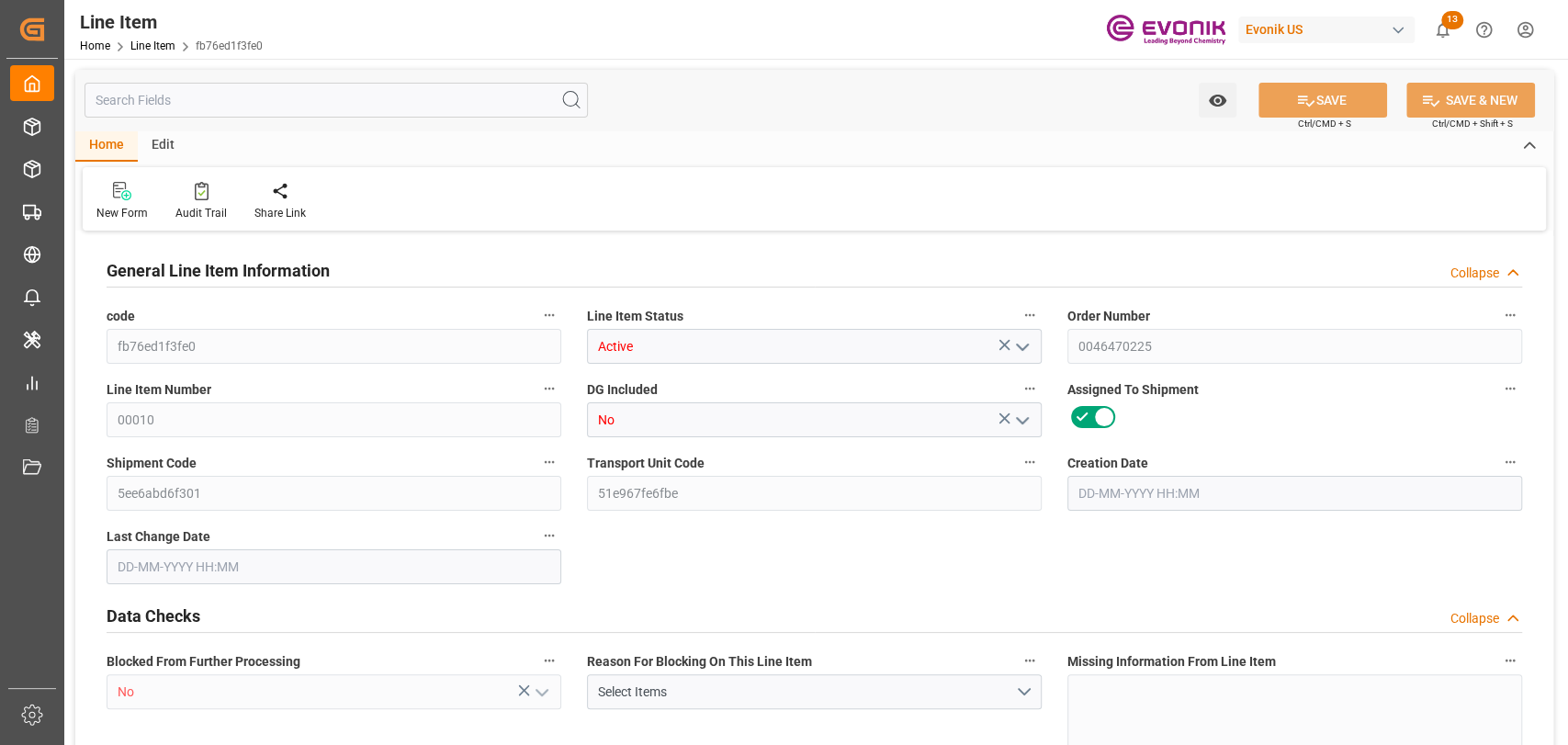
type input "1642"
type input "1440"
type input "2.3438"
type input "2343.816"
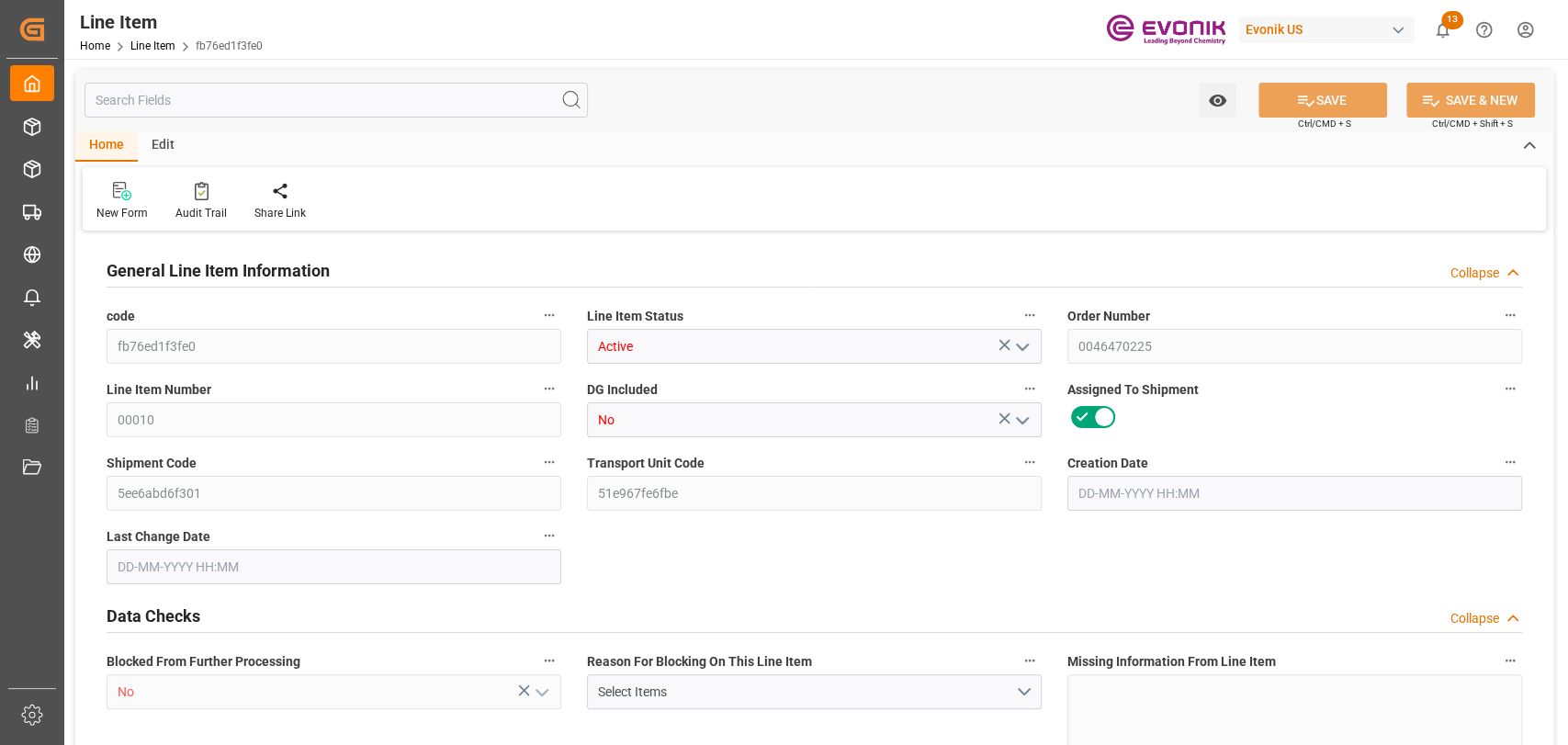
type input "0"
type input "[DATE] 12:50"
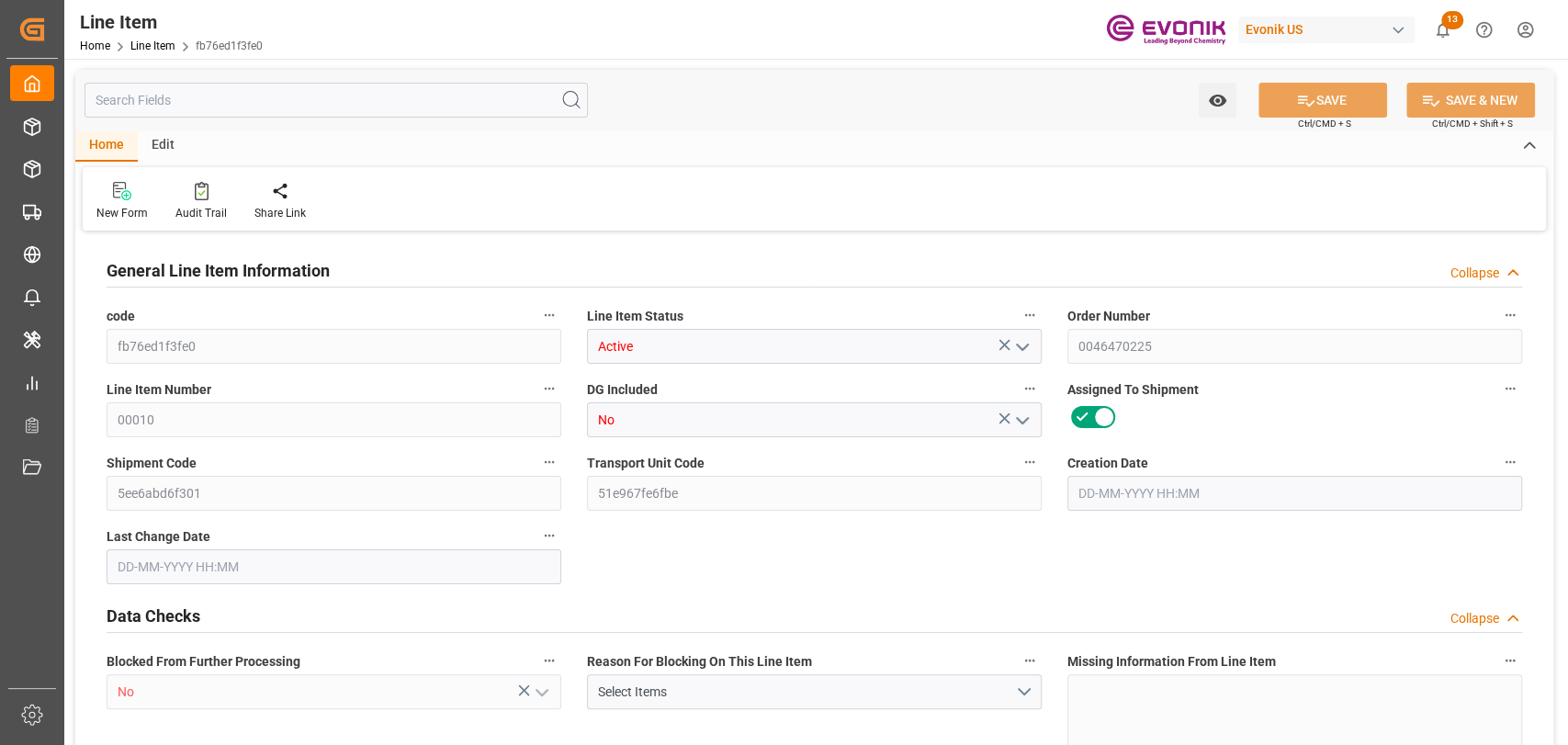
type input "[DATE] 06:48"
type input "[DATE]"
drag, startPoint x: 427, startPoint y: 91, endPoint x: 430, endPoint y: 102, distance: 11.4
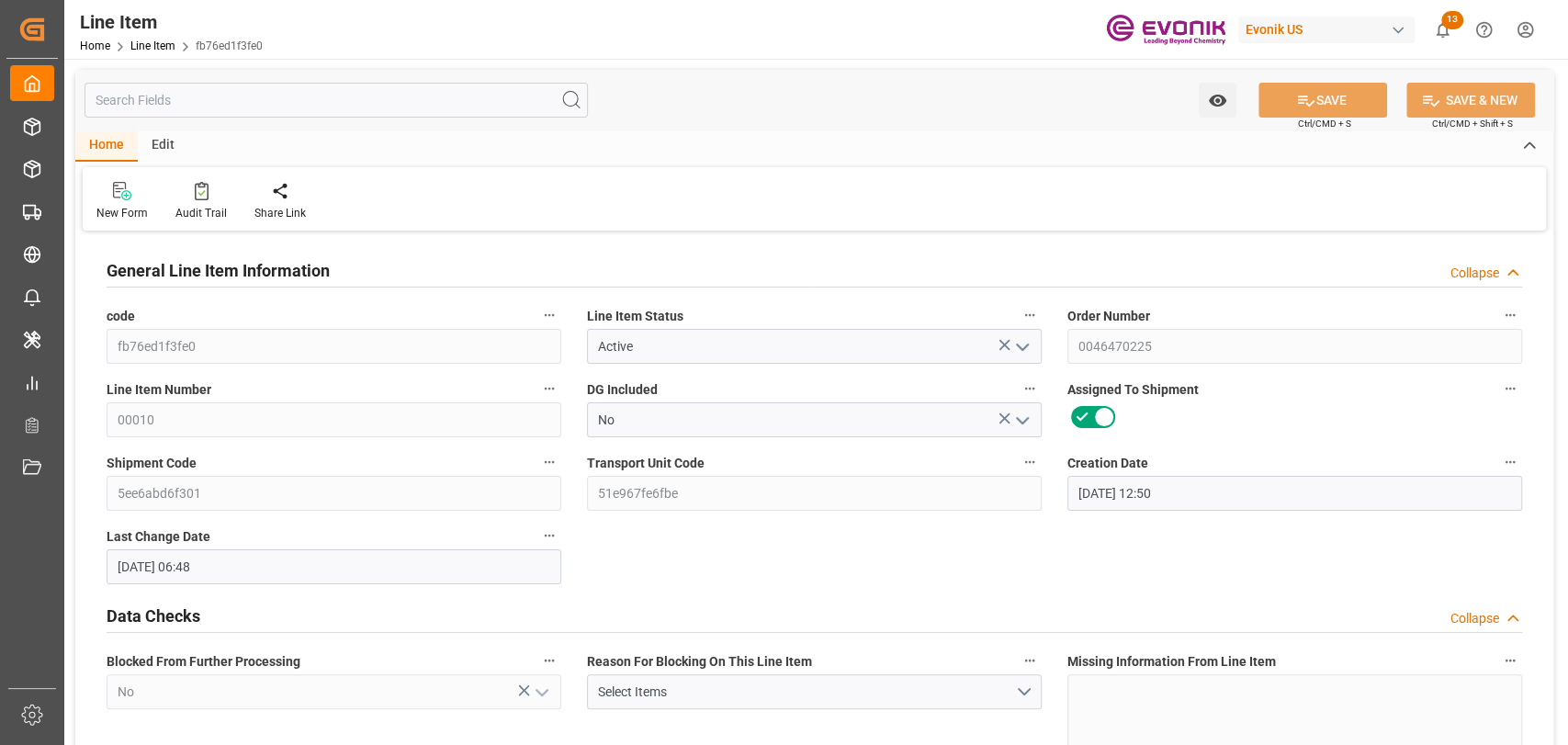
click at [427, 94] on input "text" at bounding box center [336, 100] width 504 height 35
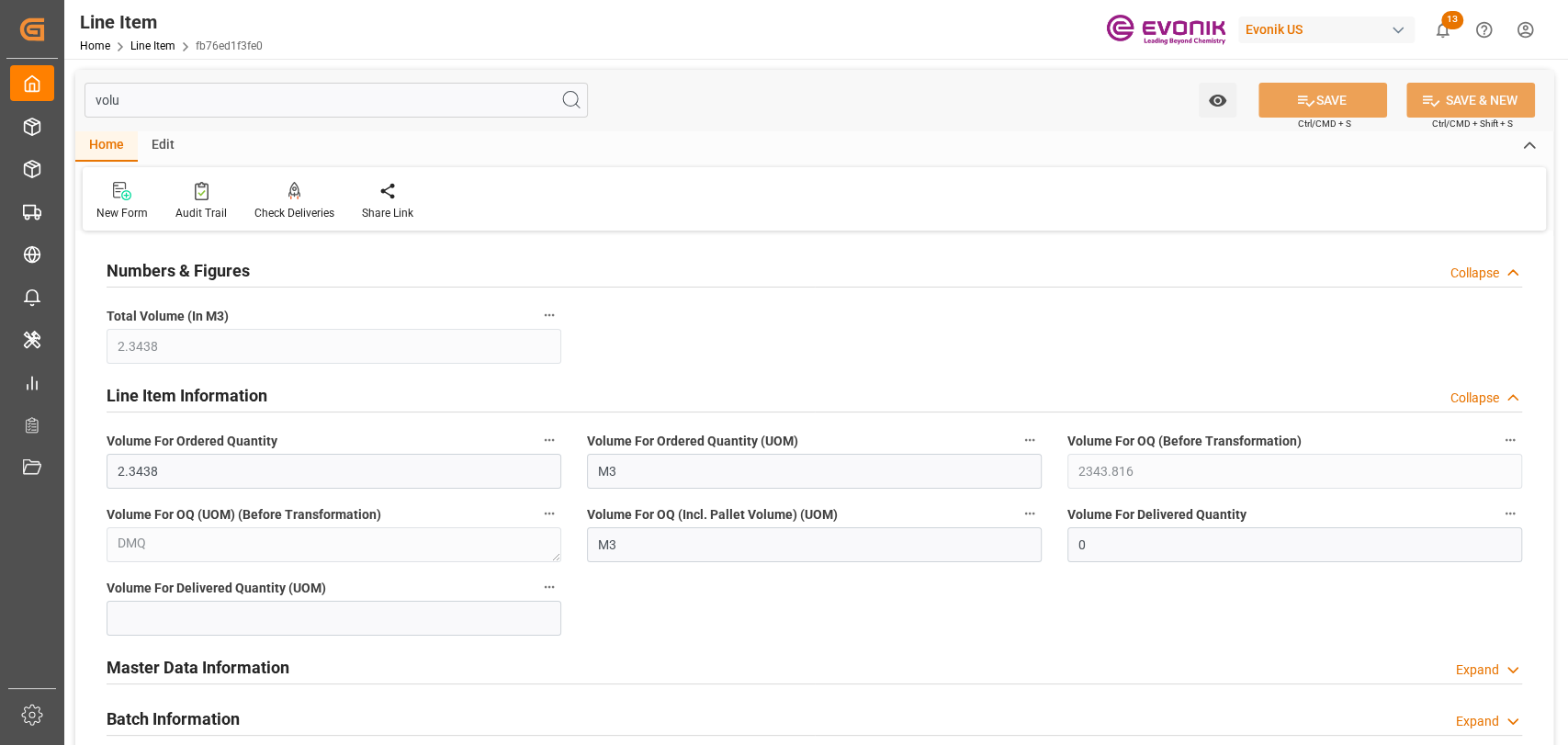
type input "volum"
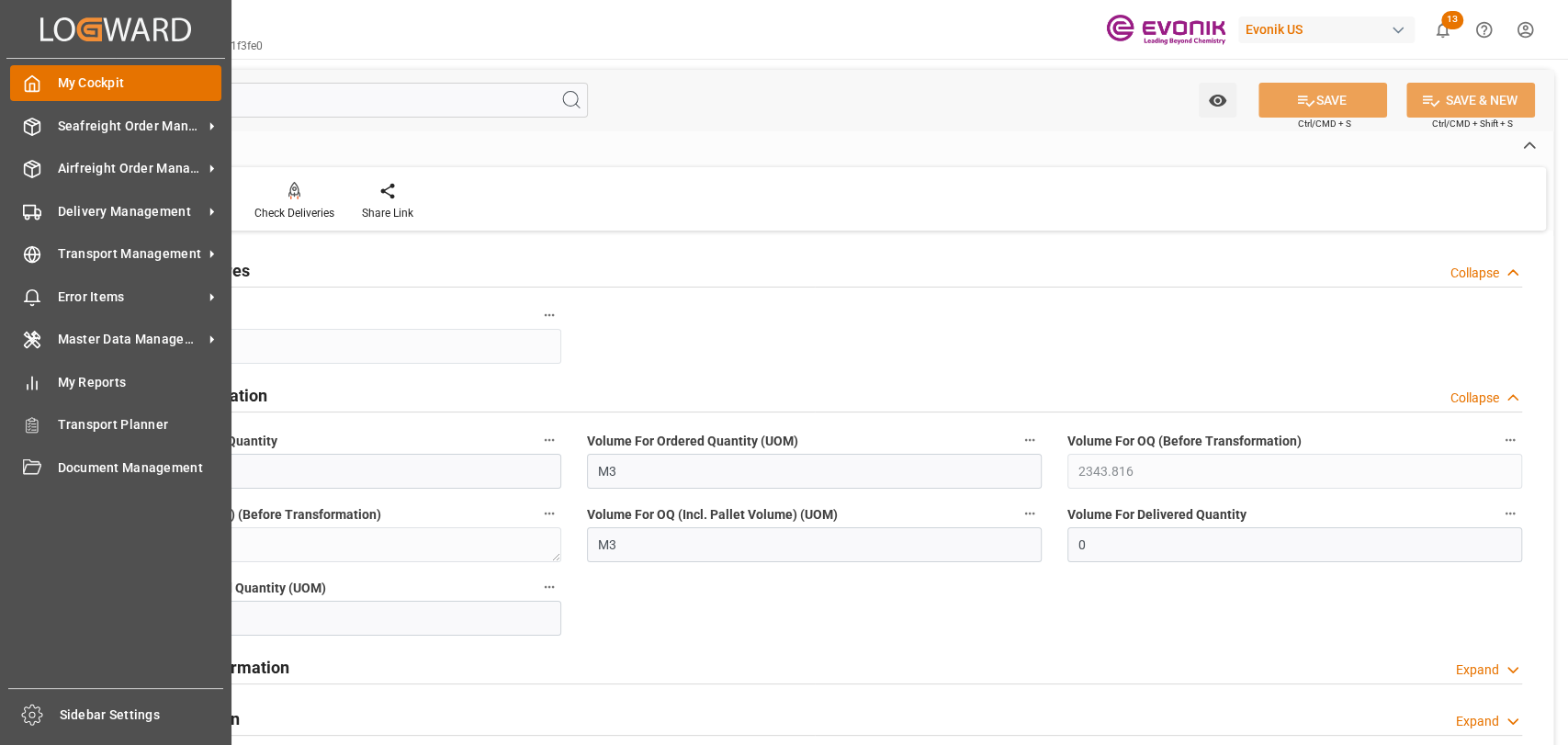
drag, startPoint x: 140, startPoint y: 102, endPoint x: 21, endPoint y: 97, distance: 119.1
click at [21, 97] on div "Created by potrace 1.15, written by [PERSON_NAME] [DATE]-[DATE] Created by potr…" at bounding box center [784, 372] width 1568 height 745
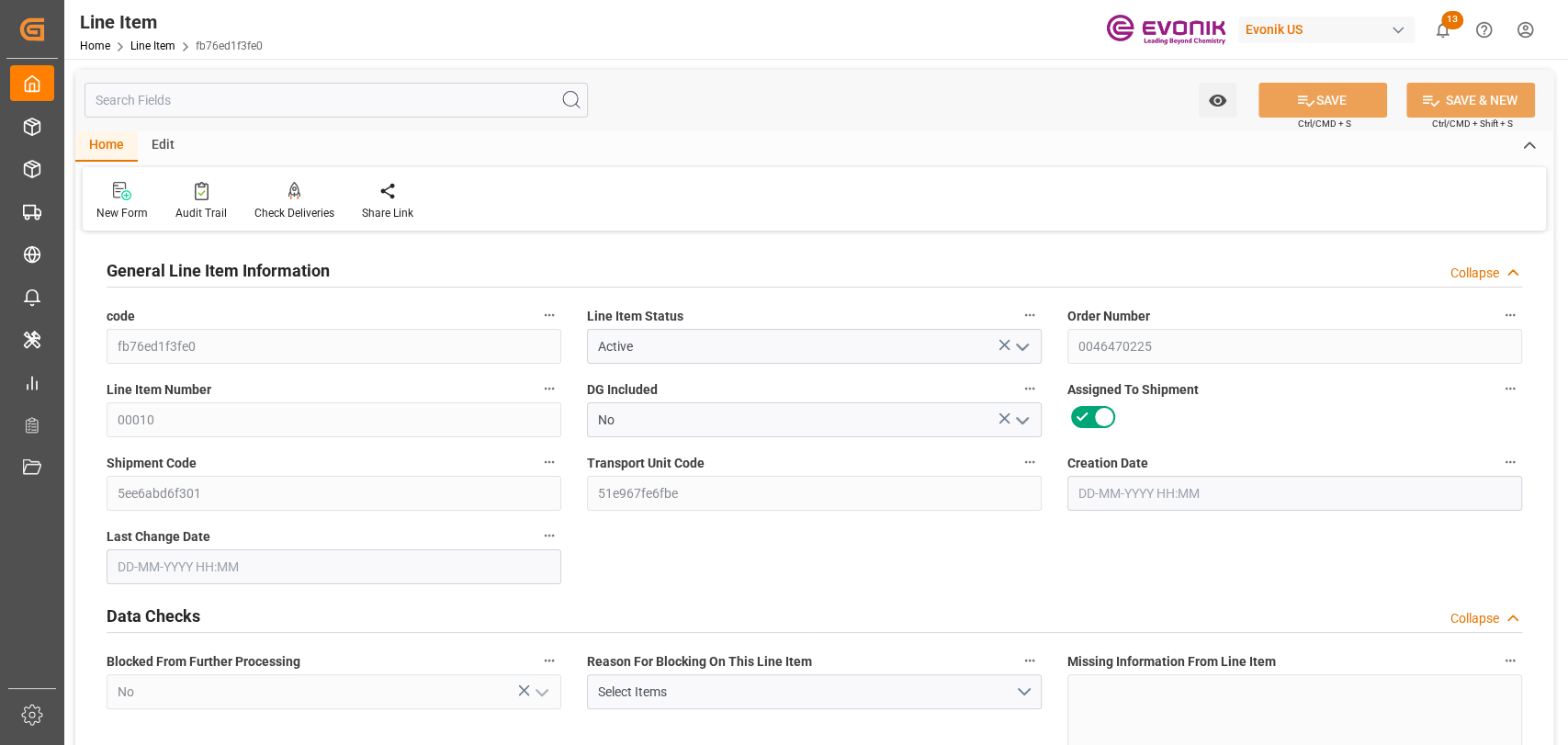
type input "2"
type input "1592"
type input "1440"
type input "8"
type input "23601.6"
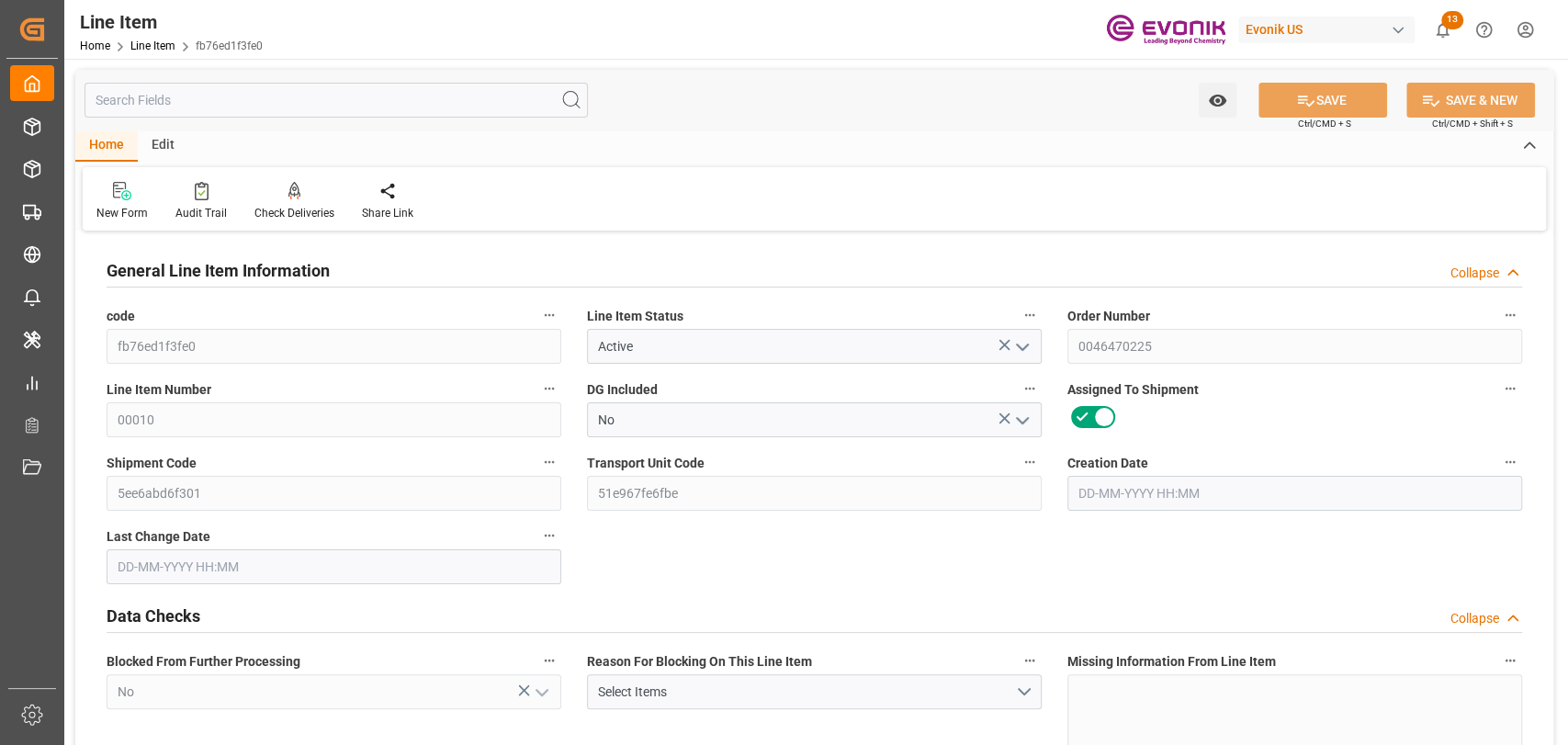
type input "8"
type input "1592"
type input "1642"
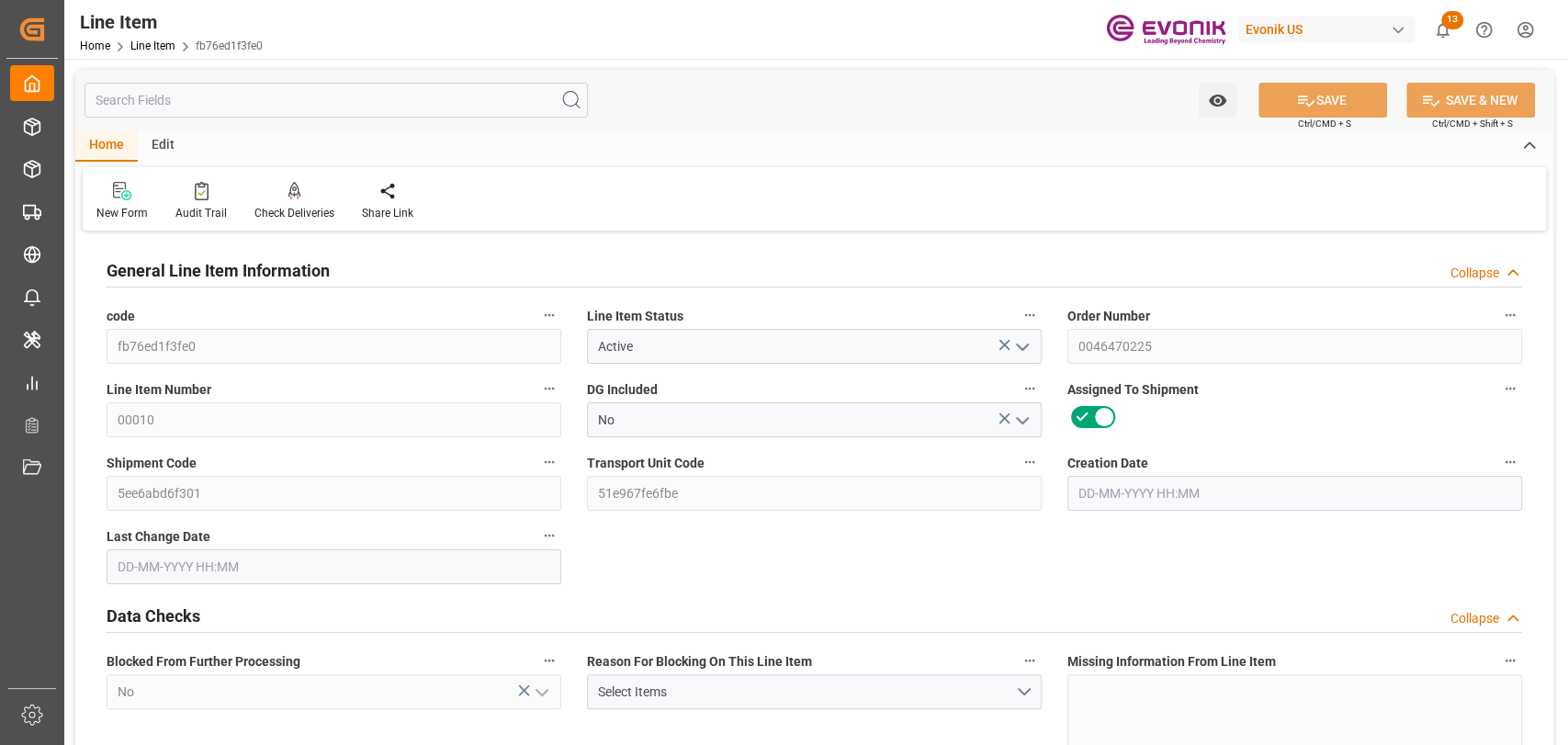
type input "1440"
type input "0"
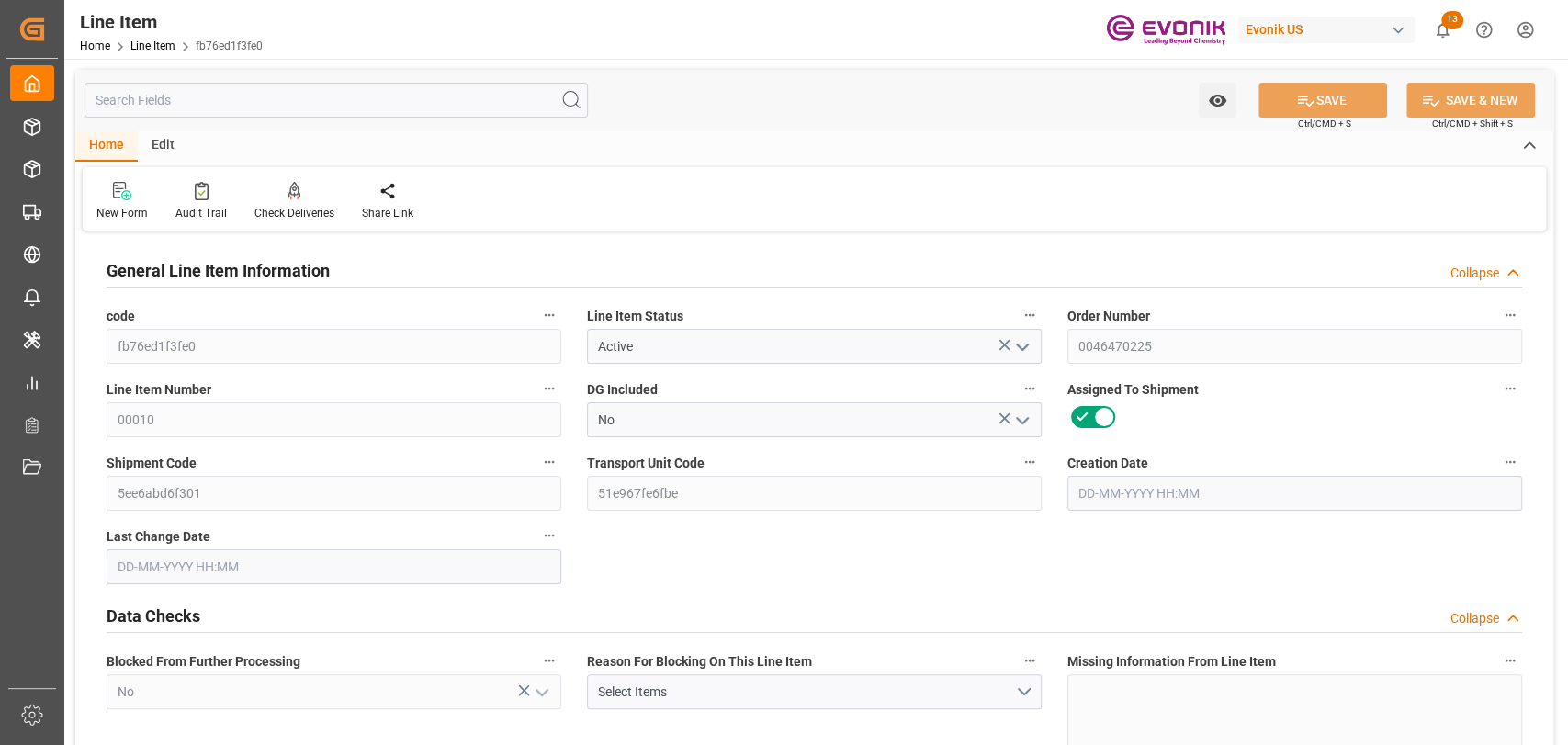
type input "[DATE] 12:50"
type input "[DATE] 06:48"
type input "[DATE]"
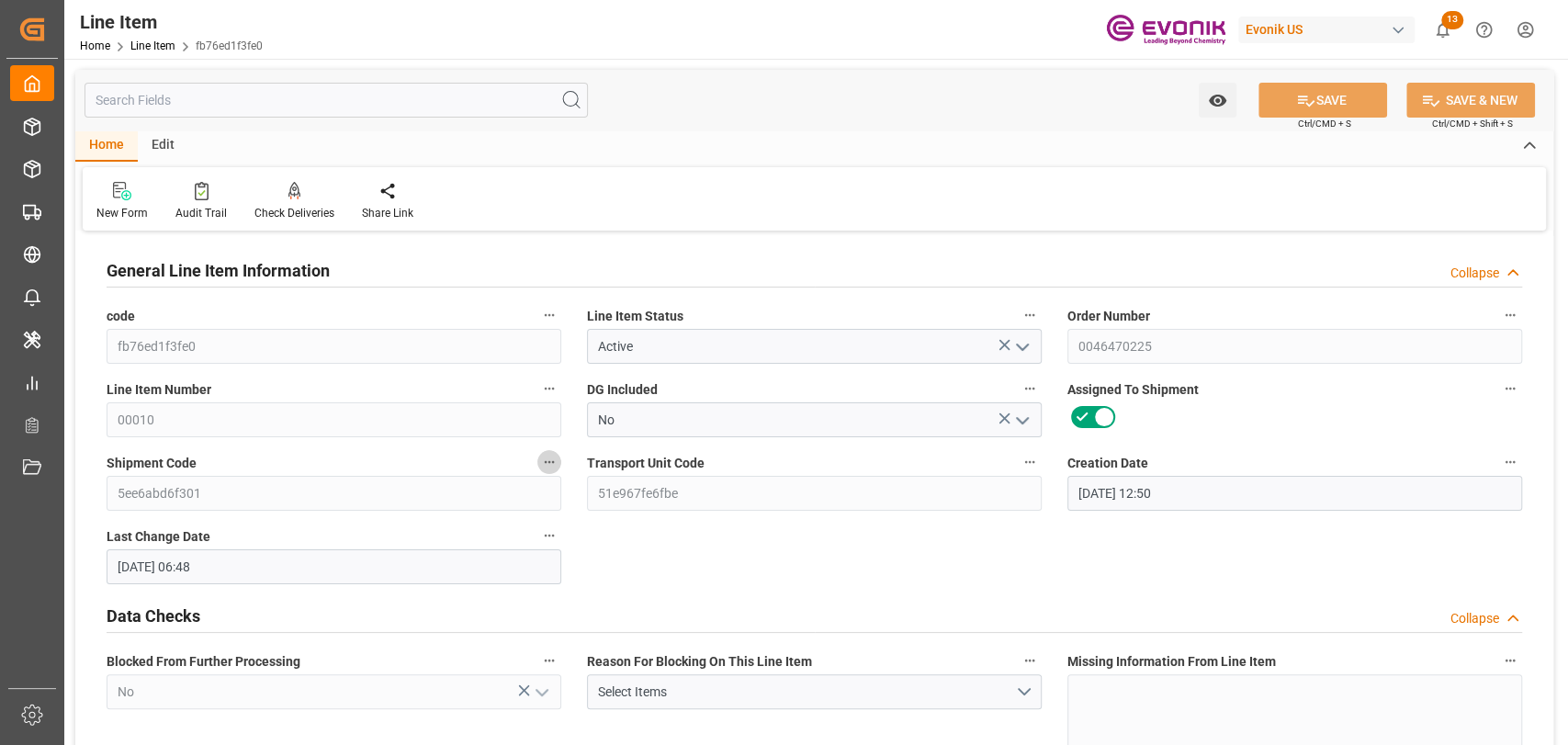
click at [545, 462] on icon "button" at bounding box center [550, 463] width 11 height 3
click at [625, 485] on li "Open Parent Object" at bounding box center [622, 493] width 169 height 31
click at [207, 91] on div at bounding box center [784, 372] width 1568 height 745
click at [208, 105] on input "text" at bounding box center [336, 100] width 504 height 35
paste input "Volume For OQ (Incl. Pallet Volume)"
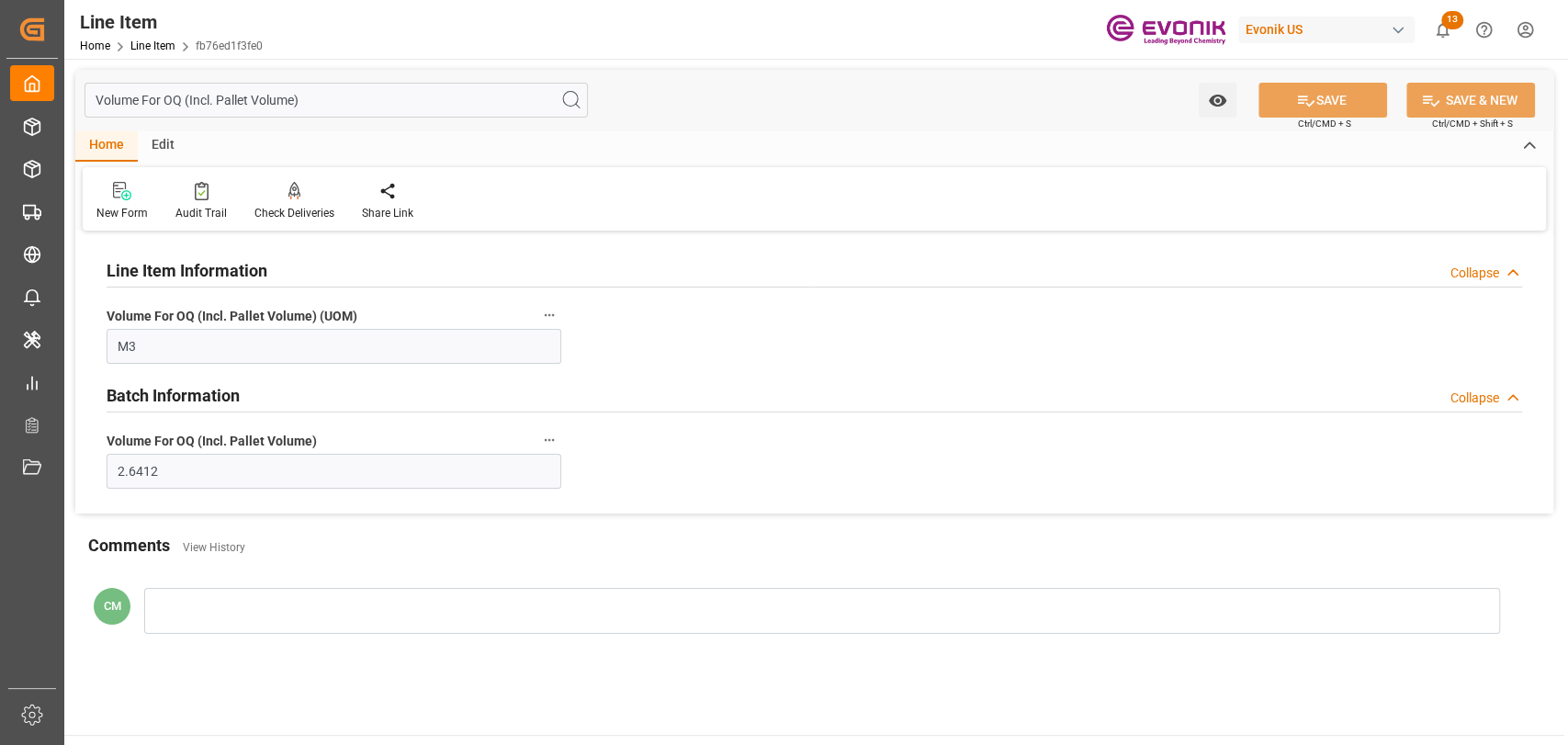
type input "Volume For OQ (Incl. Pallet Volume)"
click at [1108, 696] on main "Volume For OQ (Incl. Pallet Volume) Watch Option SAVE Ctrl/CMD + S SAVE & NEW C…" at bounding box center [814, 397] width 1500 height 677
click at [551, 439] on icon "button" at bounding box center [549, 440] width 14 height 14
click at [552, 439] on icon at bounding box center [561, 441] width 19 height 19
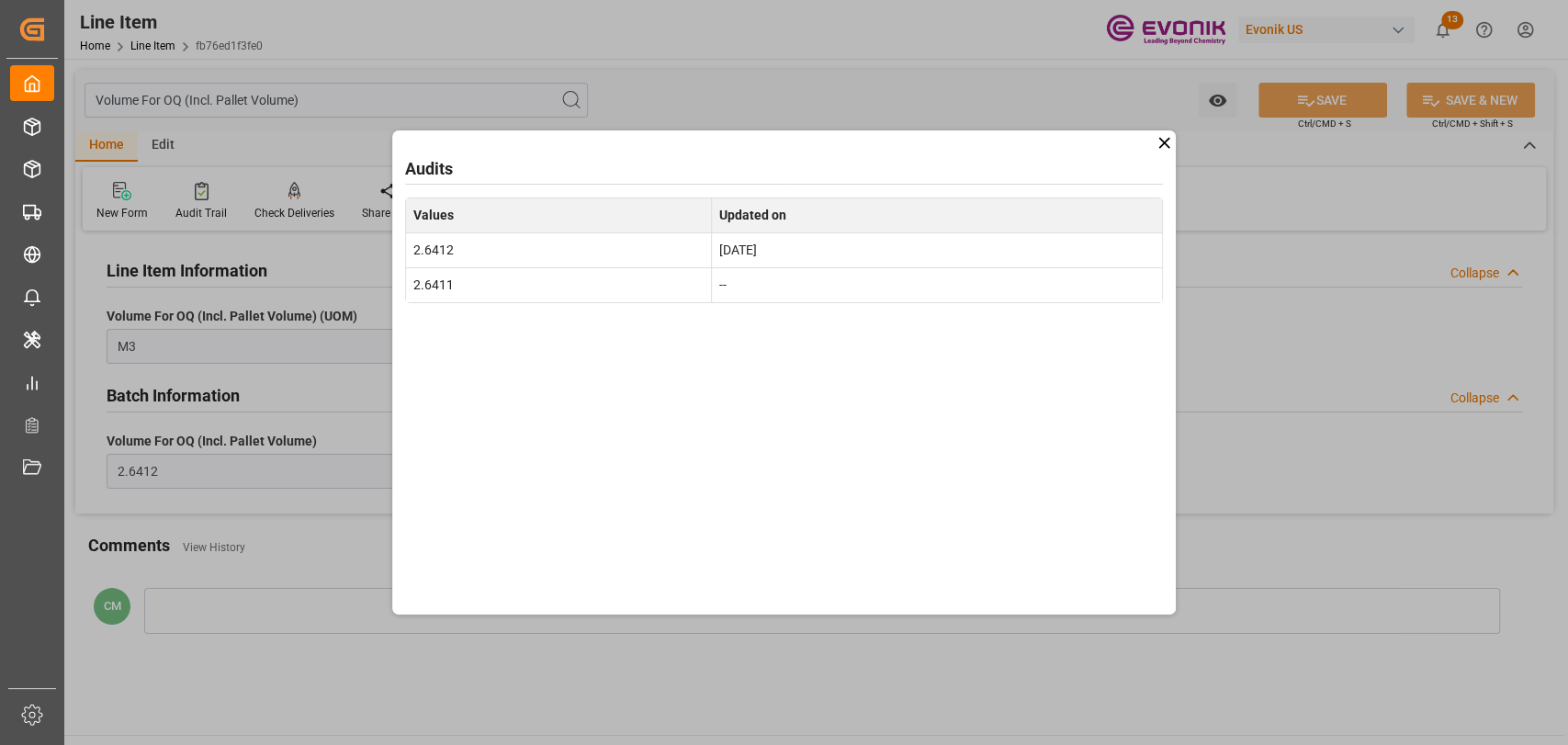
click at [1161, 147] on icon at bounding box center [1164, 143] width 19 height 19
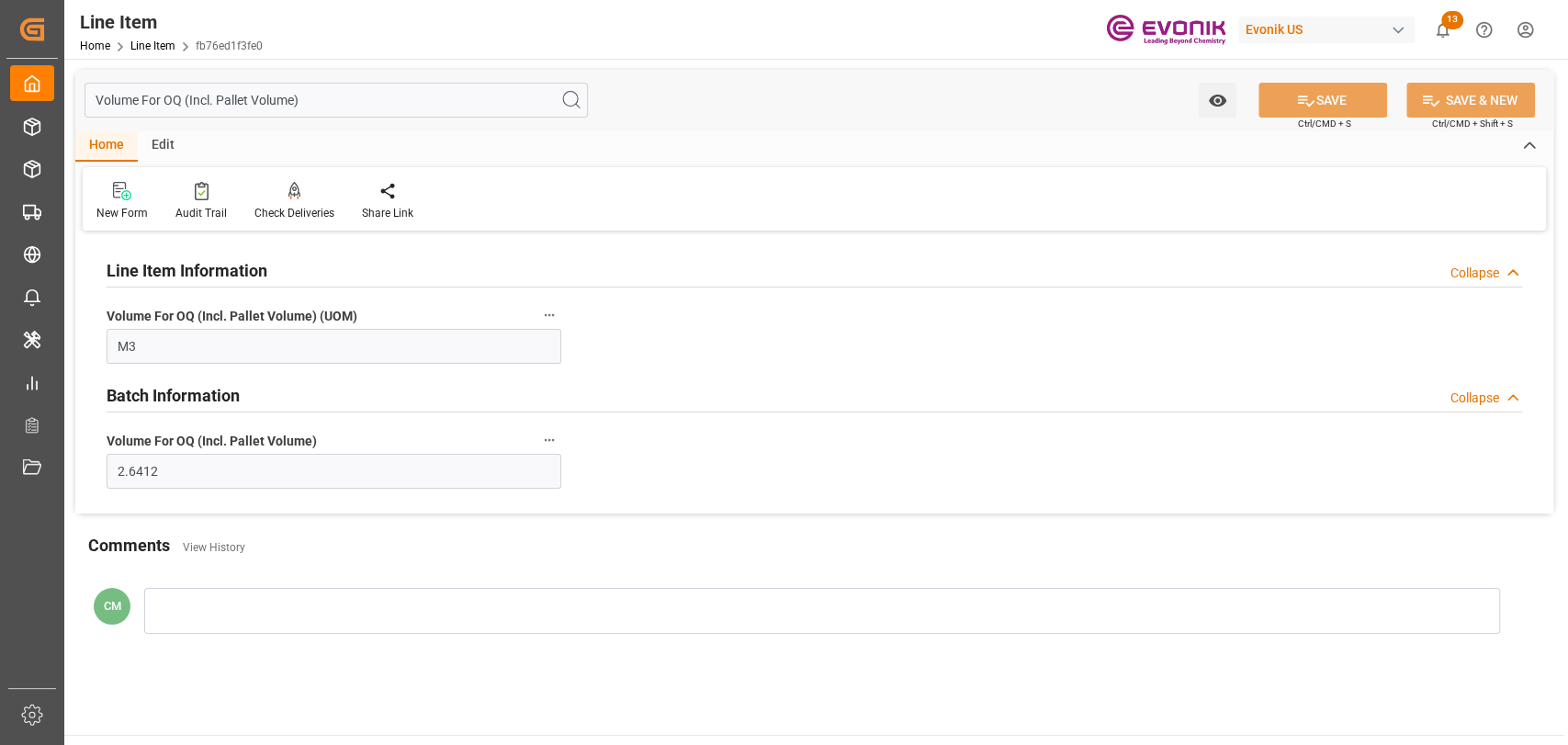
drag, startPoint x: 334, startPoint y: 93, endPoint x: -85, endPoint y: 89, distance: 419.0
click at [0, 89] on html "Created by potrace 1.15, written by Peter Selinger 2001-2017 Created by potrace…" at bounding box center [784, 372] width 1568 height 745
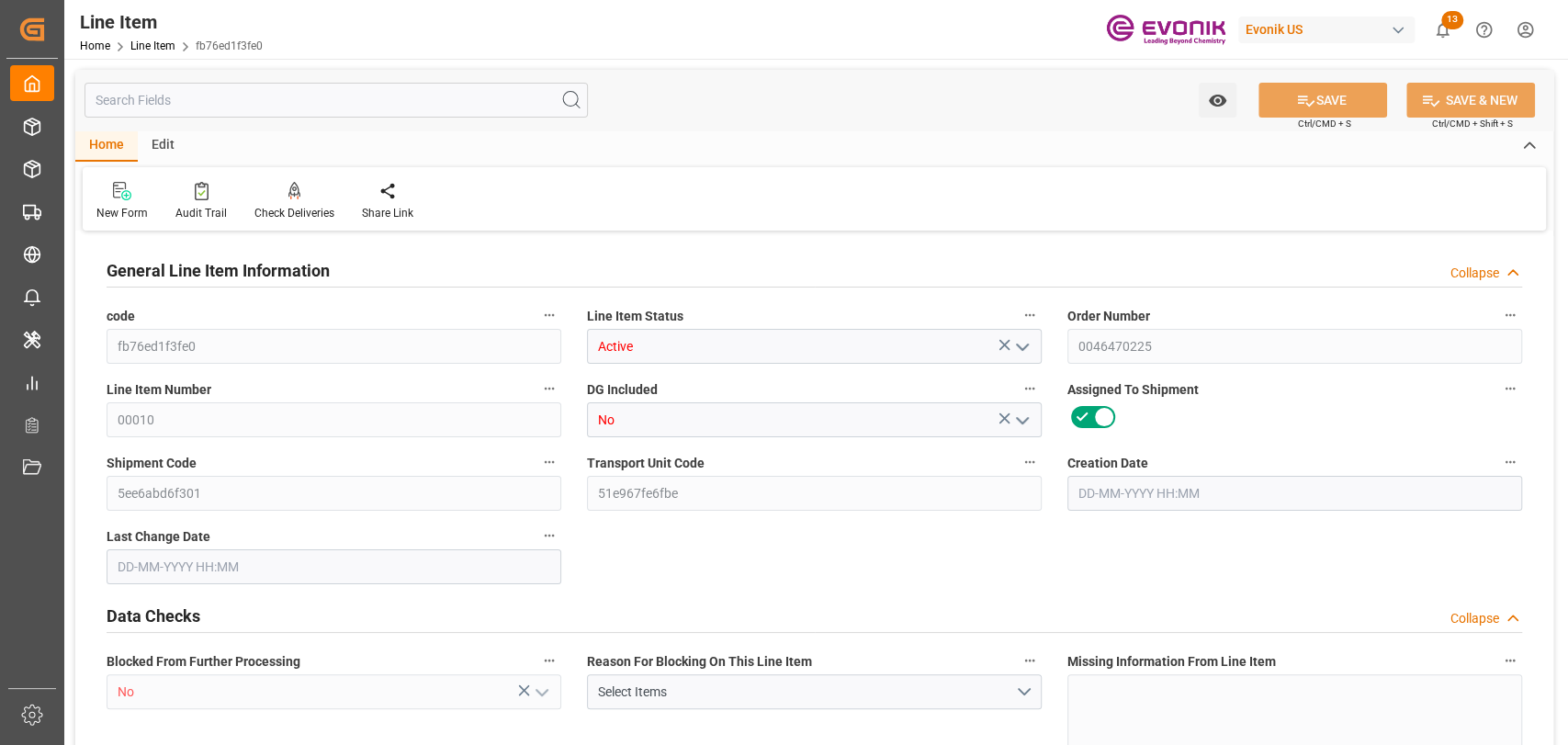
type input "2"
type input "1592"
type input "1440"
type input "2.3438"
type input "8"
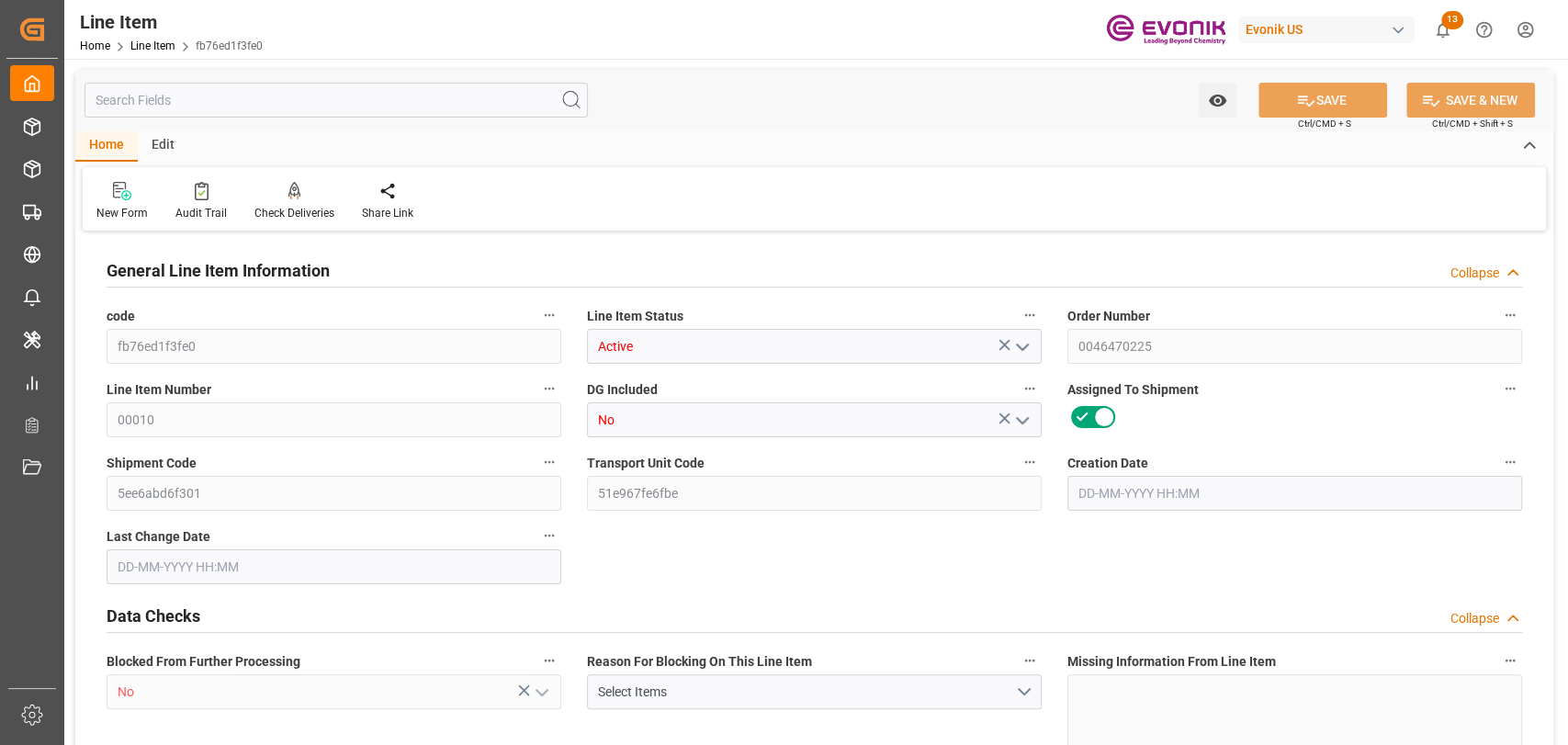
type input "23601.6"
type input "8"
type input "1592"
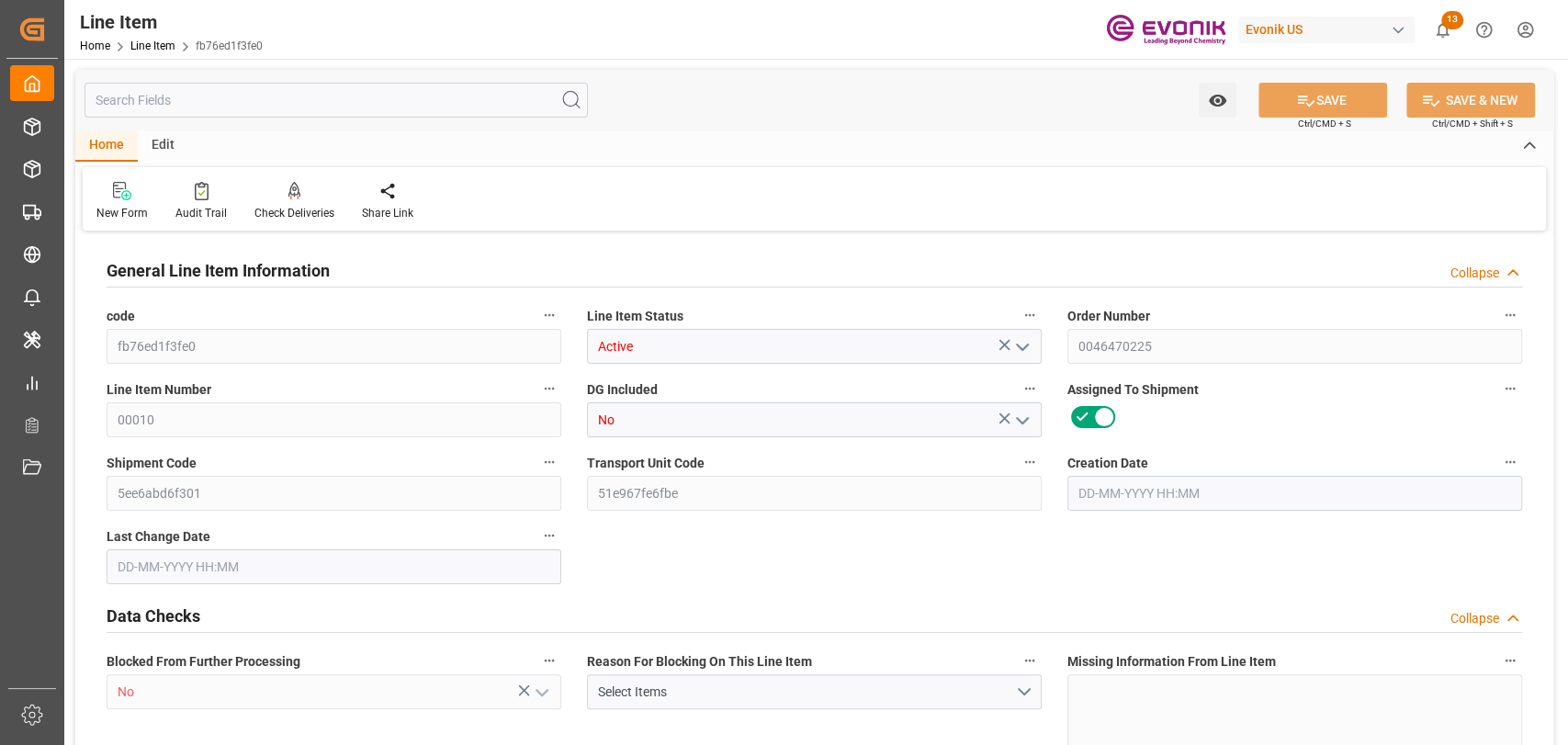
type input "1642"
type input "1440"
type input "2.3438"
type input "2343.816"
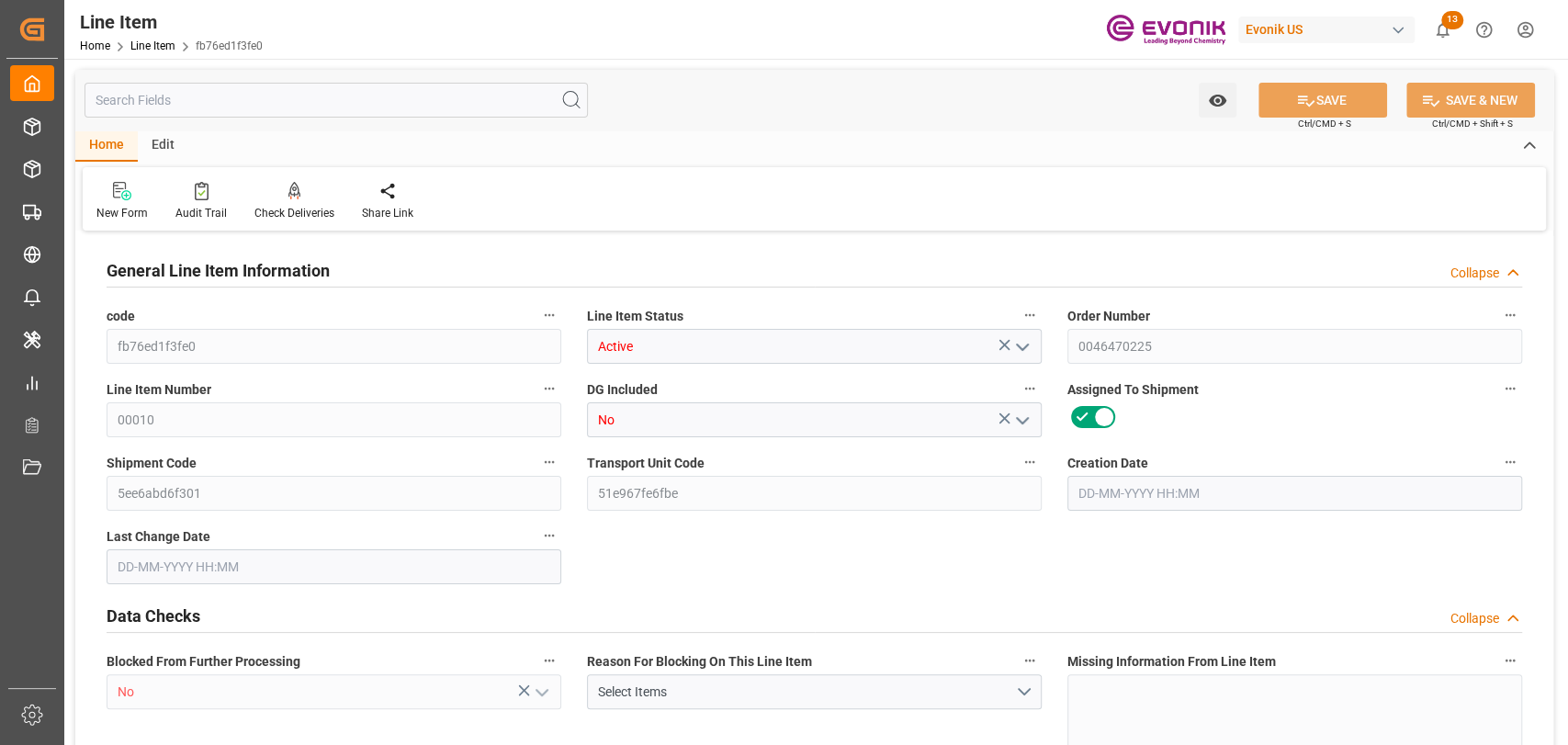
type input "0"
type input "2"
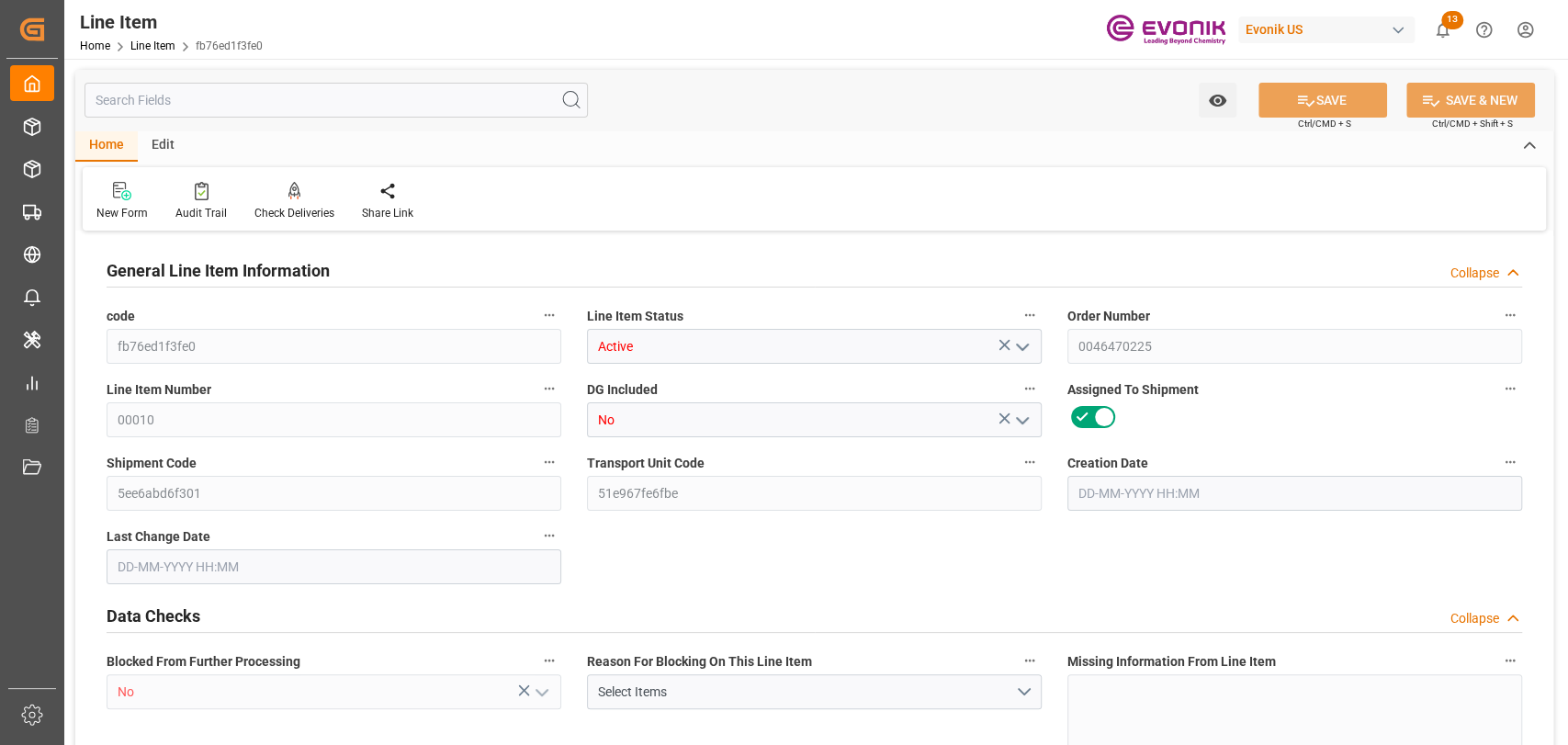
type input "26-08-2025 12:50"
type input "[DATE] 06:48"
type input "[DATE]"
type input "29-09-2025"
type input "22-09-2025"
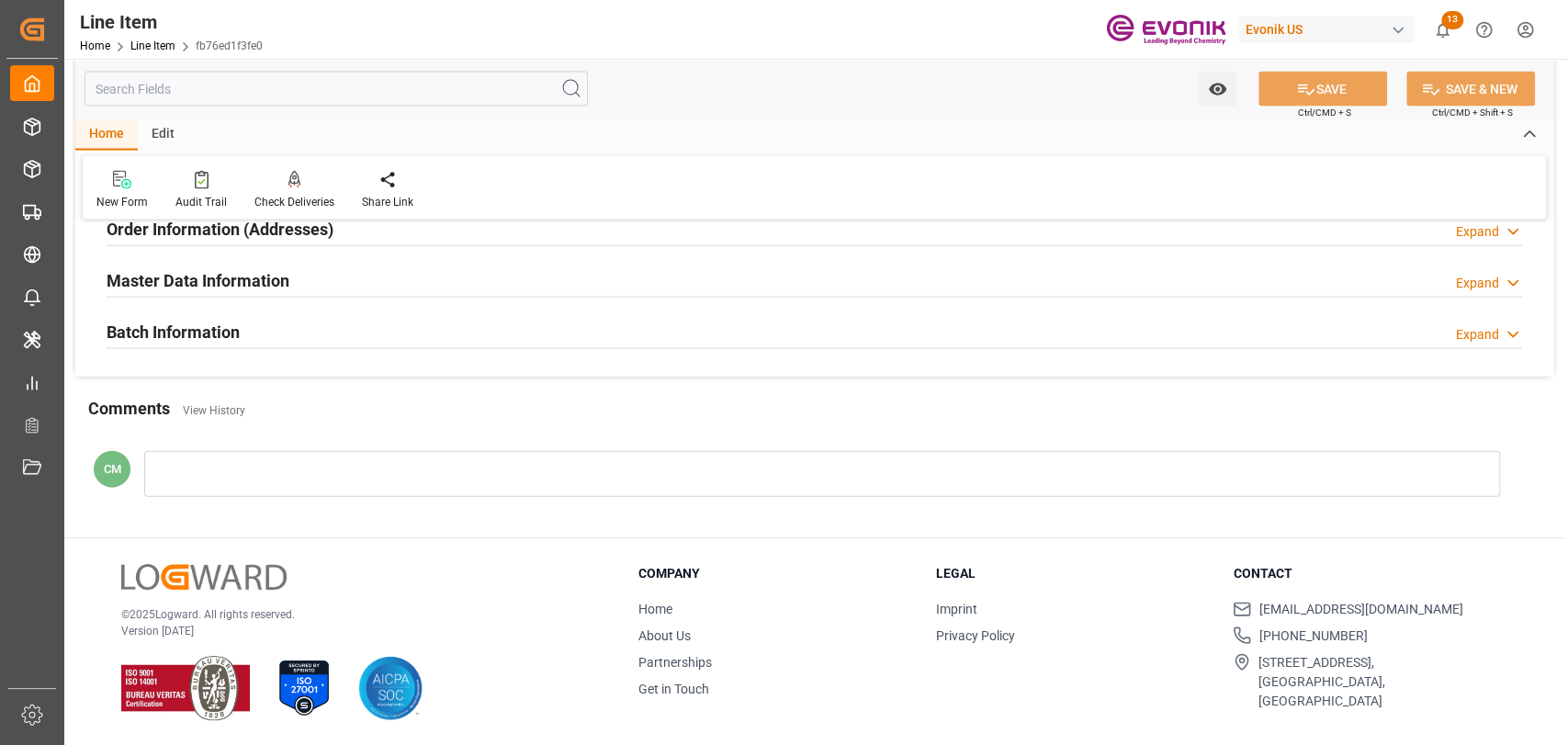
scroll to position [2365, 0]
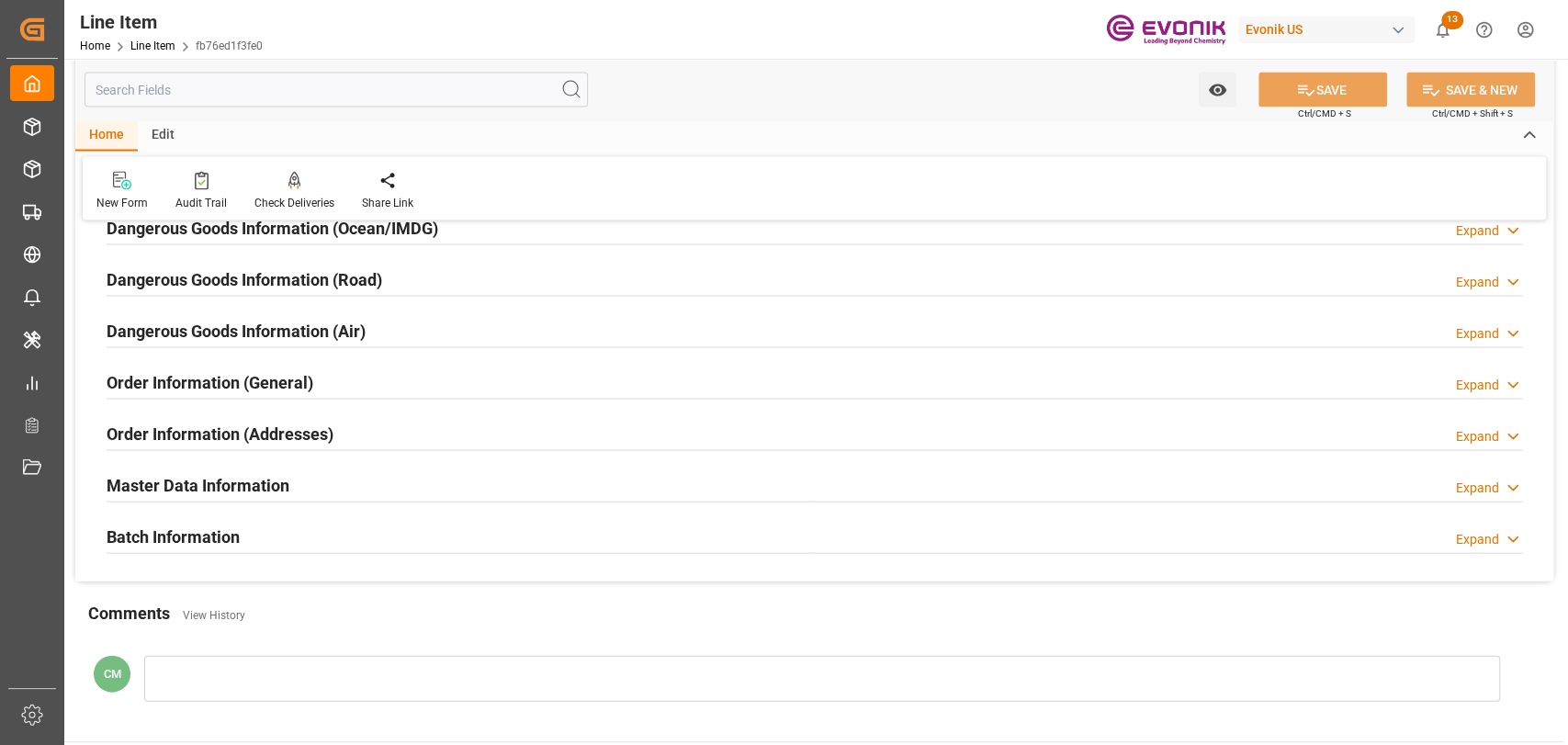
click at [182, 544] on h2 "Batch Information" at bounding box center [173, 537] width 133 height 25
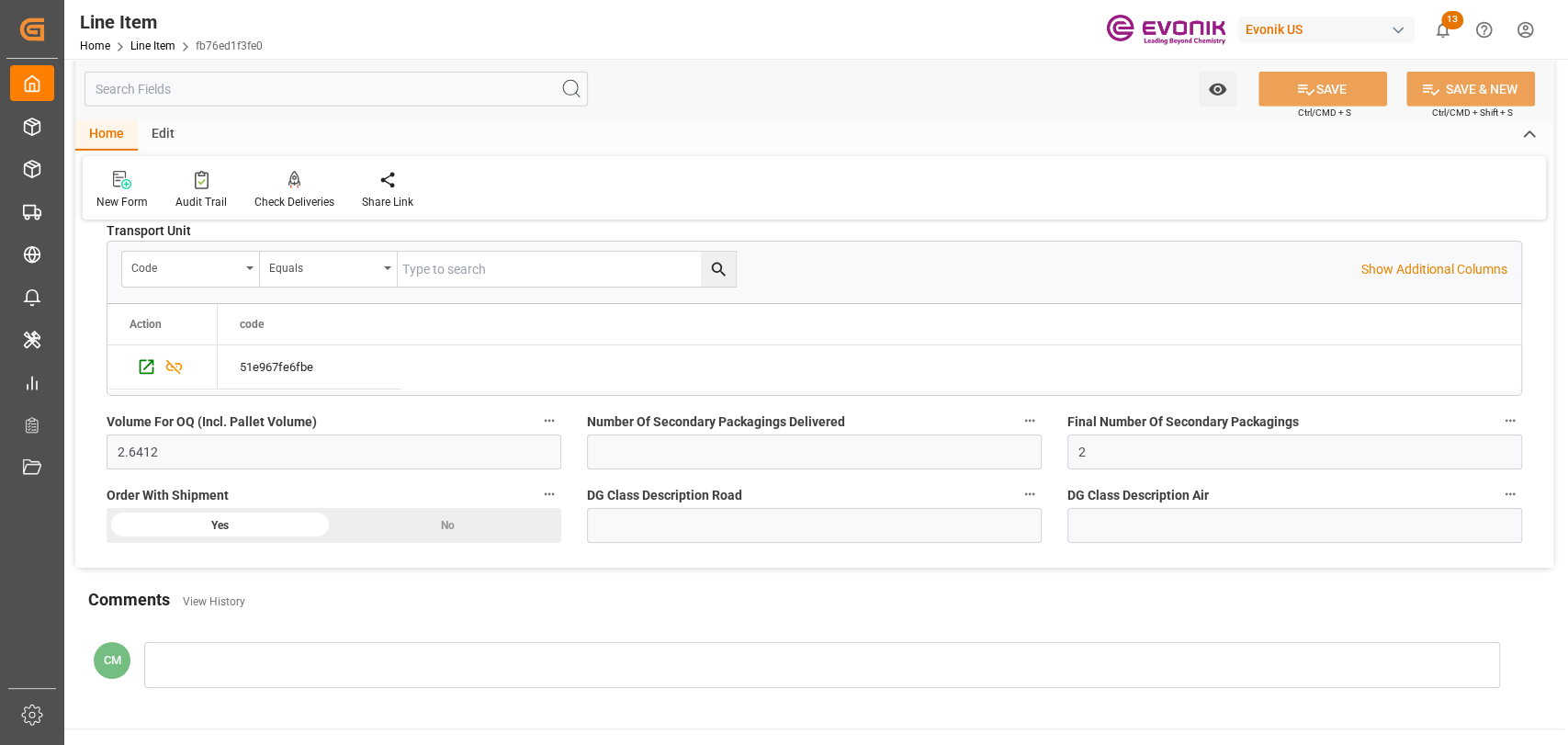
scroll to position [4000, 0]
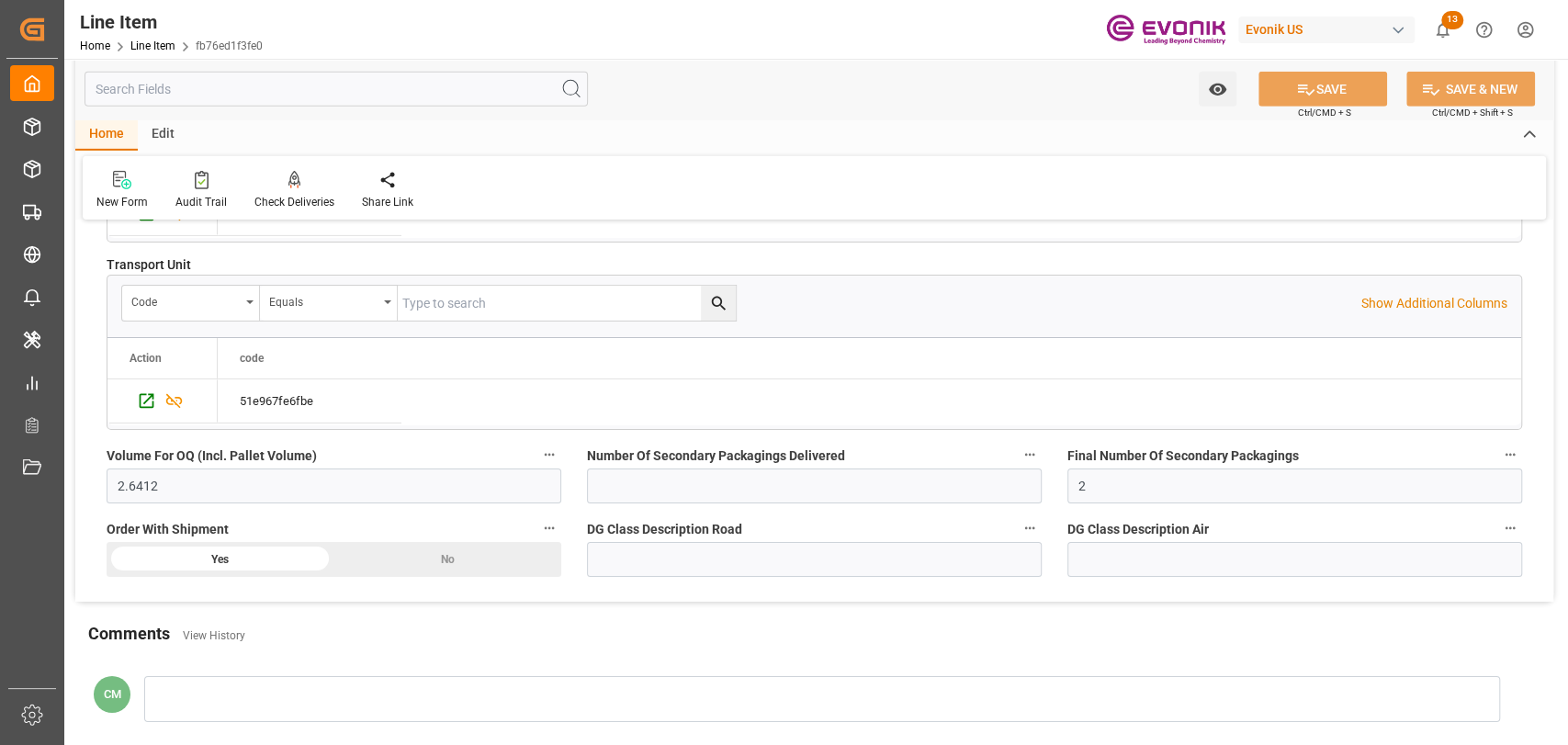
click at [549, 459] on button "Volume For OQ (Incl. Pallet Volume)" at bounding box center [549, 454] width 24 height 24
click at [574, 451] on li "Audits" at bounding box center [584, 451] width 94 height 31
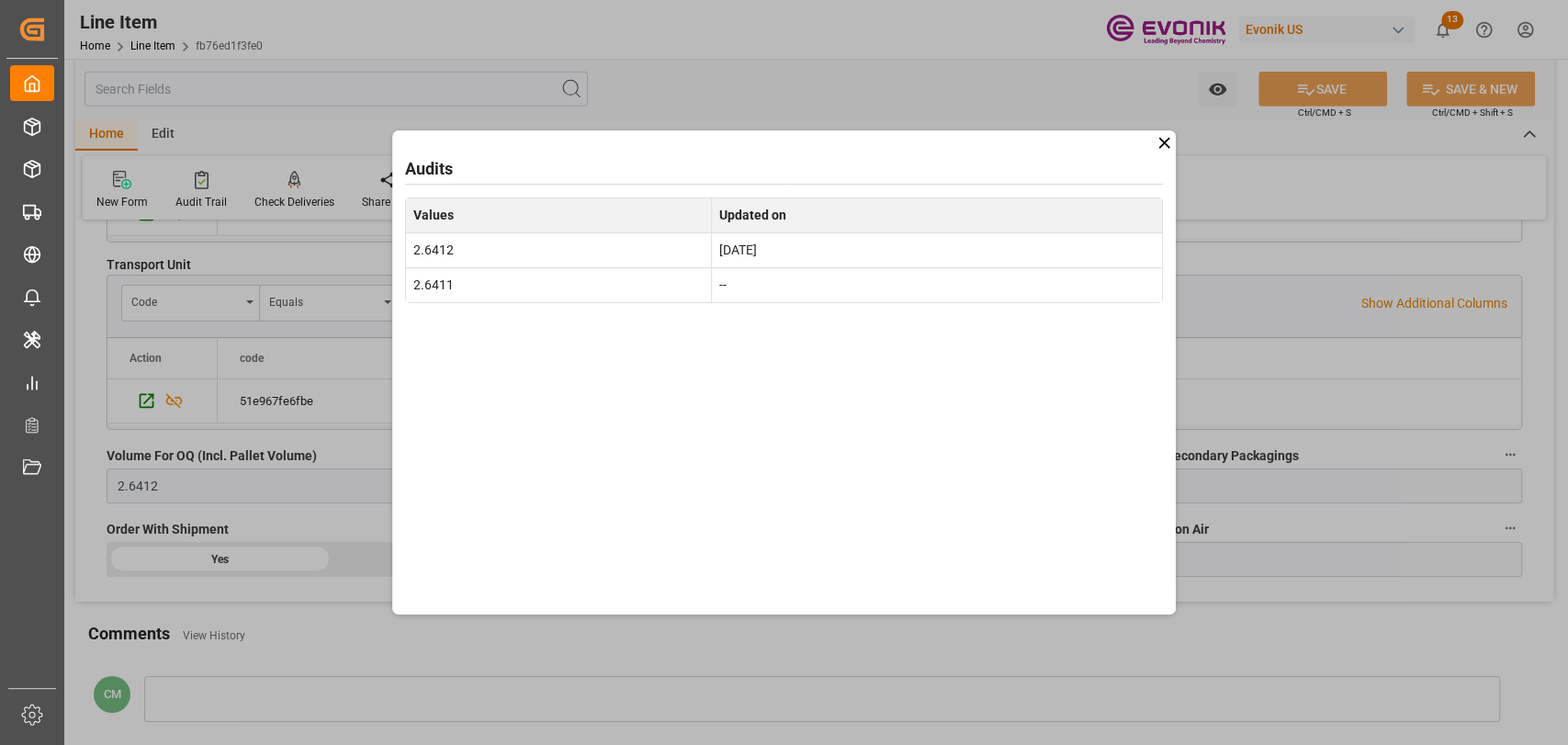
drag, startPoint x: 1160, startPoint y: 142, endPoint x: 780, endPoint y: 146, distance: 380.0
click at [1154, 143] on icon at bounding box center [1164, 143] width 19 height 19
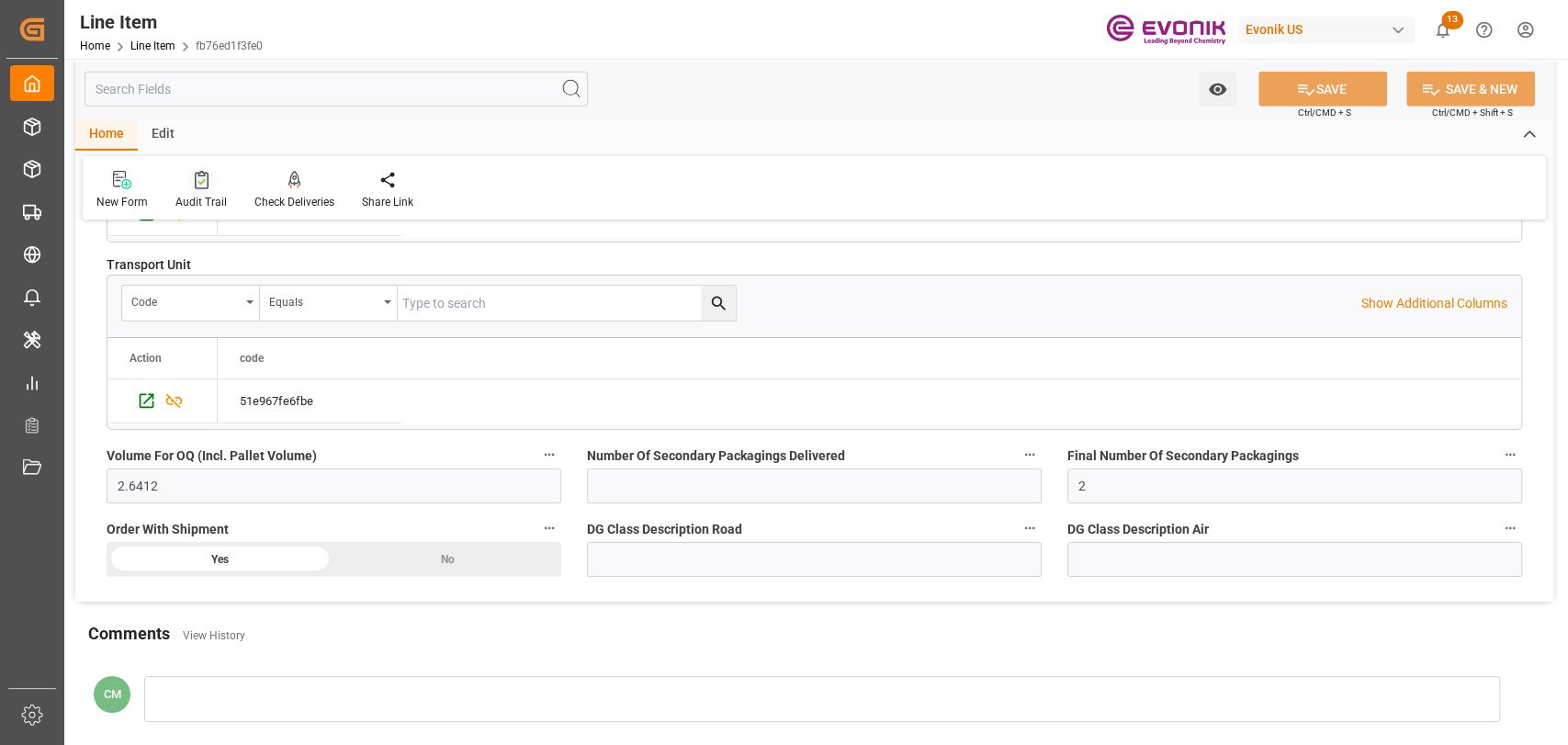
click at [180, 175] on div at bounding box center [202, 180] width 52 height 19
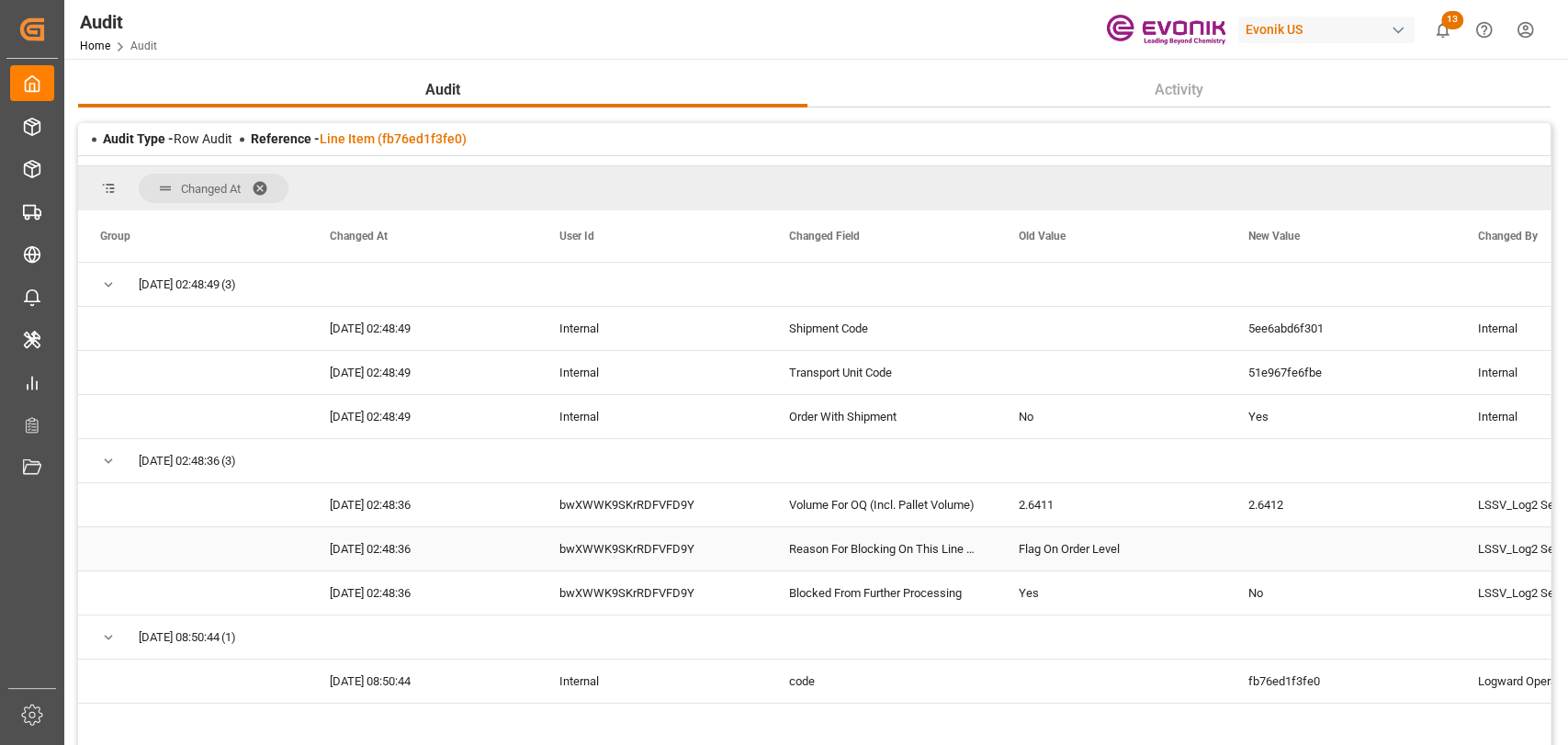
click at [946, 560] on div "Reason For Blocking On This Line Item" at bounding box center [881, 549] width 229 height 43
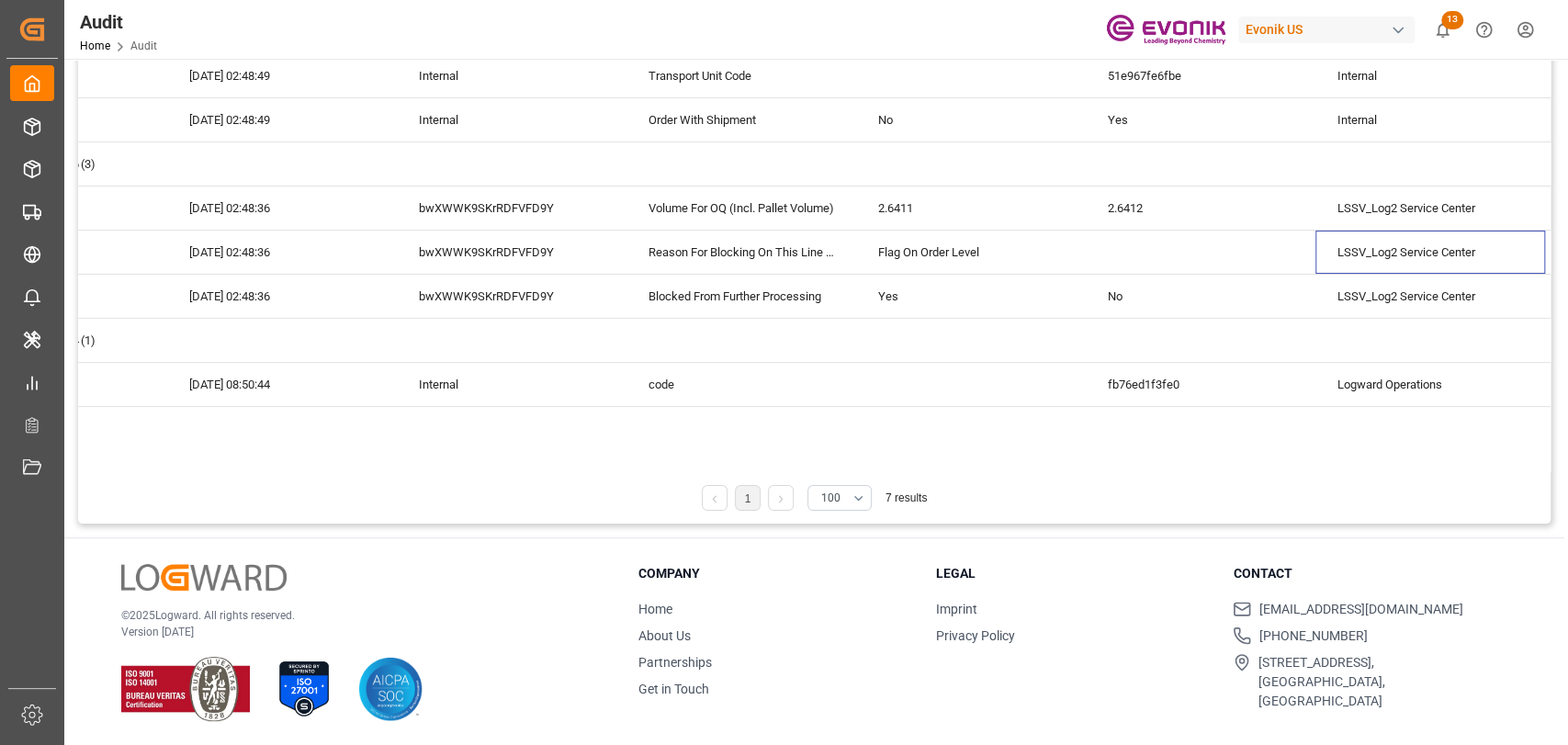
scroll to position [298, 0]
drag, startPoint x: 896, startPoint y: 471, endPoint x: 602, endPoint y: 469, distance: 294.0
click at [602, 469] on div "Audit Type - Row Audit Reference - Line Item (fb76ed1f3fe0) Changed At Drag her…" at bounding box center [814, 174] width 1473 height 698
click at [117, 470] on div "Audit Type - Row Audit Reference - Line Item (fb76ed1f3fe0) Changed At Drag her…" at bounding box center [814, 174] width 1473 height 698
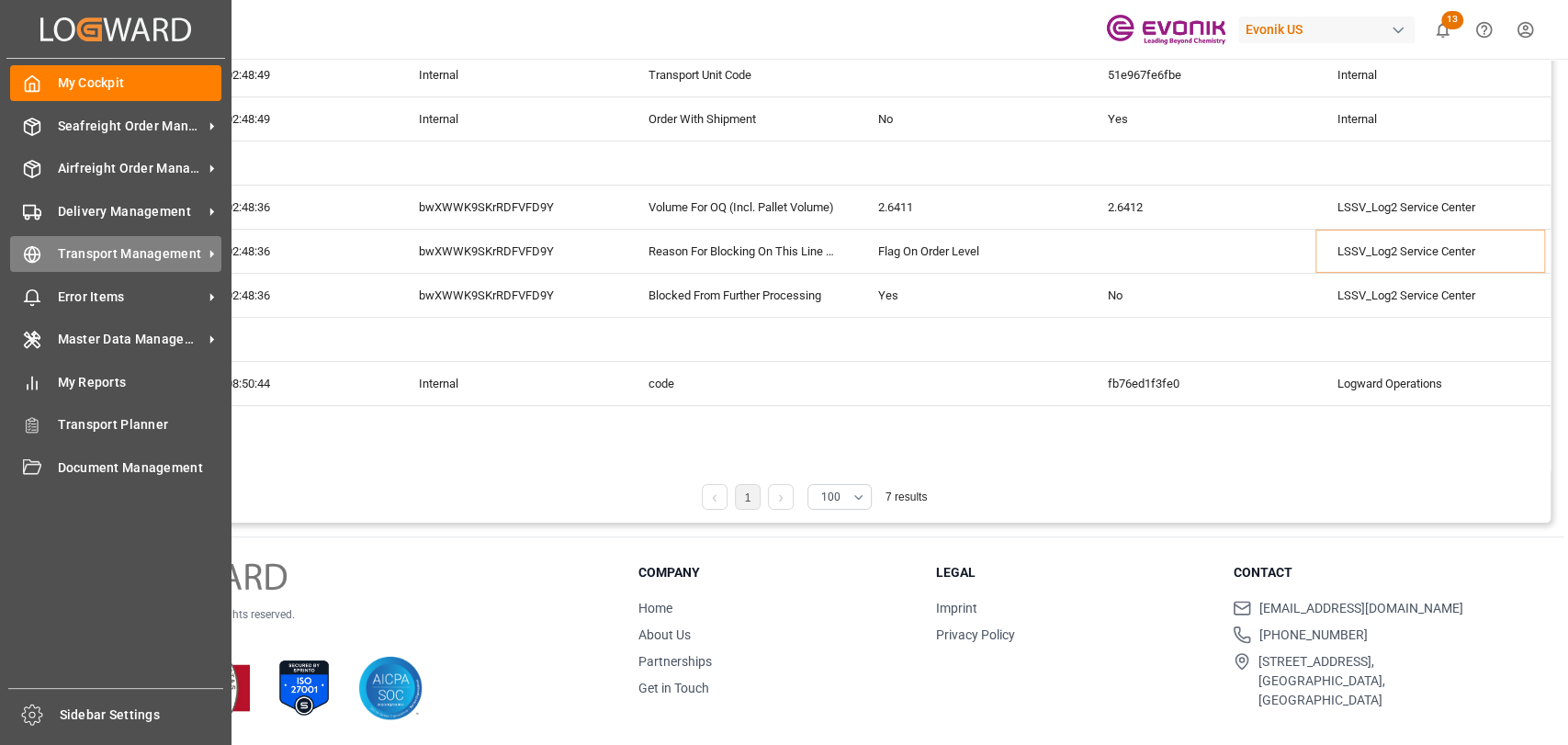
click at [58, 259] on span "Transport Management" at bounding box center [130, 254] width 145 height 19
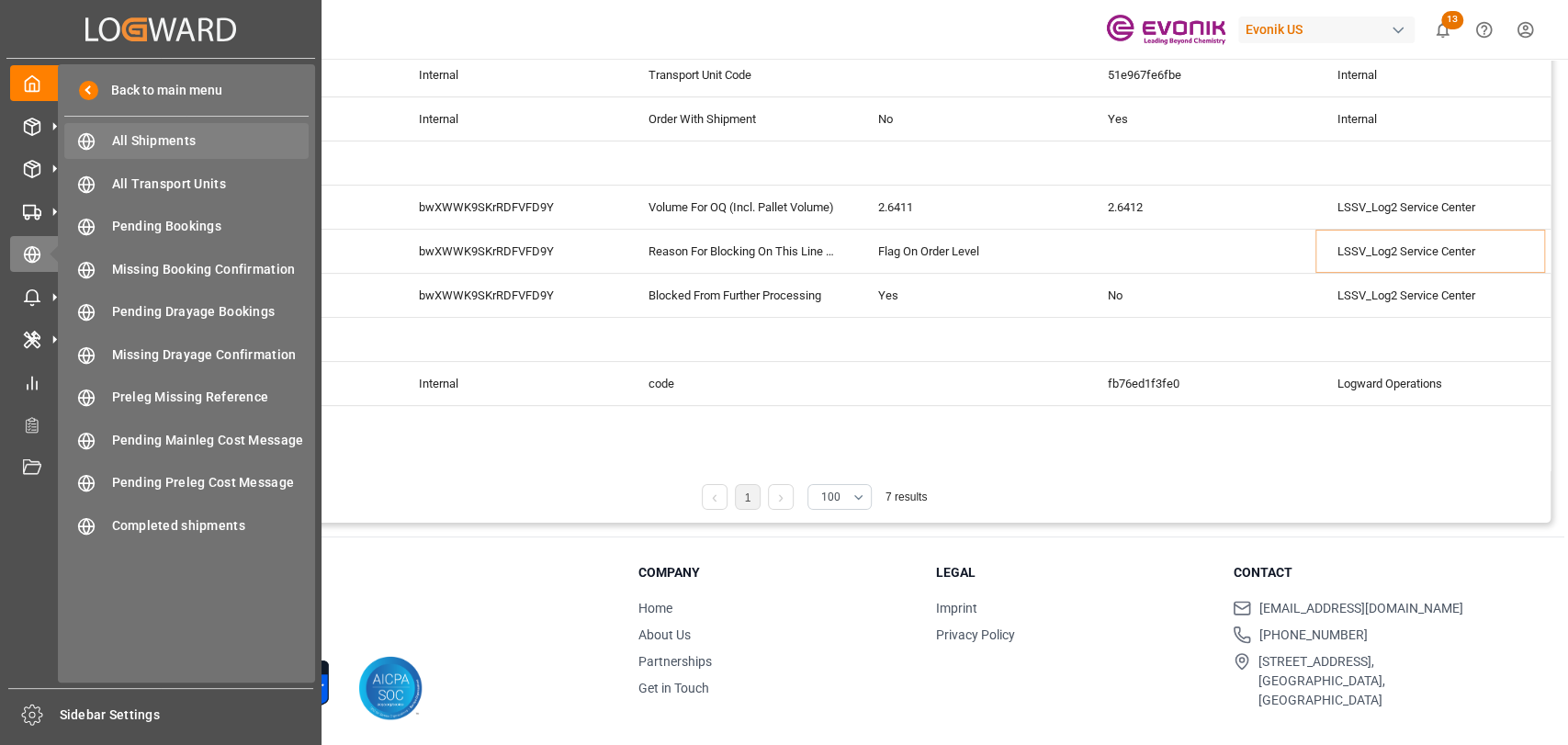
click at [158, 156] on div "All Shipments All Shipments" at bounding box center [186, 140] width 245 height 36
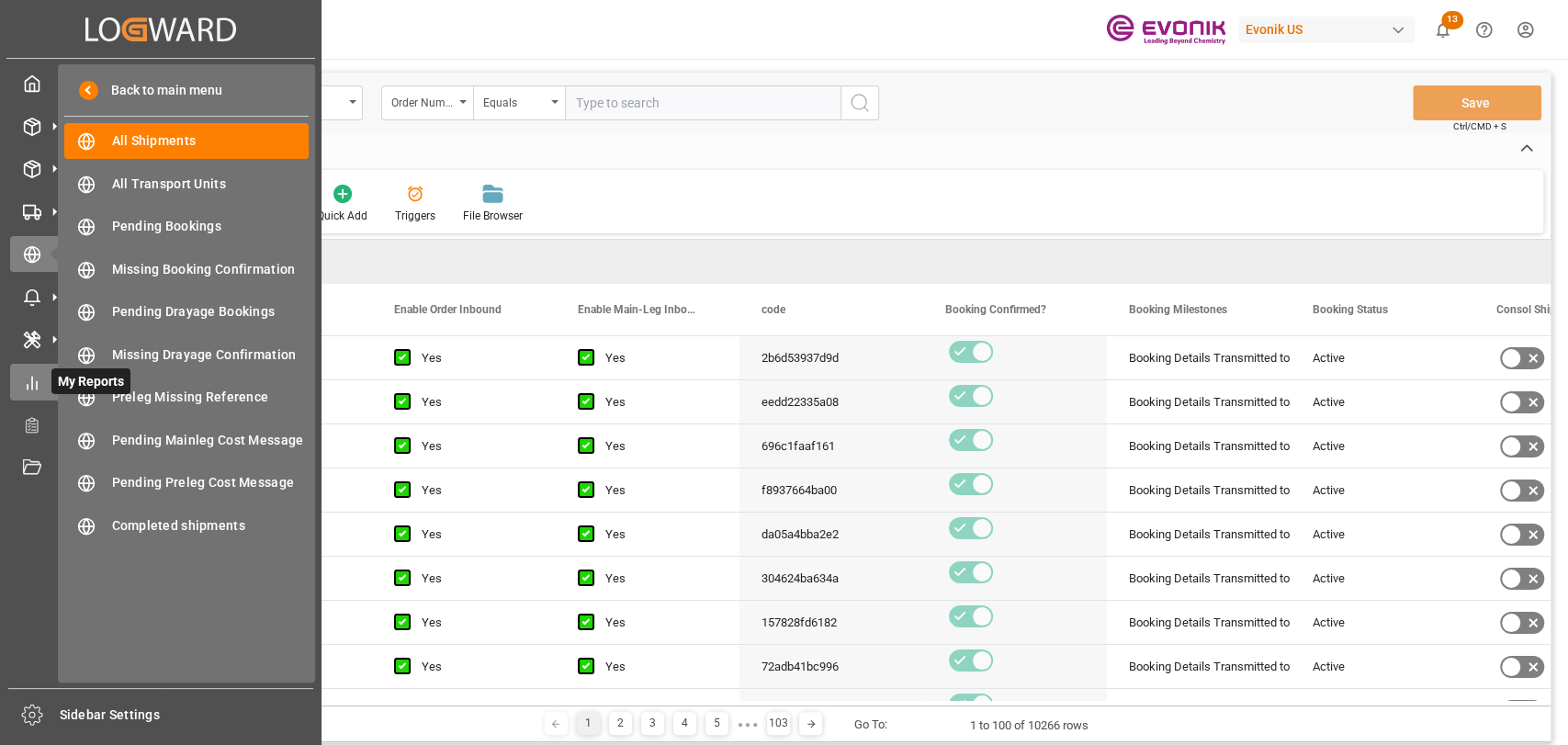
click at [30, 375] on icon at bounding box center [32, 383] width 18 height 18
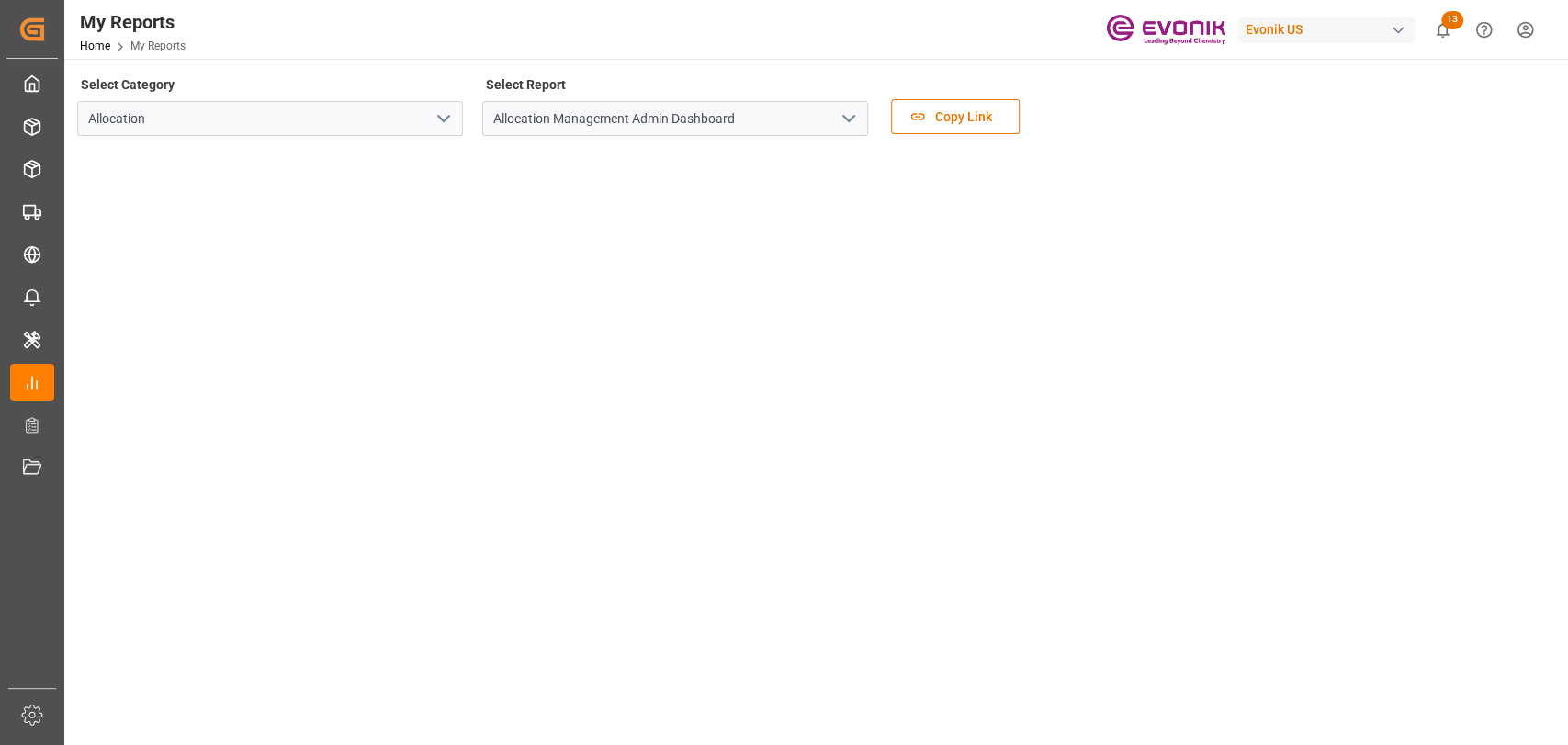
click at [448, 114] on icon "open menu" at bounding box center [443, 118] width 22 height 22
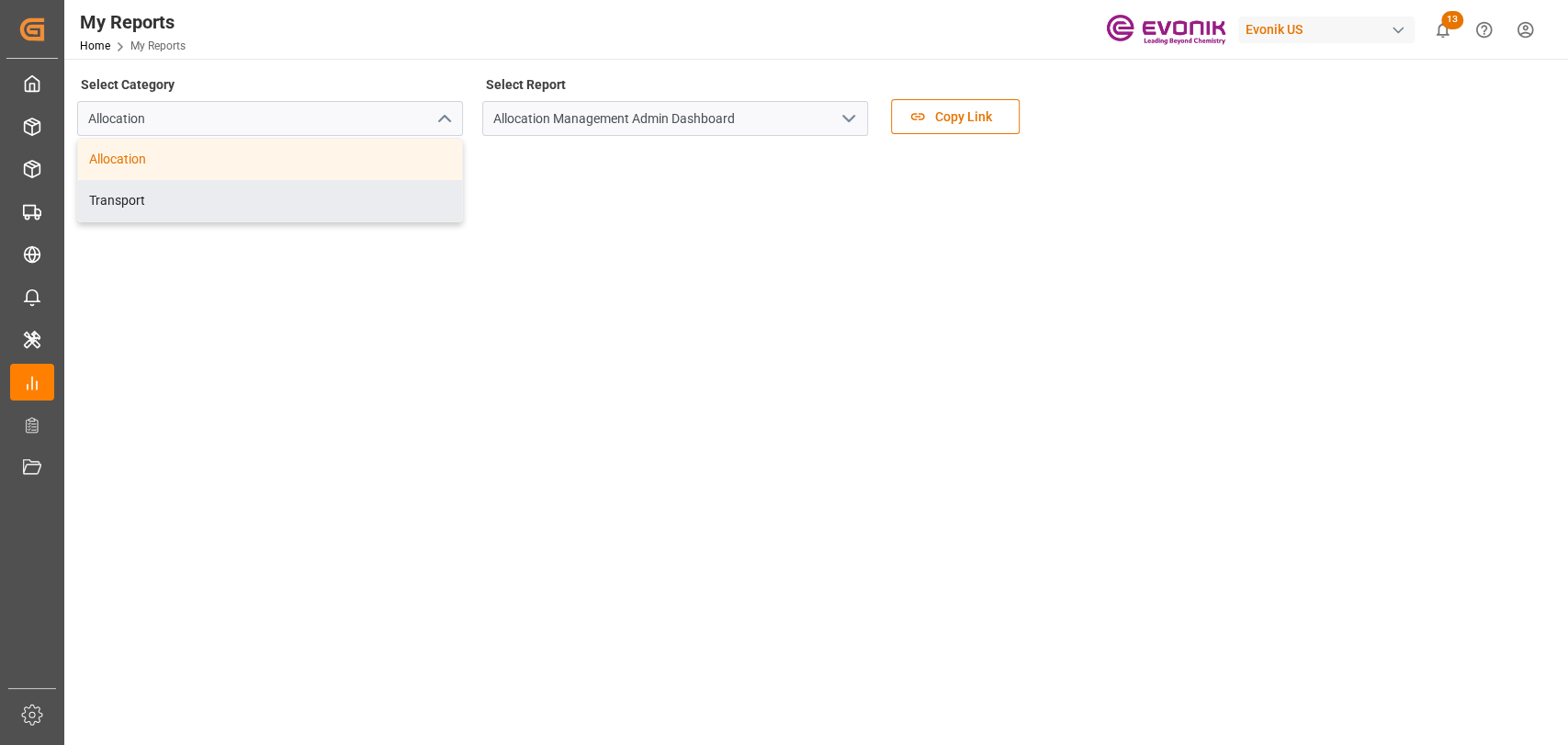
click at [293, 189] on div "Transport" at bounding box center [270, 201] width 384 height 41
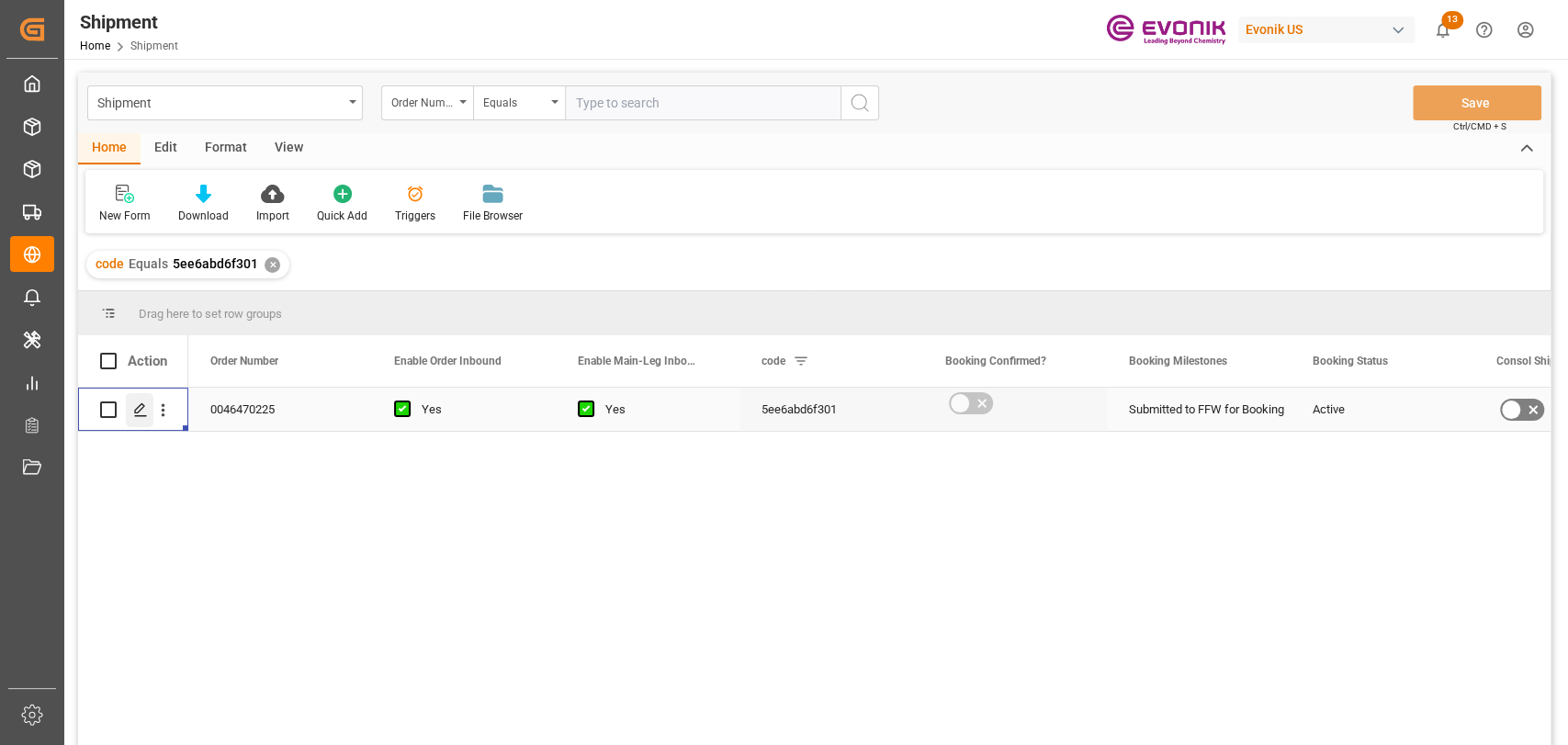
click at [140, 406] on icon "Press SPACE to select this row." at bounding box center [140, 409] width 14 height 14
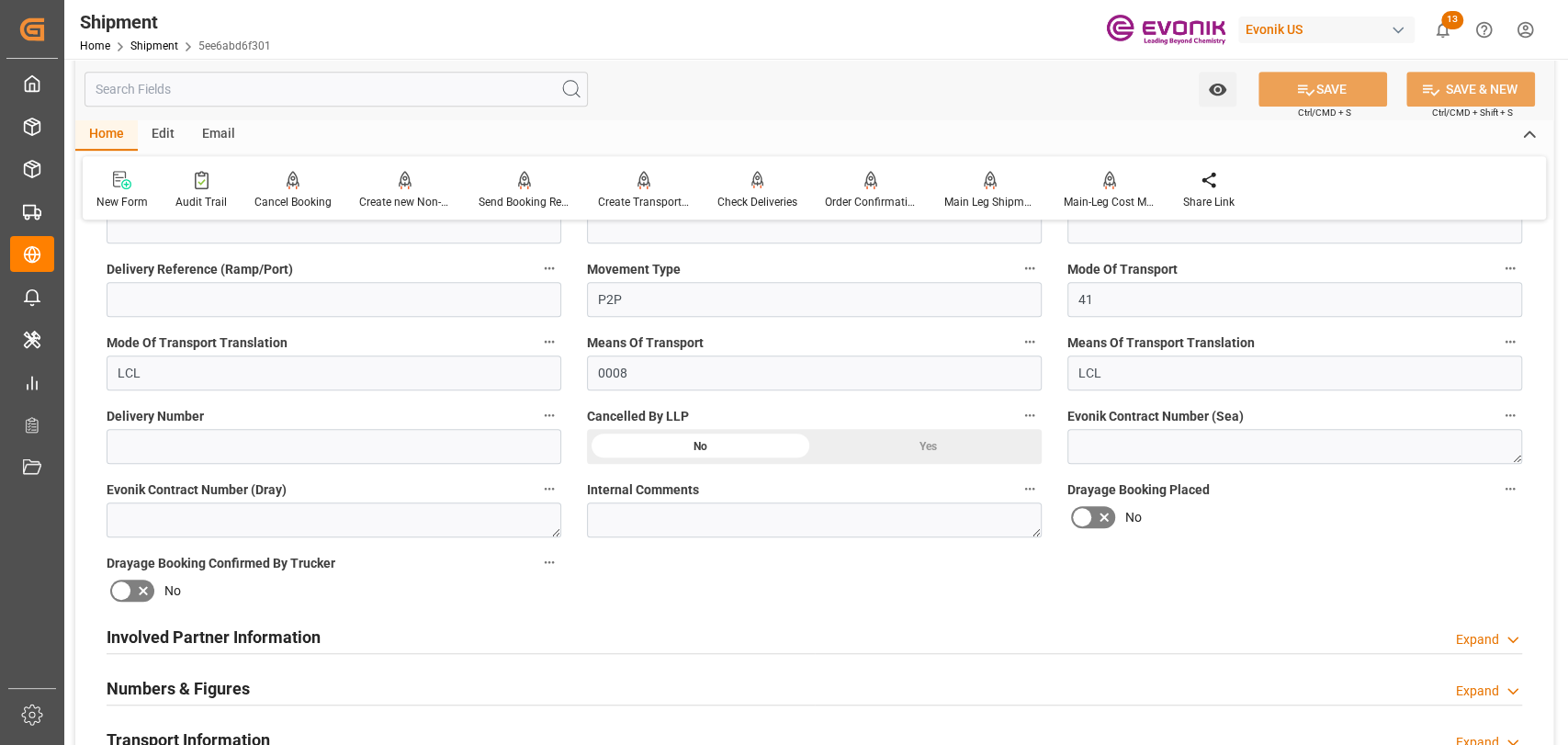
scroll to position [816, 0]
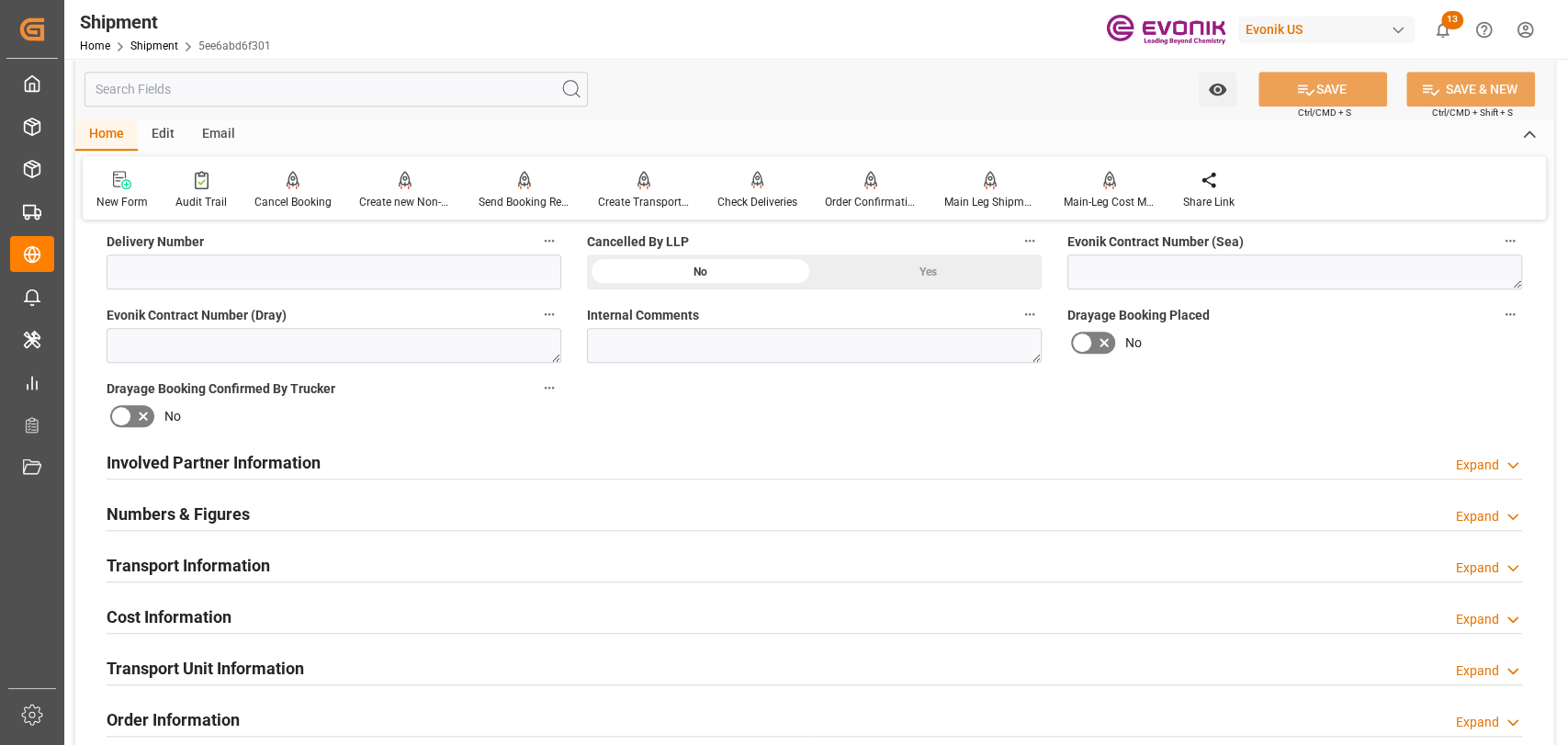
click at [205, 556] on h2 "Transport Information" at bounding box center [188, 565] width 163 height 25
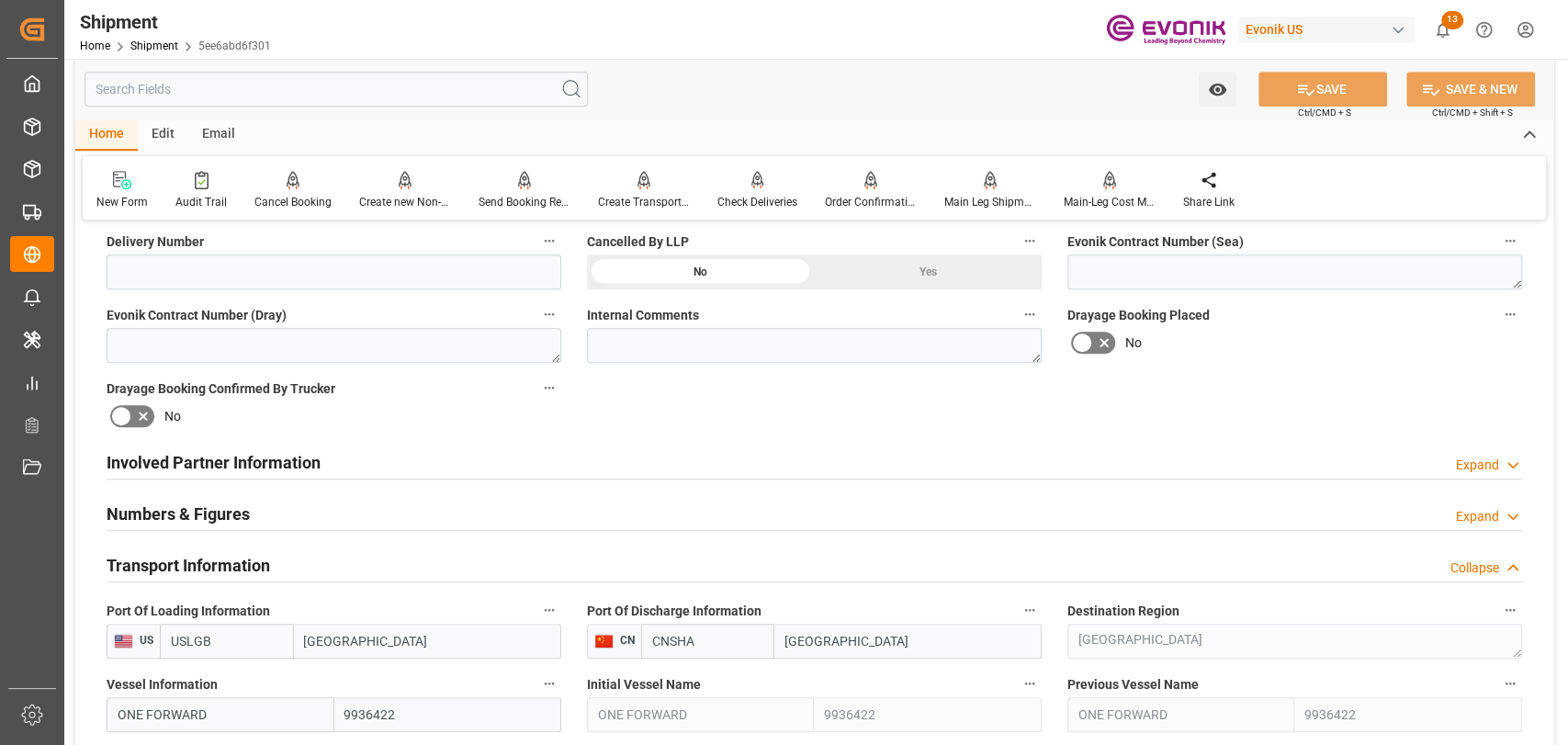
click at [205, 556] on h2 "Transport Information" at bounding box center [188, 565] width 163 height 25
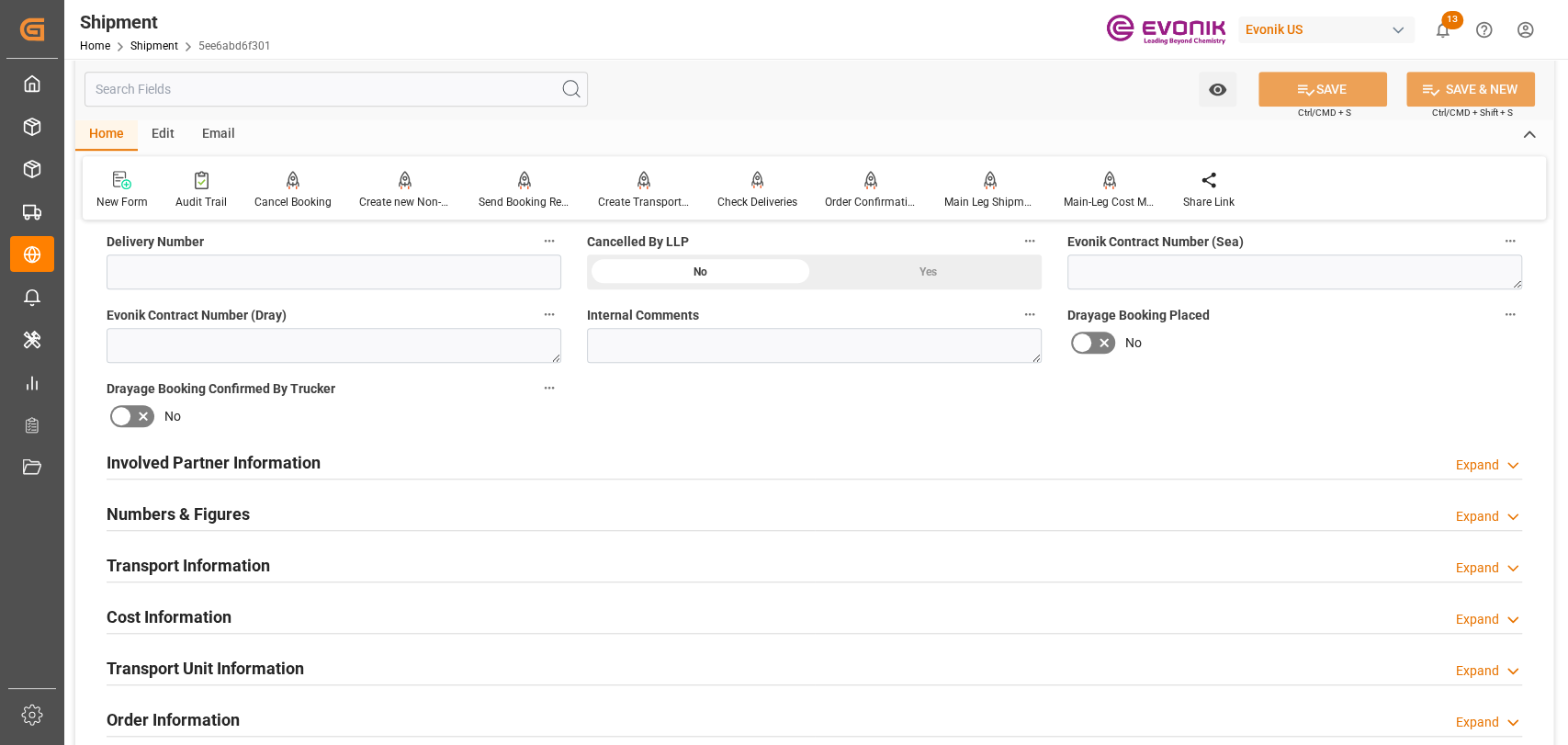
click at [201, 497] on div "Numbers & Figures" at bounding box center [178, 513] width 143 height 35
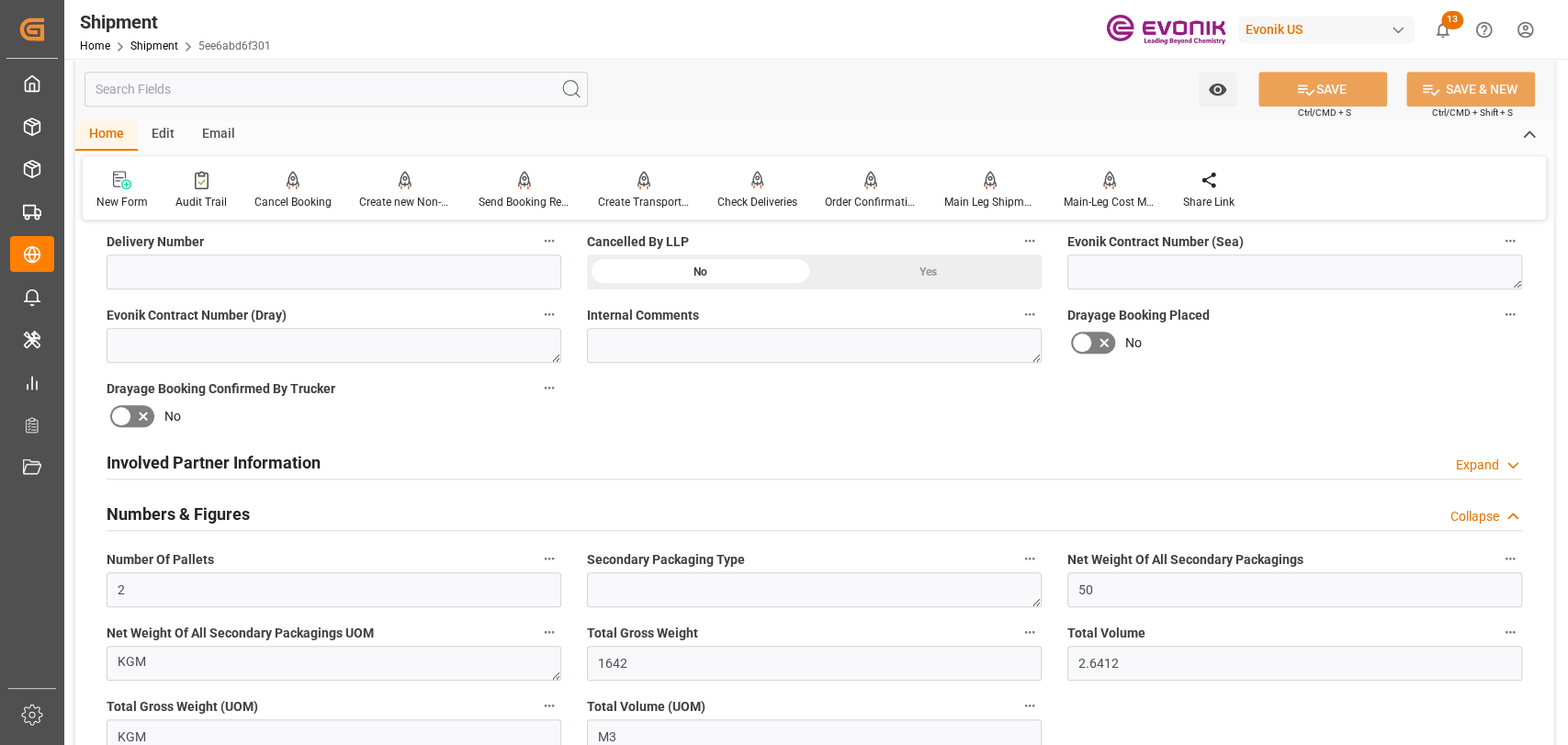
scroll to position [1021, 0]
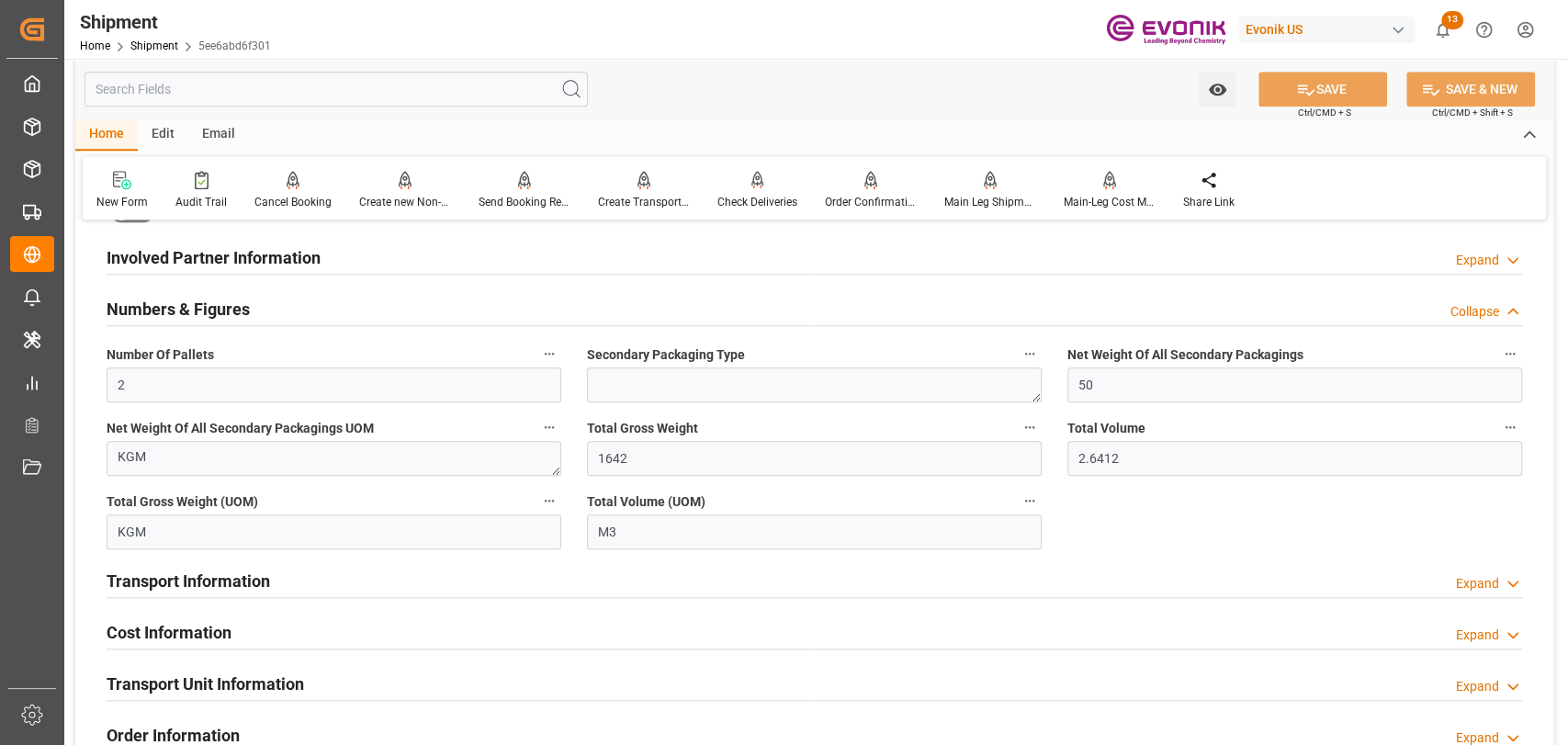
click at [1503, 421] on icon "button" at bounding box center [1509, 427] width 14 height 14
click at [1510, 427] on li "Audits" at bounding box center [1507, 427] width 94 height 31
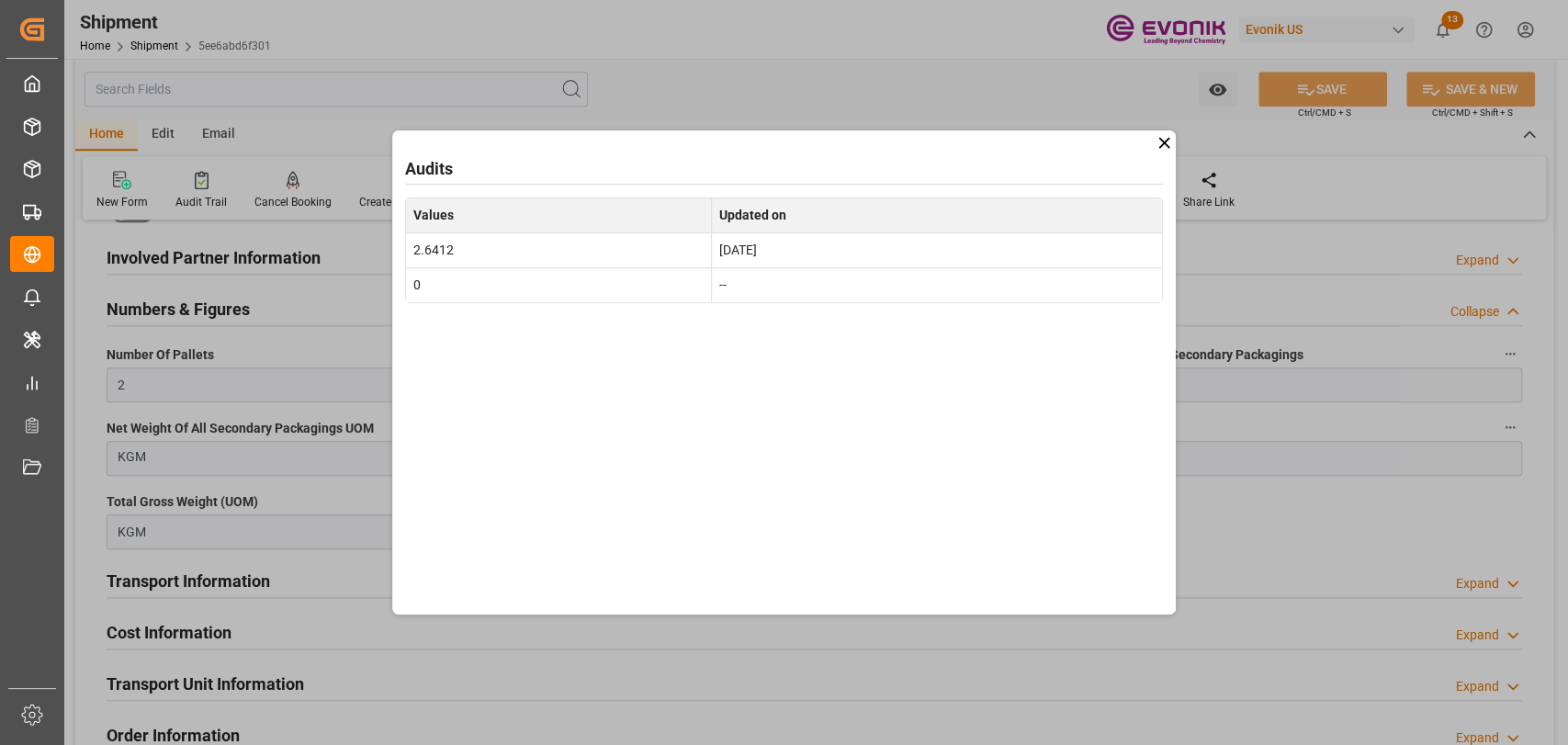
click at [1156, 142] on icon at bounding box center [1164, 143] width 19 height 19
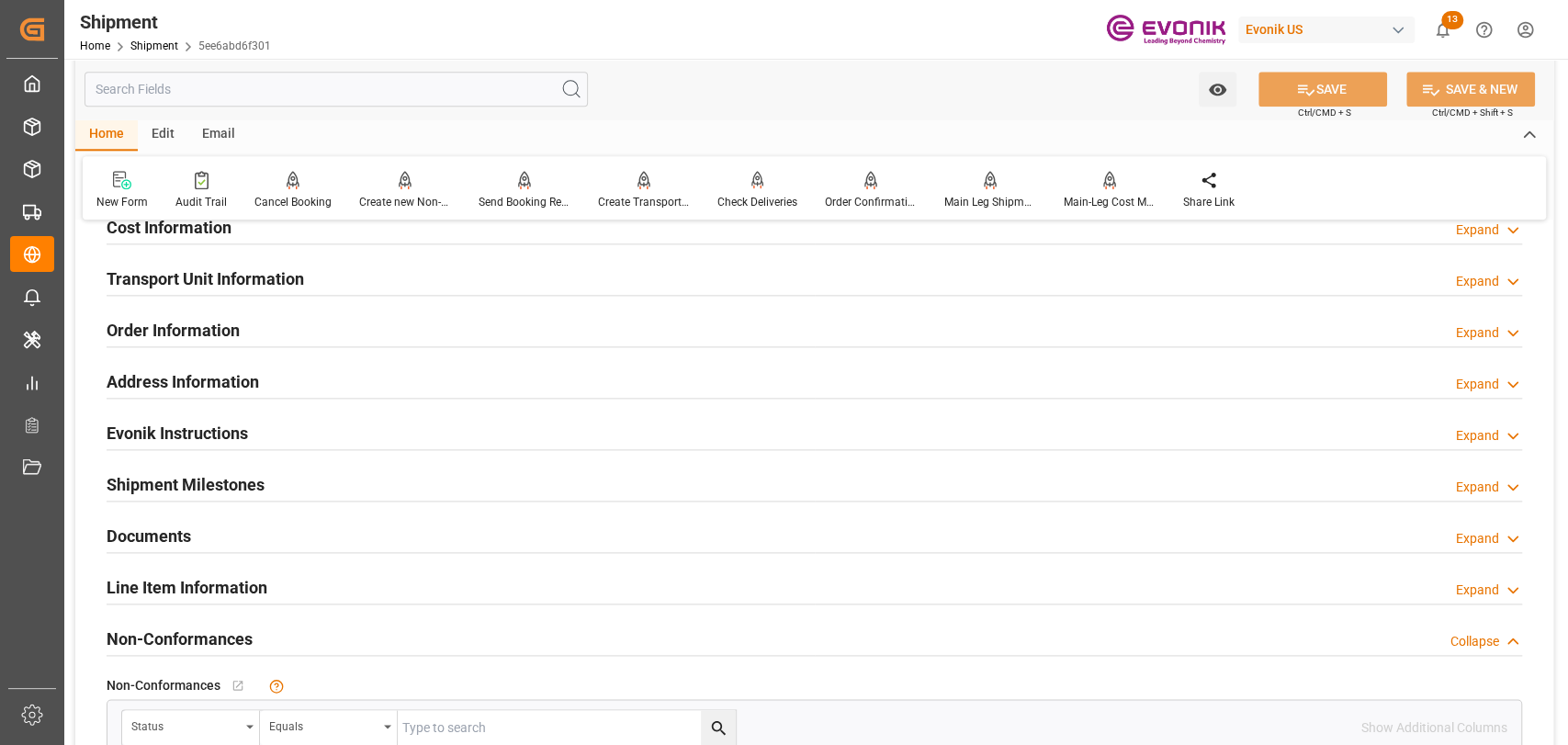
scroll to position [1430, 0]
click at [184, 572] on h2 "Line Item Information" at bounding box center [187, 585] width 161 height 25
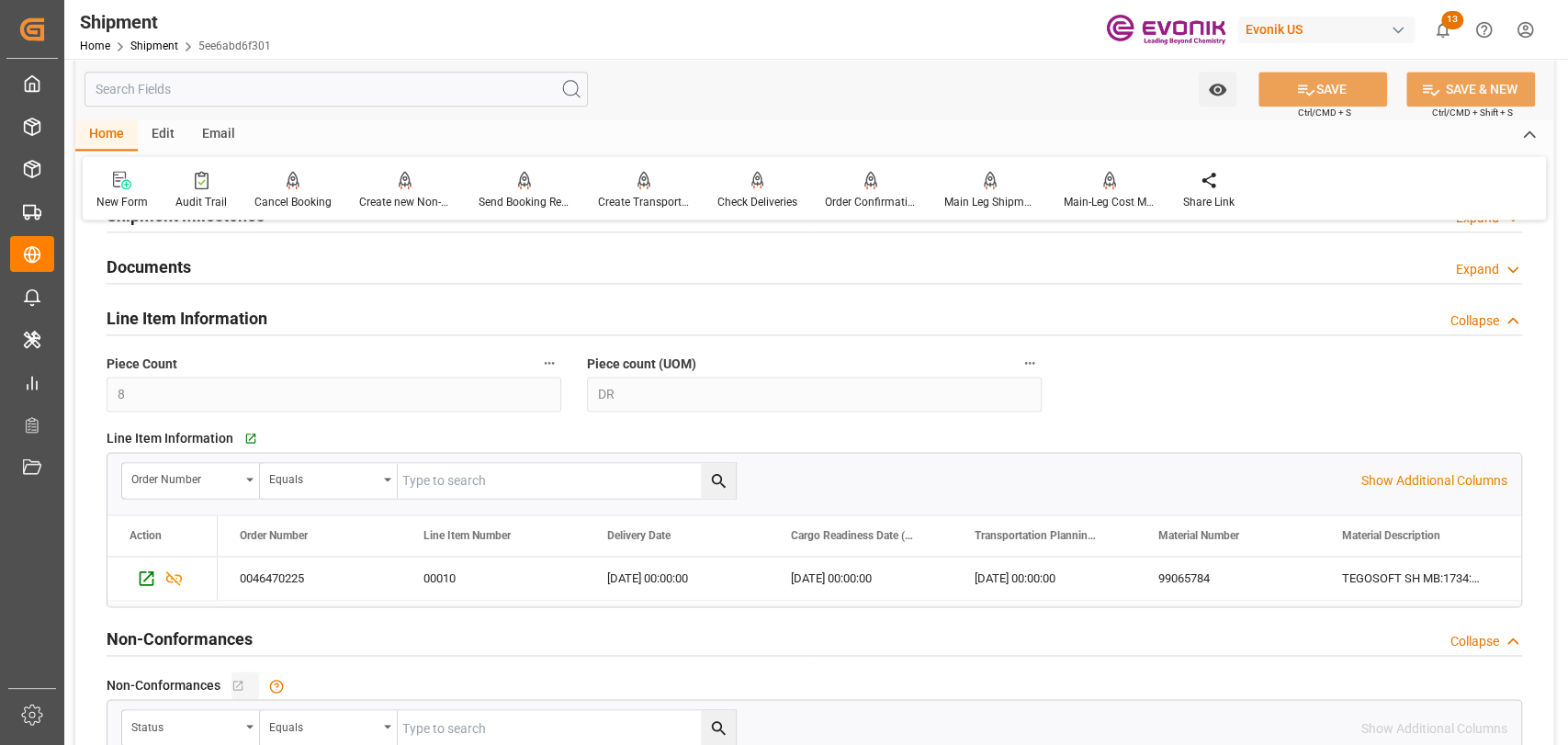
scroll to position [1838, 0]
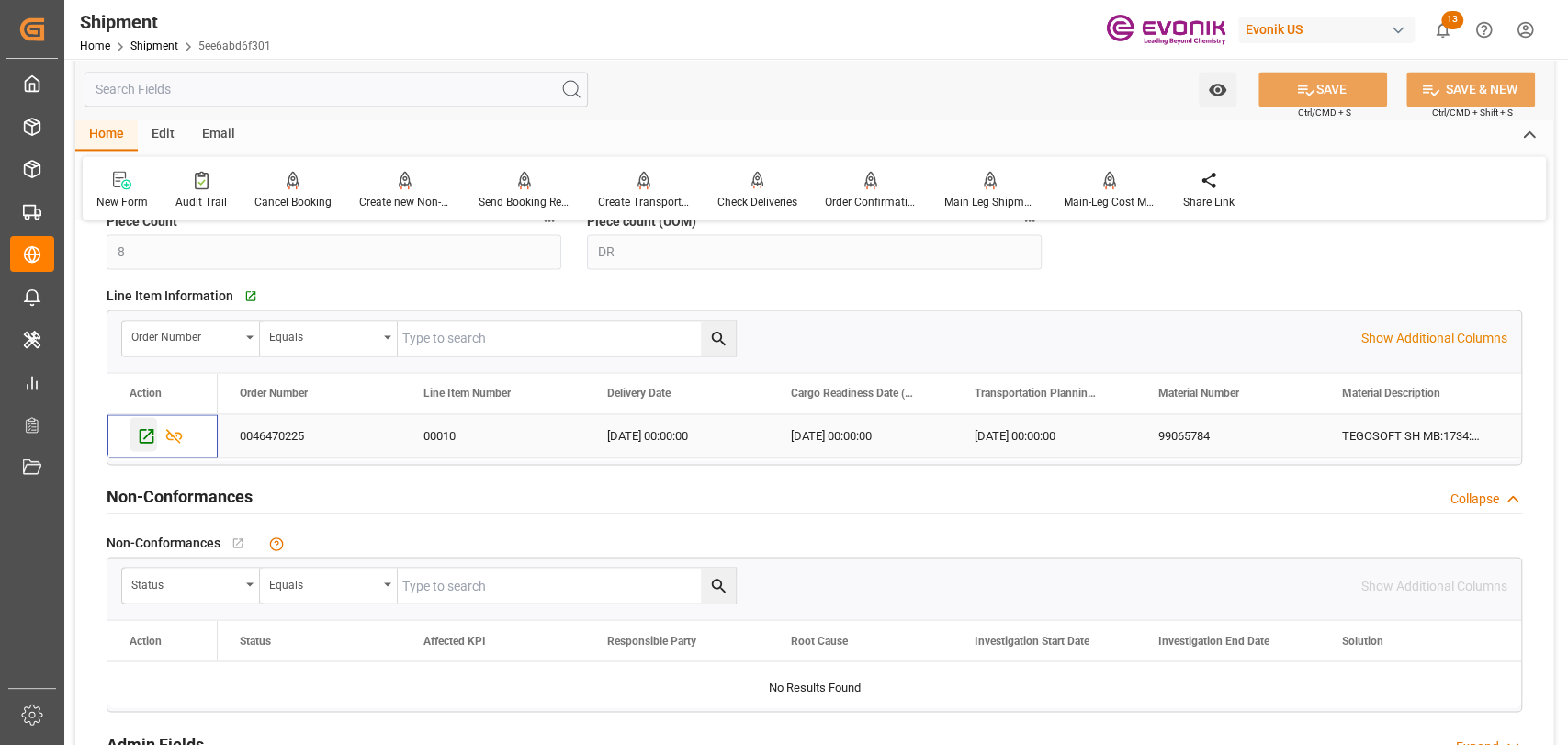
click at [137, 430] on icon "Press SPACE to select this row." at bounding box center [147, 436] width 19 height 19
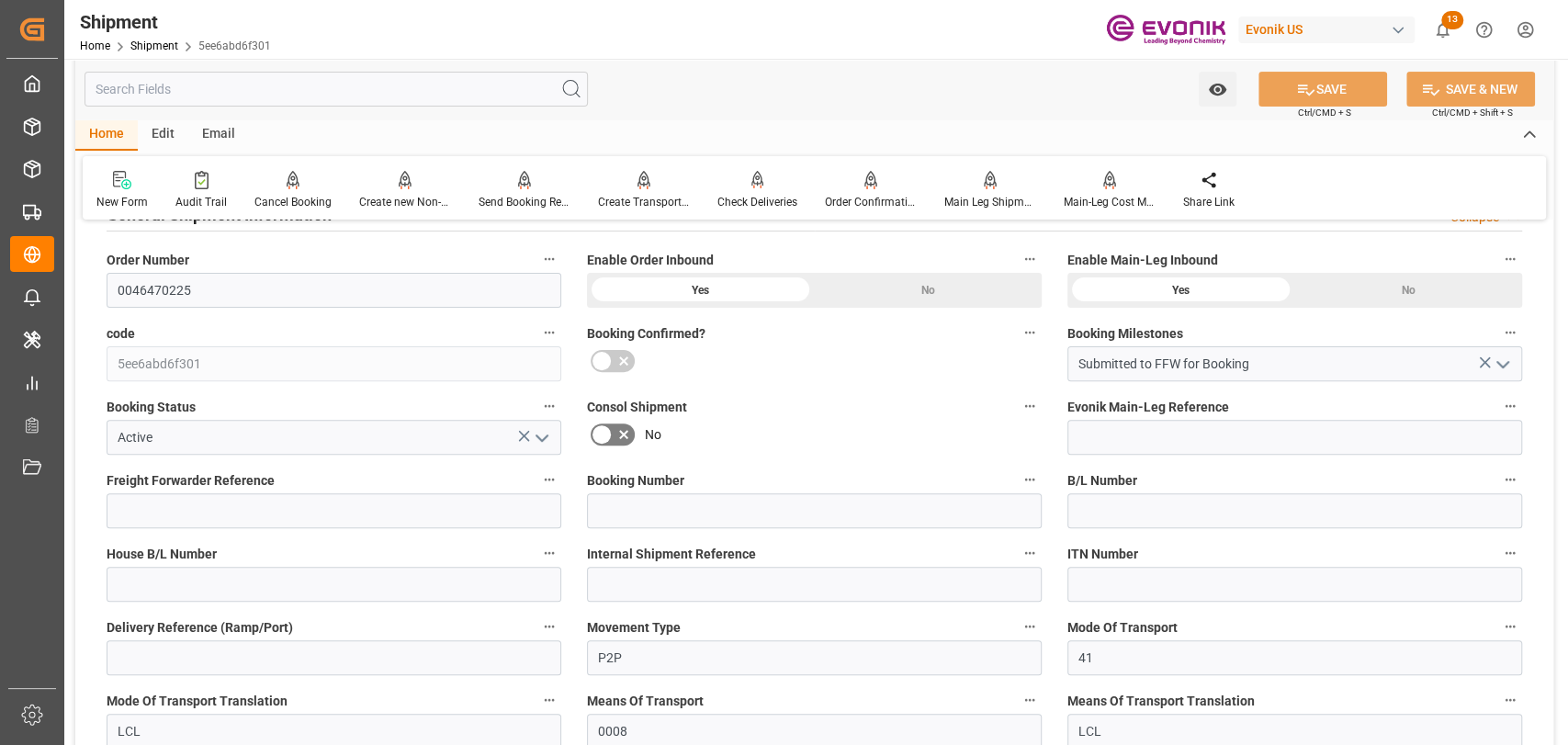
scroll to position [408, 0]
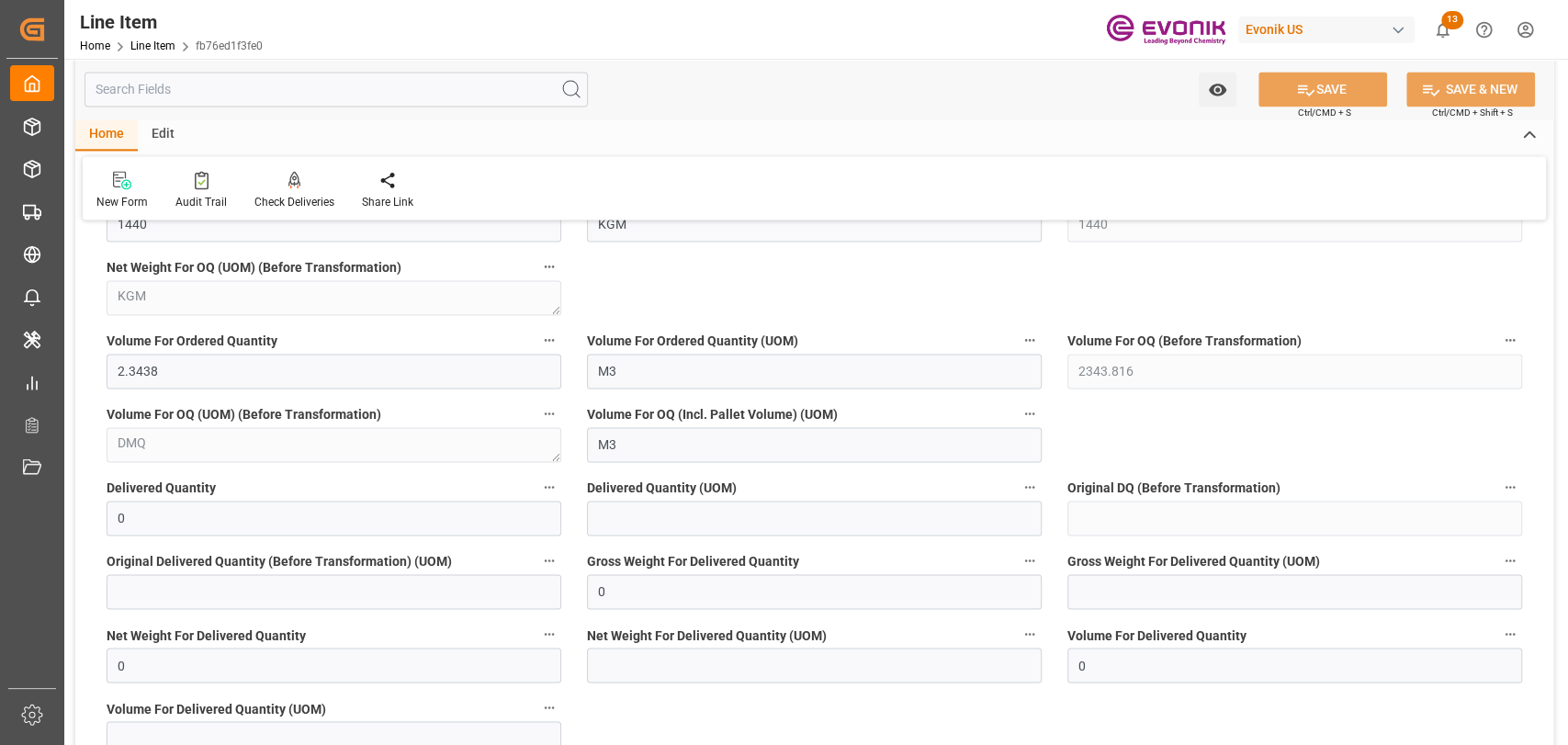
scroll to position [1838, 0]
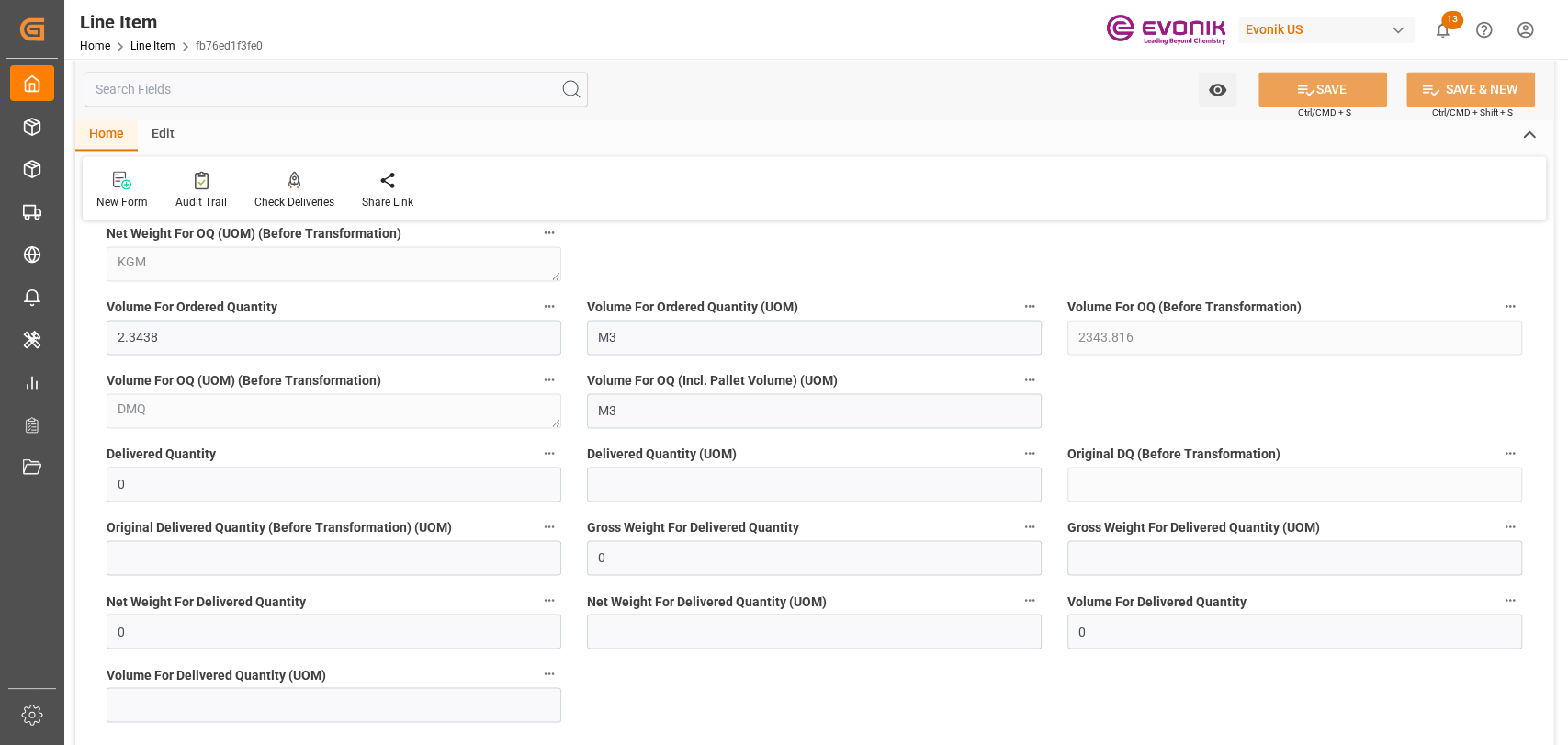
drag, startPoint x: 352, startPoint y: 85, endPoint x: 477, endPoint y: 54, distance: 128.8
click at [353, 88] on input "text" at bounding box center [336, 89] width 504 height 35
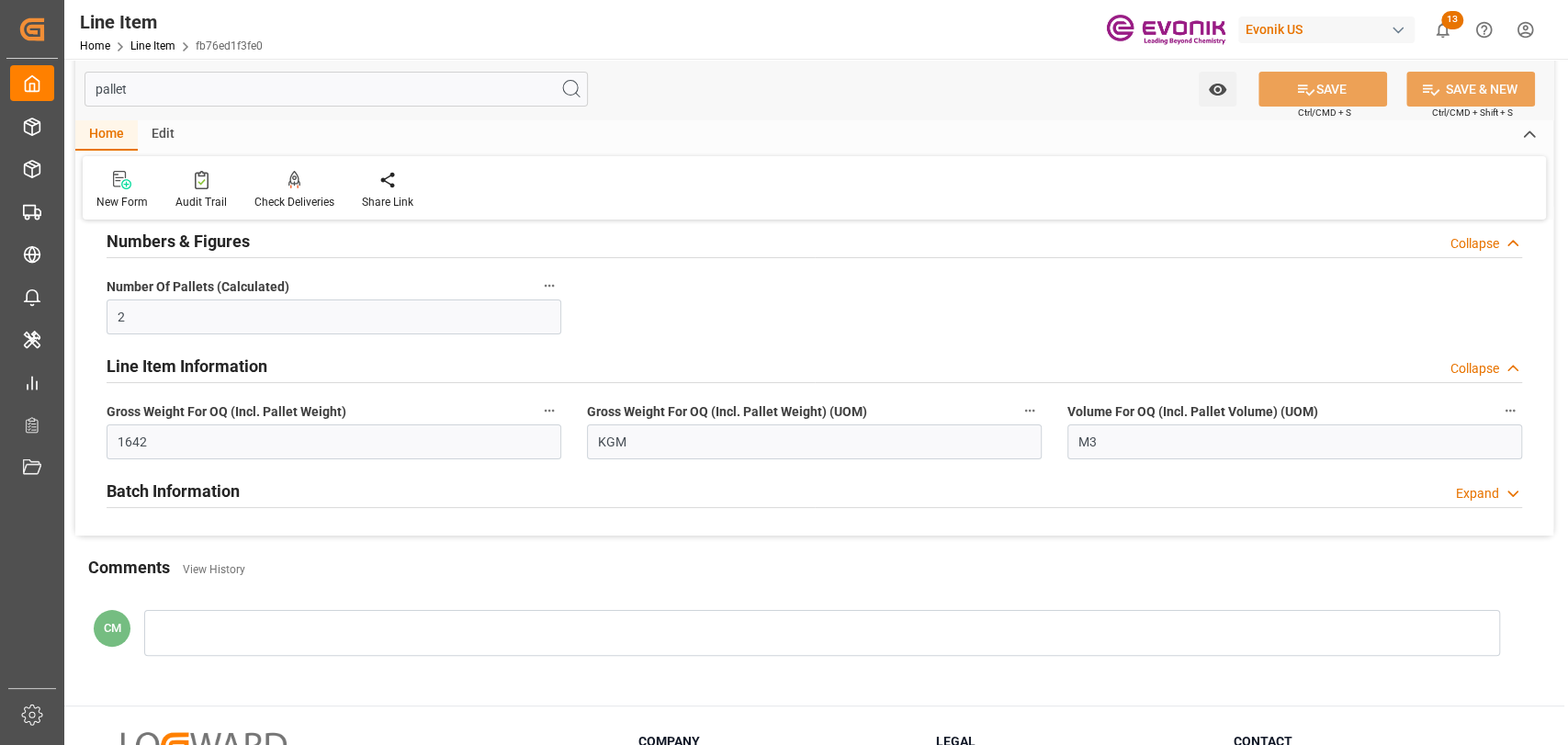
scroll to position [0, 0]
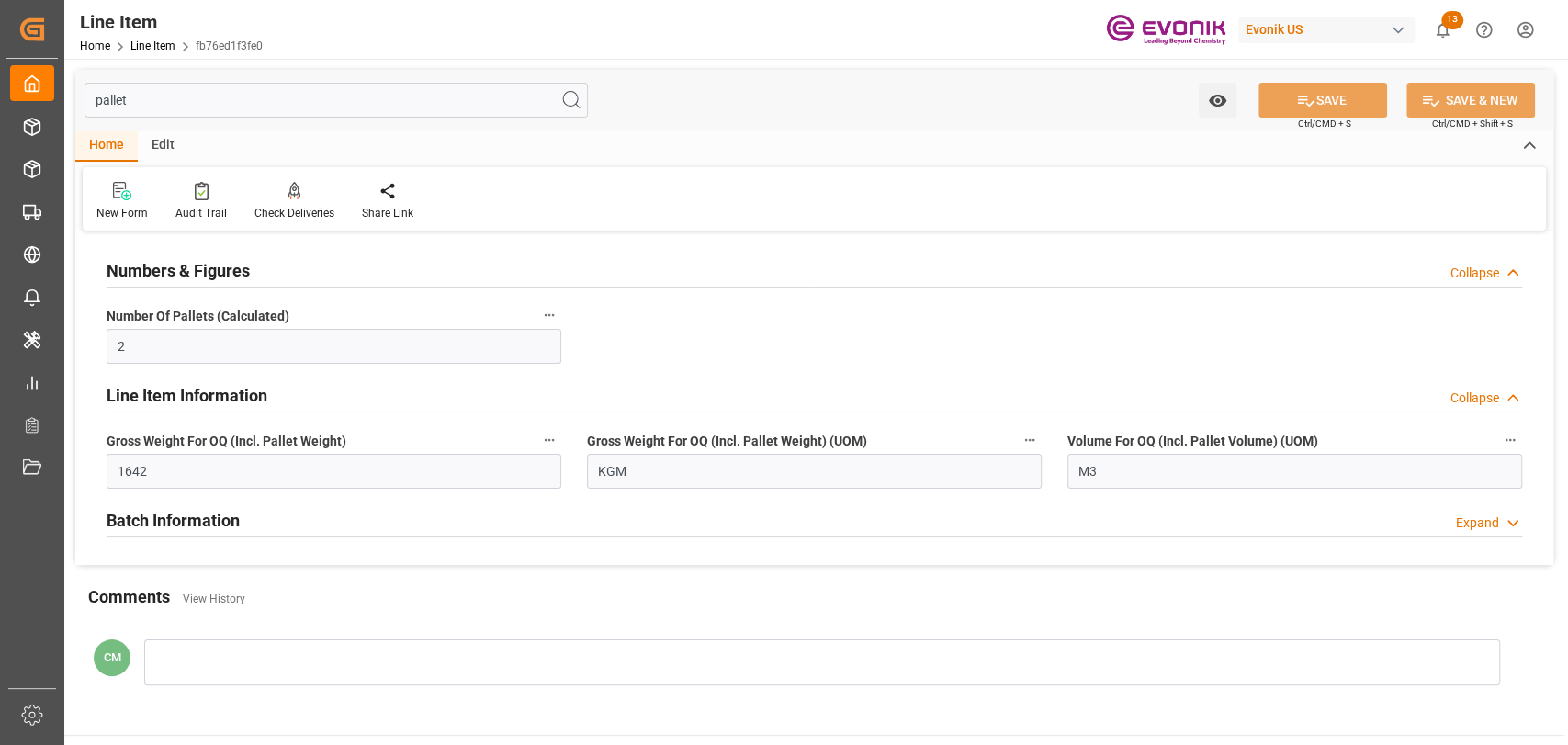
click at [200, 528] on h2 "Batch Information" at bounding box center [173, 520] width 133 height 25
click at [558, 572] on button "Volume For OQ (Incl. Pallet Volume)" at bounding box center [549, 565] width 24 height 24
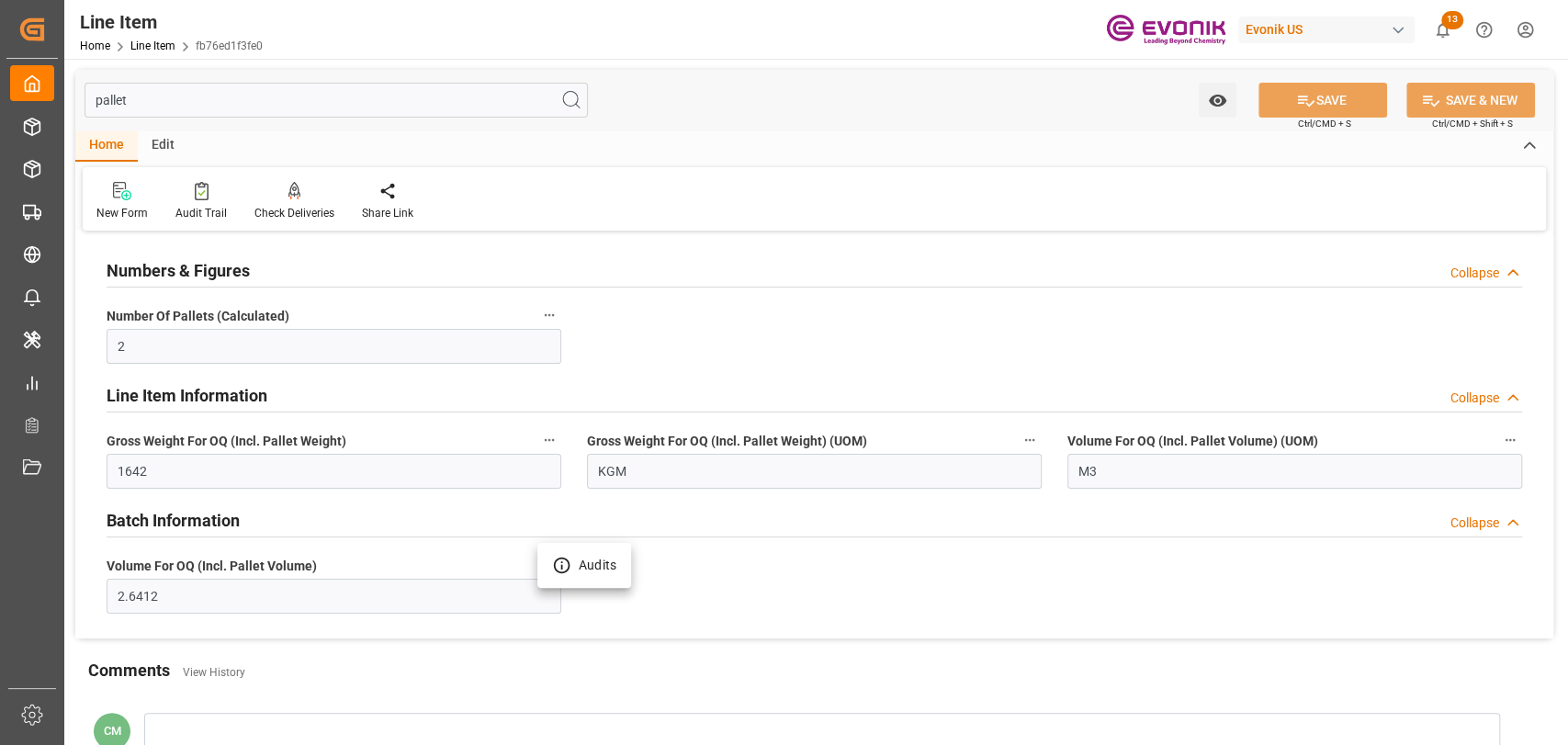
click at [569, 570] on icon at bounding box center [561, 565] width 19 height 19
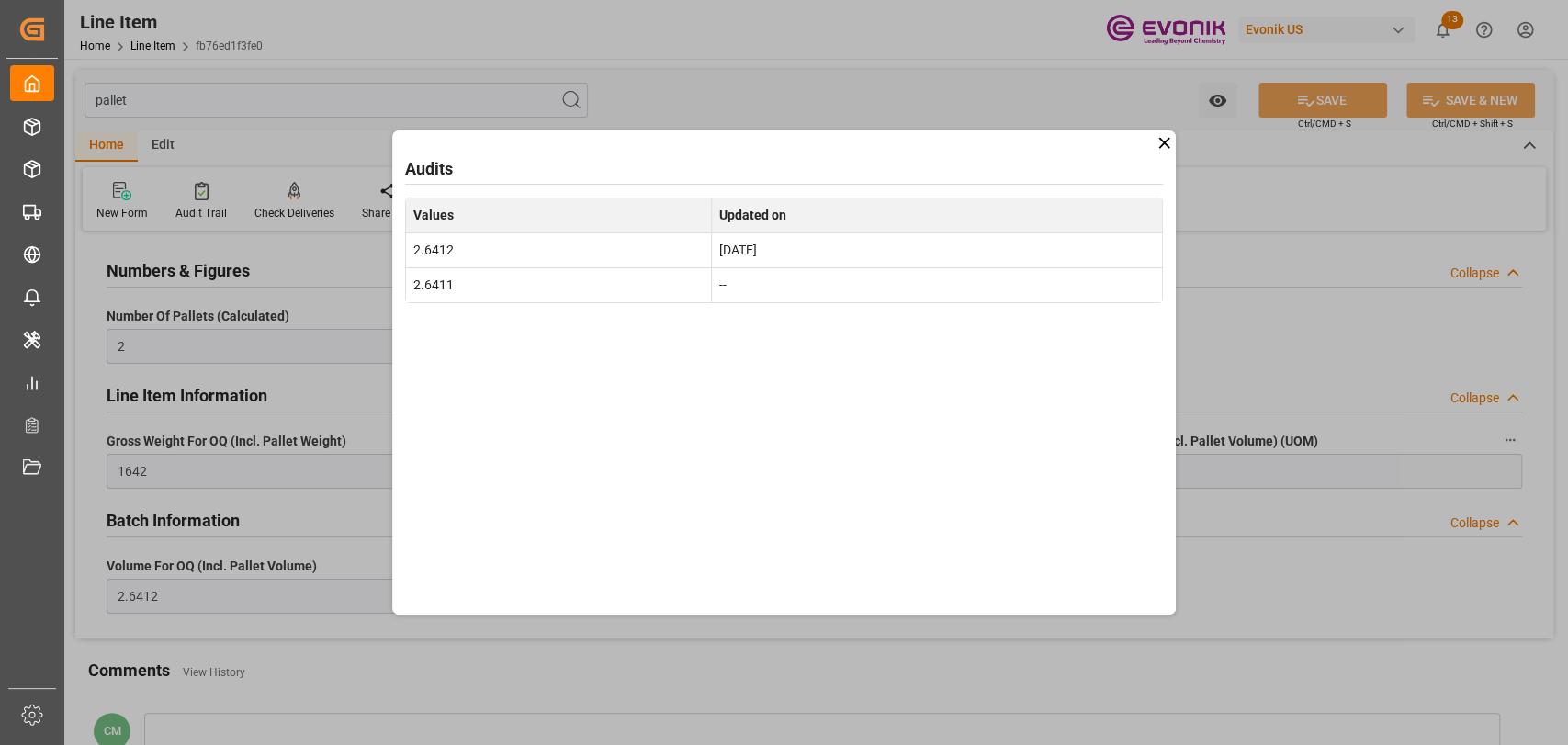
click at [1169, 137] on icon at bounding box center [1164, 143] width 19 height 19
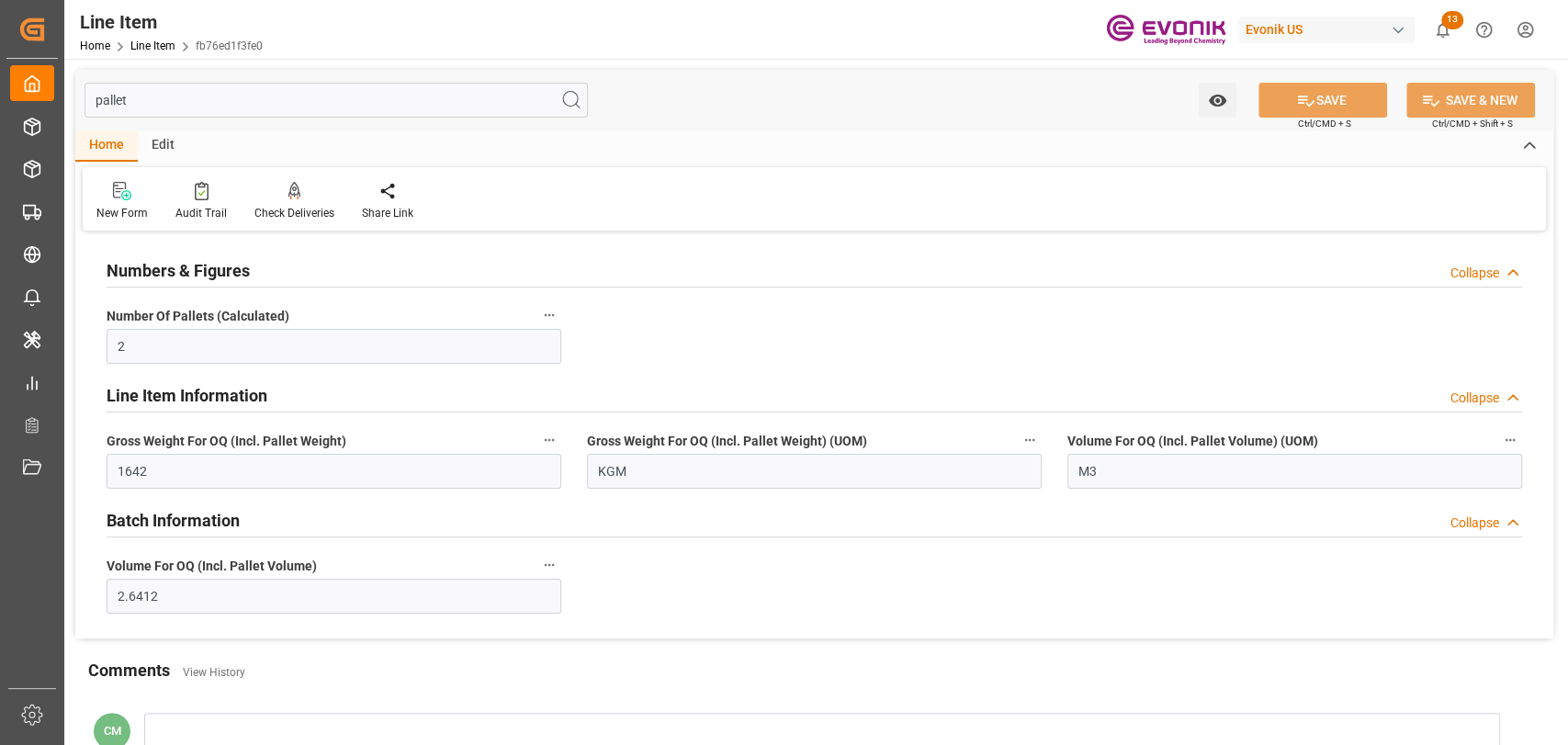
click at [264, 106] on input "pallet" at bounding box center [336, 100] width 504 height 35
type input "p"
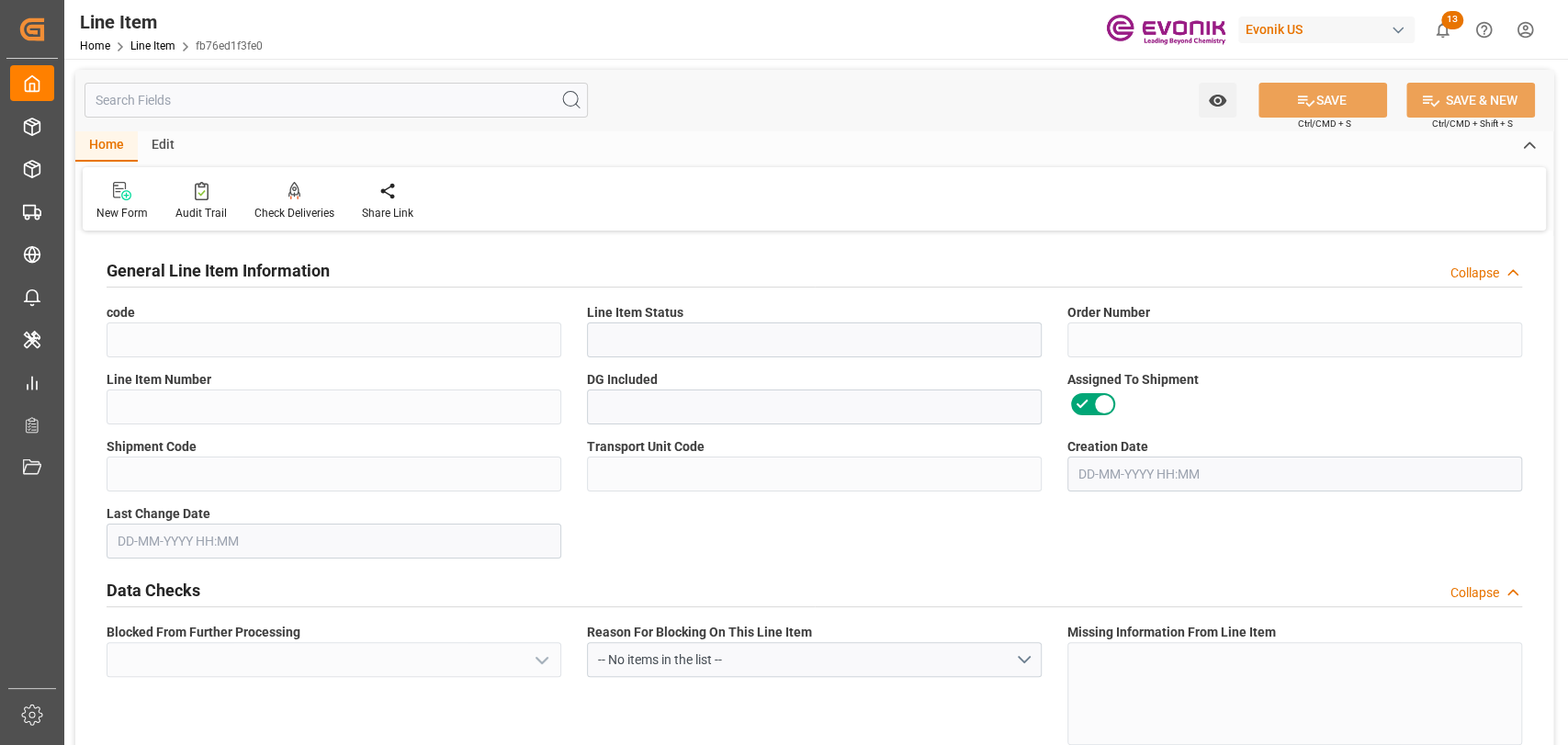
type input "fb76ed1f3fe0"
type input "Active"
type input "0046470225"
type input "00010"
type input "No"
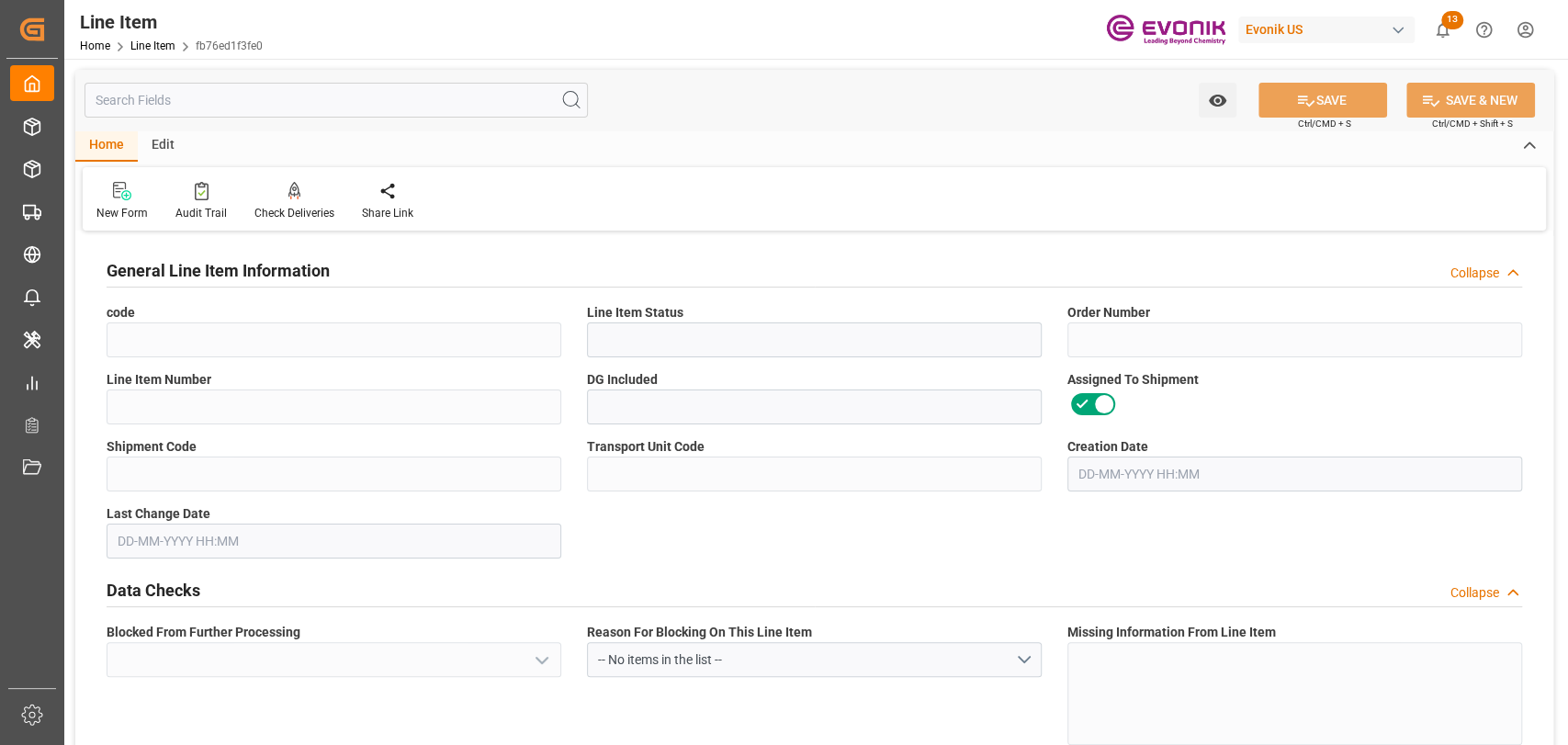
type input "5ee6abd6f301"
type input "51e967fe6fbe"
type input "DR"
type input "No"
type input "99065784"
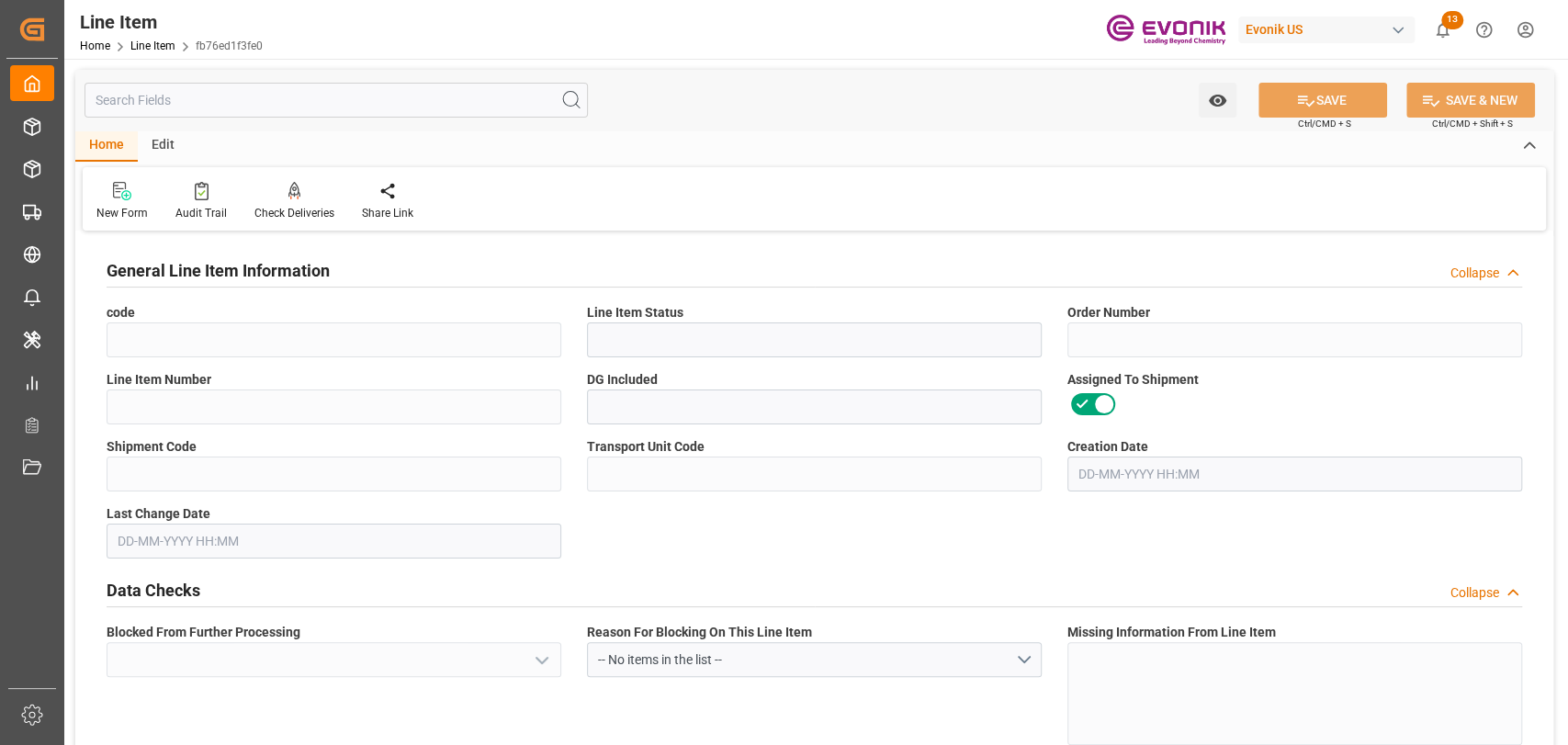
type textarea "TEGOSOFT SH MB:1734:180:PP:P"
type input "USD"
type input "PACK"
type input "382499"
type input "EAR99"
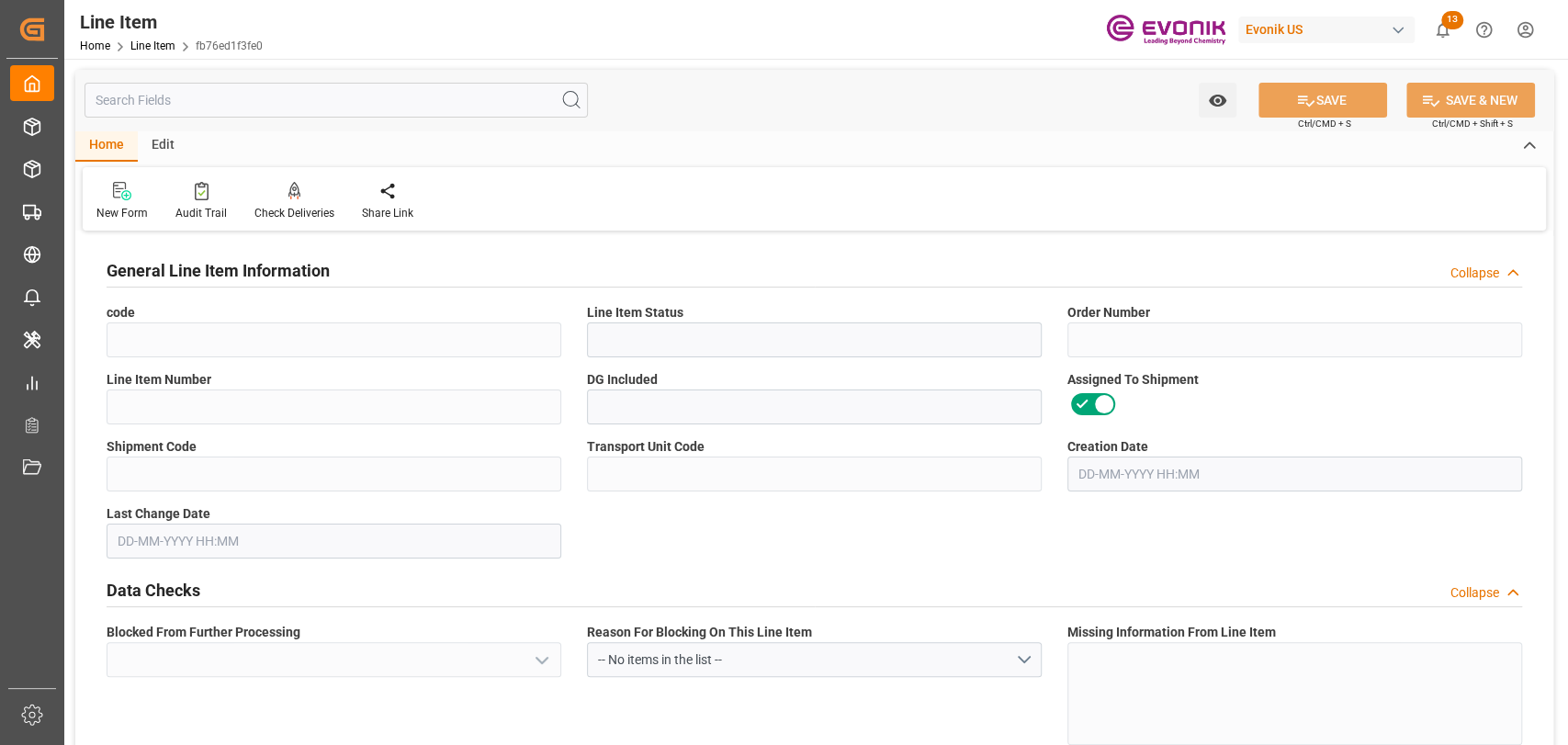
type input "US"
type input "DR"
type input "KGM"
type textarea "KGM"
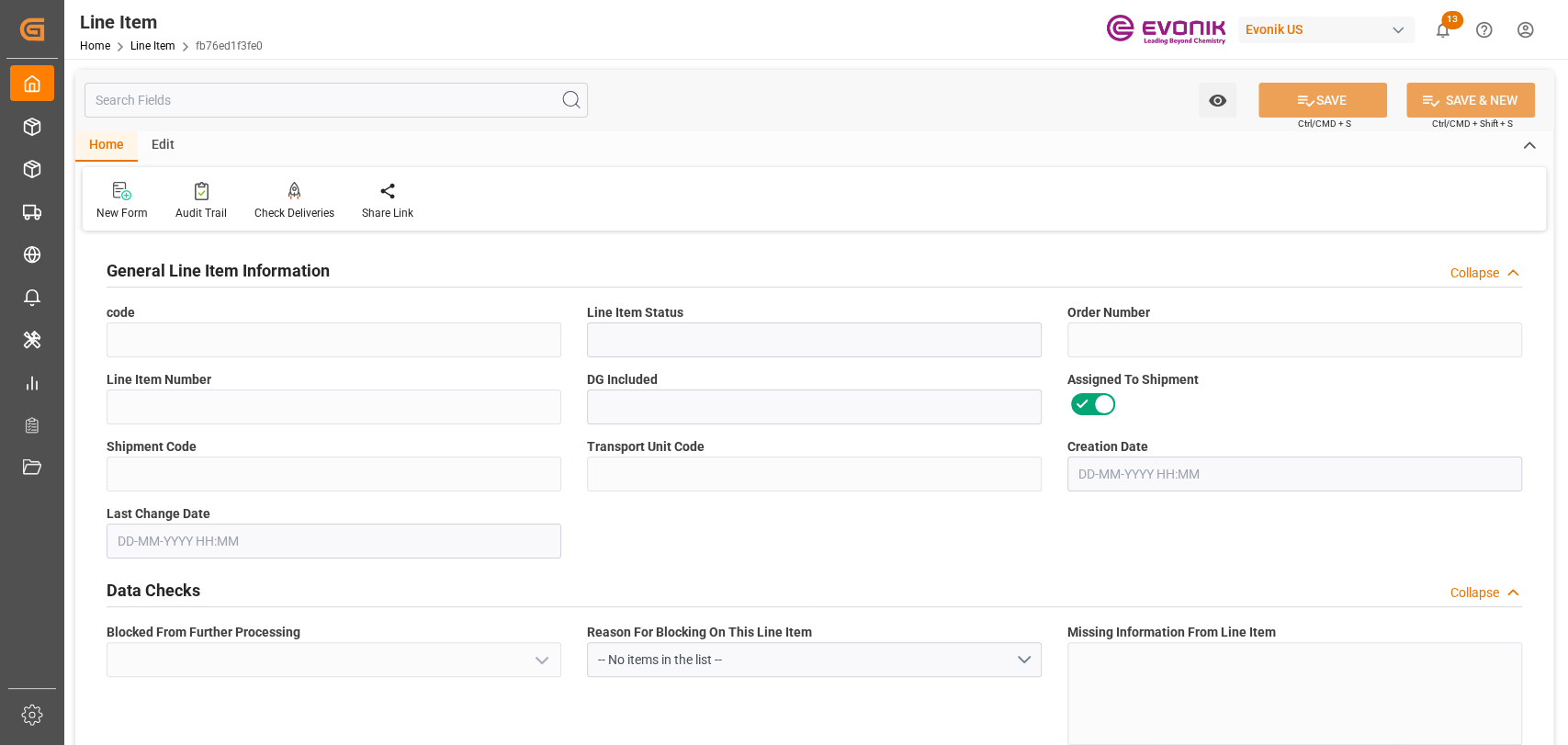
type input "KGM"
type textarea "KGM"
type input "M3"
type textarea "DMQ"
type input "No"
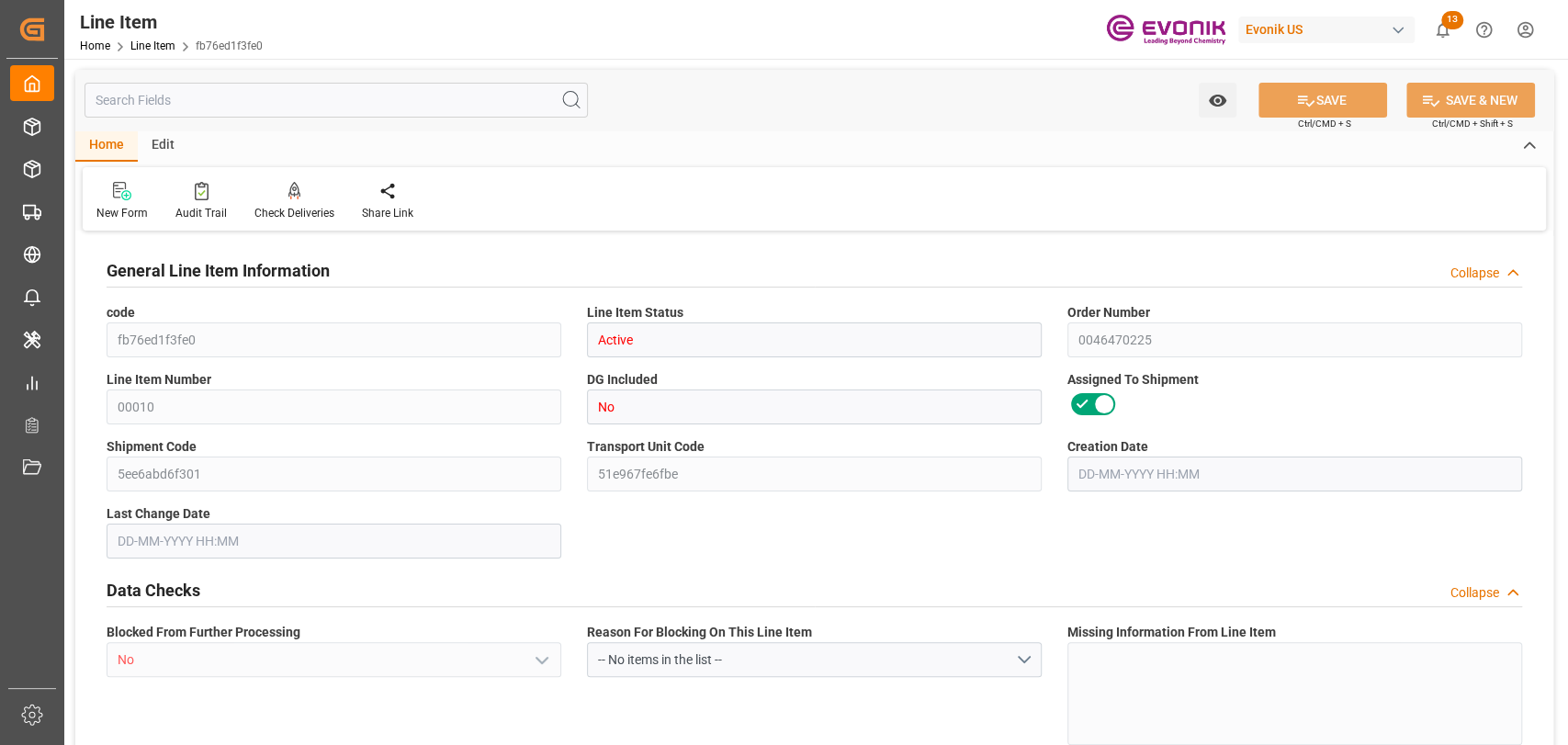
type input "1592"
type input "1440"
type input "2.3438"
type input "8"
type input "23601.6"
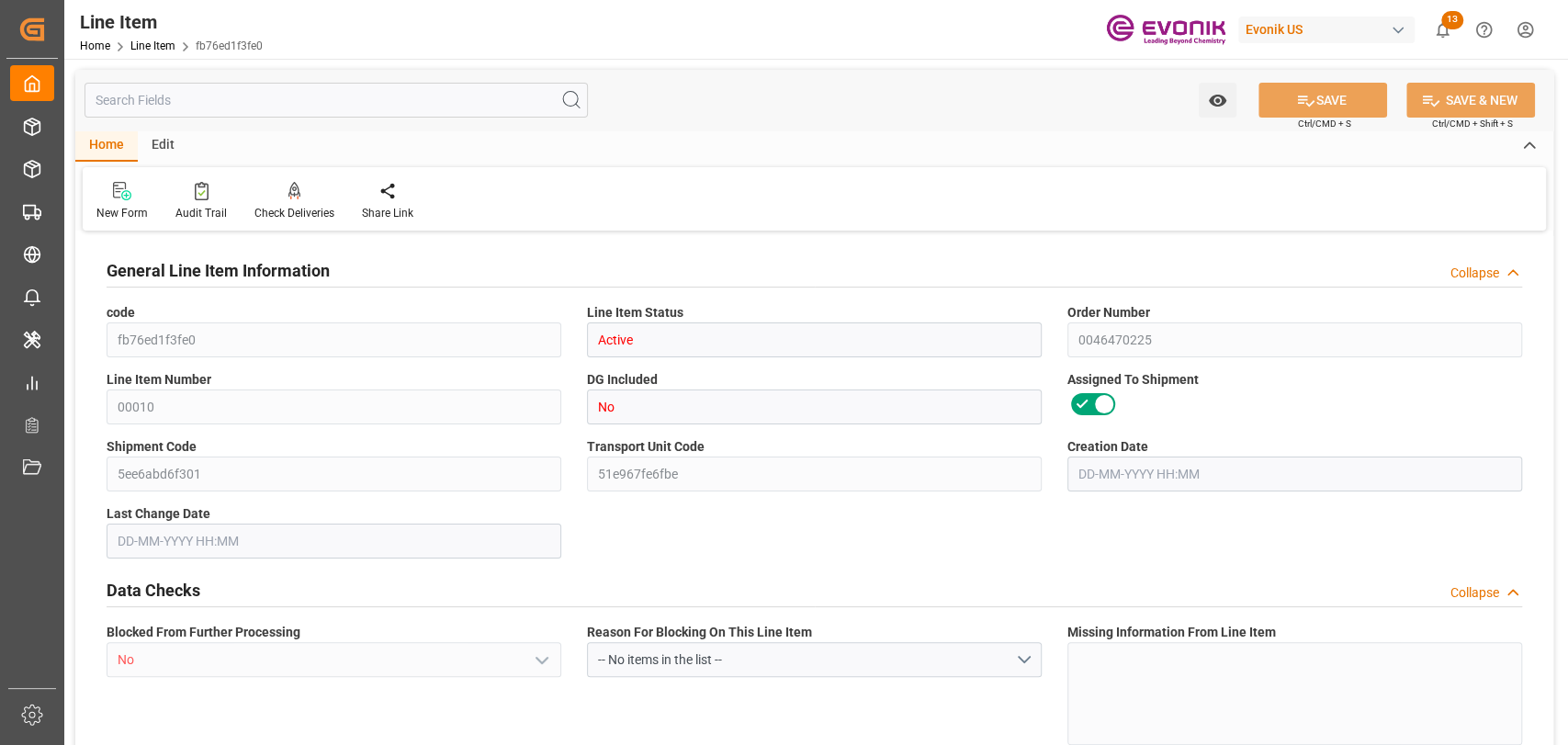
type input "8"
type input "1592"
type input "1440"
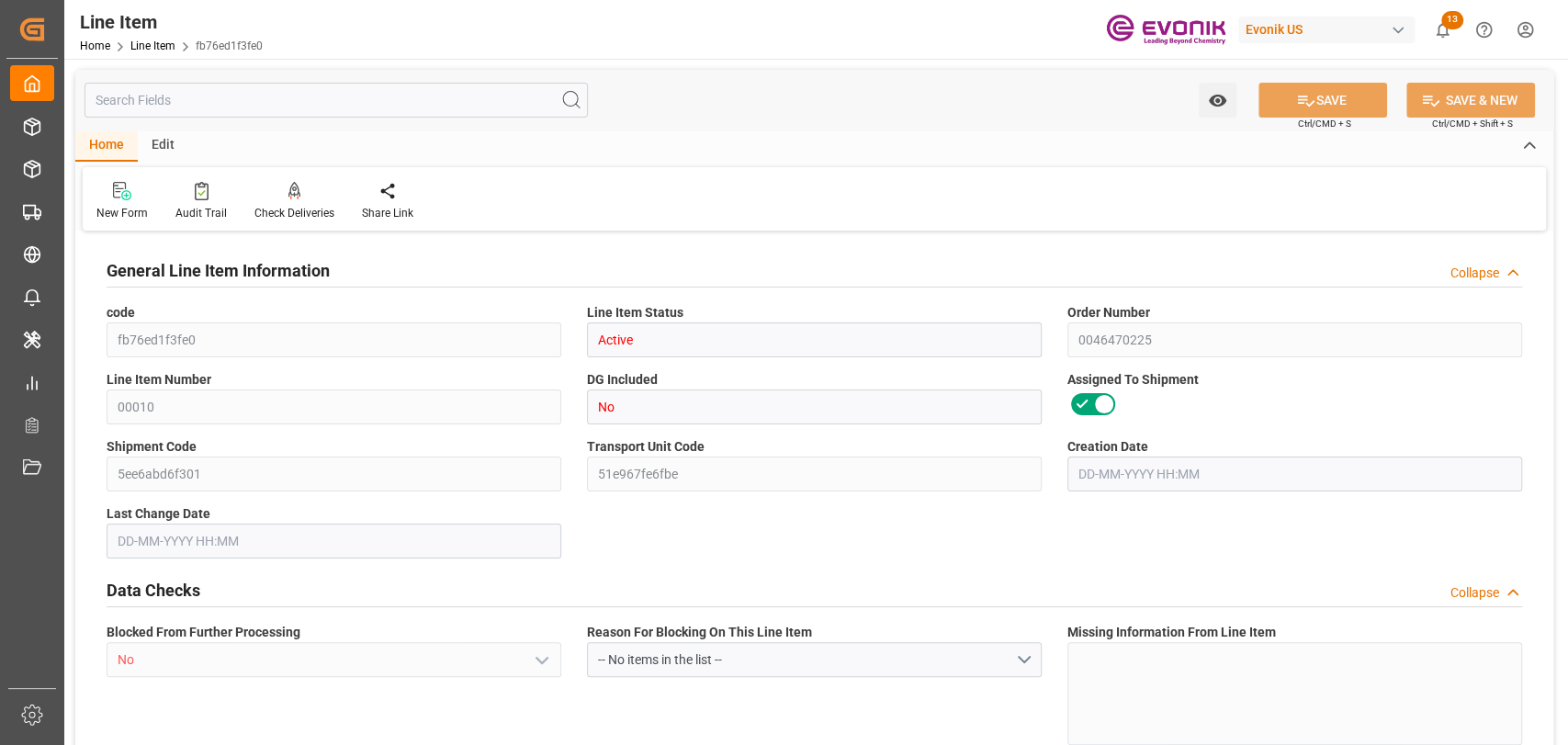
type input "1440"
type input "2.3438"
type input "2343.816"
type input "0"
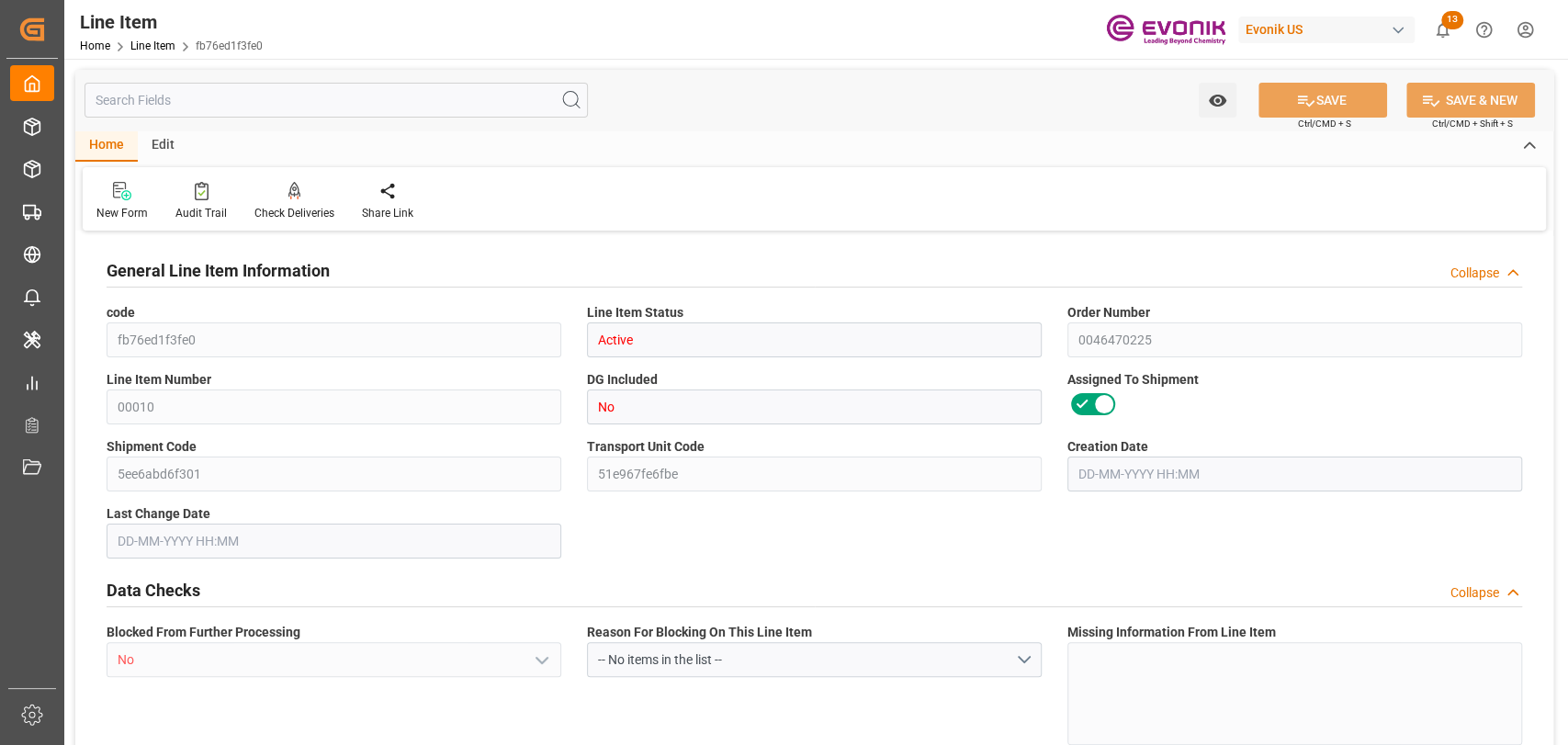
type input "0"
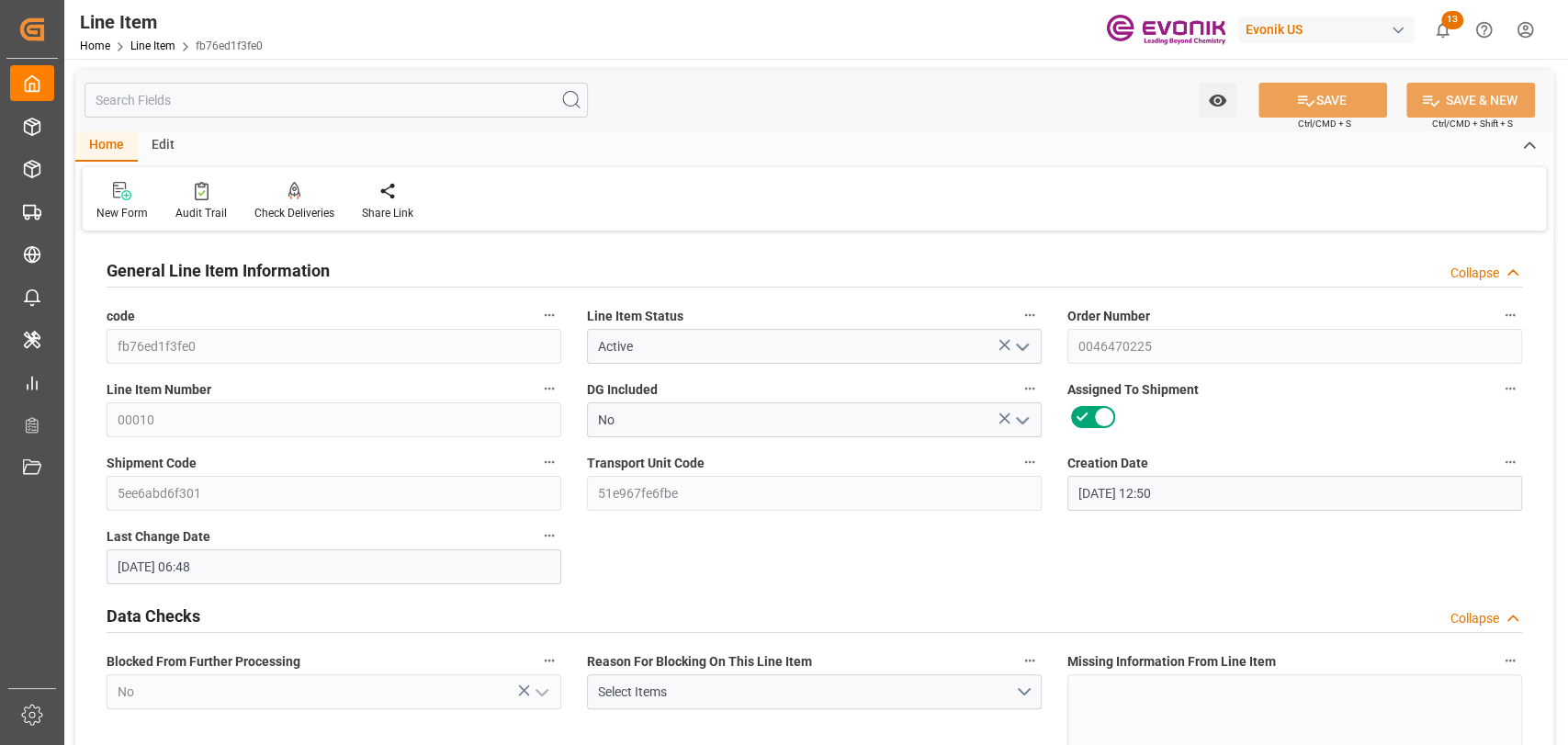
type input "26-08-2025 12:50"
type input "27-08-2025 06:48"
type input "18-11-2025"
type input "29-09-2025"
type input "22-09-2025"
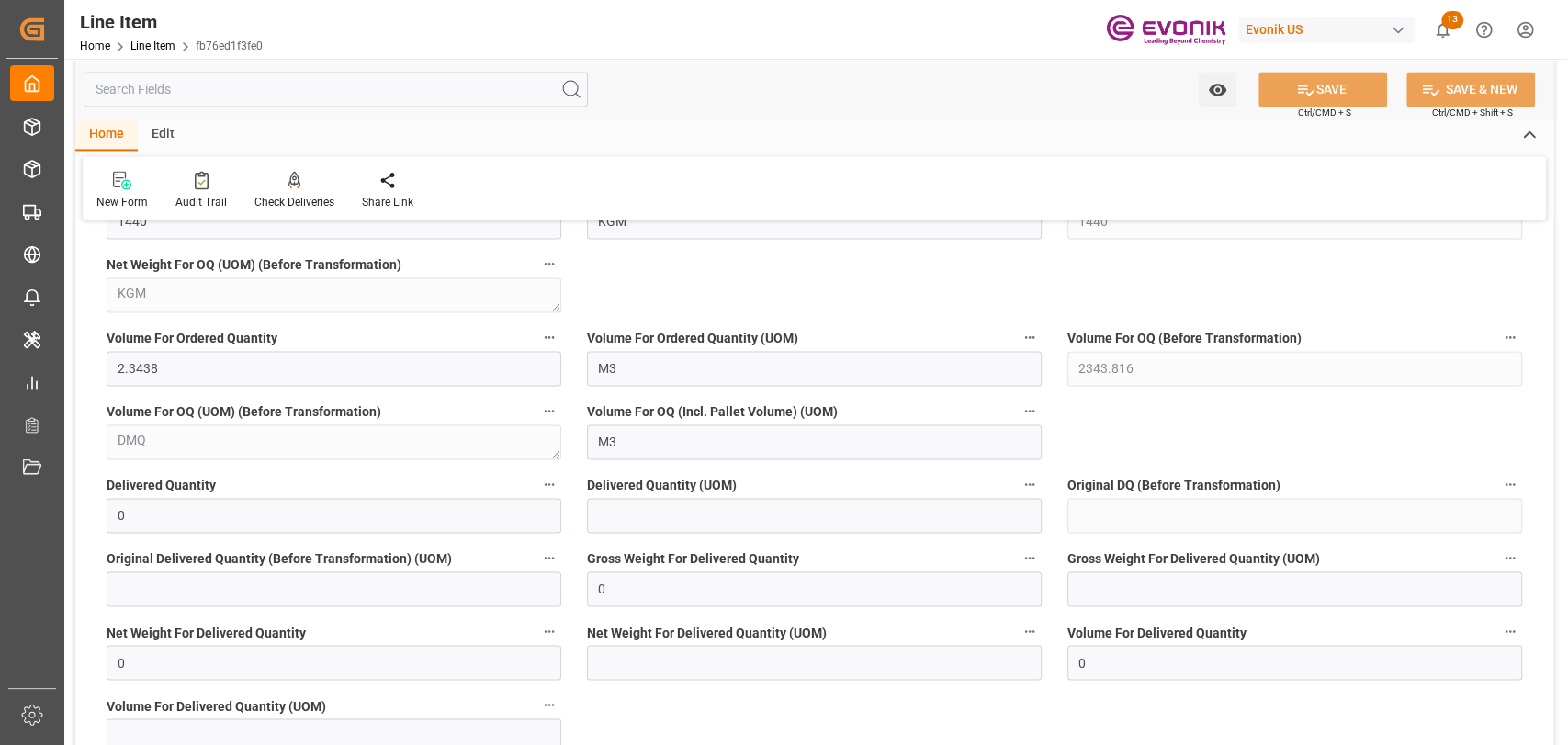
scroll to position [1838, 0]
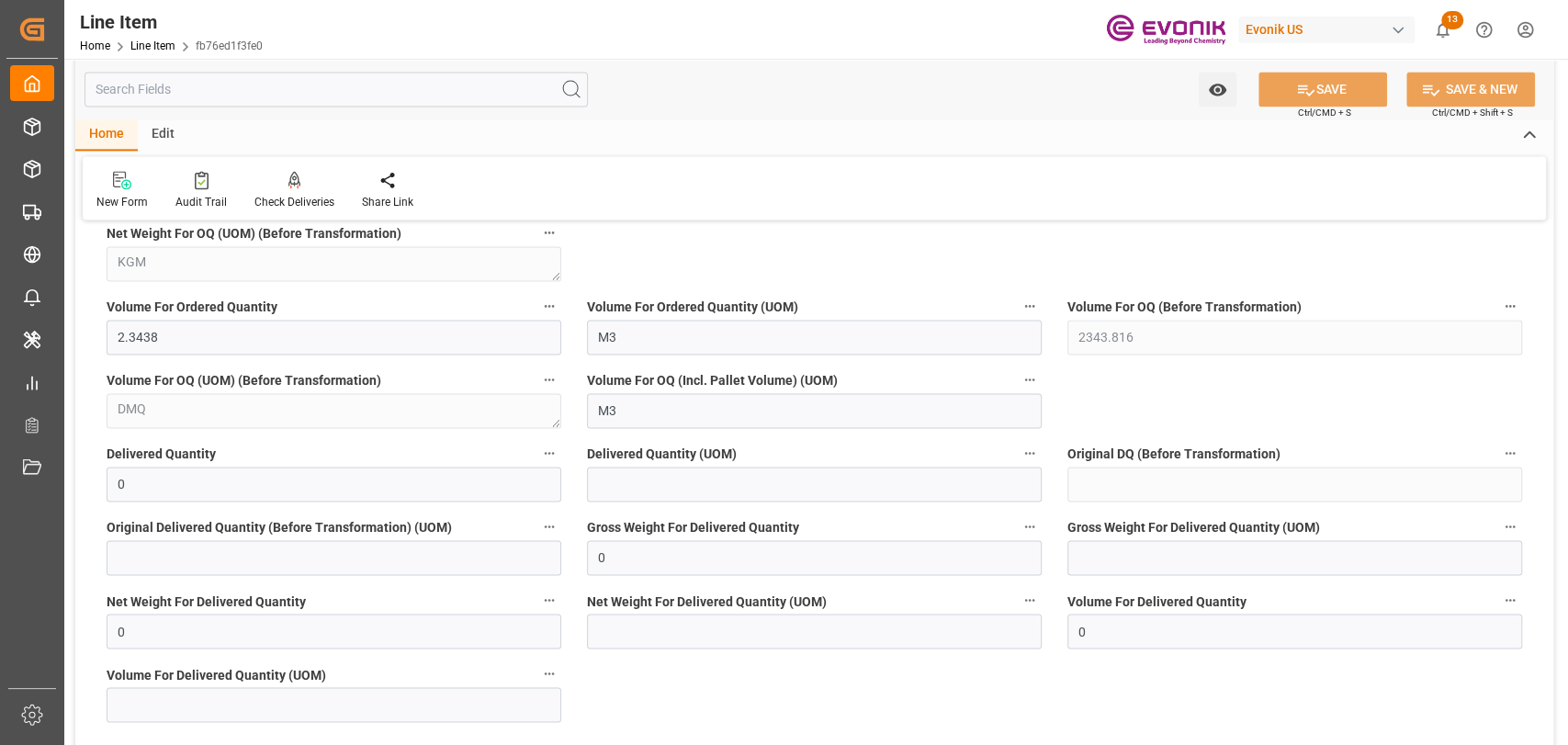
click at [166, 137] on div "Edit" at bounding box center [163, 134] width 51 height 32
click at [416, 192] on div "Schema Edit" at bounding box center [422, 190] width 90 height 40
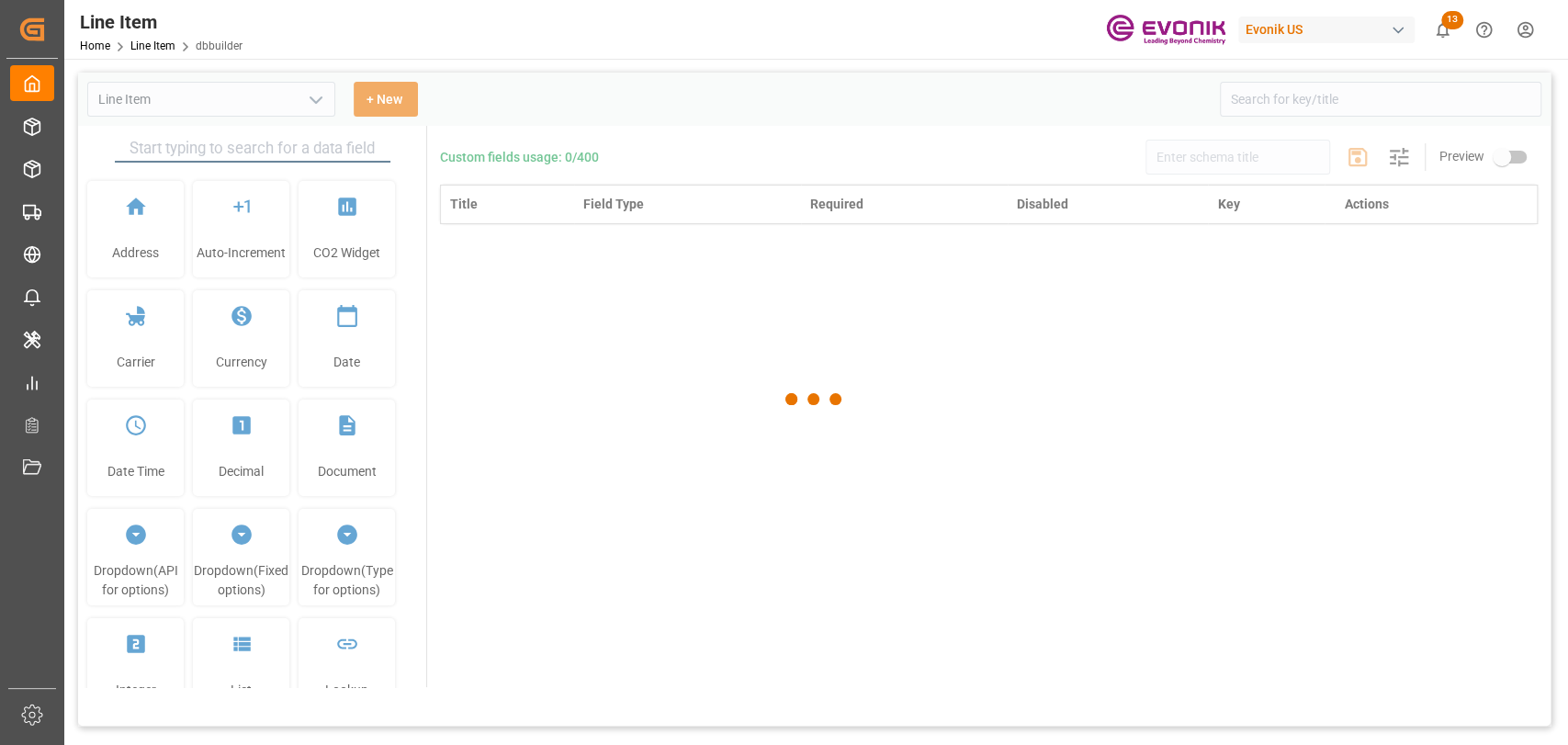
type input "Line Item"
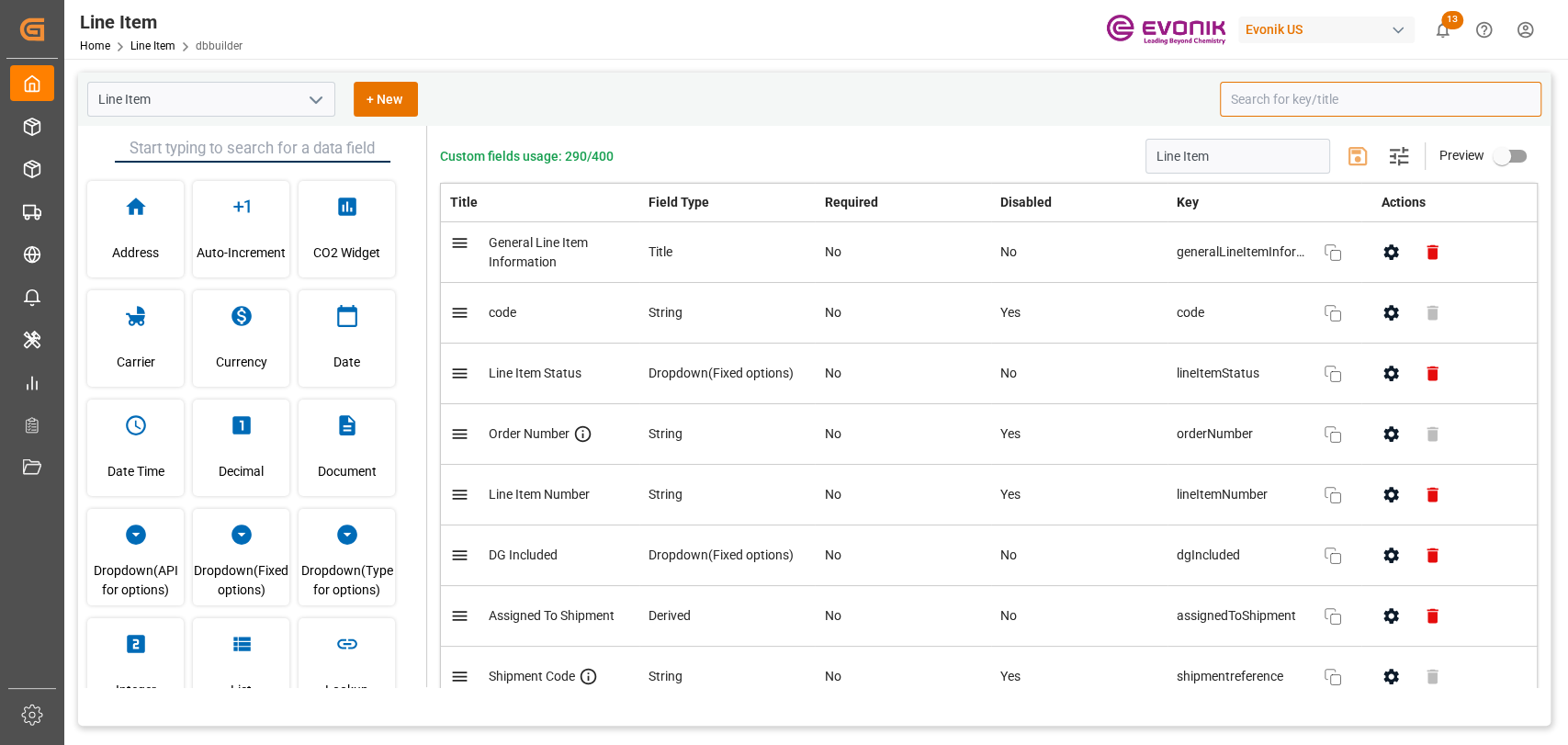
click at [1330, 97] on input at bounding box center [1380, 99] width 321 height 35
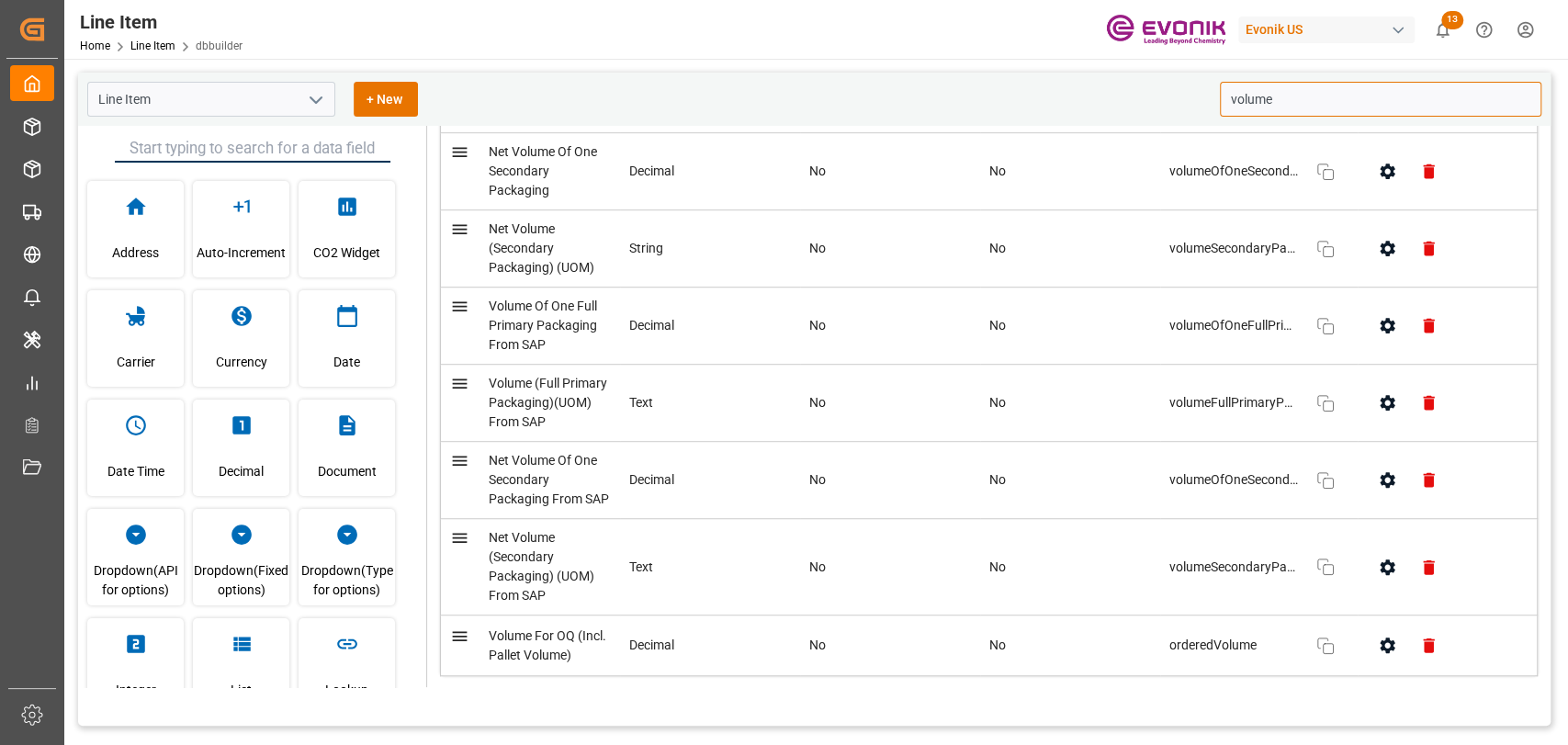
scroll to position [808, 0]
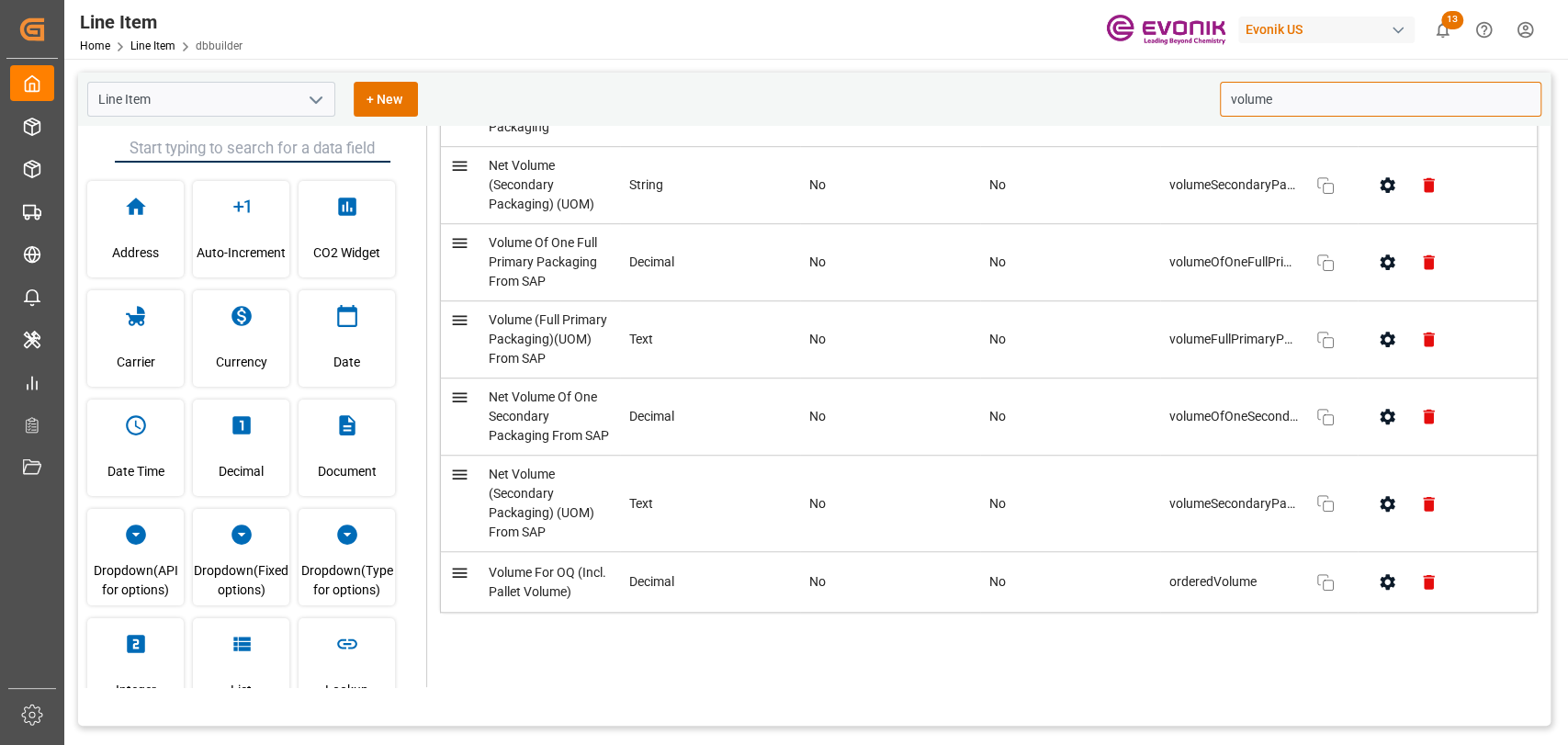
click at [1380, 582] on icon "button" at bounding box center [1387, 582] width 14 height 15
type input "volume"
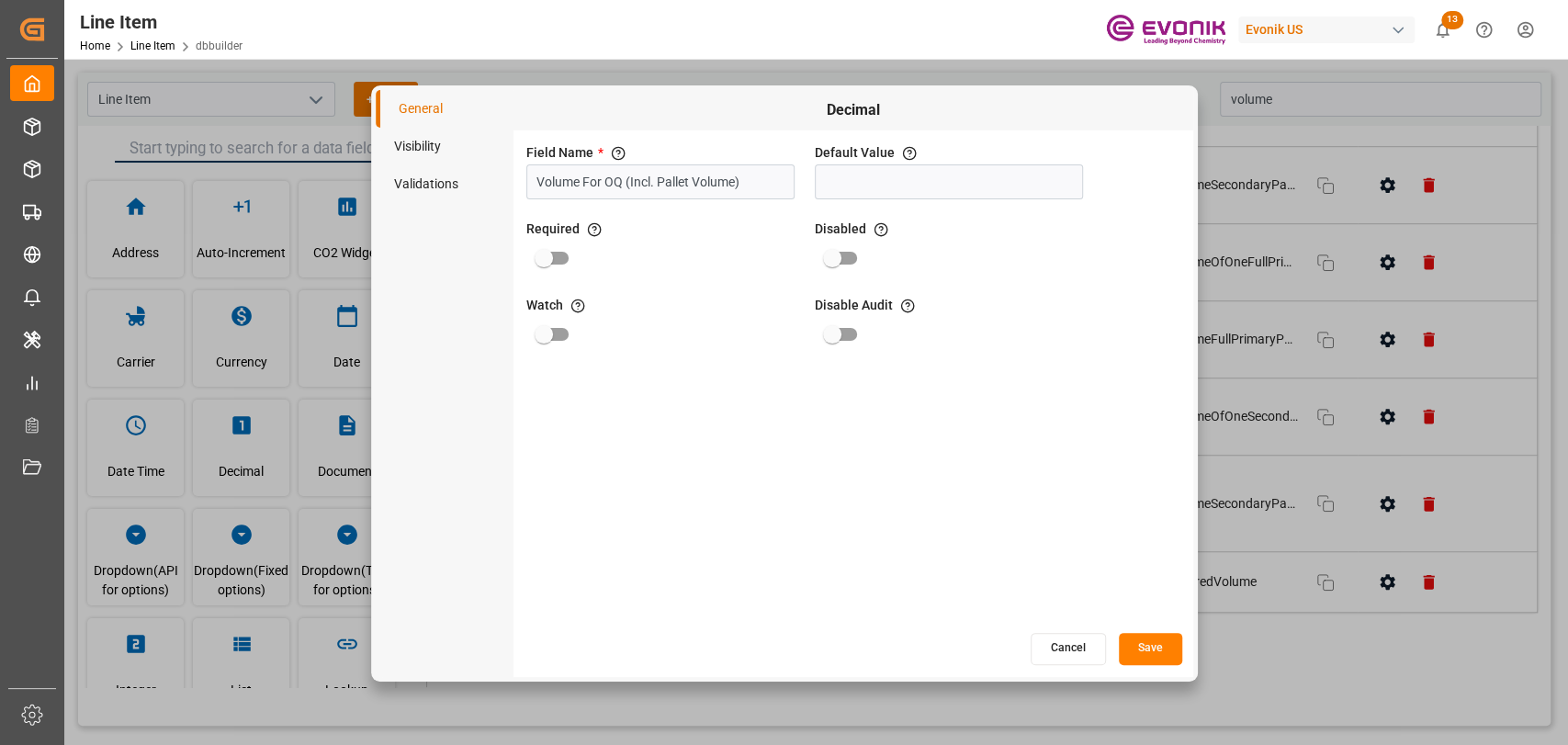
drag, startPoint x: 754, startPoint y: 174, endPoint x: 352, endPoint y: 177, distance: 402.0
click at [352, 177] on div "General Visibility Validations Decimal Field Name * The title of the field that…" at bounding box center [784, 372] width 1568 height 745
click at [1062, 655] on button "Cancel" at bounding box center [1068, 650] width 76 height 33
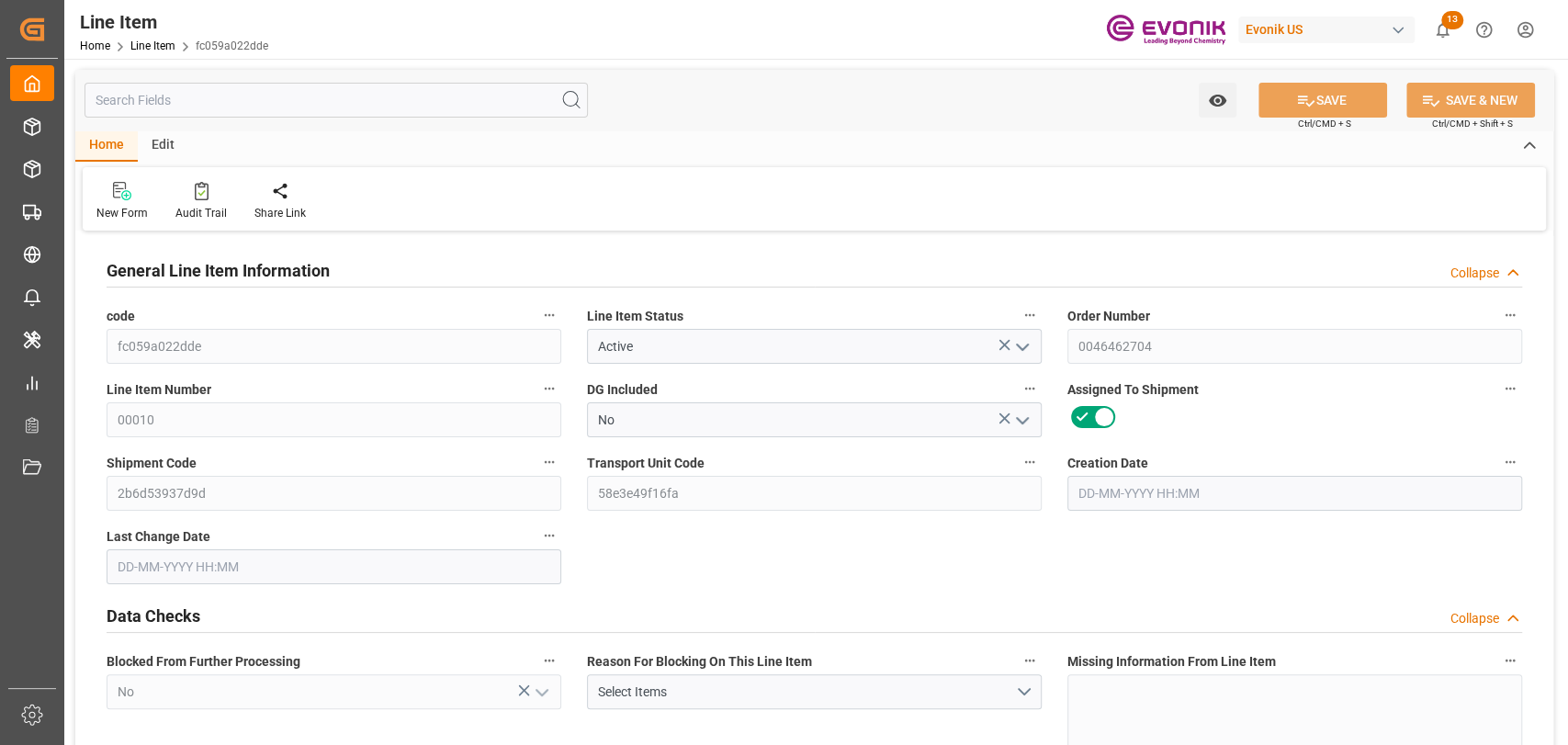
type input "16"
type input "12112"
type input "11584"
type input "18.5008"
type input "64"
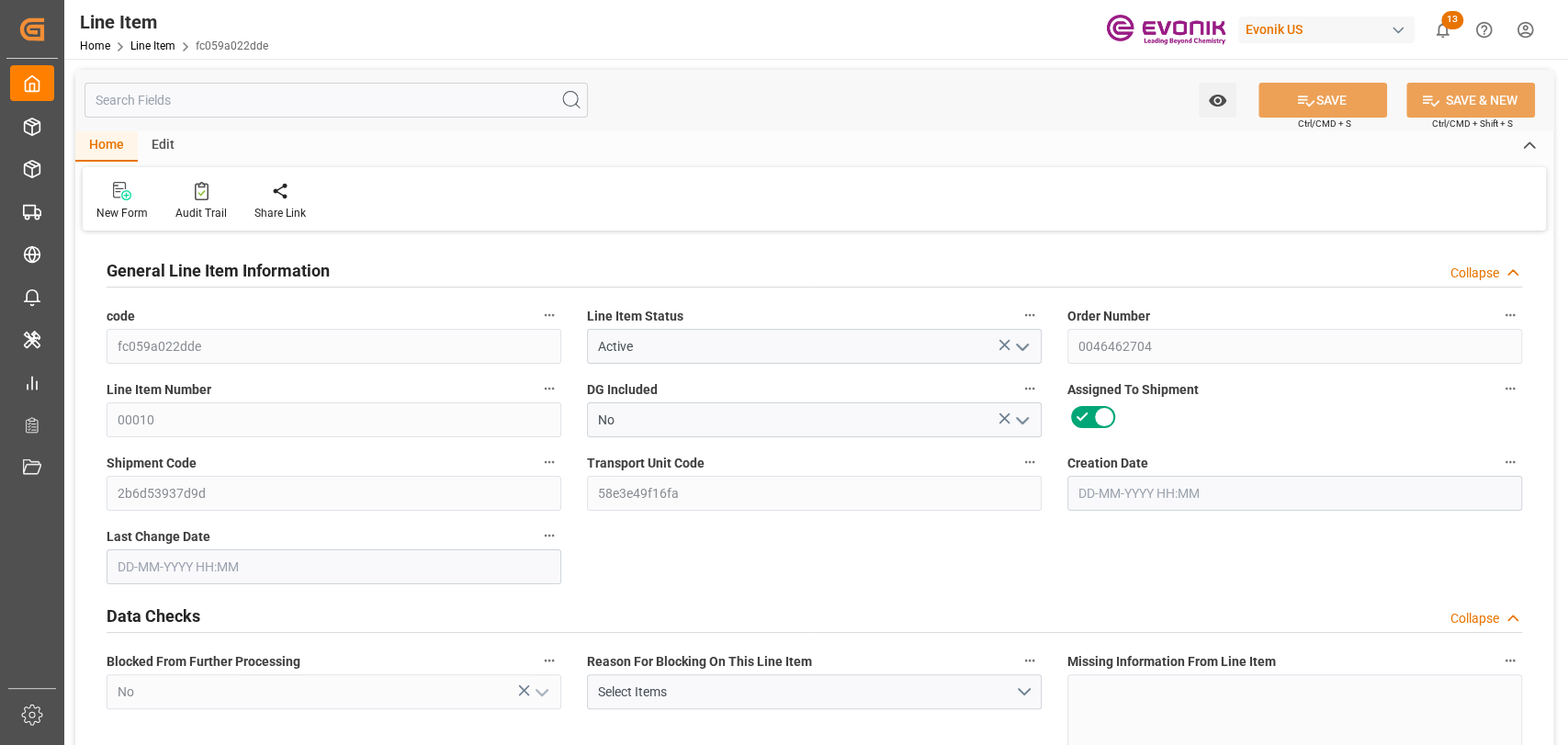
type input "104371.84"
type input "64"
type input "12112"
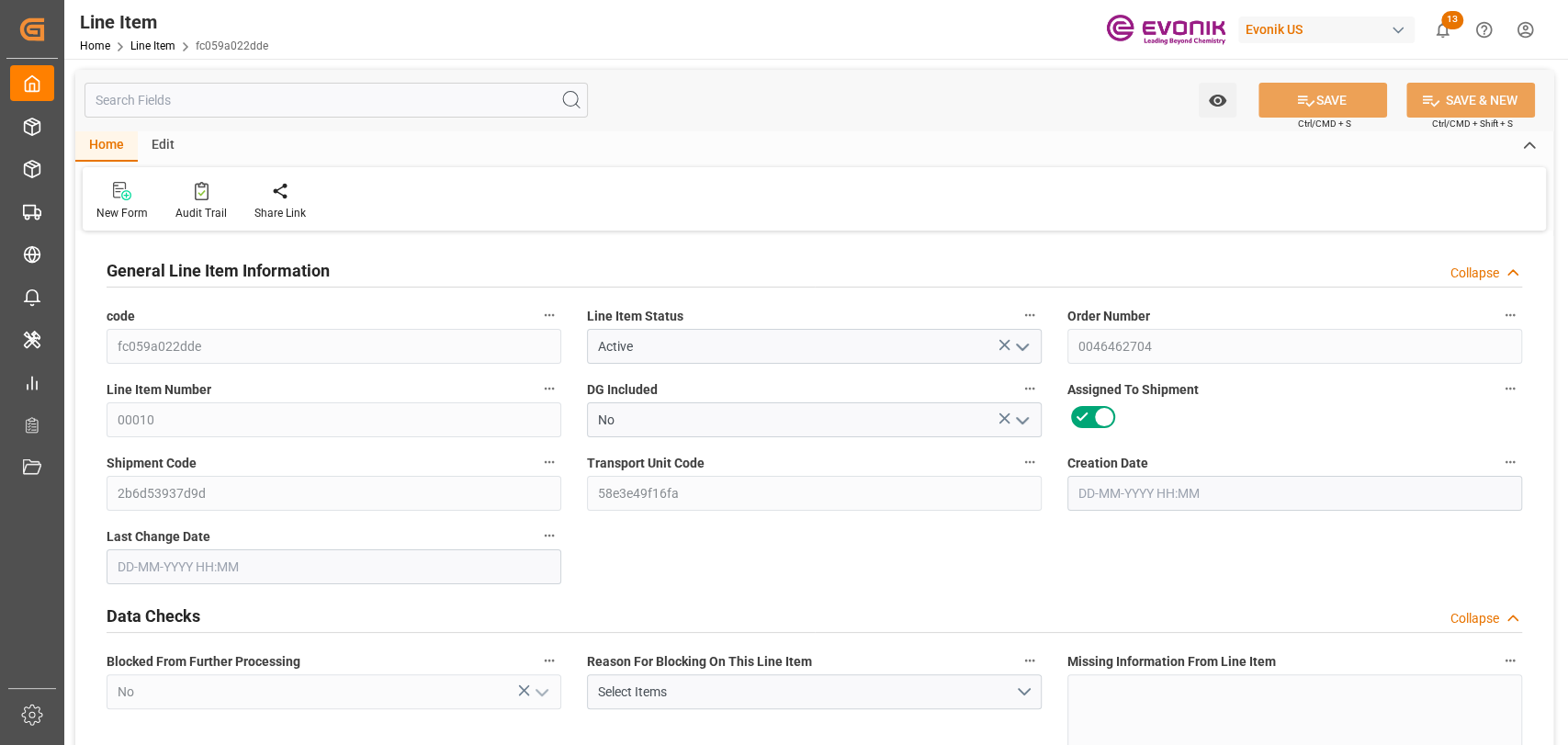
type input "12512"
type input "11584"
type input "18.5008"
type input "18500.8"
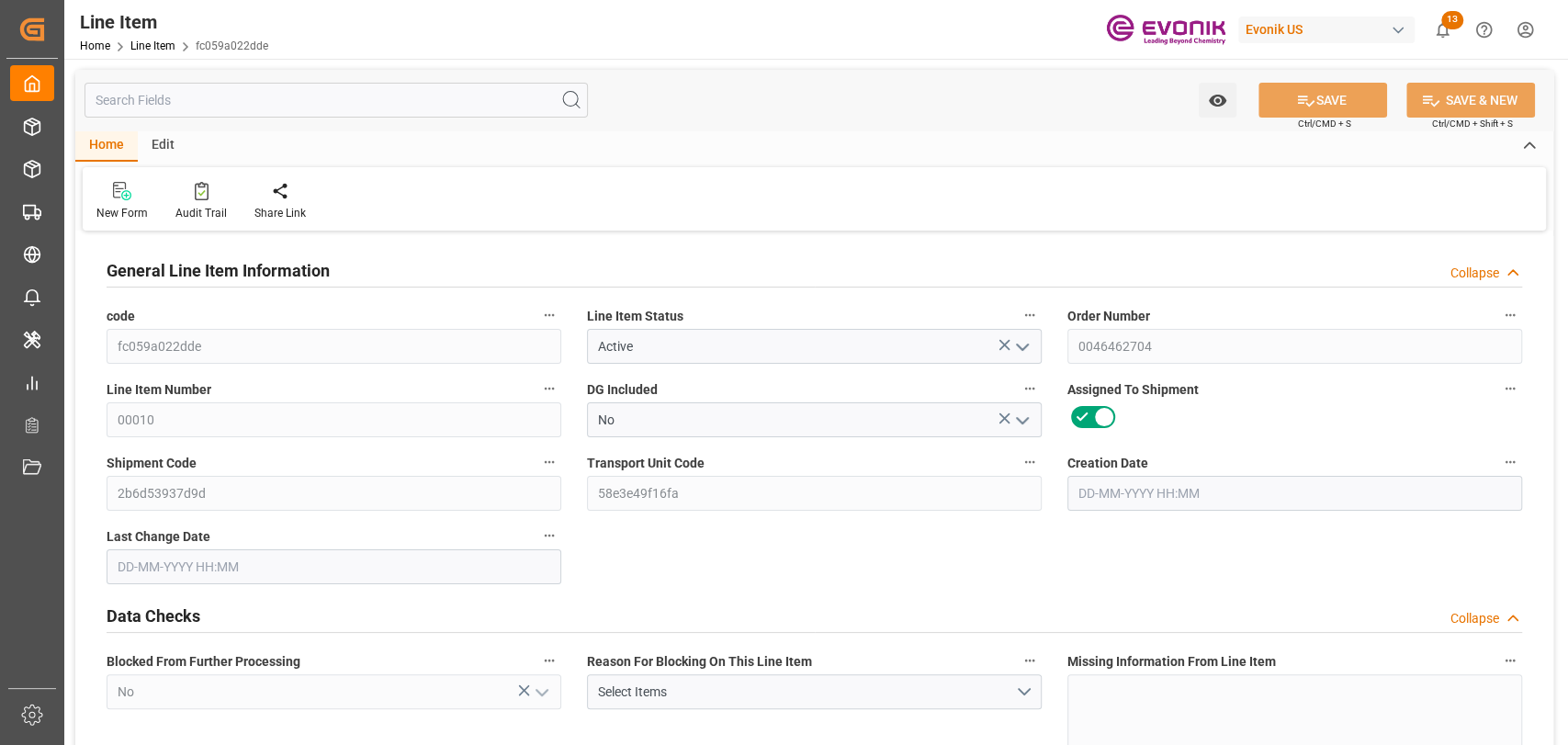
type input "0"
type input "[DATE] 17:25"
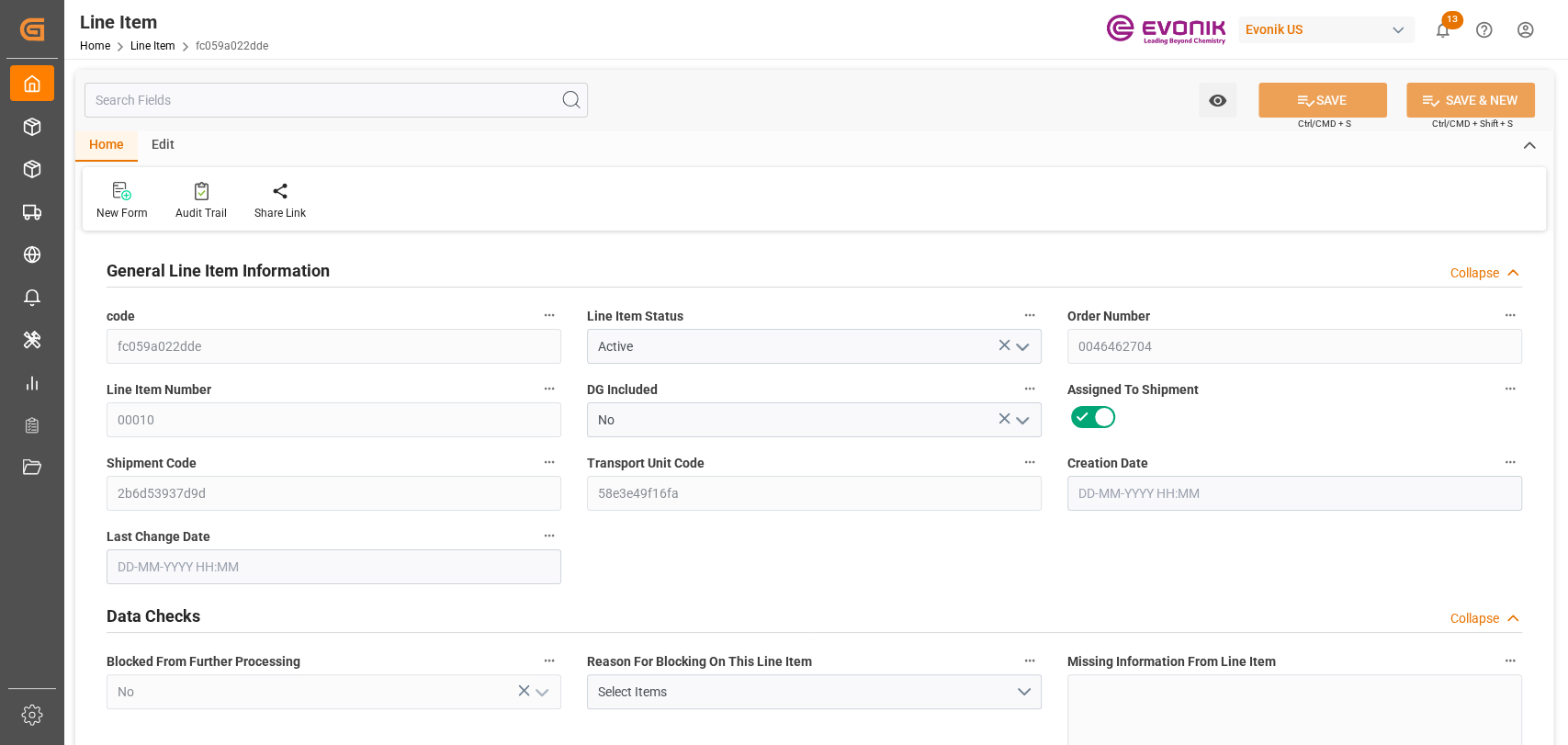
type input "[DATE] 13:21"
type input "[DATE]"
click at [278, 92] on input "text" at bounding box center [336, 100] width 504 height 35
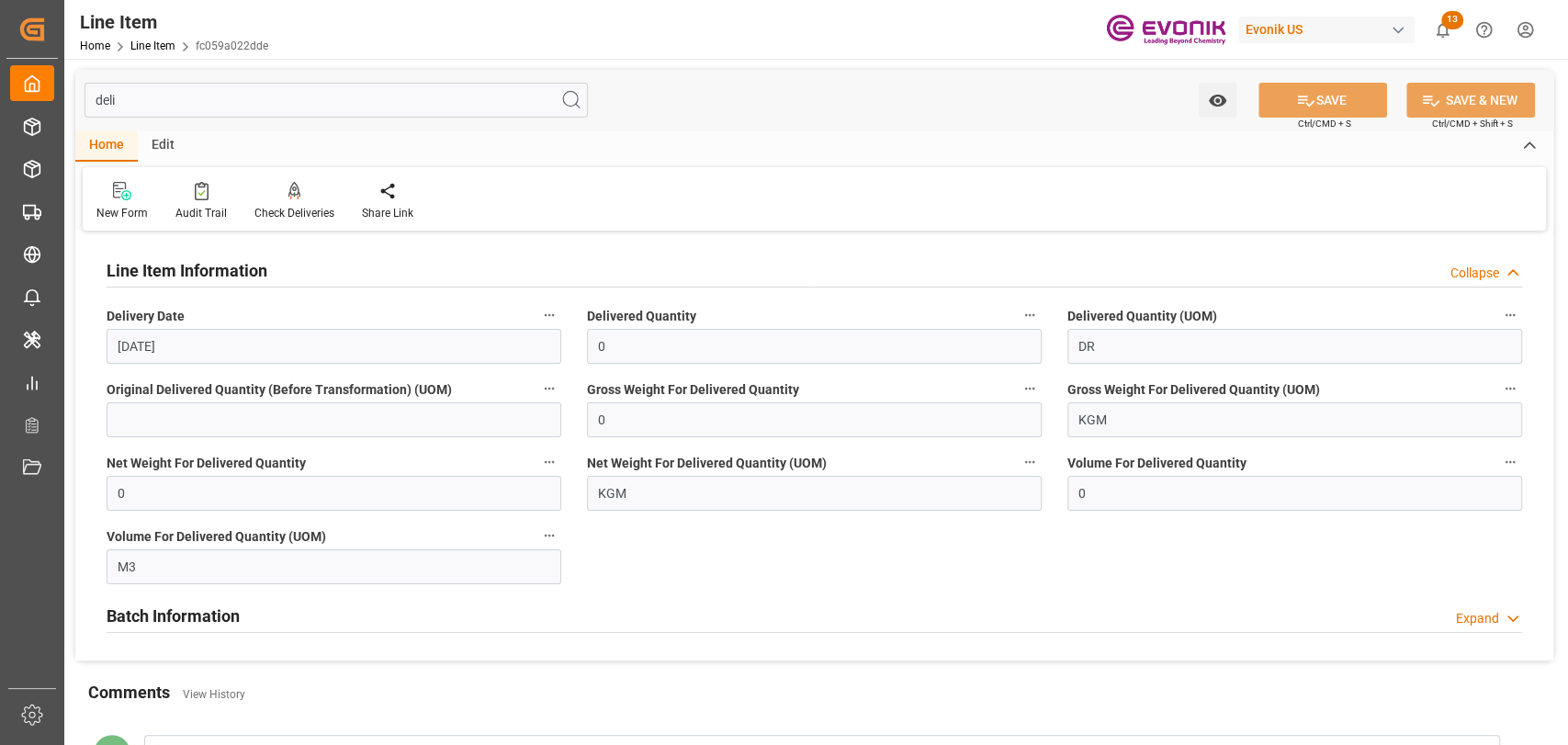
type input "deli"
click at [221, 612] on h2 "Batch Information" at bounding box center [173, 616] width 133 height 25
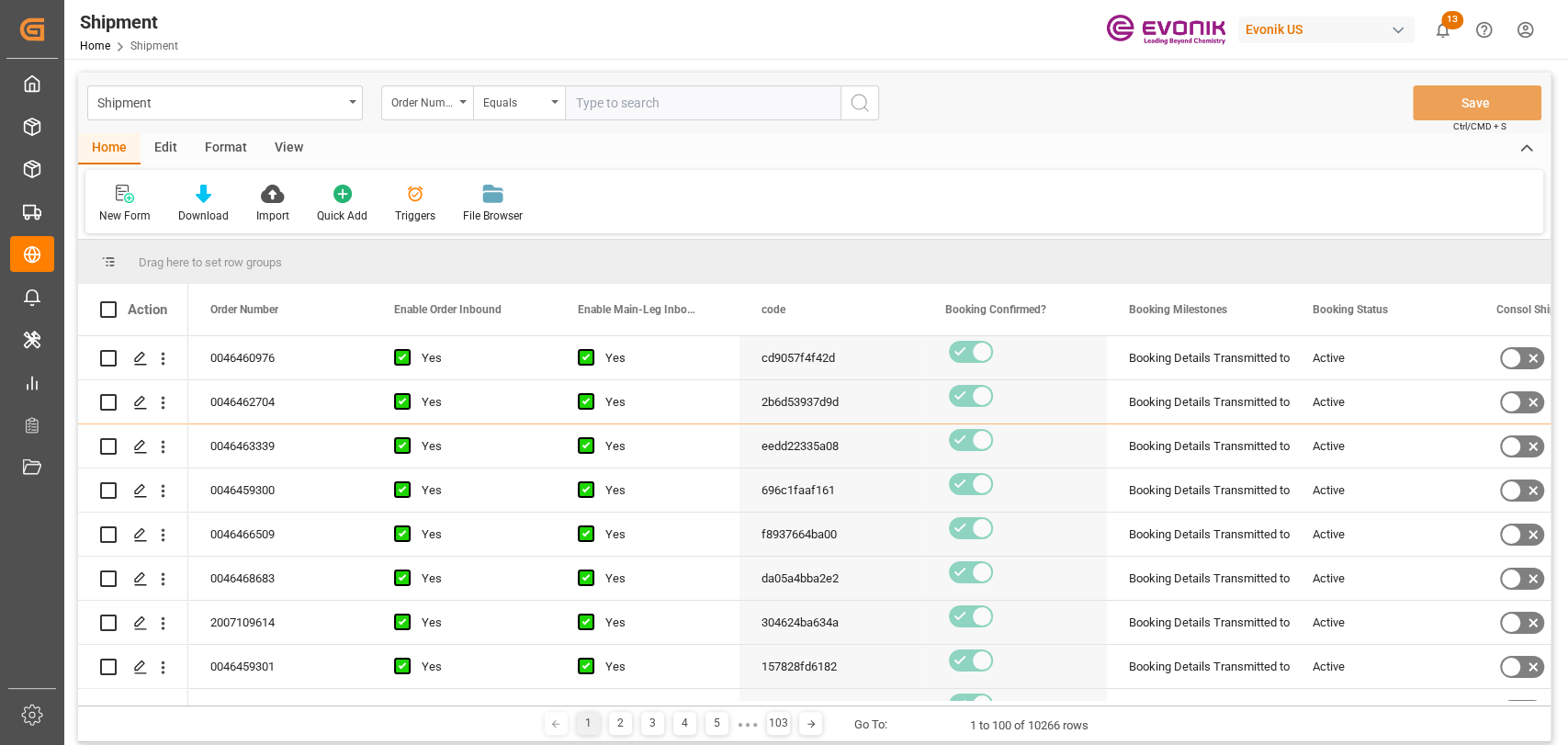
drag, startPoint x: 626, startPoint y: 105, endPoint x: 701, endPoint y: 129, distance: 78.7
click at [626, 105] on input "text" at bounding box center [702, 103] width 275 height 35
type input "0046462704"
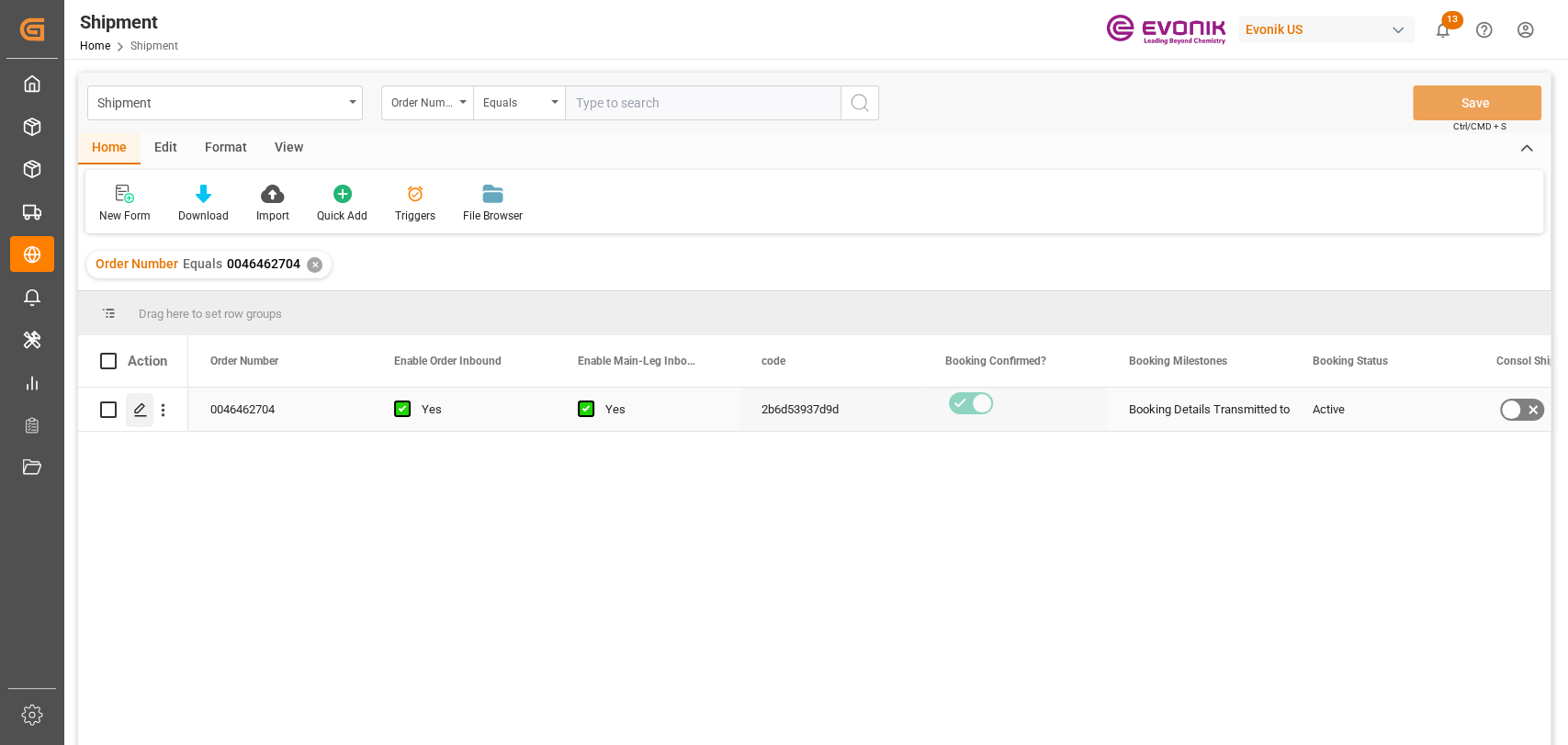
click at [143, 406] on polygon "Press SPACE to select this row." at bounding box center [140, 409] width 10 height 10
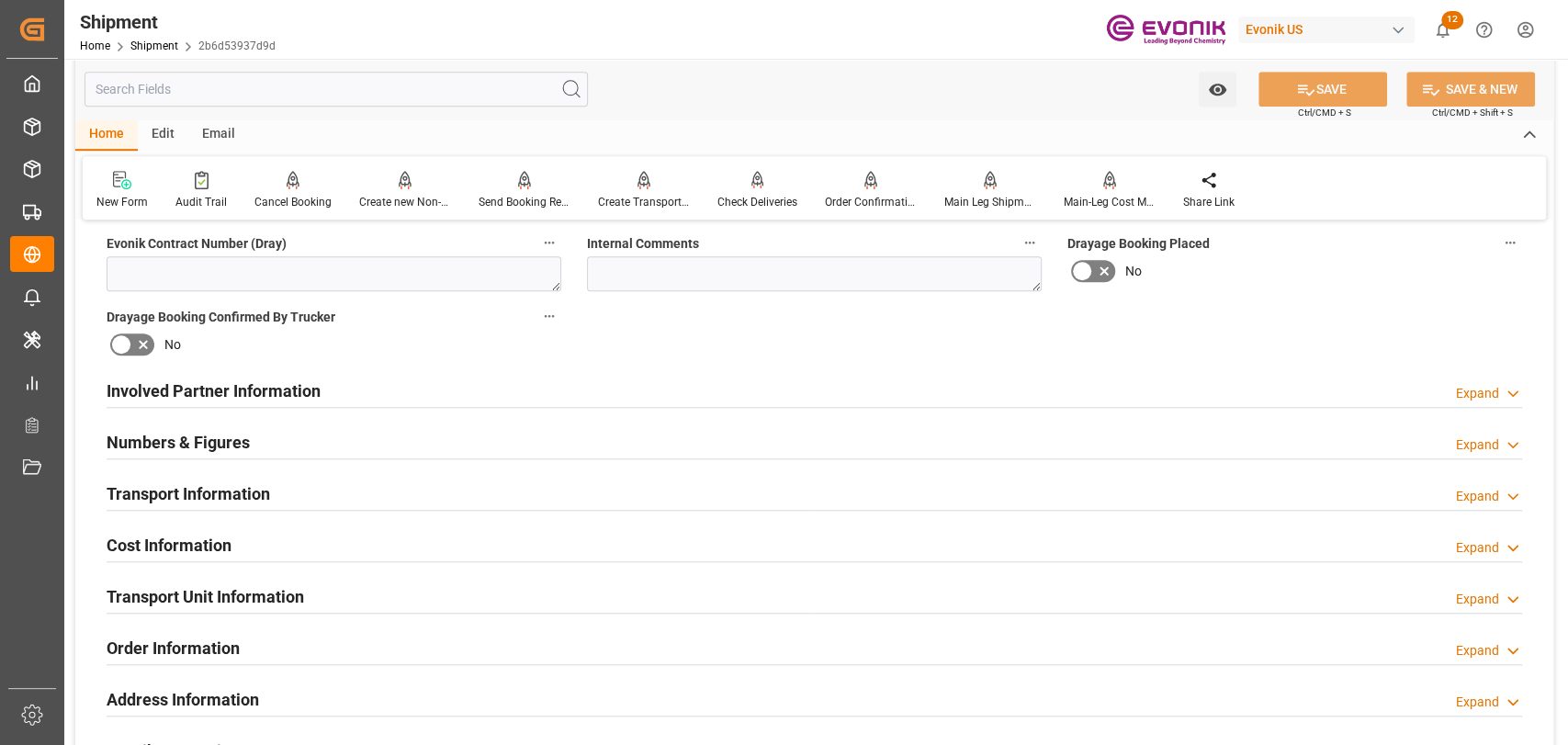
scroll to position [1021, 0]
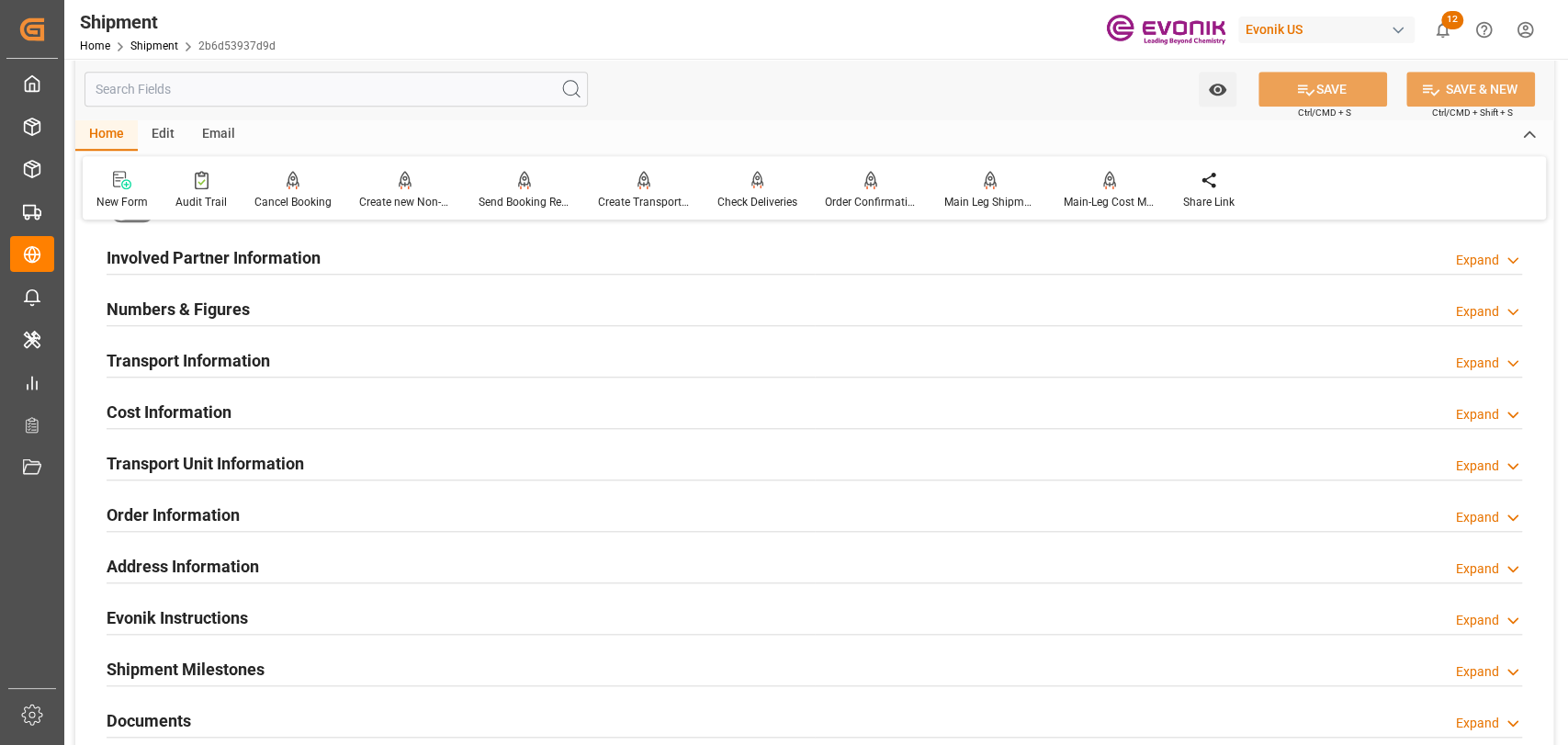
click at [240, 469] on h2 "Transport Unit Information" at bounding box center [205, 464] width 198 height 25
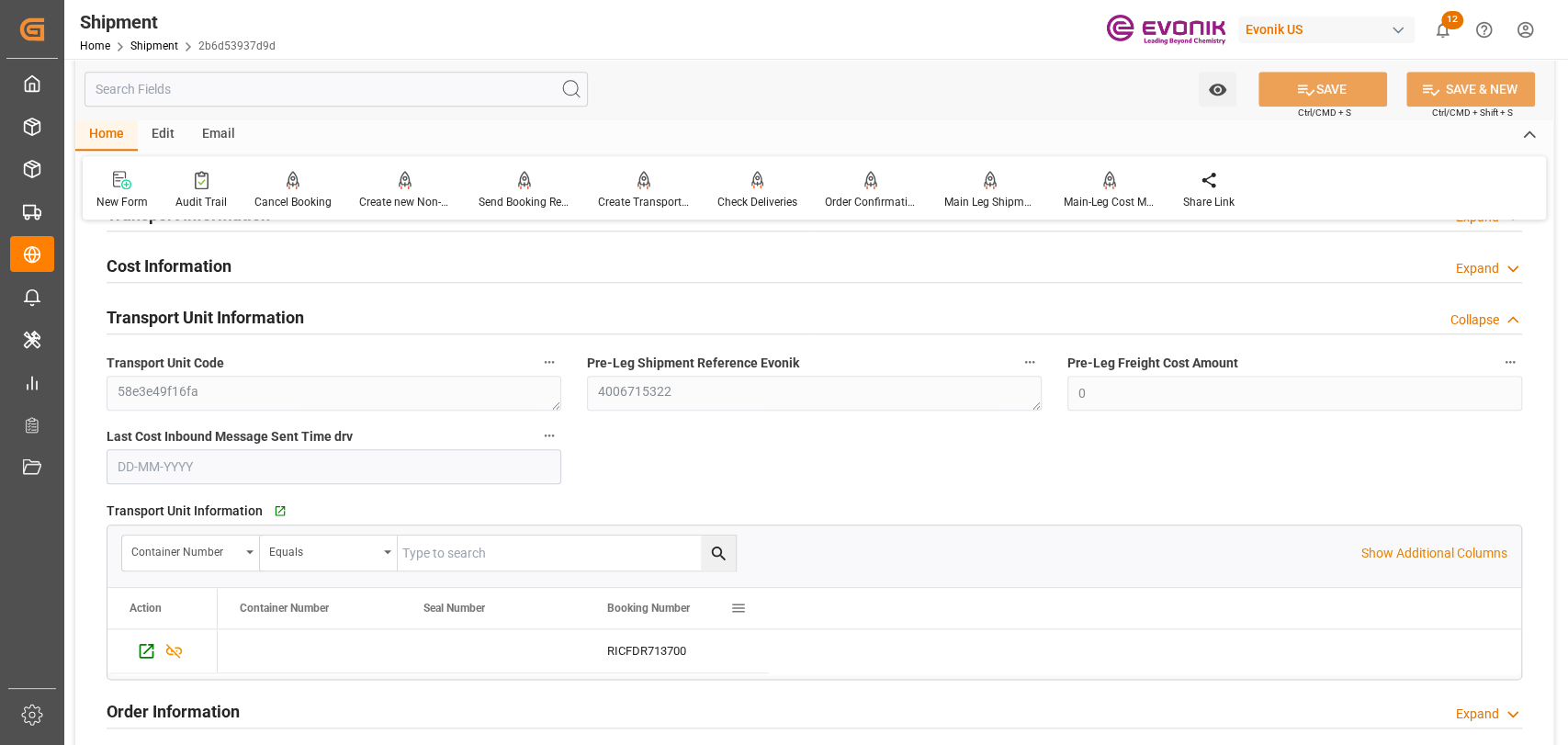
scroll to position [1225, 0]
